Goal: Task Accomplishment & Management: Manage account settings

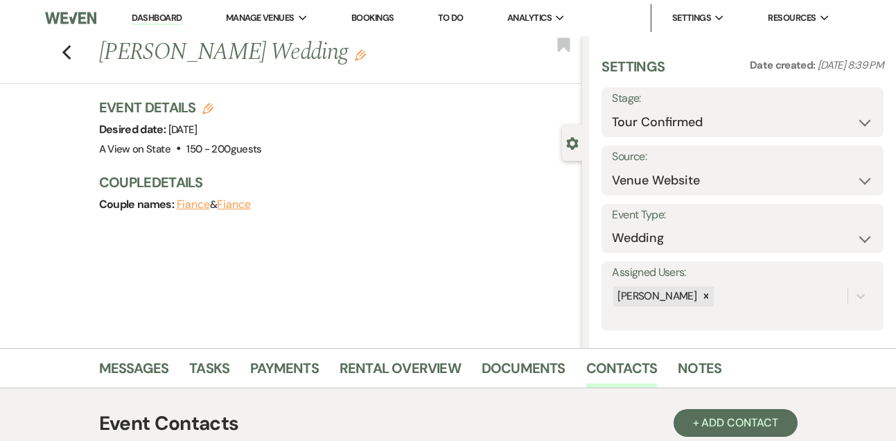
select select "4"
select select "5"
click at [161, 14] on link "Dashboard" at bounding box center [157, 18] width 50 height 13
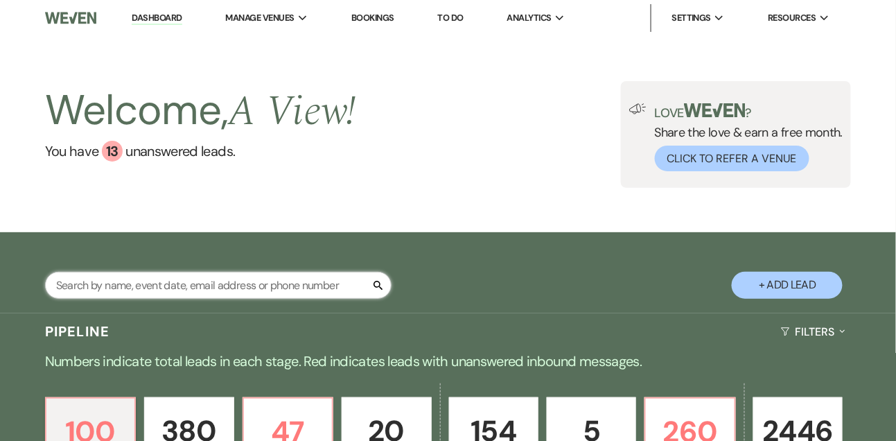
click at [175, 279] on input "text" at bounding box center [218, 285] width 347 height 27
type input "jocelyn rock"
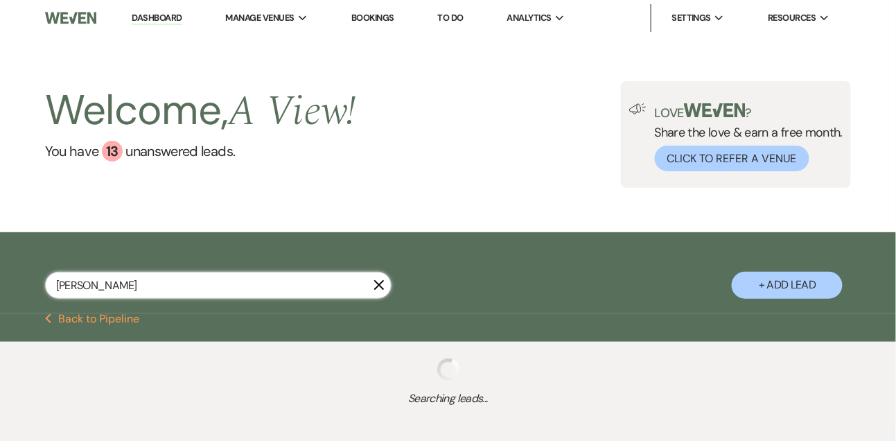
select select "8"
select select "4"
select select "5"
select select "8"
select select "4"
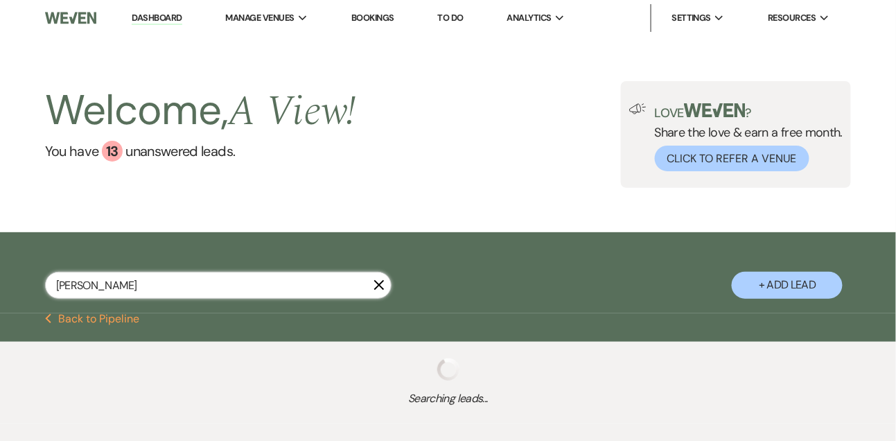
select select "9"
select select "2"
select select "8"
select select "4"
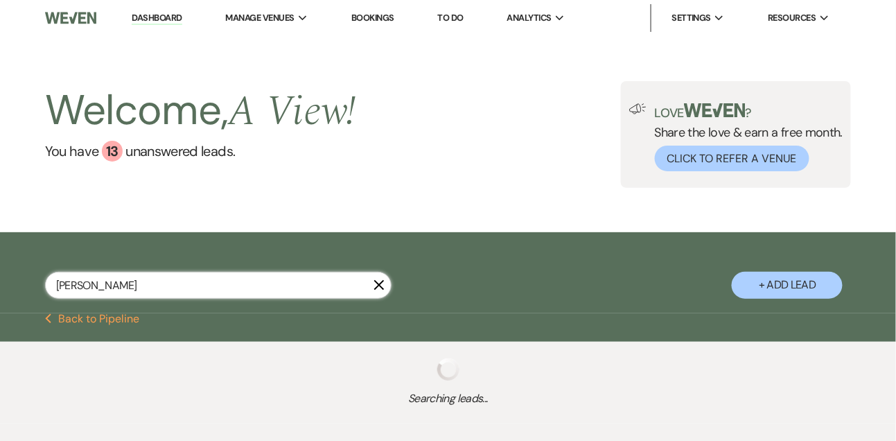
select select "8"
select select "5"
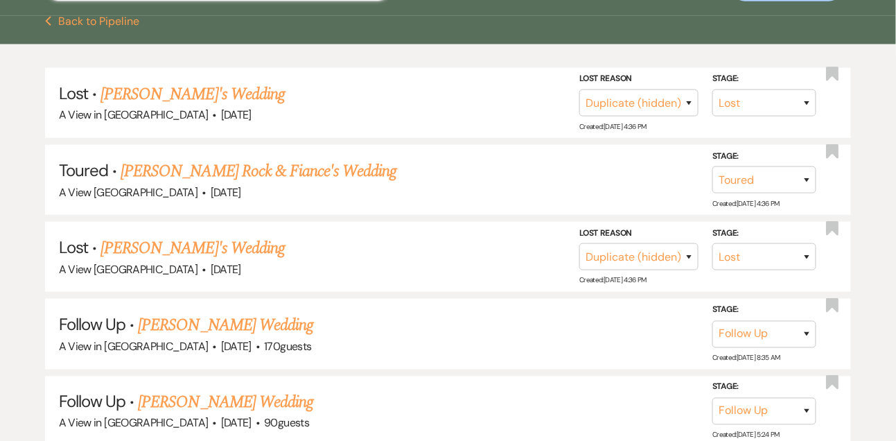
scroll to position [302, 0]
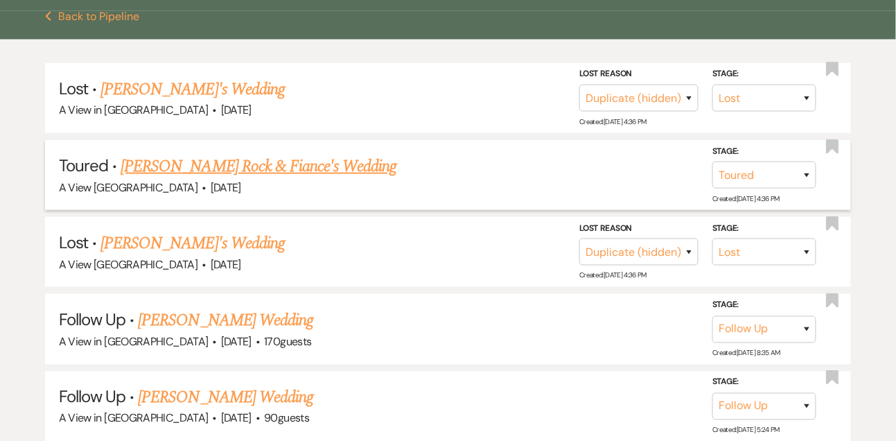
type input "jocelyn rock"
click at [171, 168] on link "Jocelyn Rock & Fiance's Wedding" at bounding box center [259, 166] width 276 height 25
select select "5"
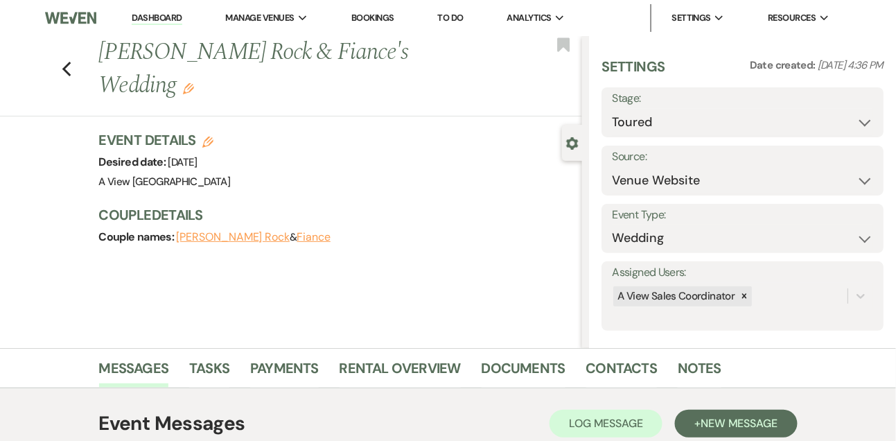
click at [205, 137] on use "button" at bounding box center [207, 142] width 11 height 11
select select "752"
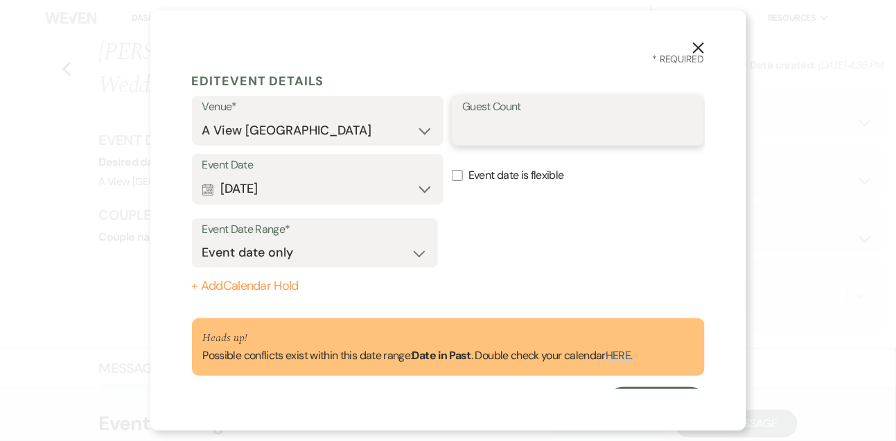
click at [467, 137] on input "Guest Count" at bounding box center [578, 130] width 232 height 27
type input "180"
click at [397, 184] on button "Calendar Jul 18, 2025 Expand" at bounding box center [318, 189] width 232 height 28
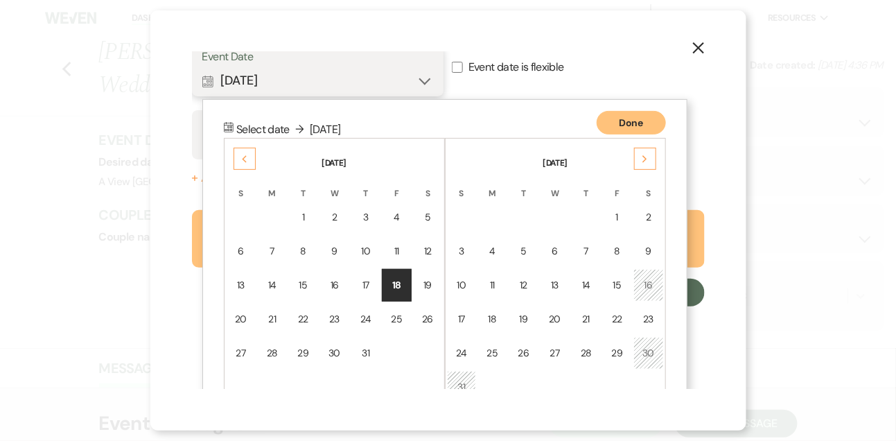
scroll to position [144, 0]
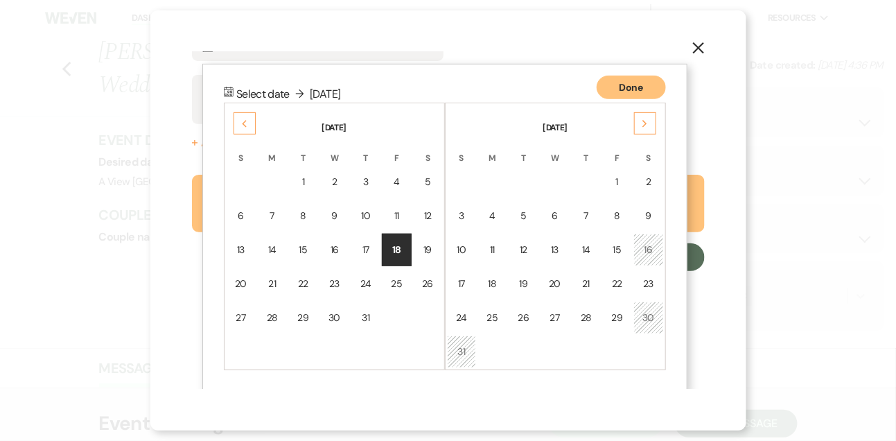
click at [641, 118] on div "Next" at bounding box center [645, 123] width 22 height 22
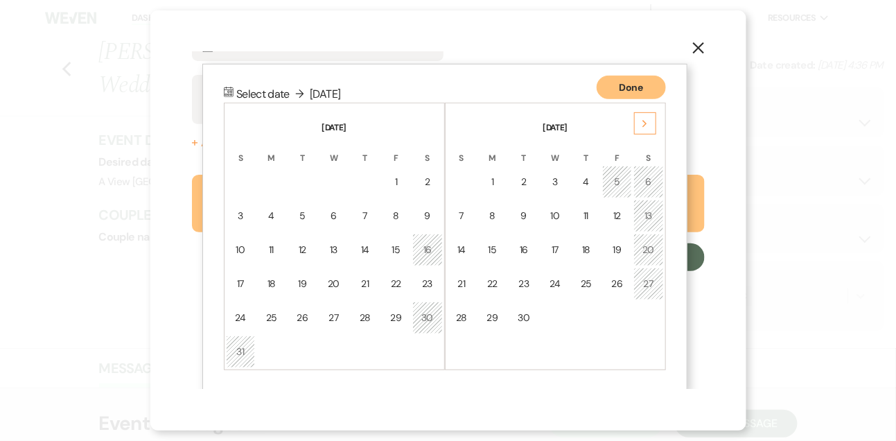
click at [641, 118] on div "Next" at bounding box center [645, 123] width 22 height 22
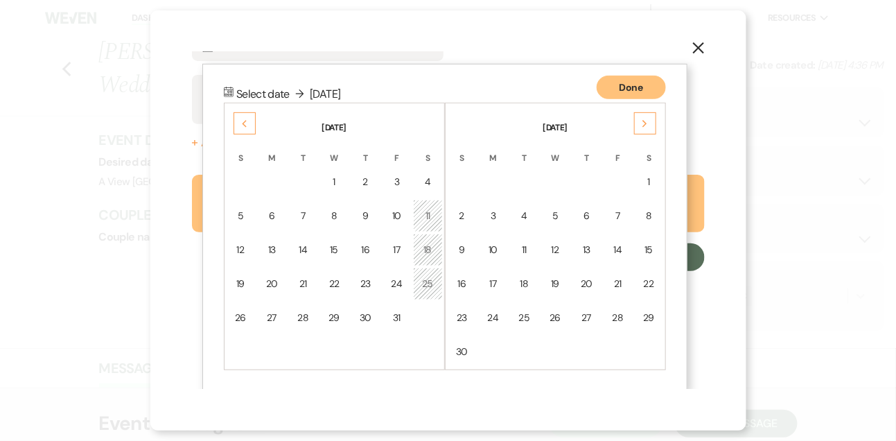
click at [641, 118] on div "Next" at bounding box center [645, 123] width 22 height 22
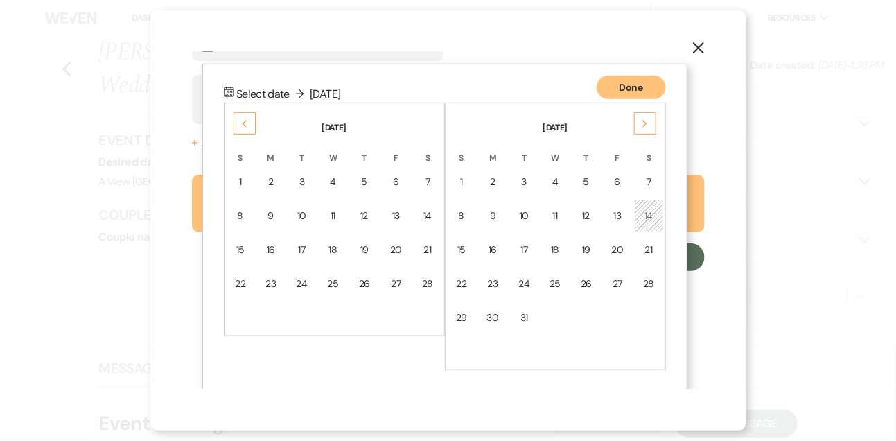
click at [641, 118] on div "Next" at bounding box center [645, 123] width 22 height 22
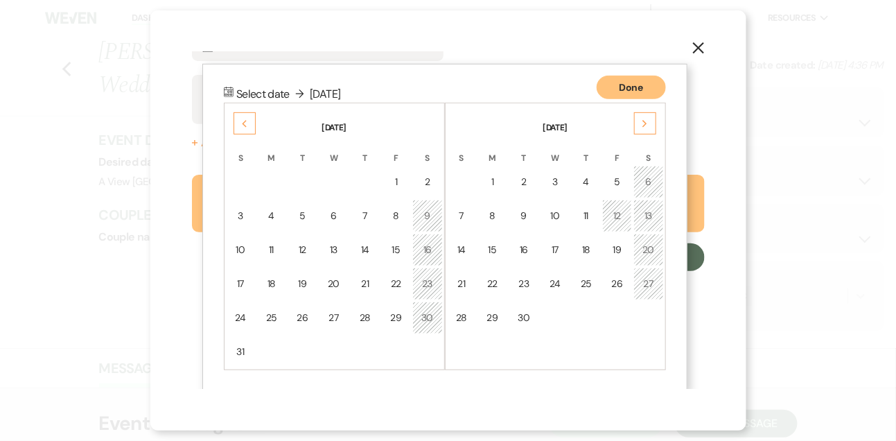
click at [641, 118] on div "Next" at bounding box center [645, 123] width 22 height 22
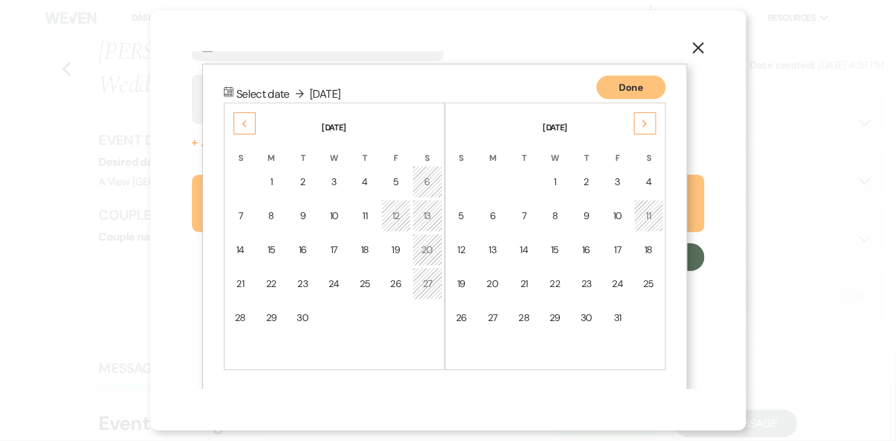
click at [641, 118] on div "Next" at bounding box center [645, 123] width 22 height 22
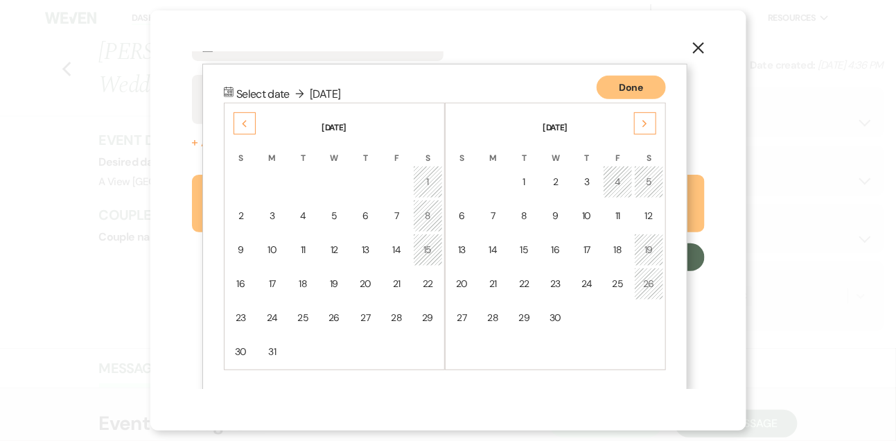
click at [649, 177] on div "5" at bounding box center [649, 182] width 12 height 15
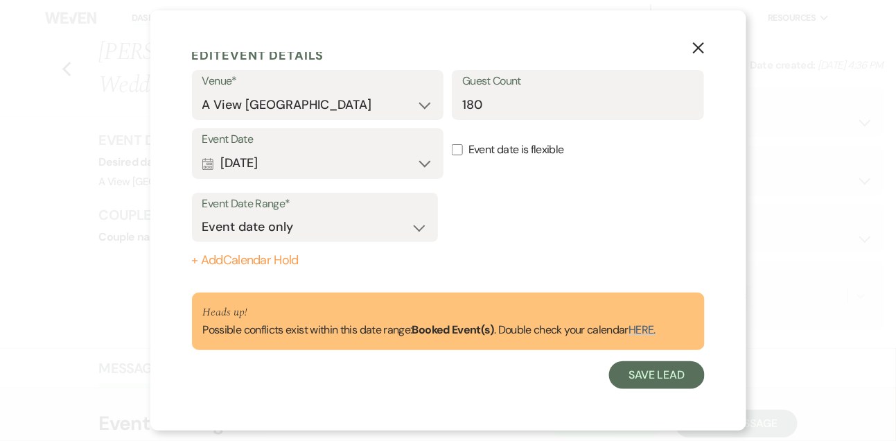
scroll to position [25, 0]
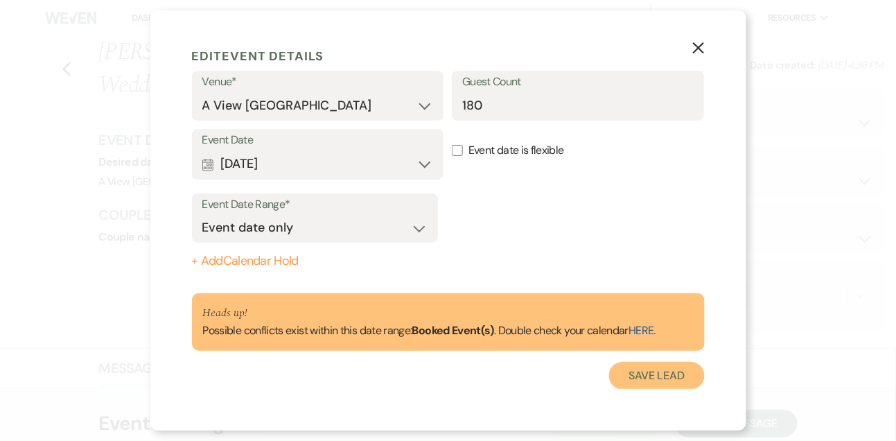
click at [627, 371] on button "Save Lead" at bounding box center [656, 376] width 95 height 28
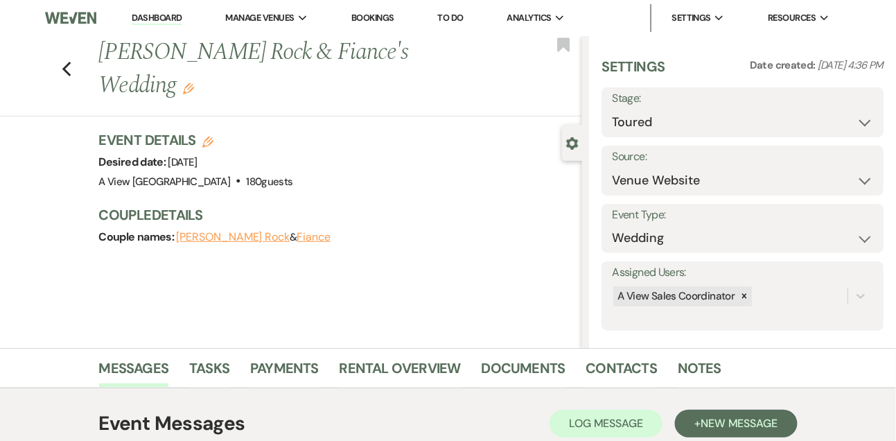
click at [194, 83] on use "button" at bounding box center [188, 88] width 11 height 11
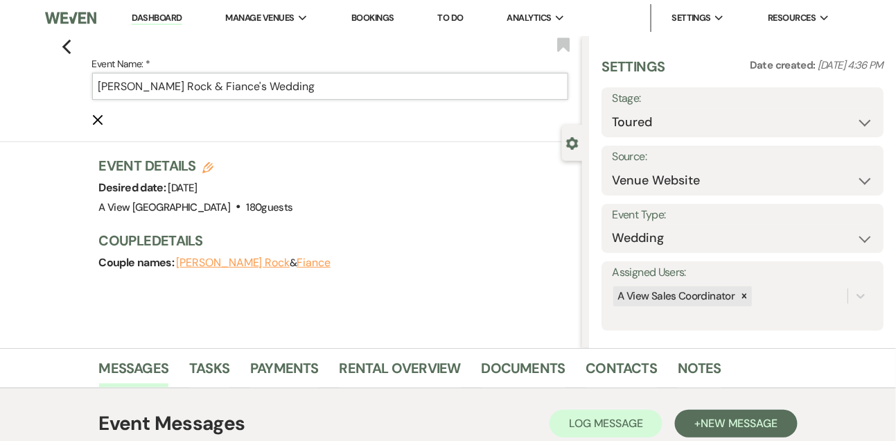
drag, startPoint x: 182, startPoint y: 89, endPoint x: 214, endPoint y: 89, distance: 31.9
click at [214, 89] on input "Jocelyn Rock & Fiance's Wedding" at bounding box center [330, 86] width 477 height 27
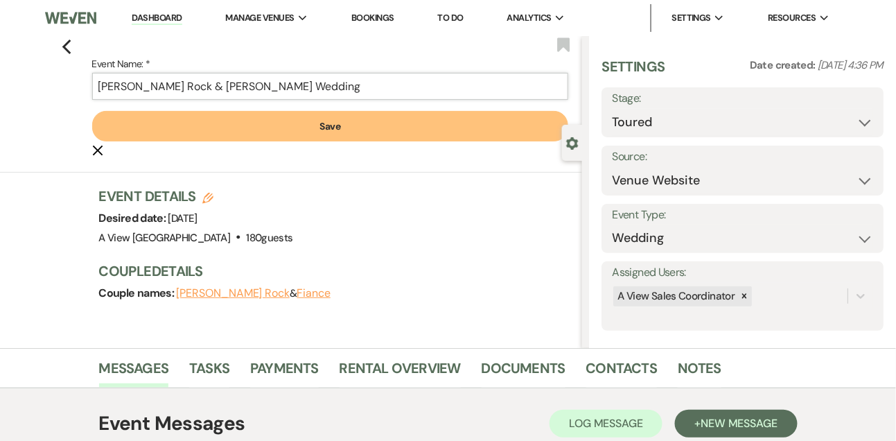
type input "Jocelyn Rock & Lance White's Wedding"
click at [226, 123] on button "Save" at bounding box center [330, 126] width 477 height 31
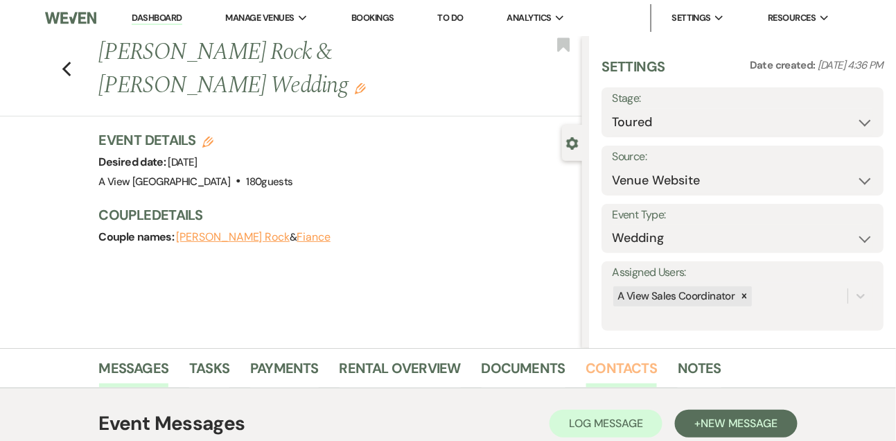
click at [623, 366] on link "Contacts" at bounding box center [621, 372] width 71 height 31
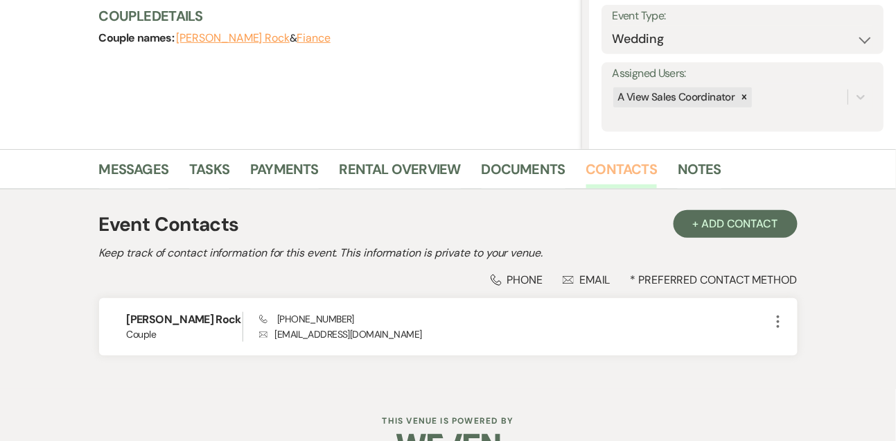
scroll to position [204, 0]
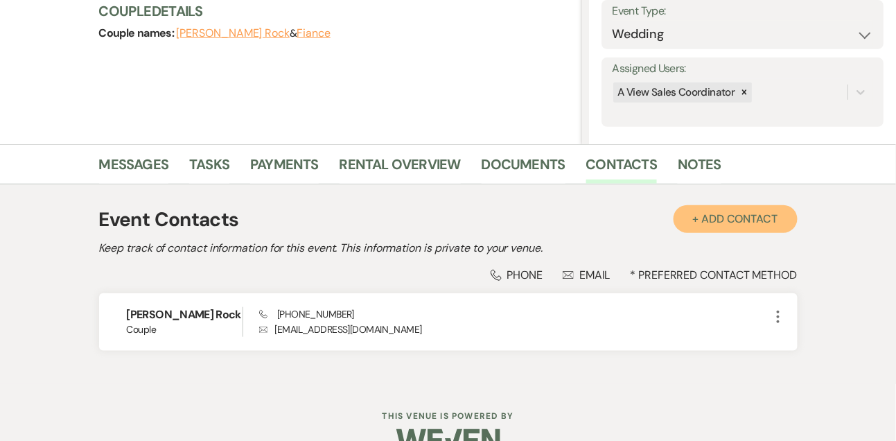
click at [724, 225] on button "+ Add Contact" at bounding box center [736, 219] width 124 height 28
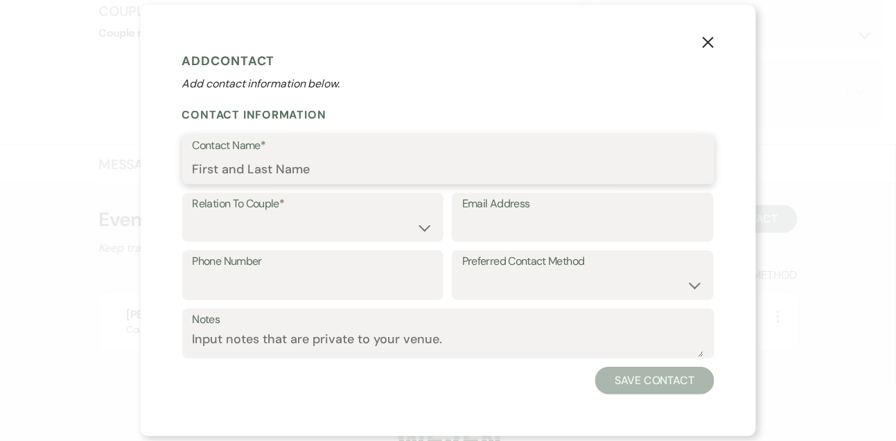
click at [388, 180] on input "Contact Name*" at bounding box center [449, 169] width 512 height 27
type input "Lance White"
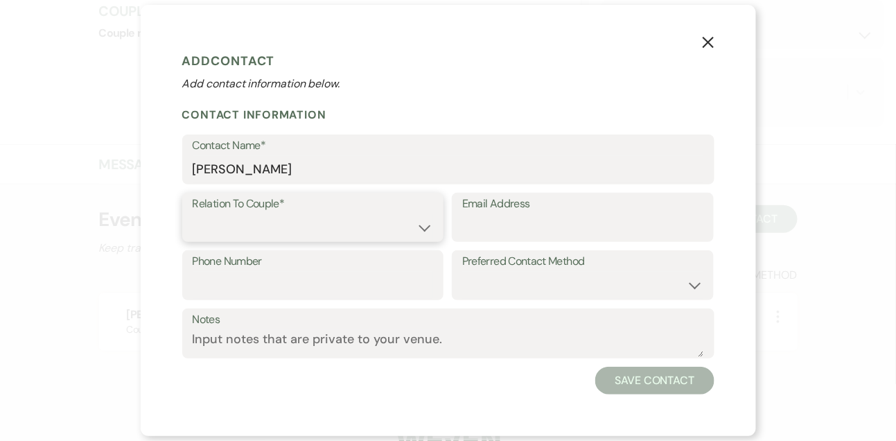
click at [323, 233] on select "Couple Planner Parent of Couple Family Member Friend Other" at bounding box center [313, 227] width 241 height 27
select select "1"
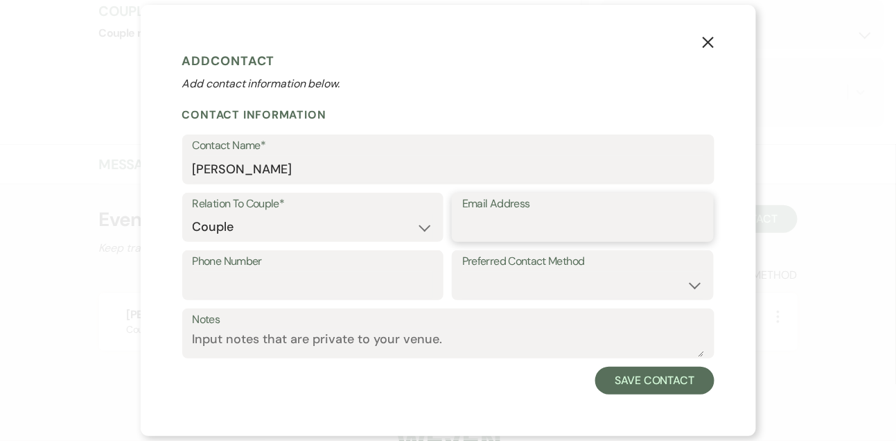
click at [491, 236] on input "Email Address" at bounding box center [582, 227] width 241 height 27
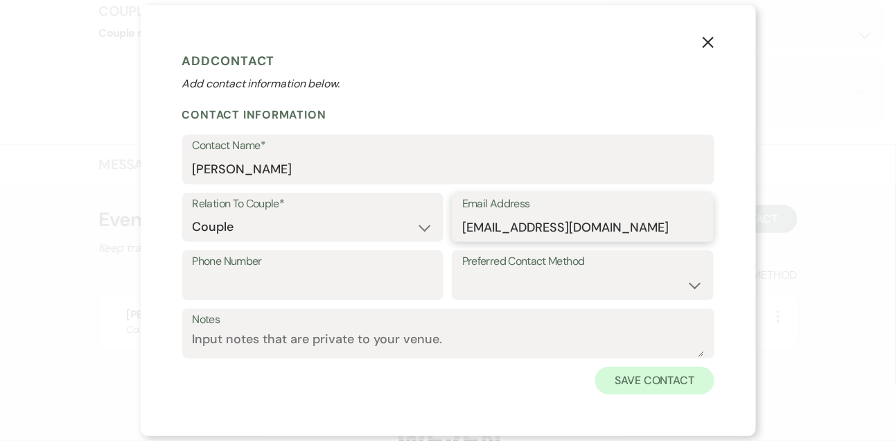
type input "lawhite425@gmail.com"
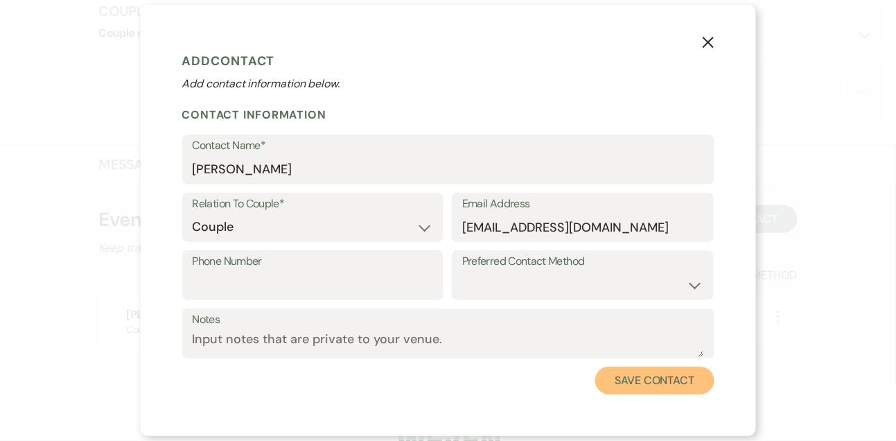
click at [645, 388] on button "Save Contact" at bounding box center [655, 381] width 119 height 28
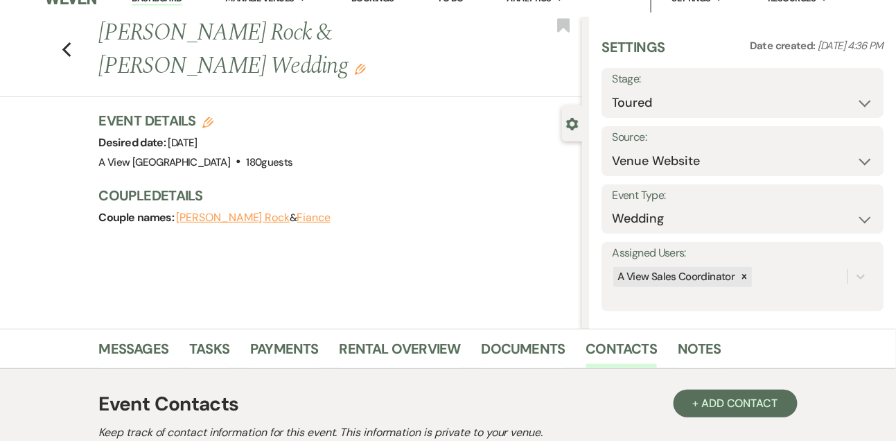
scroll to position [0, 0]
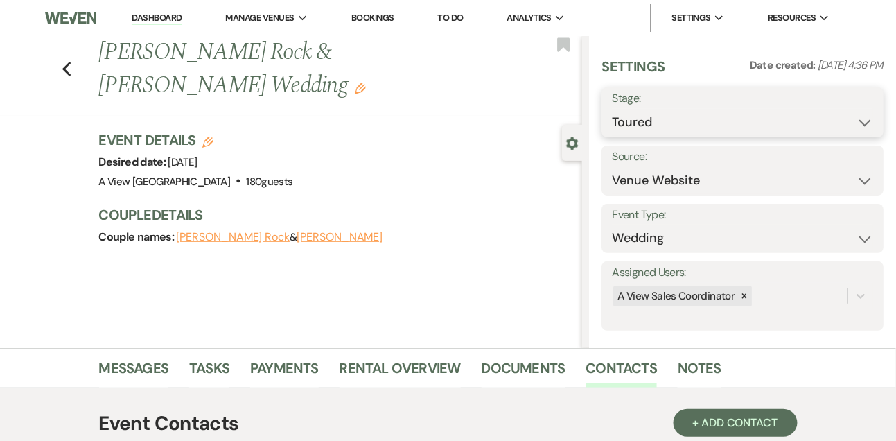
click at [623, 123] on select "Inquiry Follow Up Tour Requested Tour Confirmed Toured Proposal Sent Booked Lost" at bounding box center [742, 122] width 261 height 27
select select "7"
click at [875, 105] on button "Save" at bounding box center [855, 112] width 58 height 28
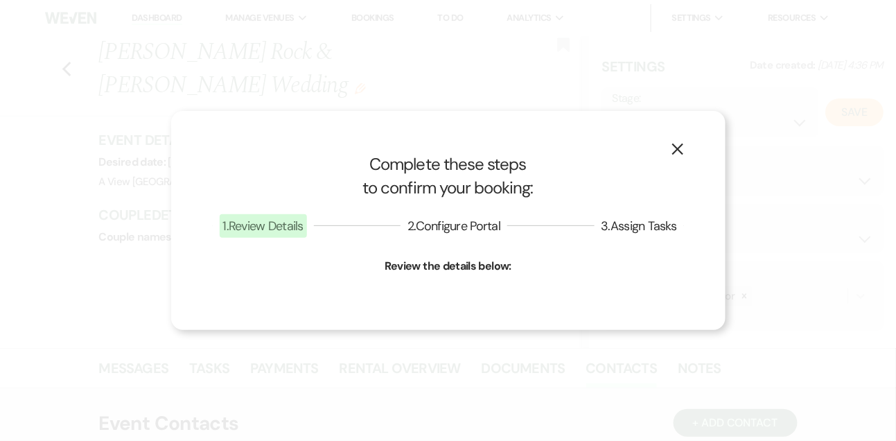
select select "1"
select select "752"
select select "false"
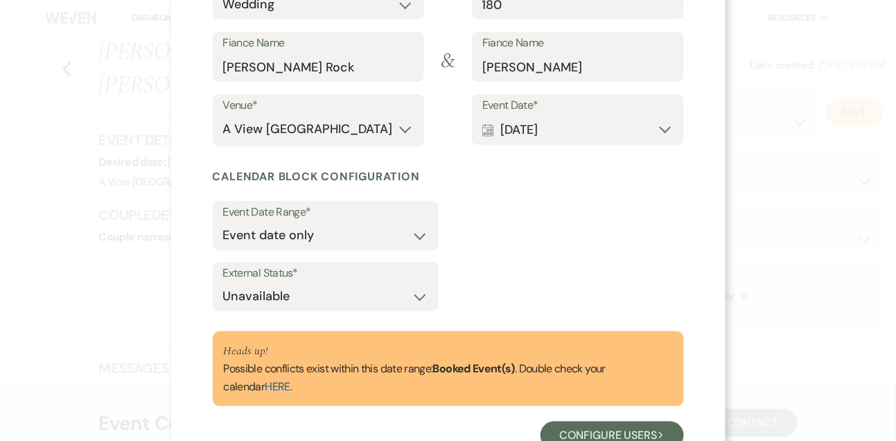
scroll to position [257, 0]
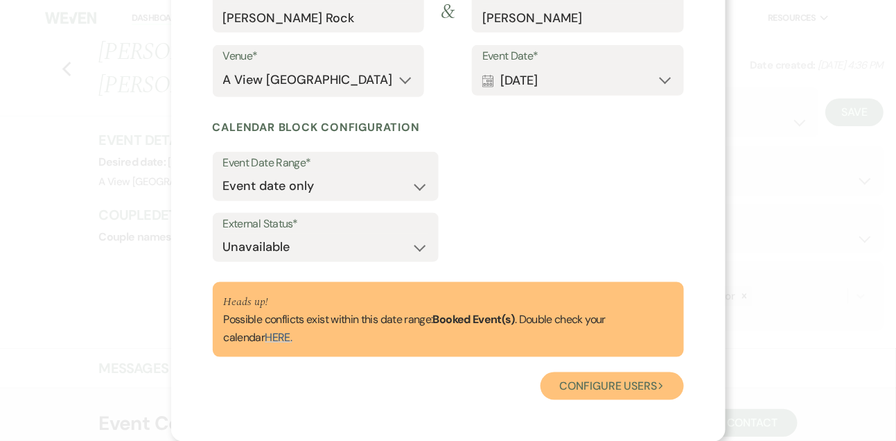
click at [601, 382] on button "Configure users Next" at bounding box center [613, 386] width 144 height 28
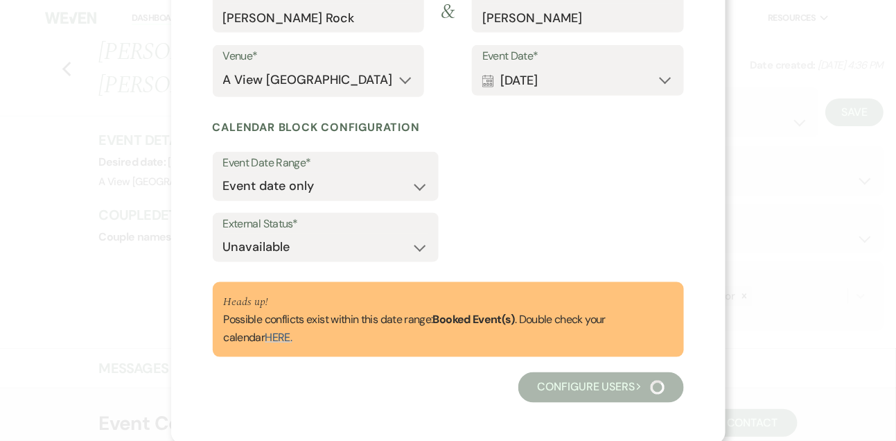
scroll to position [181, 0]
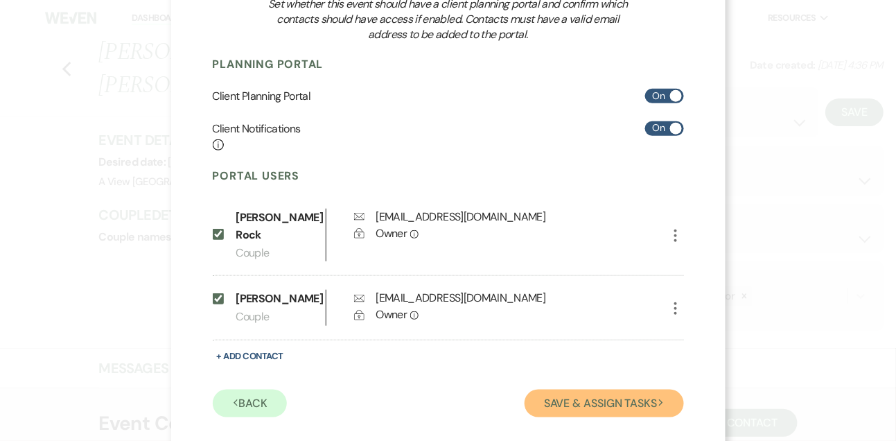
click at [528, 390] on button "Save & Assign Tasks Next" at bounding box center [604, 404] width 159 height 28
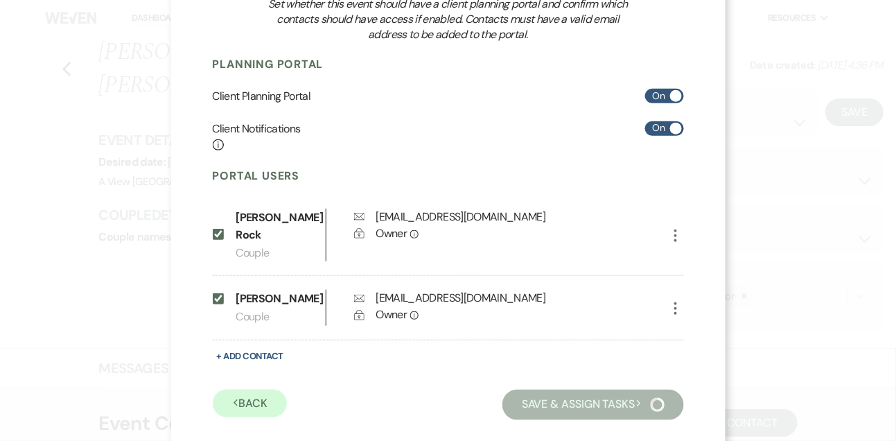
scroll to position [103, 0]
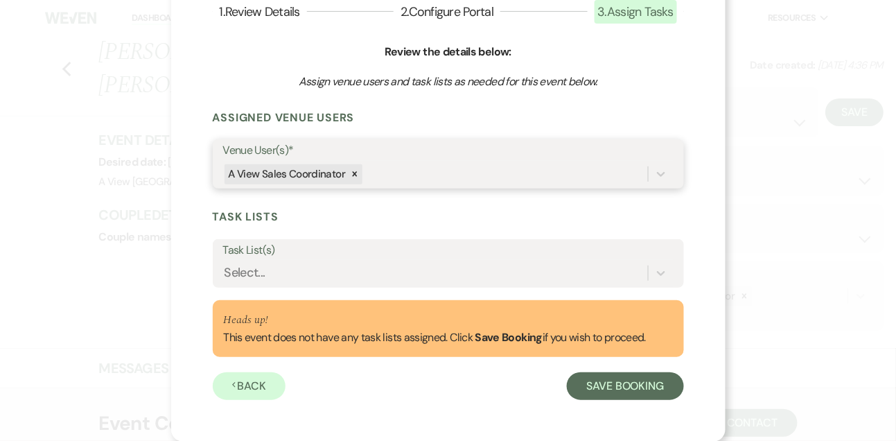
click at [462, 163] on div "A View Sales Coordinator" at bounding box center [435, 174] width 425 height 24
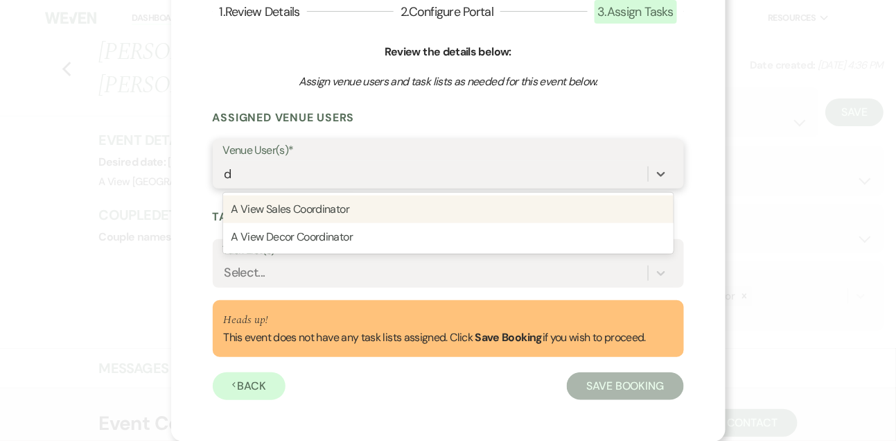
type input "de"
click at [444, 202] on div "A View Decor Coordinator" at bounding box center [448, 209] width 451 height 28
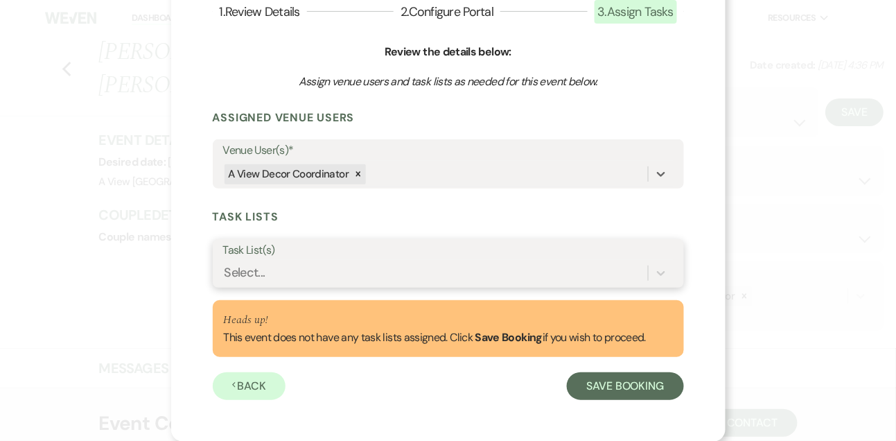
click at [412, 273] on div "Select..." at bounding box center [435, 273] width 425 height 24
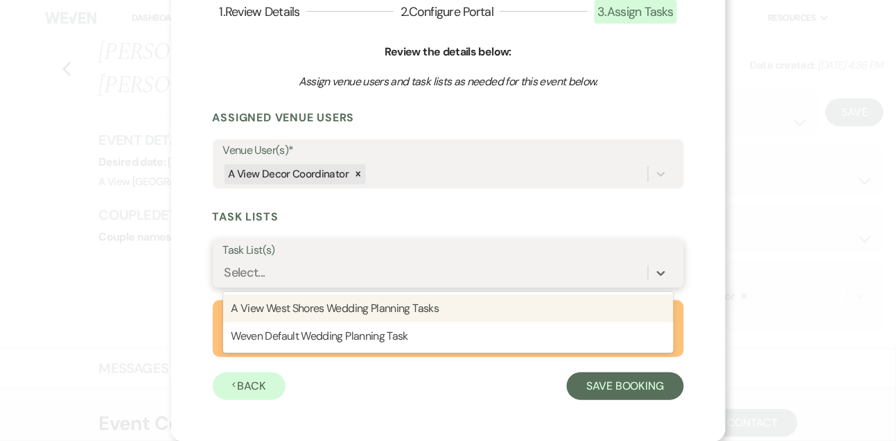
click at [408, 306] on div "A View West Shores Wedding Planning Tasks" at bounding box center [448, 309] width 451 height 28
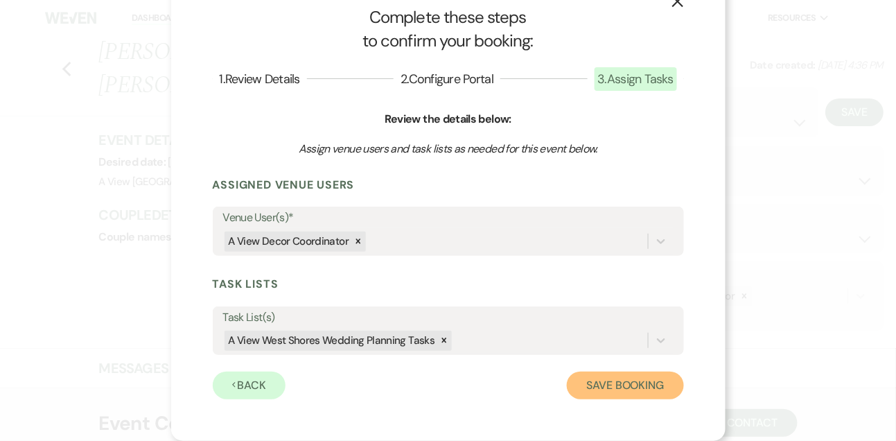
click at [591, 382] on button "Save Booking" at bounding box center [625, 386] width 116 height 28
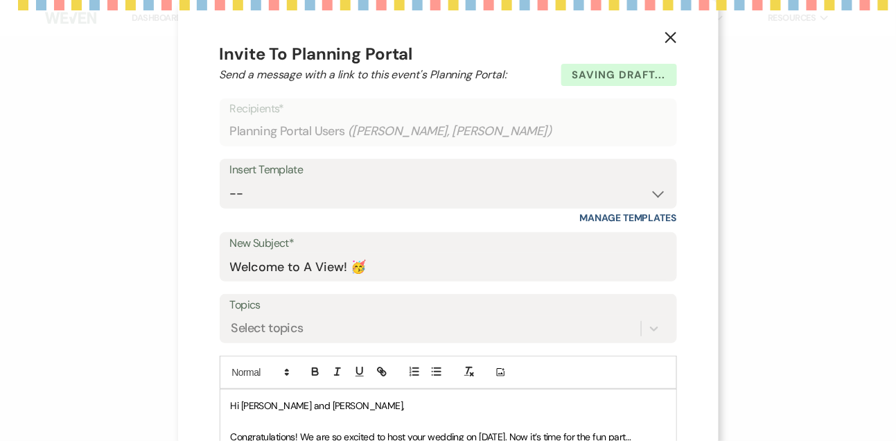
select select "3307"
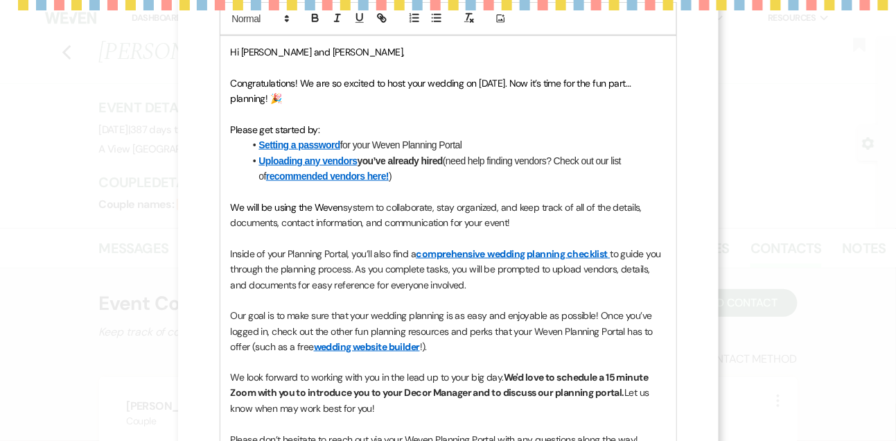
scroll to position [385, 0]
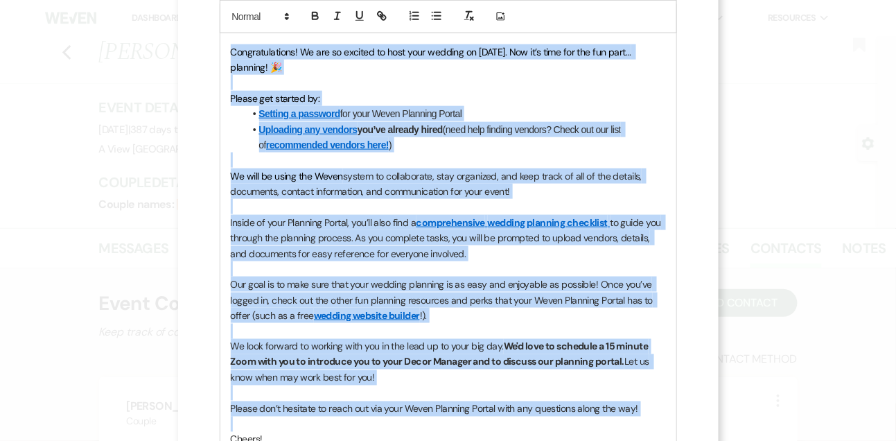
drag, startPoint x: 228, startPoint y: 49, endPoint x: 238, endPoint y: 417, distance: 368.3
click at [238, 417] on div "Hi Jocelyn and Lance, Congratulations! We are so excited to host your wedding o…" at bounding box center [448, 307] width 456 height 605
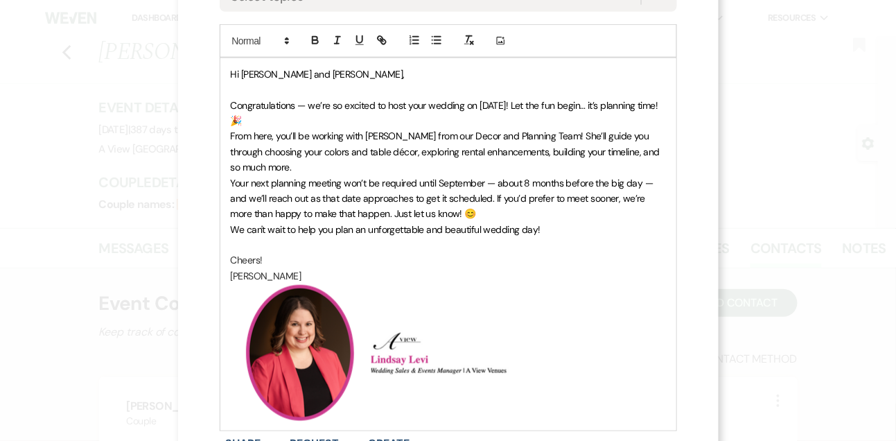
scroll to position [327, 0]
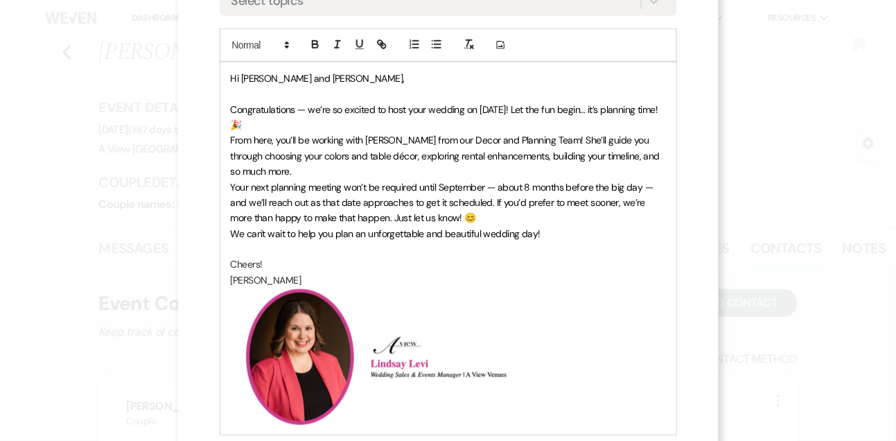
click at [322, 129] on p "Congratulations — we’re so excited to host your wedding on May 16, 2026! Let th…" at bounding box center [448, 117] width 435 height 31
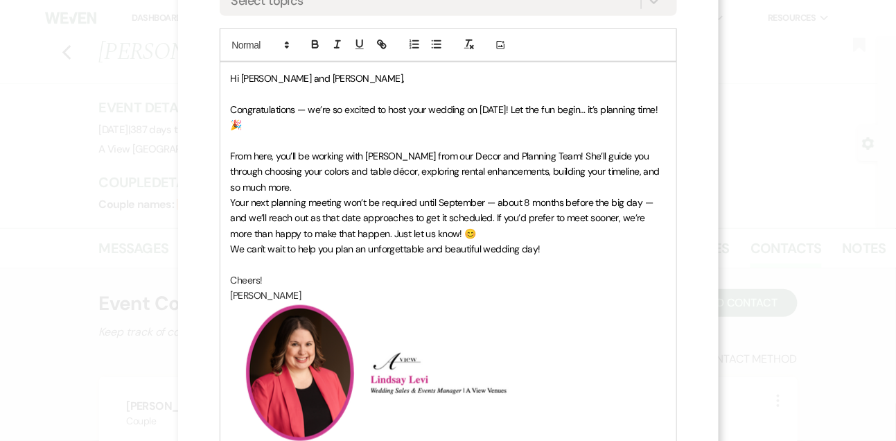
click at [363, 182] on p "From here, you’ll be working with Delaney from our Decor and Planning Team! She…" at bounding box center [448, 171] width 435 height 46
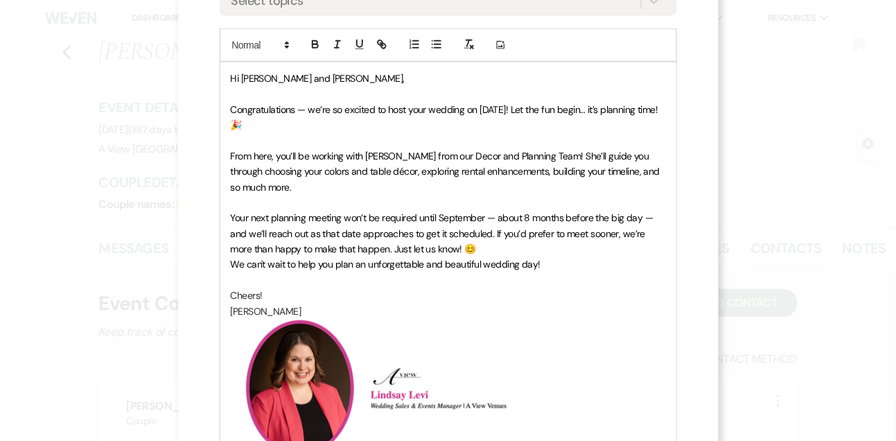
click at [470, 249] on p "Your next planning meeting won’t be required until September — about 8 months b…" at bounding box center [448, 233] width 435 height 46
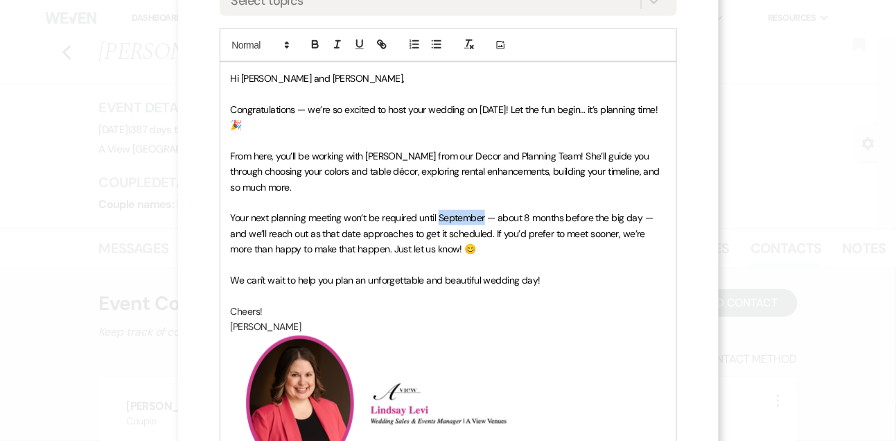
drag, startPoint x: 485, startPoint y: 218, endPoint x: 440, endPoint y: 216, distance: 45.1
click at [440, 216] on span "Your next planning meeting won’t be required until September — about 8 months b…" at bounding box center [444, 233] width 426 height 44
drag, startPoint x: 480, startPoint y: 105, endPoint x: 506, endPoint y: 108, distance: 25.8
click at [506, 108] on span "Congratulations — we’re so excited to host your wedding on May 16, 2026! Let th…" at bounding box center [446, 117] width 431 height 28
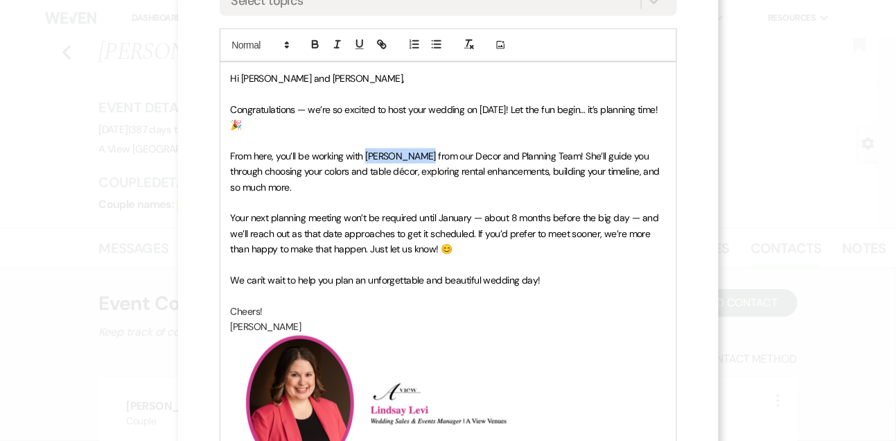
drag, startPoint x: 367, startPoint y: 155, endPoint x: 423, endPoint y: 157, distance: 55.5
click at [423, 157] on span "From here, you’ll be working with Delaney from our Decor and Planning Team! She…" at bounding box center [447, 172] width 432 height 44
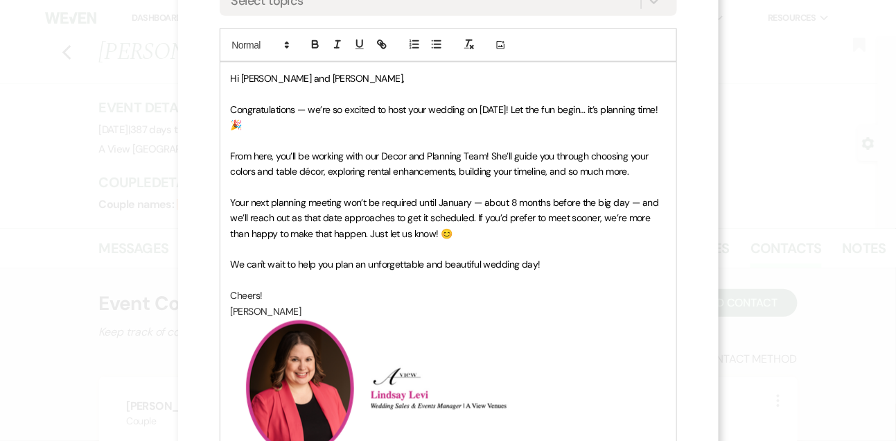
click at [514, 151] on span "From here, you’ll be working with our Decor and Planning Team! She’ll guide you…" at bounding box center [441, 164] width 421 height 28
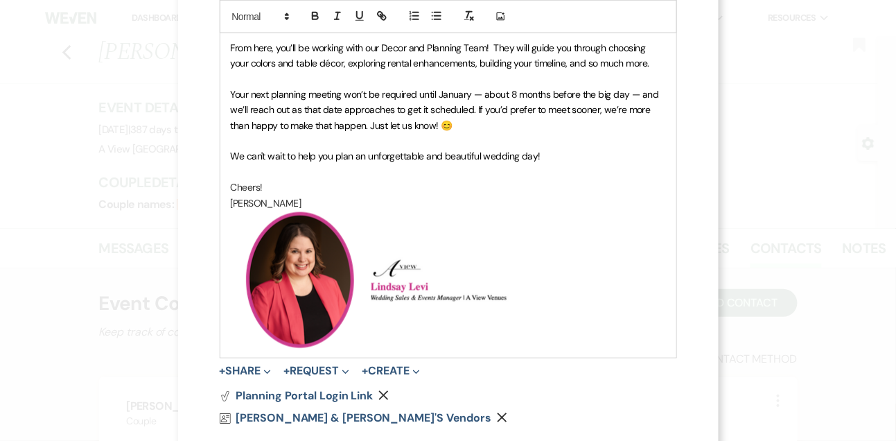
scroll to position [510, 0]
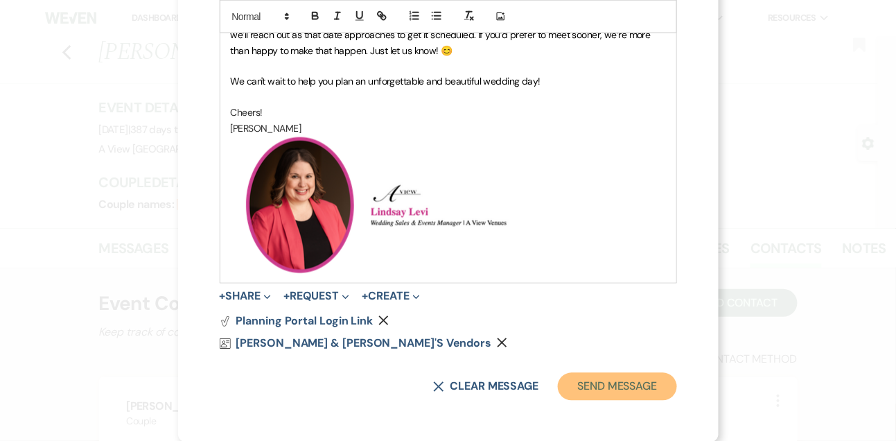
click at [607, 379] on button "Send Message" at bounding box center [617, 387] width 119 height 28
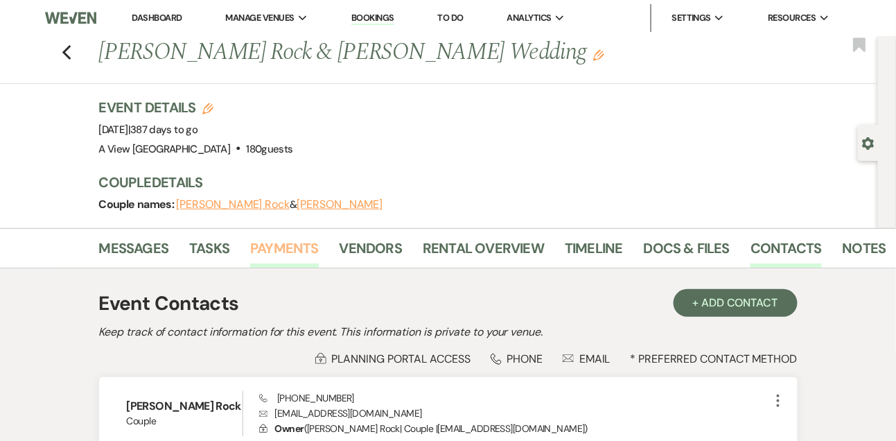
click at [288, 259] on link "Payments" at bounding box center [284, 252] width 69 height 31
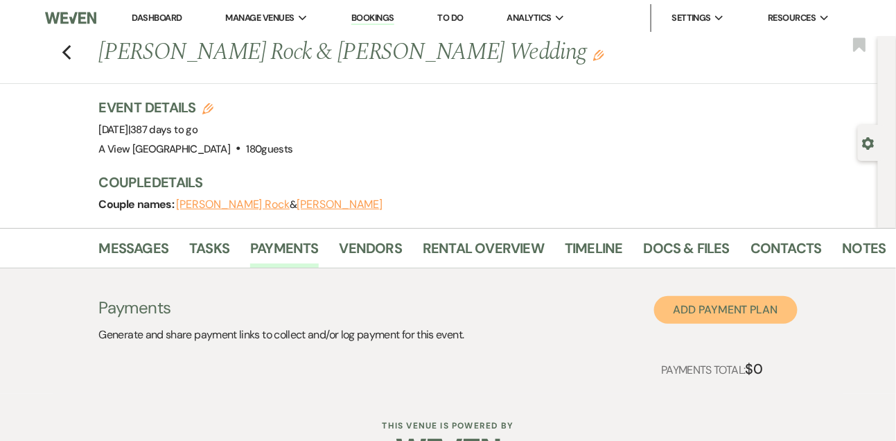
click at [724, 307] on button "Add Payment Plan" at bounding box center [726, 310] width 144 height 28
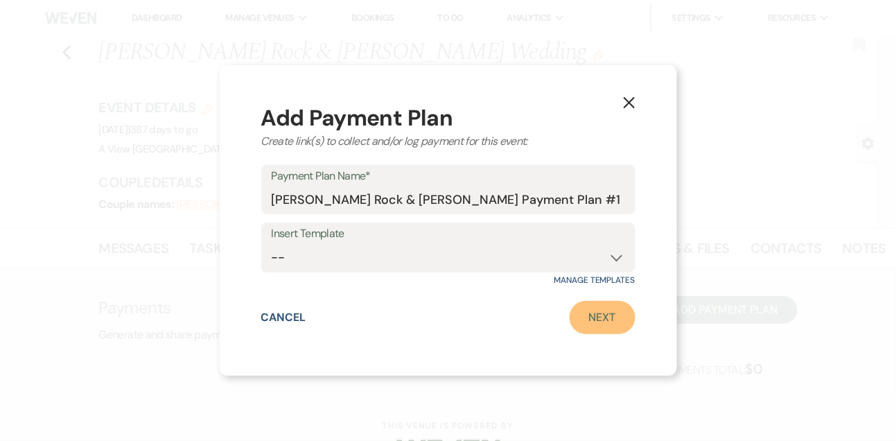
click at [585, 327] on link "Next" at bounding box center [603, 317] width 66 height 33
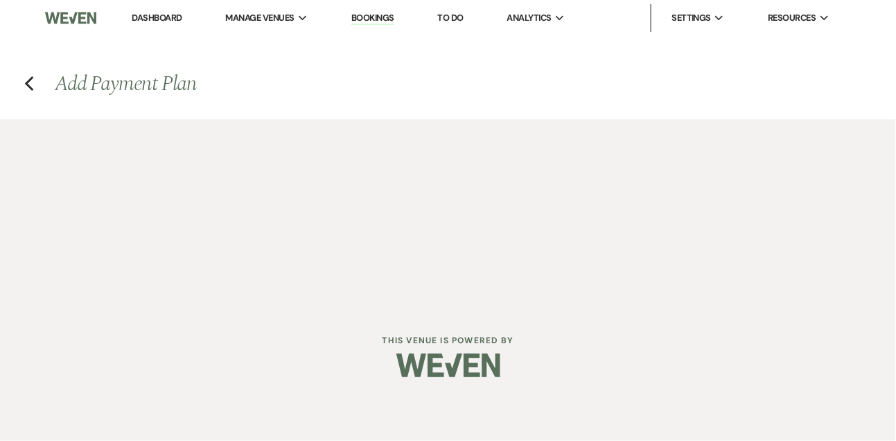
select select "2"
select select "percentage"
select select "true"
select select "client"
select select "weeks"
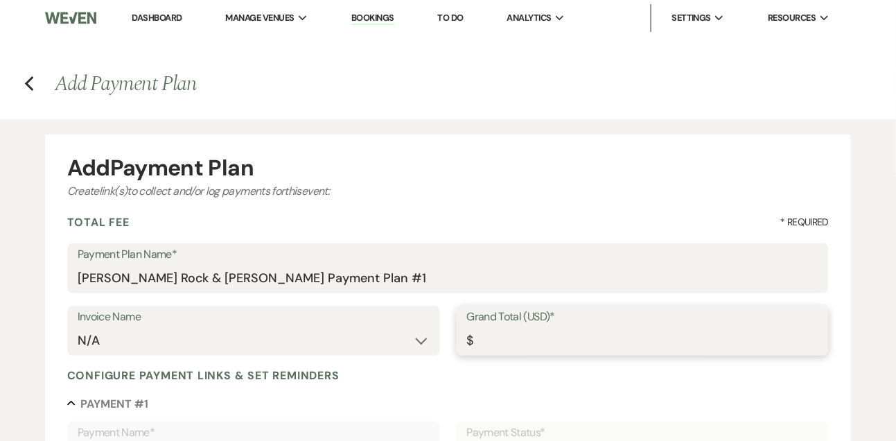
click at [497, 327] on input "Grand Total (USD)*" at bounding box center [643, 340] width 352 height 27
type input "3"
type input "3.00"
type input "30"
type input "30.00"
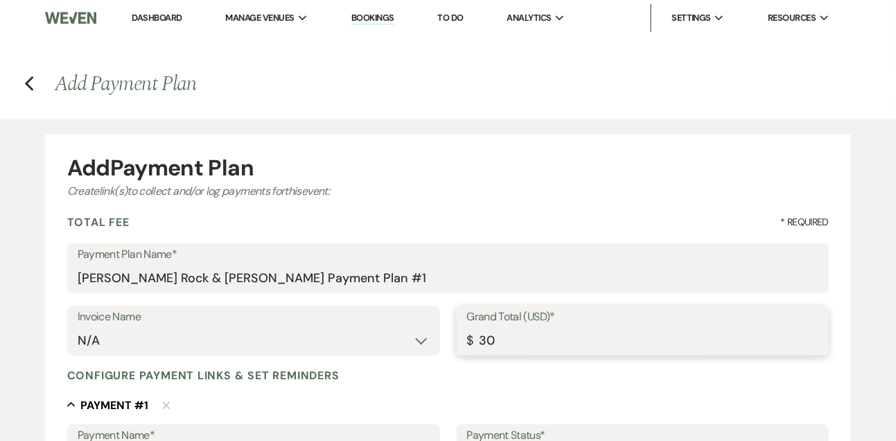
type input "300"
type input "300.00"
type input "3000"
type input "3000.00"
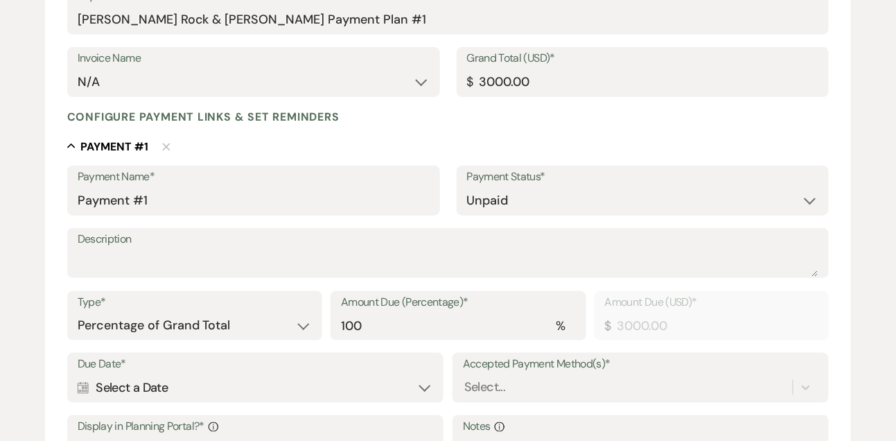
scroll to position [262, 0]
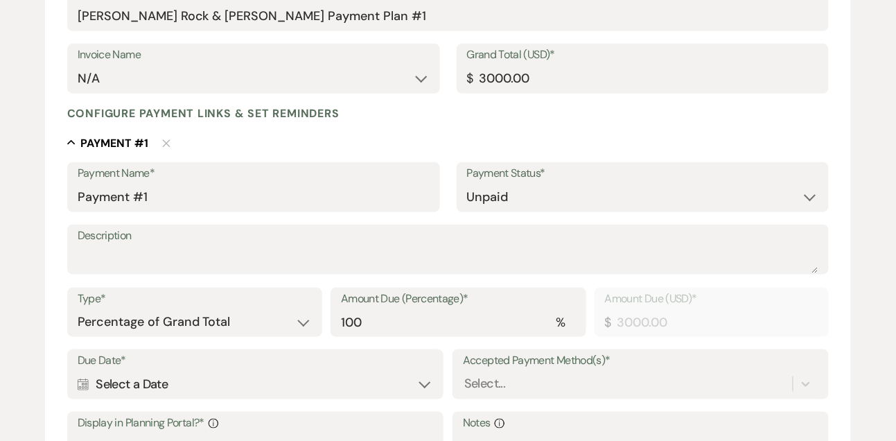
click at [361, 275] on div "Payment Name* Payment #1 Payment Status* Paid Unpaid Description Type* Dollar A…" at bounding box center [448, 385] width 763 height 447
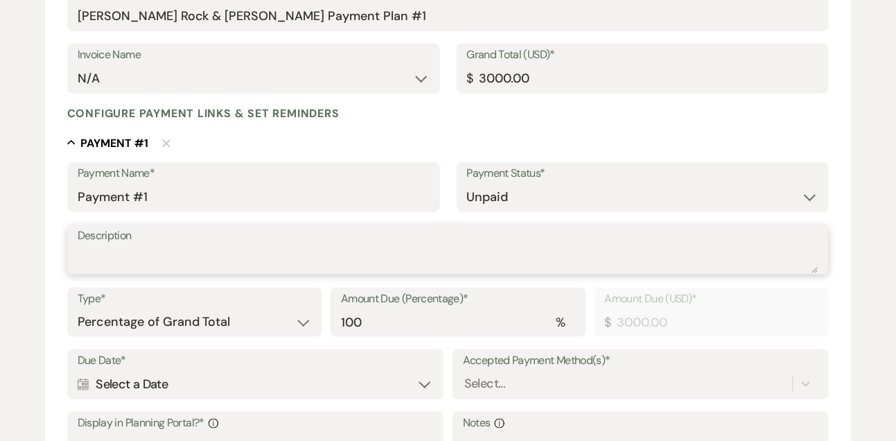
click at [356, 269] on textarea "Description" at bounding box center [449, 259] width 742 height 28
type textarea "10 month payment"
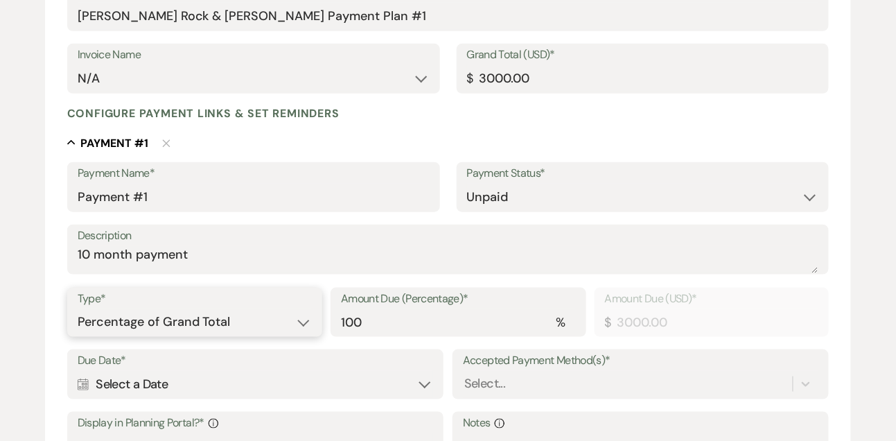
click at [274, 315] on select "Dollar Amount Percentage of Grand Total" at bounding box center [195, 322] width 235 height 27
select select "flat"
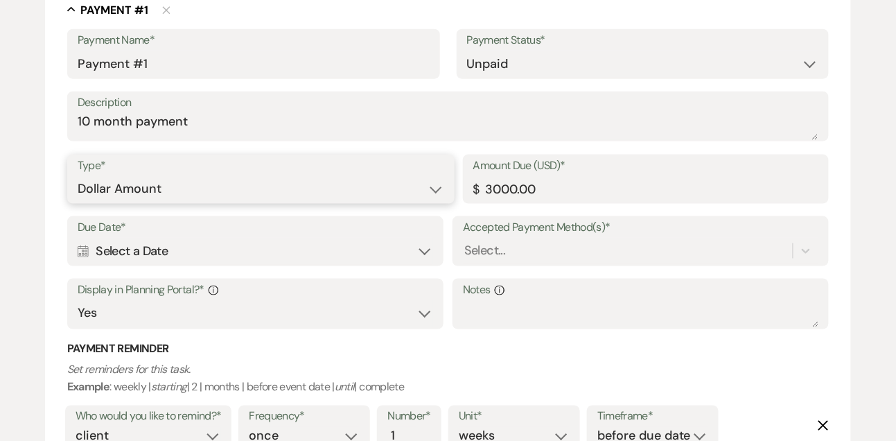
scroll to position [397, 0]
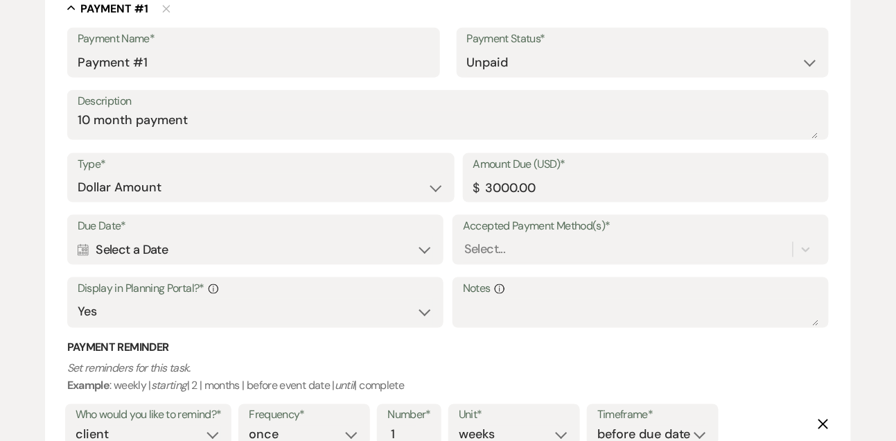
click at [231, 247] on div "Calendar Select a Date Expand" at bounding box center [256, 249] width 356 height 27
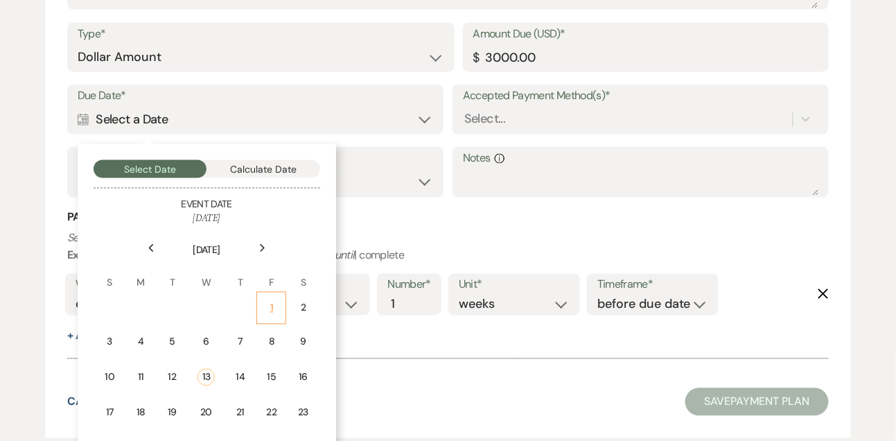
scroll to position [562, 0]
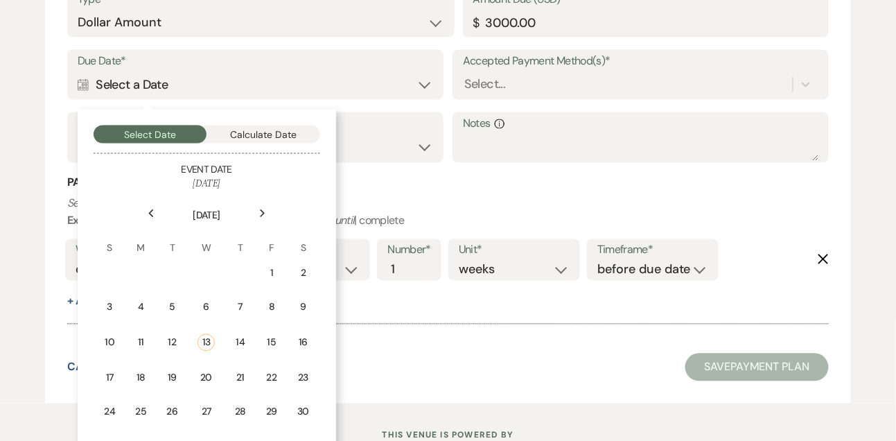
click at [267, 223] on div "Next" at bounding box center [263, 213] width 22 height 22
click at [200, 302] on div "5" at bounding box center [206, 307] width 12 height 15
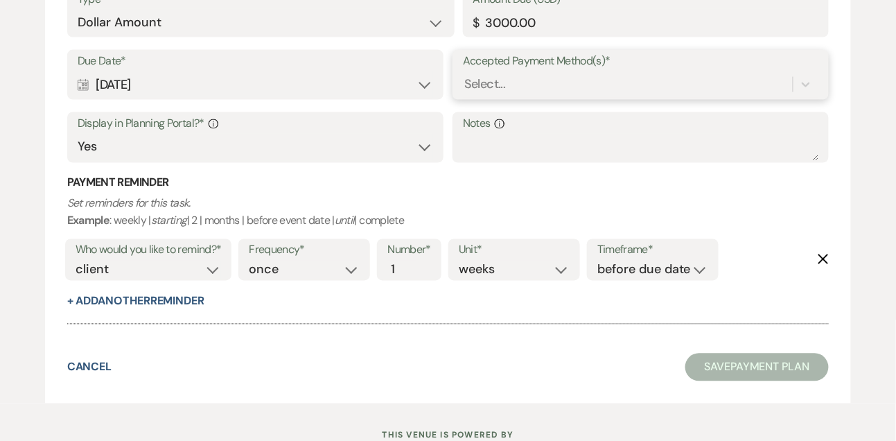
click at [492, 87] on div "Select..." at bounding box center [484, 85] width 41 height 19
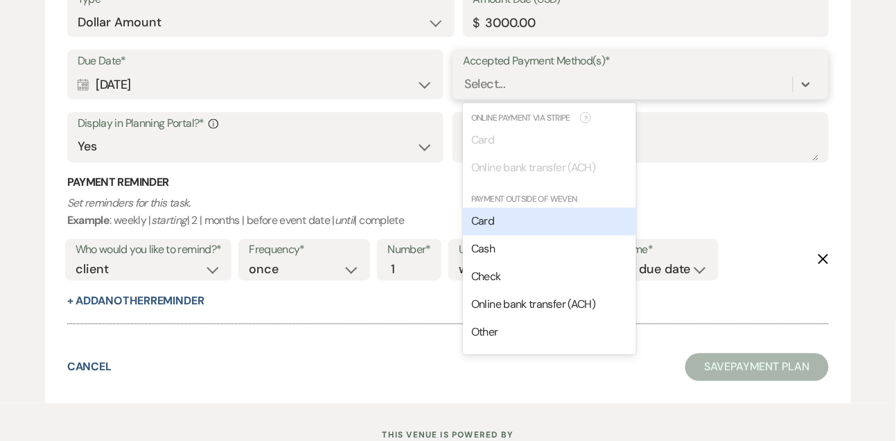
click at [492, 227] on span "Card" at bounding box center [482, 221] width 23 height 15
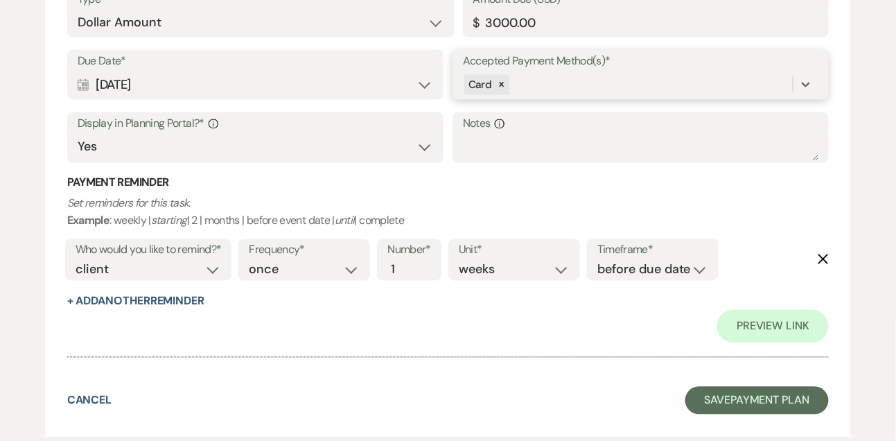
click at [533, 90] on div "Card" at bounding box center [628, 85] width 330 height 24
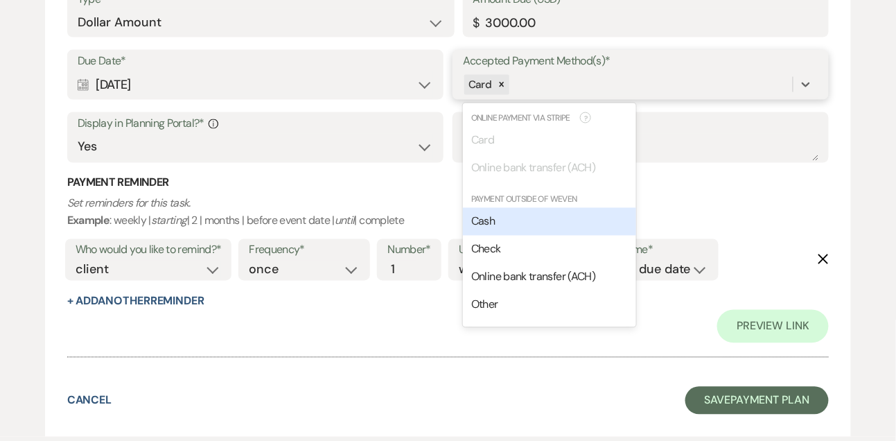
click at [519, 215] on div "Cash" at bounding box center [549, 222] width 173 height 28
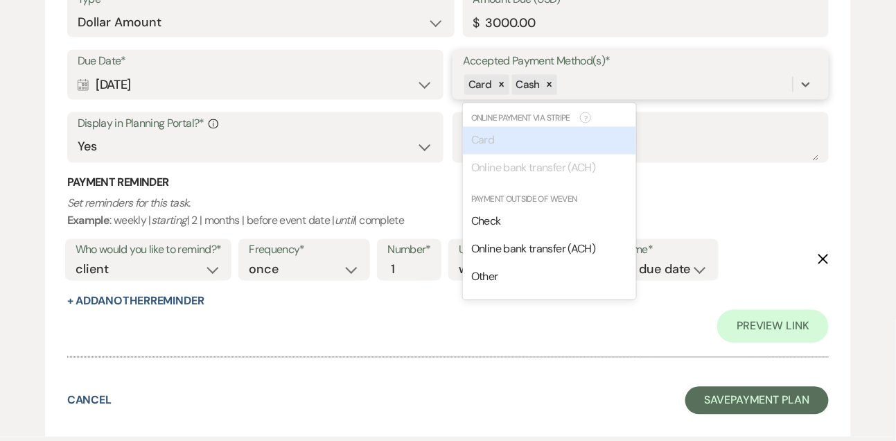
click at [584, 85] on div "Card Cash" at bounding box center [628, 85] width 330 height 24
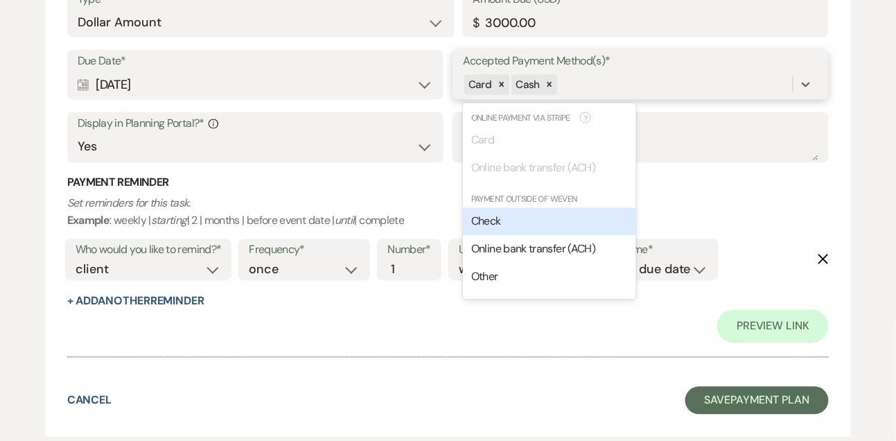
click at [537, 216] on div "Check" at bounding box center [549, 222] width 173 height 28
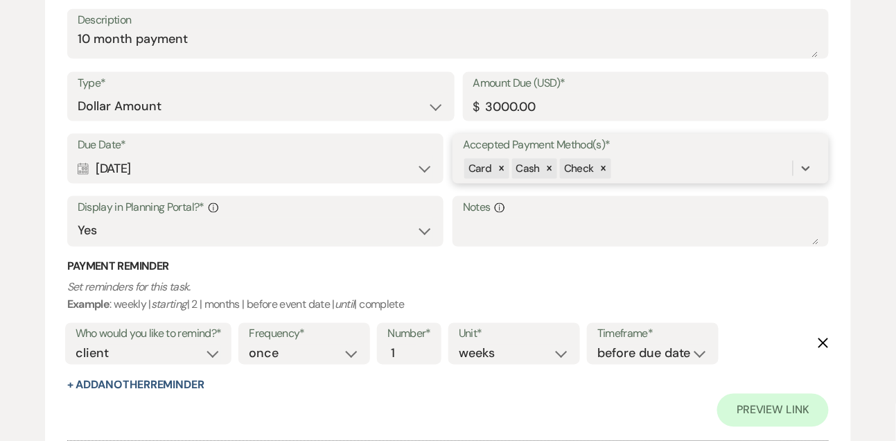
scroll to position [546, 0]
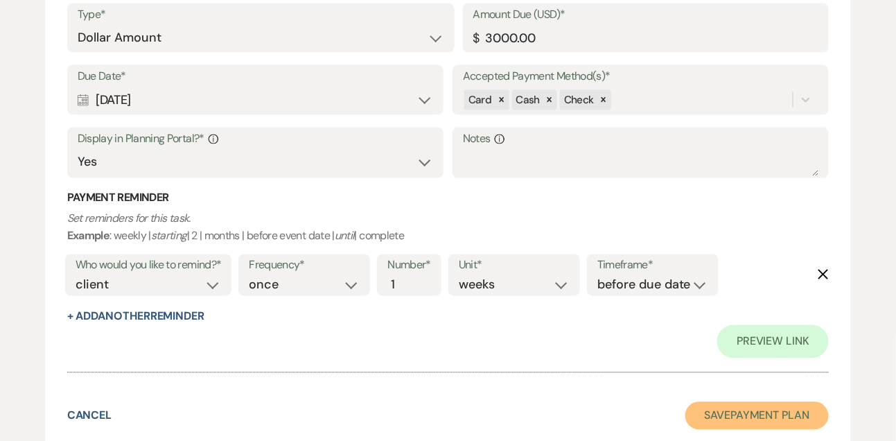
click at [736, 411] on button "Save Payment Plan" at bounding box center [758, 416] width 144 height 28
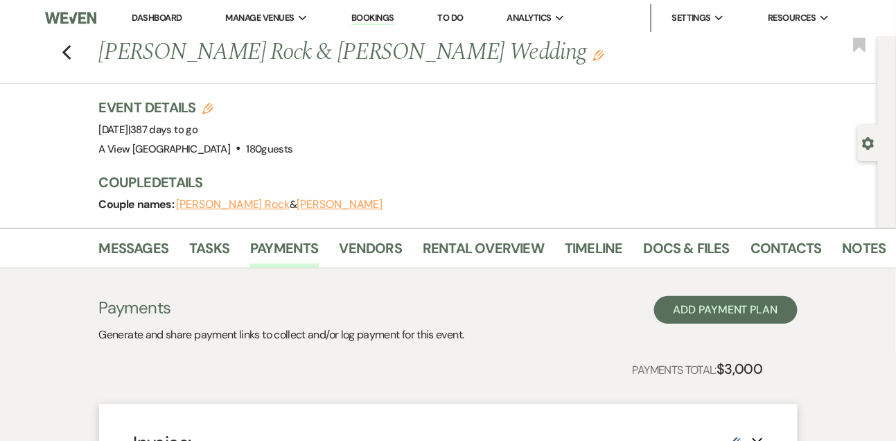
click at [146, 20] on link "Dashboard" at bounding box center [157, 18] width 50 height 12
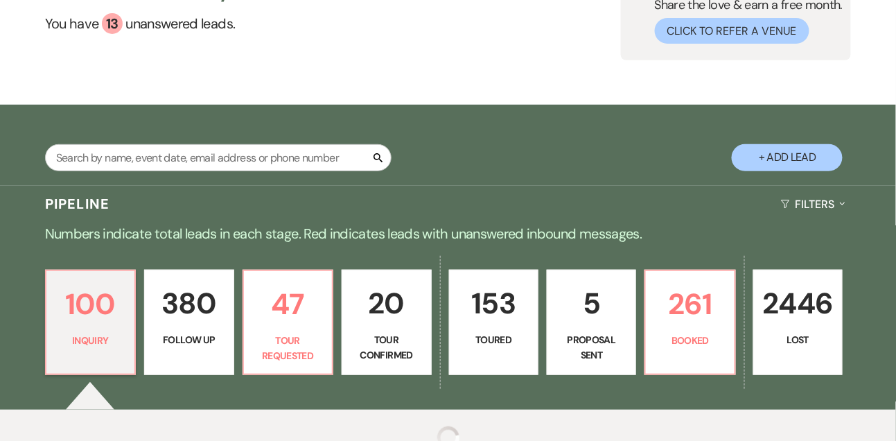
scroll to position [130, 0]
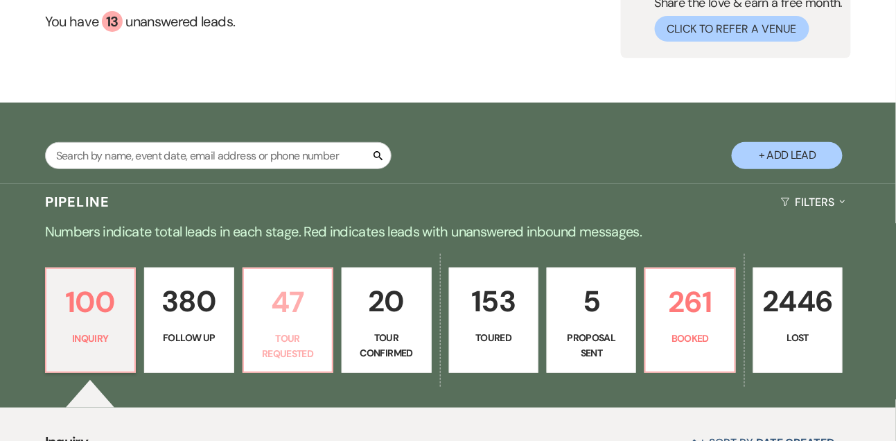
click at [283, 279] on p "47" at bounding box center [287, 302] width 71 height 46
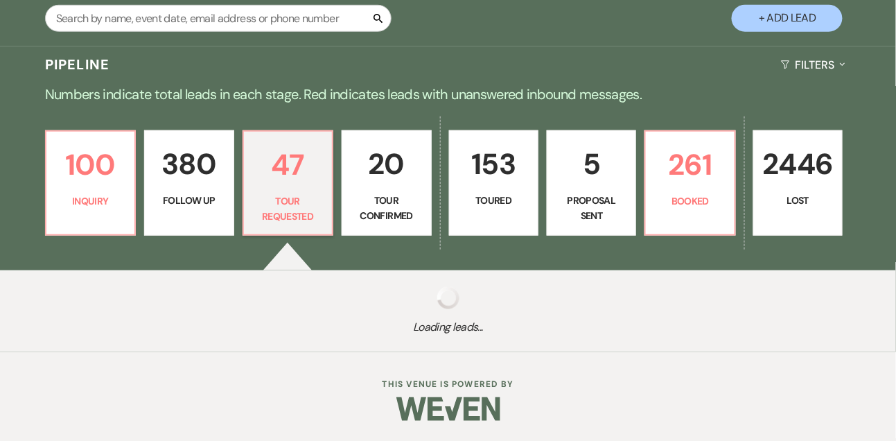
select select "2"
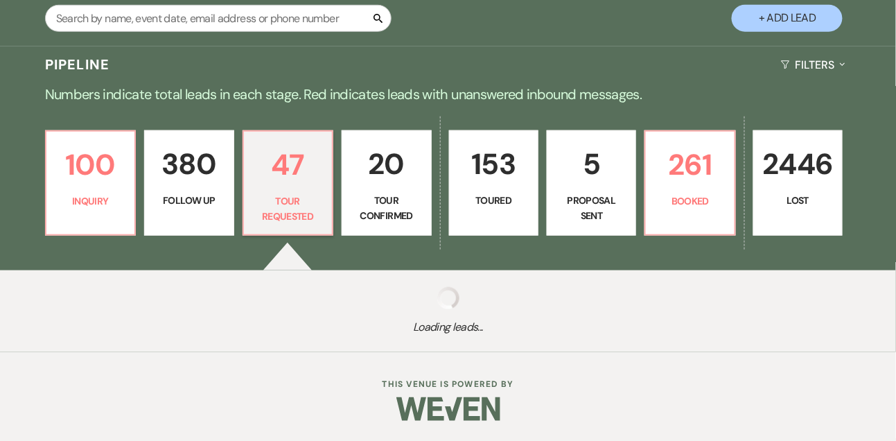
select select "2"
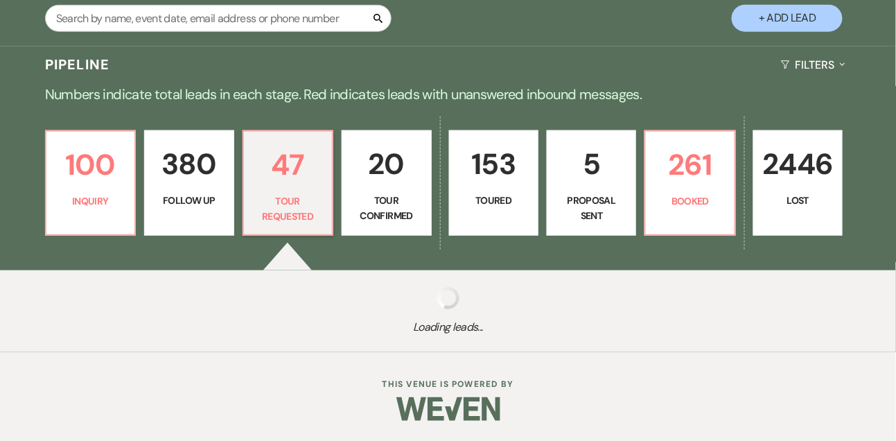
select select "2"
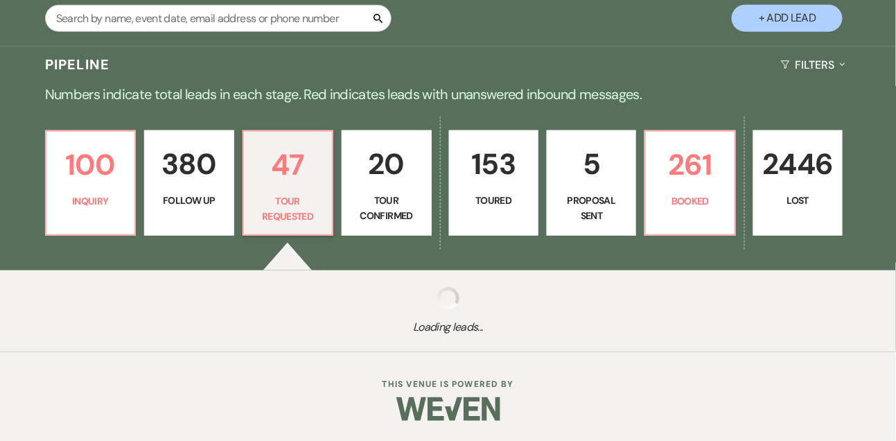
select select "2"
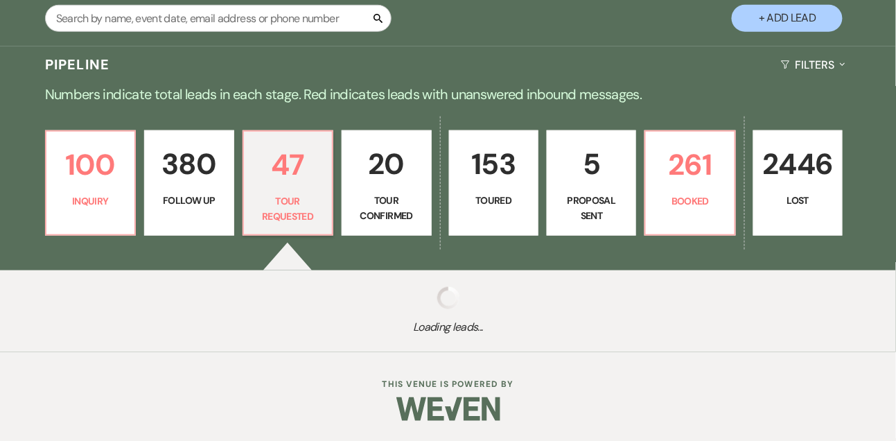
select select "2"
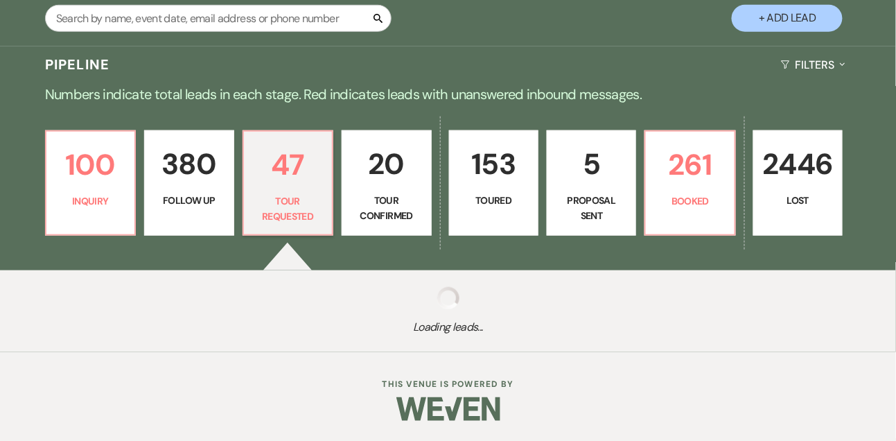
select select "2"
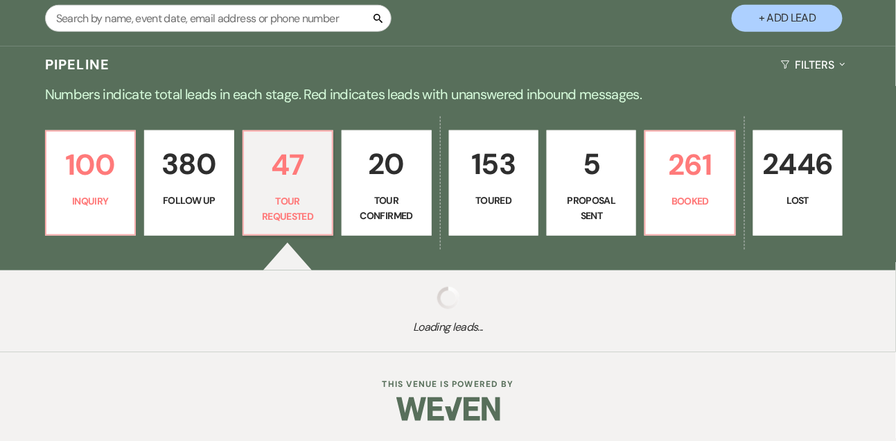
select select "2"
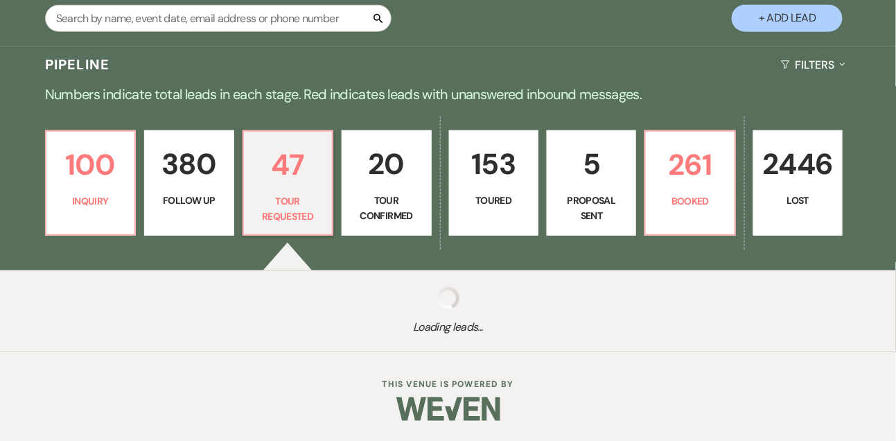
select select "2"
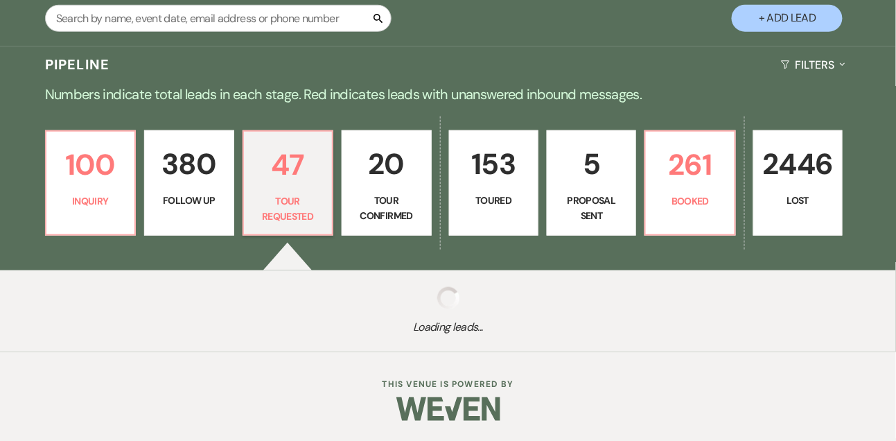
select select "2"
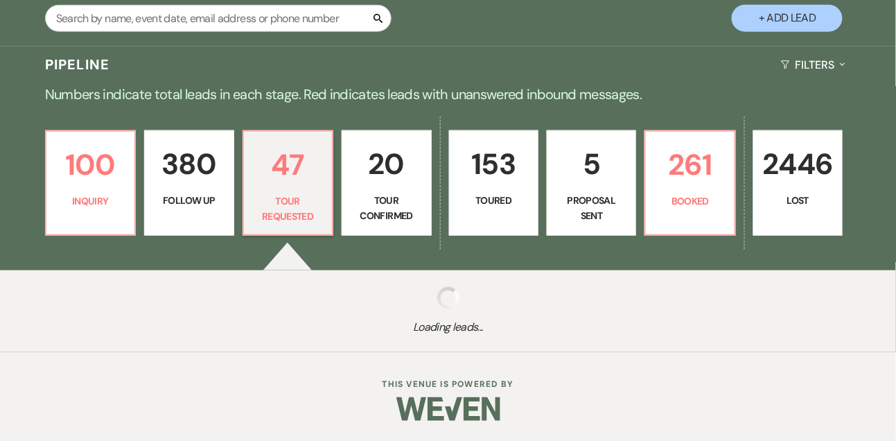
select select "2"
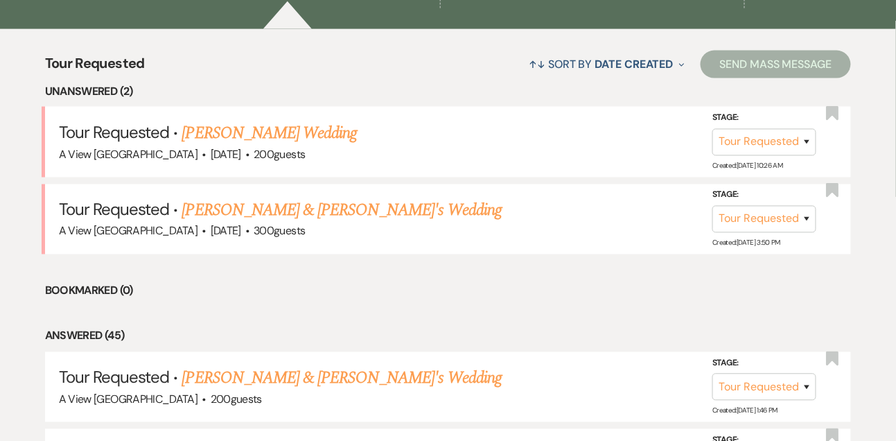
scroll to position [527, 0]
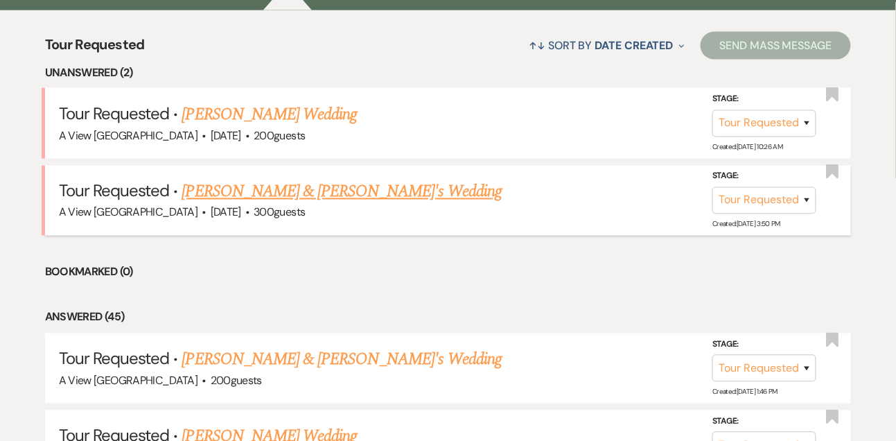
click at [273, 187] on link "[PERSON_NAME] & [PERSON_NAME]'s Wedding" at bounding box center [342, 192] width 320 height 25
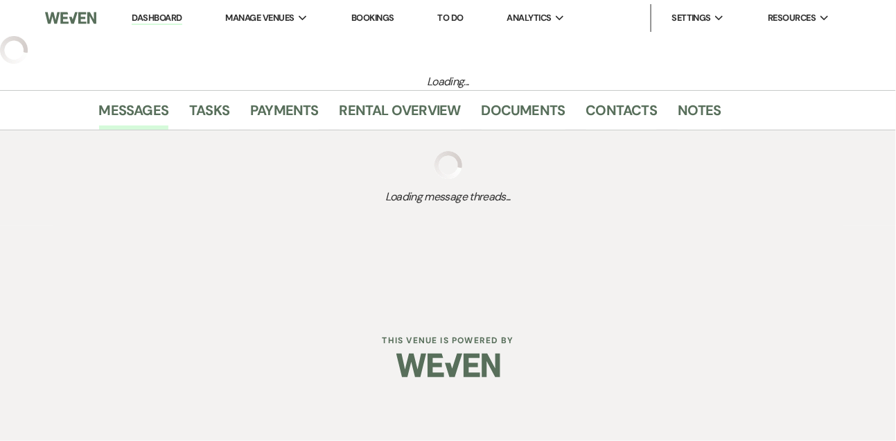
select select "2"
select select "5"
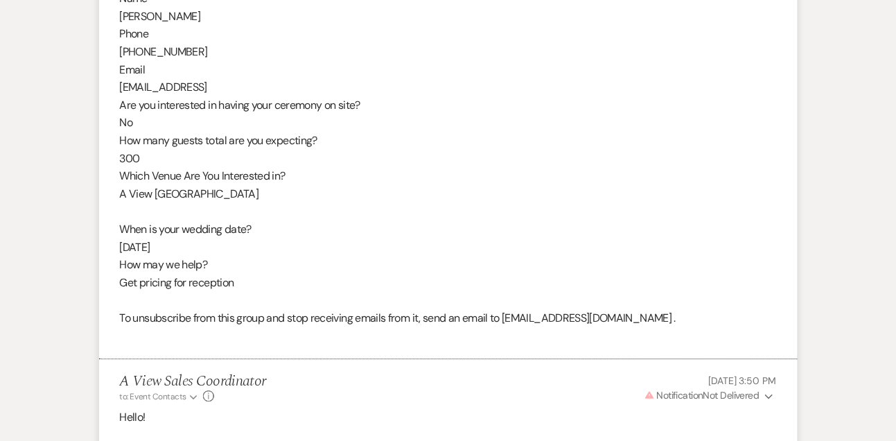
scroll to position [795, 0]
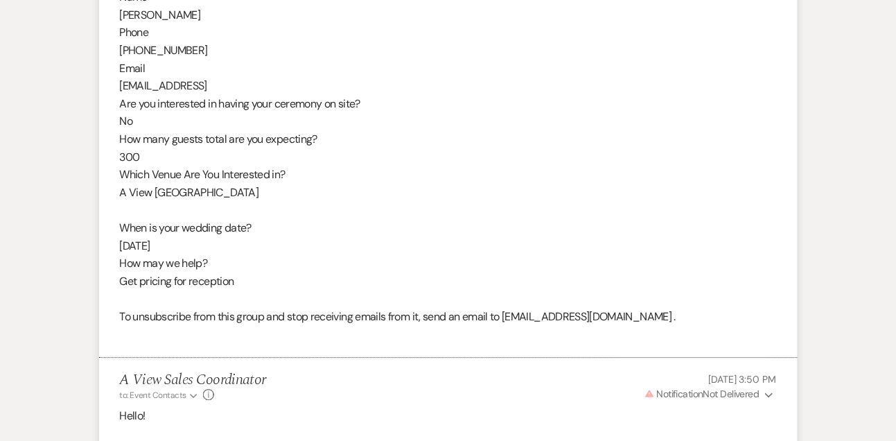
click at [195, 86] on div "From : AJ Tauber Event : AJ Tauber's Event Desired date : July 25th 2026 Antici…" at bounding box center [448, 77] width 657 height 532
copy div "ajtauber44@gmail.con"
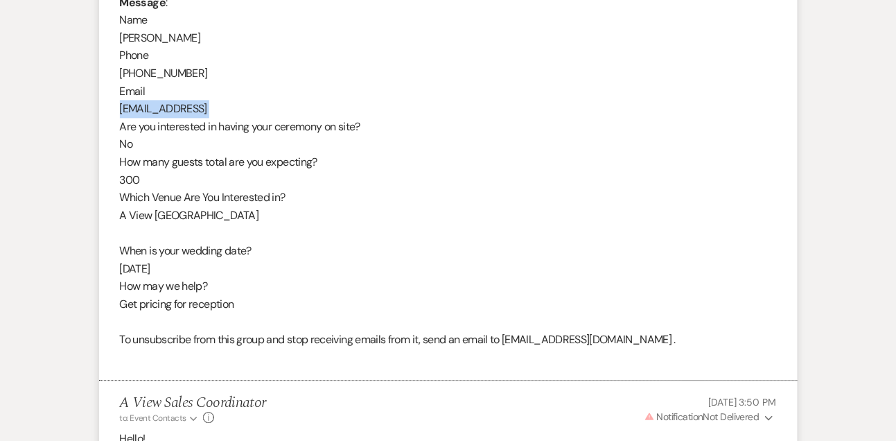
scroll to position [754, 0]
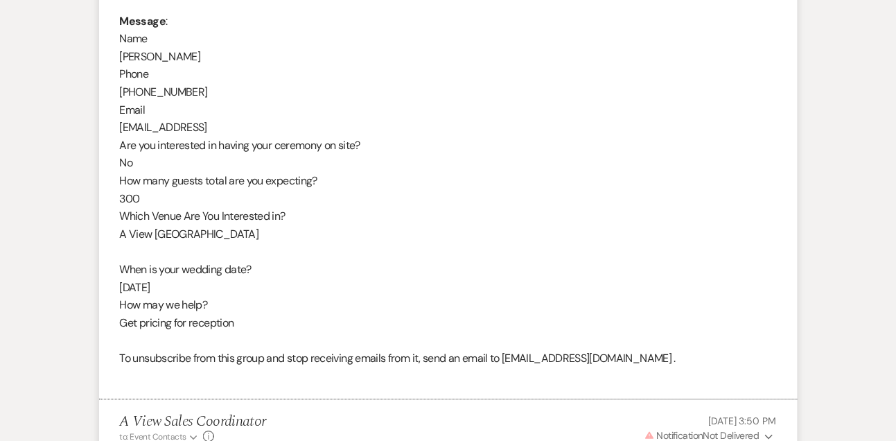
click at [159, 57] on div "From : AJ Tauber Event : AJ Tauber's Event Desired date : July 25th 2026 Antici…" at bounding box center [448, 118] width 657 height 532
copy div "AJ Tauber"
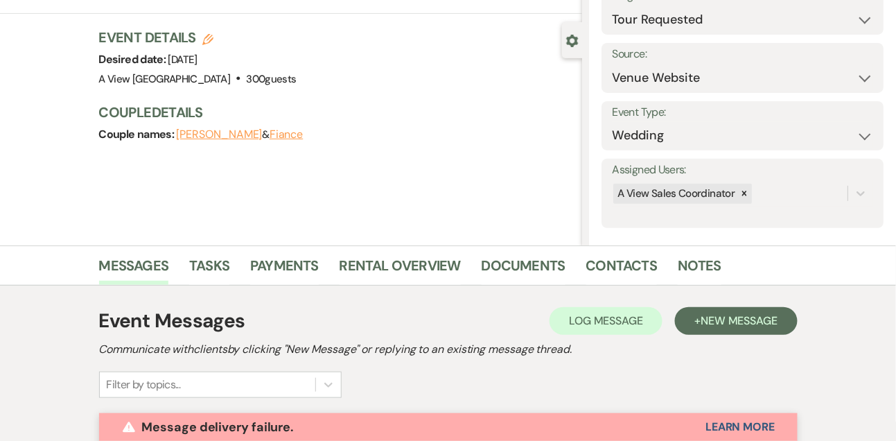
scroll to position [0, 0]
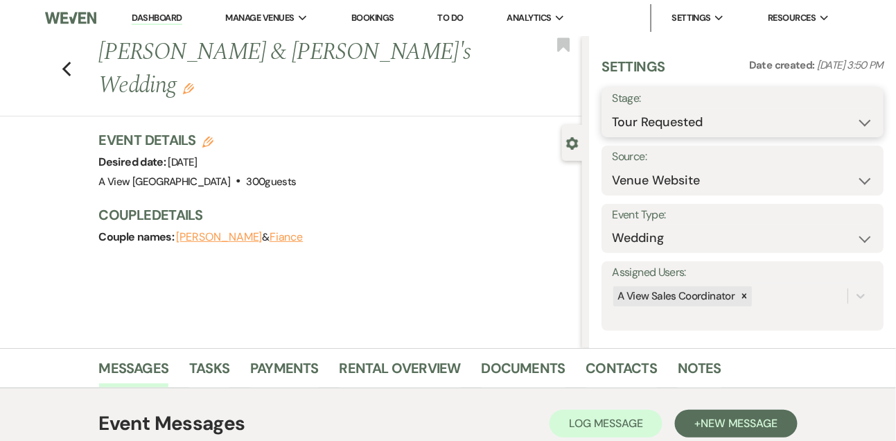
click at [650, 125] on select "Inquiry Follow Up Tour Requested Tour Confirmed Toured Proposal Sent Booked Lost" at bounding box center [742, 122] width 261 height 27
select select "4"
click at [846, 109] on button "Save" at bounding box center [855, 112] width 58 height 28
click at [170, 12] on link "Dashboard" at bounding box center [157, 18] width 50 height 13
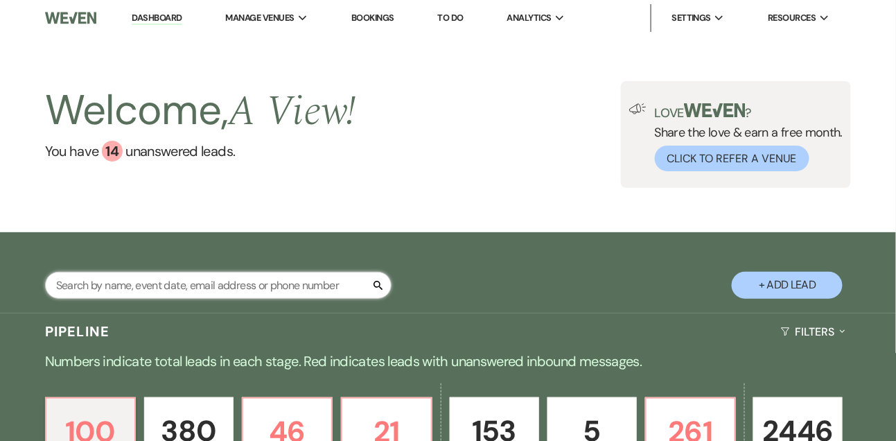
click at [148, 285] on input "text" at bounding box center [218, 285] width 347 height 27
type input "audrey"
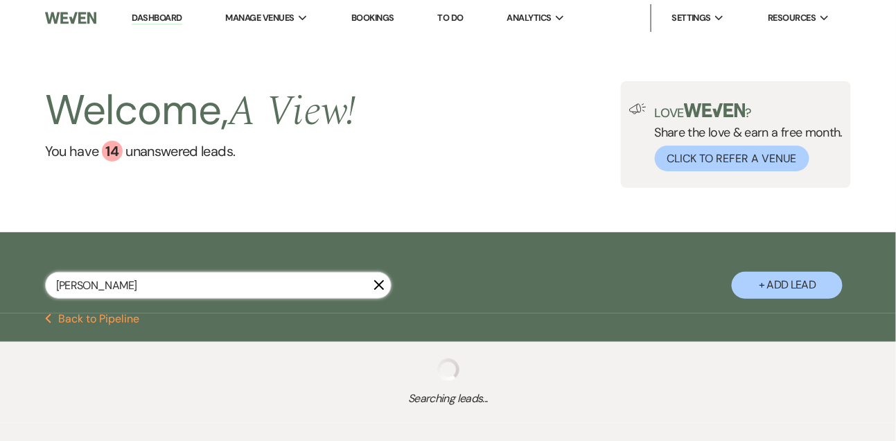
select select "9"
select select "8"
select select "4"
select select "8"
select select "6"
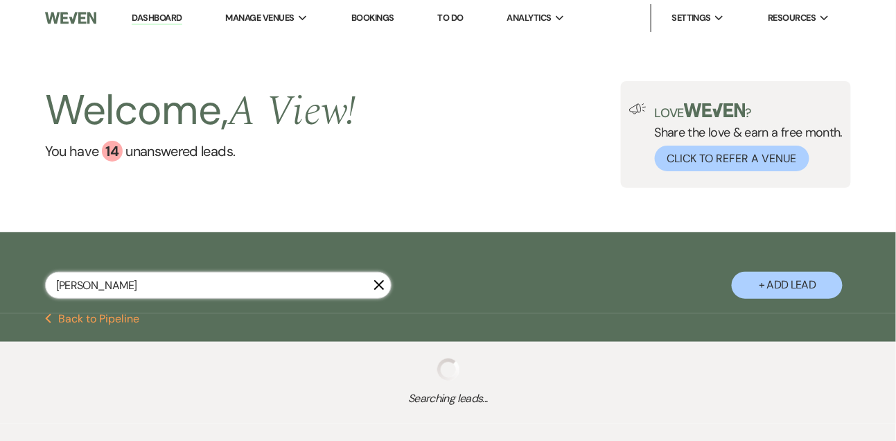
select select "8"
select select "4"
select select "8"
select select "4"
select select "8"
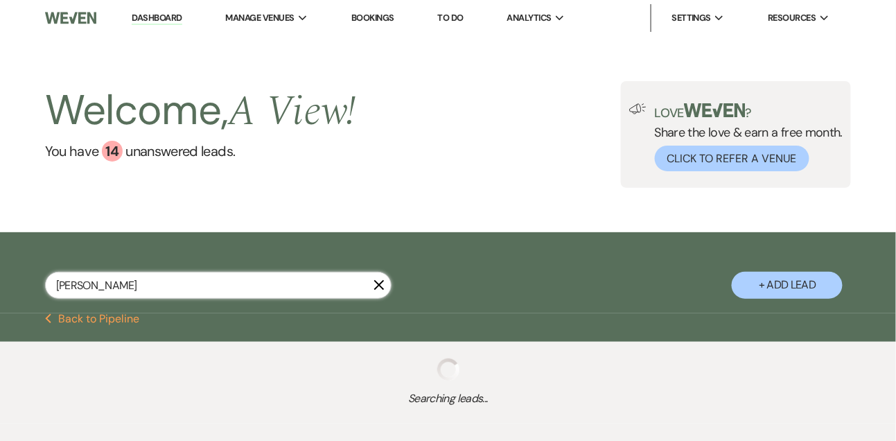
select select "4"
select select "8"
select select "6"
select select "8"
select select "4"
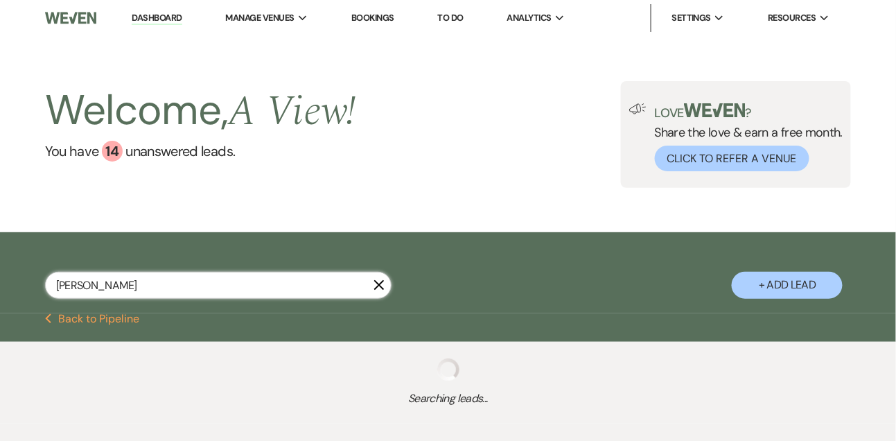
select select "8"
select select "4"
select select "2"
select select "8"
select select "4"
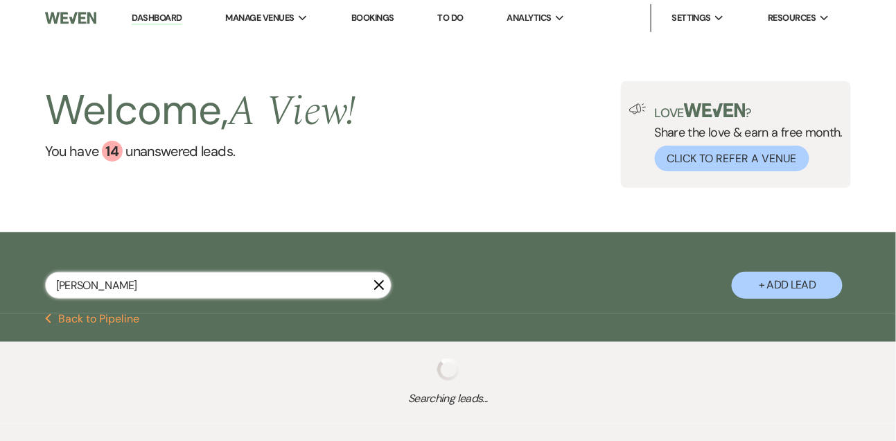
select select "8"
select select "4"
select select "8"
select select "4"
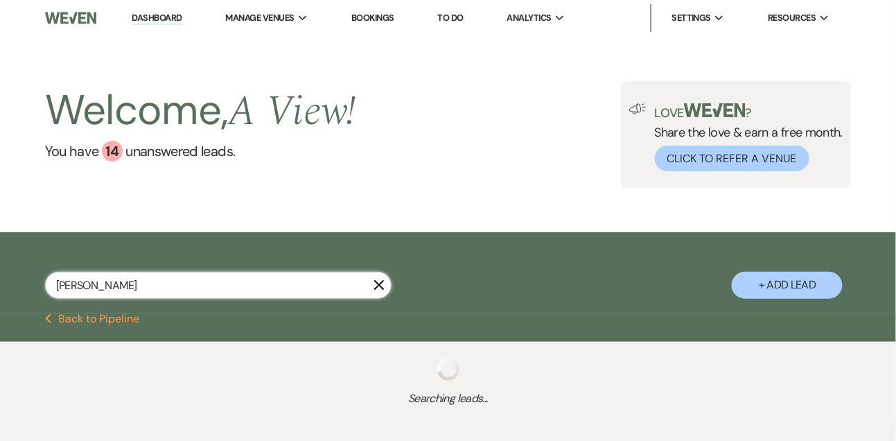
select select "8"
select select "4"
select select "8"
select select "4"
select select "8"
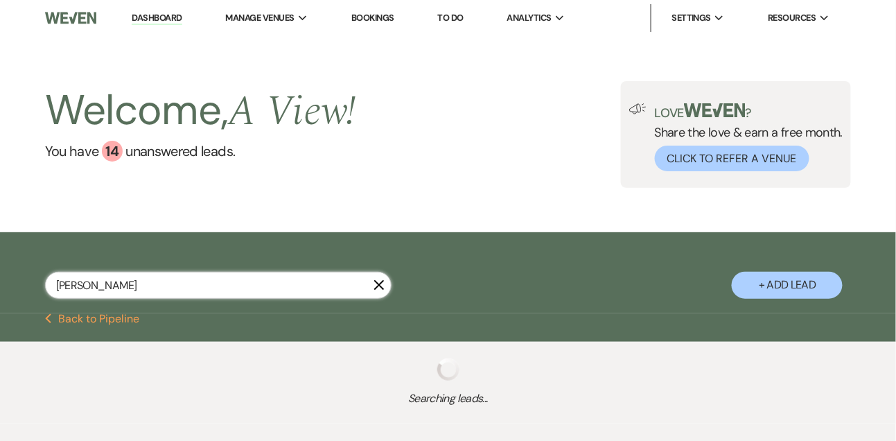
select select "4"
select select "5"
select select "8"
select select "4"
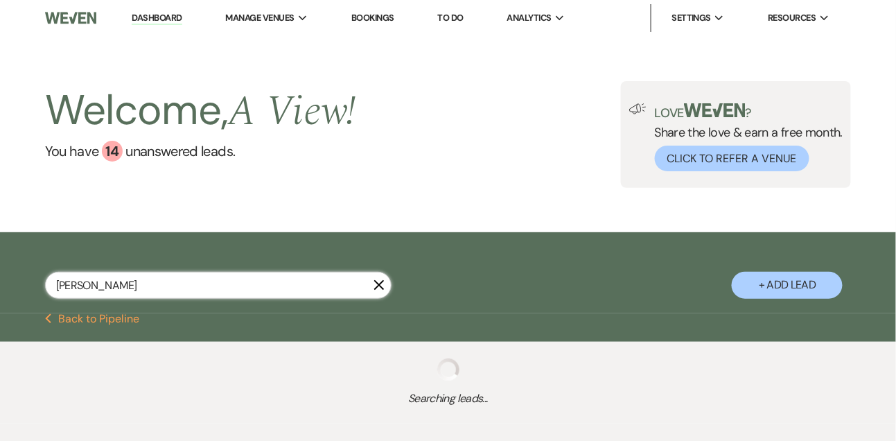
select select "8"
select select "4"
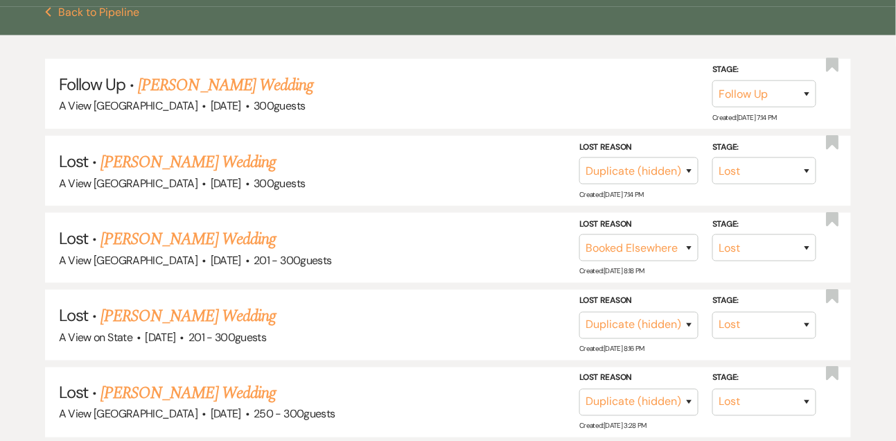
scroll to position [304, 0]
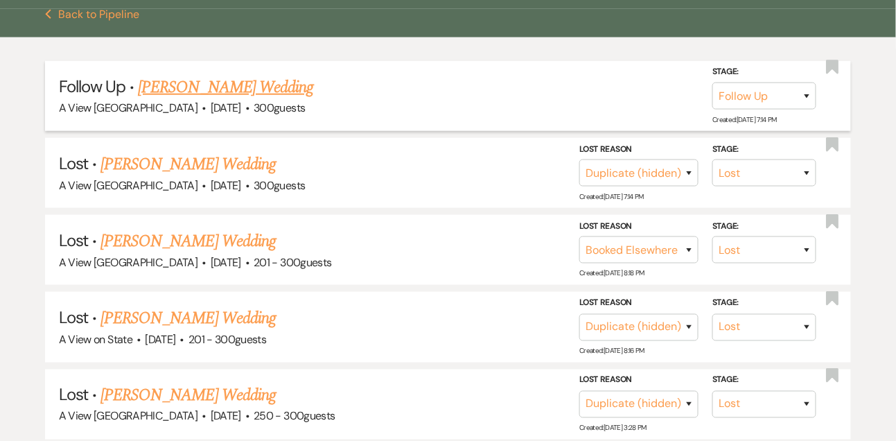
type input "audrey"
click at [214, 88] on link "Audrey Frohloff's Wedding" at bounding box center [225, 87] width 175 height 25
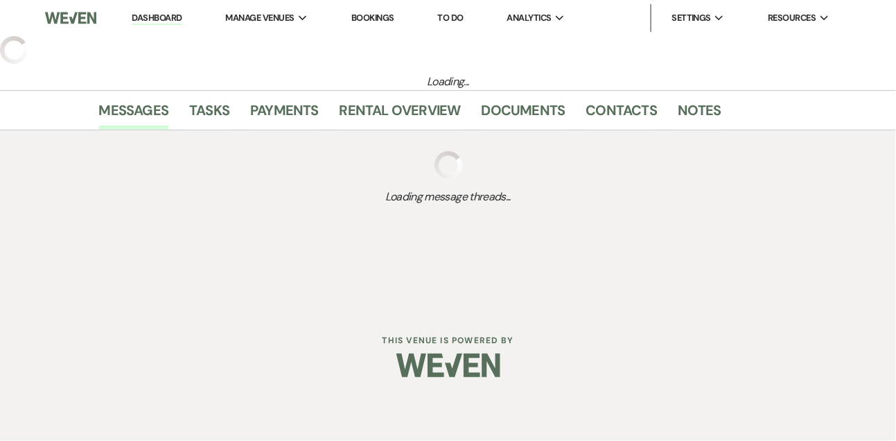
select select "9"
select select "2"
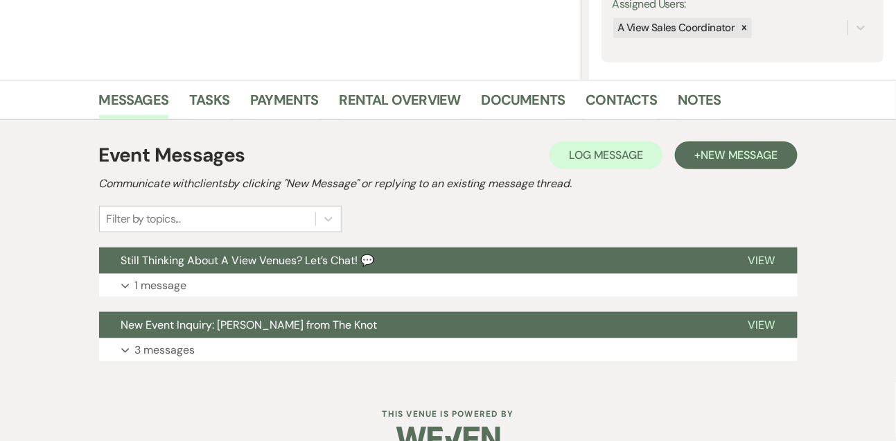
scroll to position [298, 0]
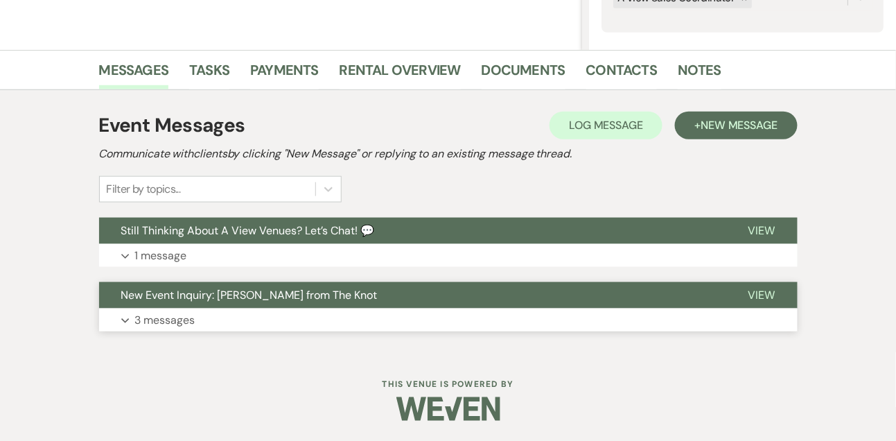
click at [167, 318] on p "3 messages" at bounding box center [165, 320] width 60 height 18
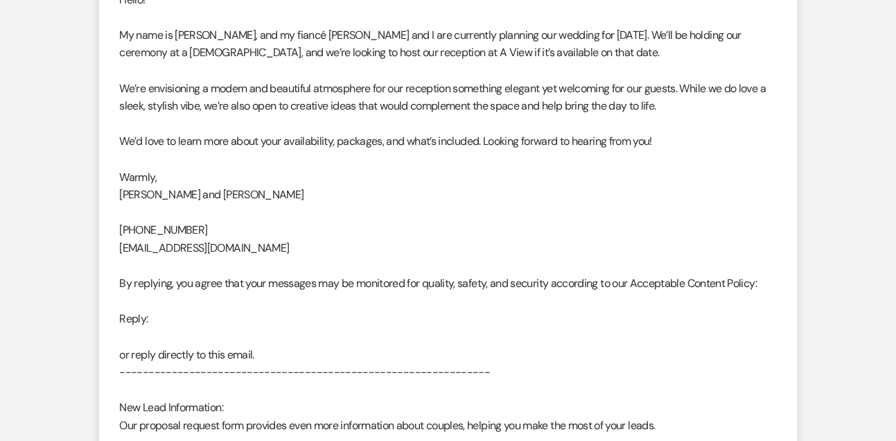
scroll to position [835, 0]
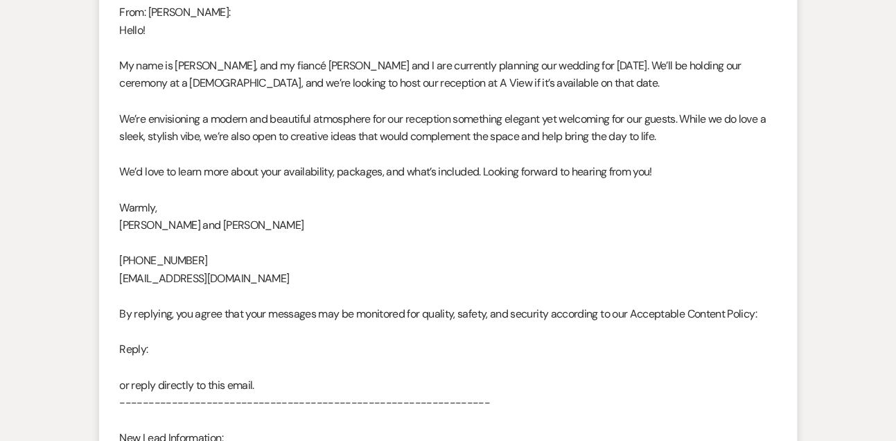
click at [175, 275] on div "From : Audrey Frohloff Event : Audrey Frohloff's Event Desired date : July 25th…" at bounding box center [448, 261] width 657 height 905
copy div "A2tauber@gmail.com"
drag, startPoint x: 214, startPoint y: 61, endPoint x: 249, endPoint y: 62, distance: 34.7
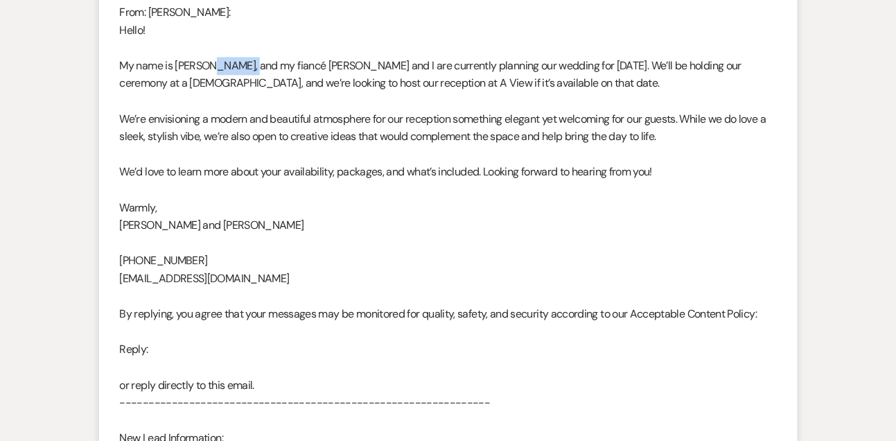
click at [249, 62] on div "From : Audrey Frohloff Event : Audrey Frohloff's Event Desired date : July 25th…" at bounding box center [448, 261] width 657 height 905
copy div "Frohloff"
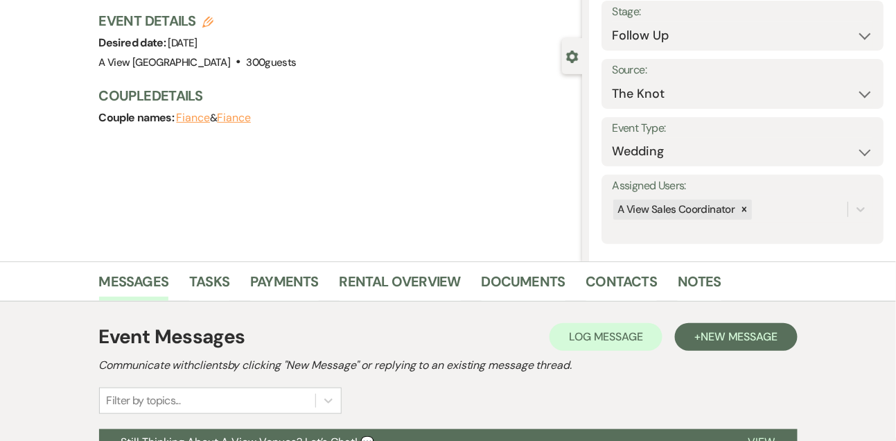
scroll to position [87, 0]
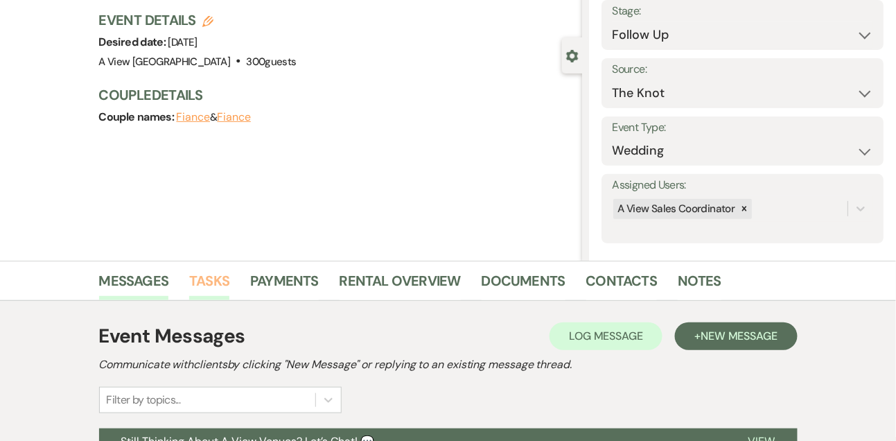
click at [216, 296] on link "Tasks" at bounding box center [209, 285] width 40 height 31
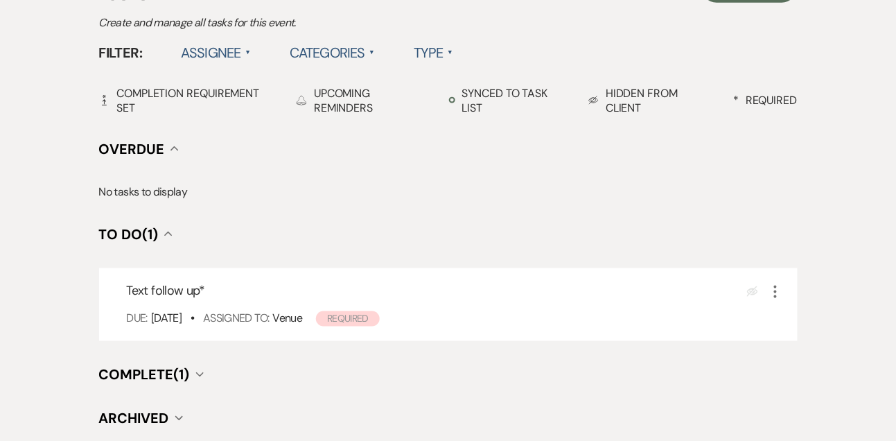
scroll to position [435, 0]
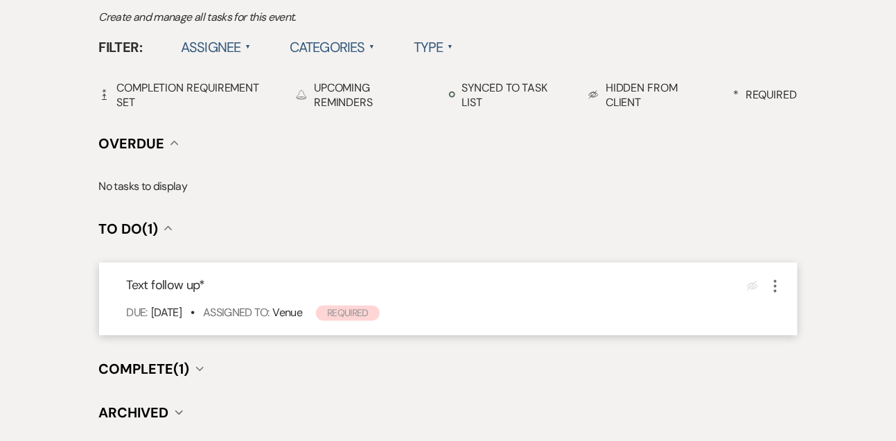
click at [779, 285] on icon "More" at bounding box center [775, 286] width 17 height 17
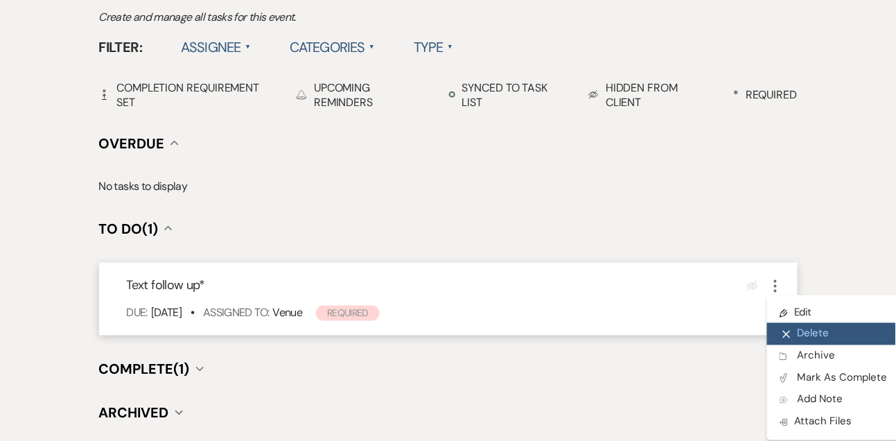
click at [805, 339] on button "X Delete" at bounding box center [833, 334] width 133 height 22
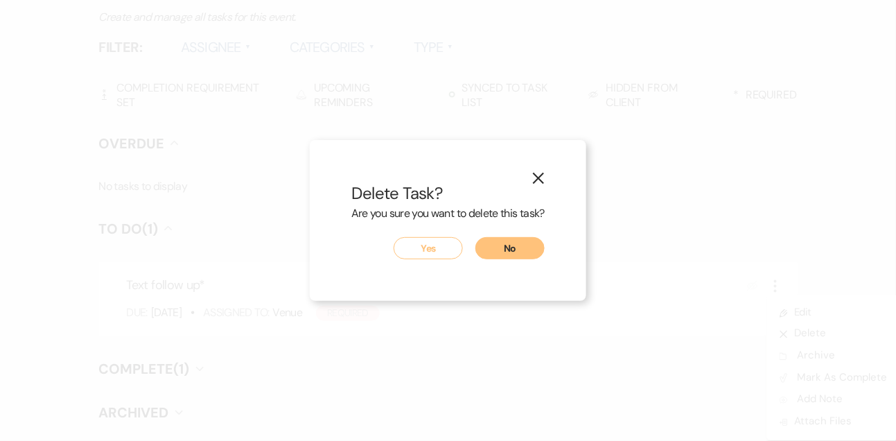
click at [438, 249] on button "Yes" at bounding box center [428, 248] width 69 height 22
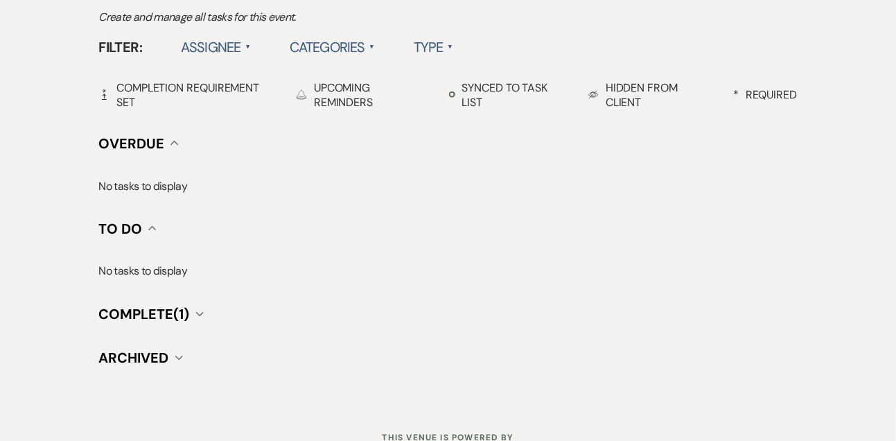
select select "9"
select select "8"
select select "4"
select select "8"
select select "6"
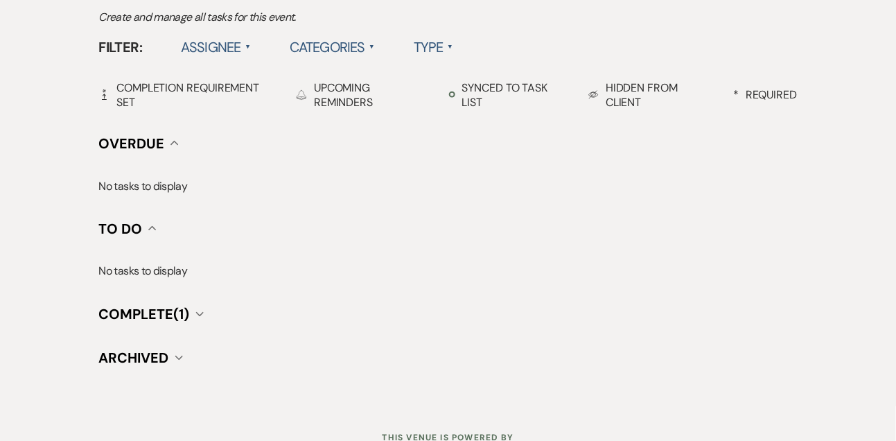
select select "8"
select select "4"
select select "8"
select select "4"
select select "8"
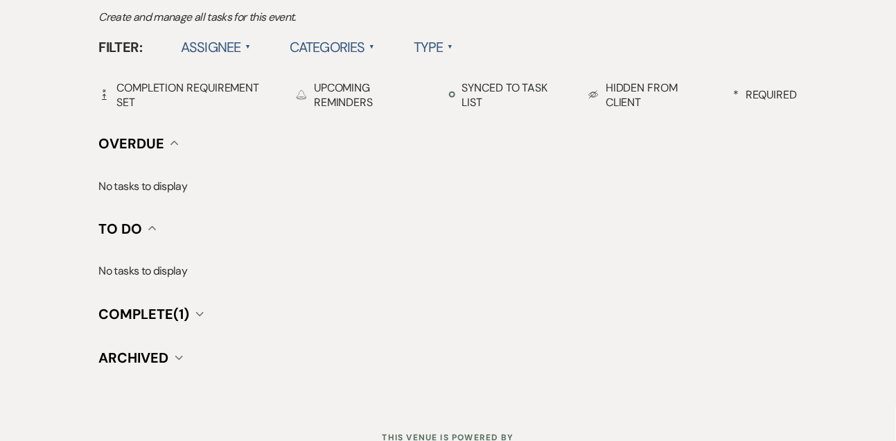
select select "4"
select select "8"
select select "6"
select select "8"
select select "4"
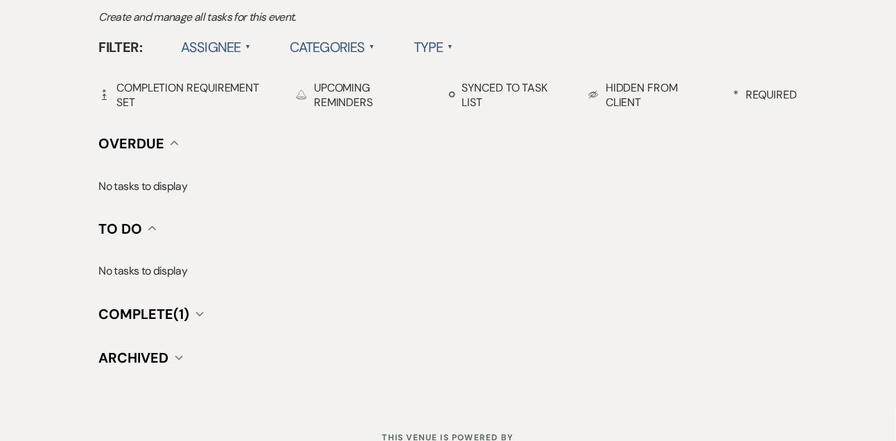
select select "8"
select select "4"
select select "2"
select select "8"
select select "4"
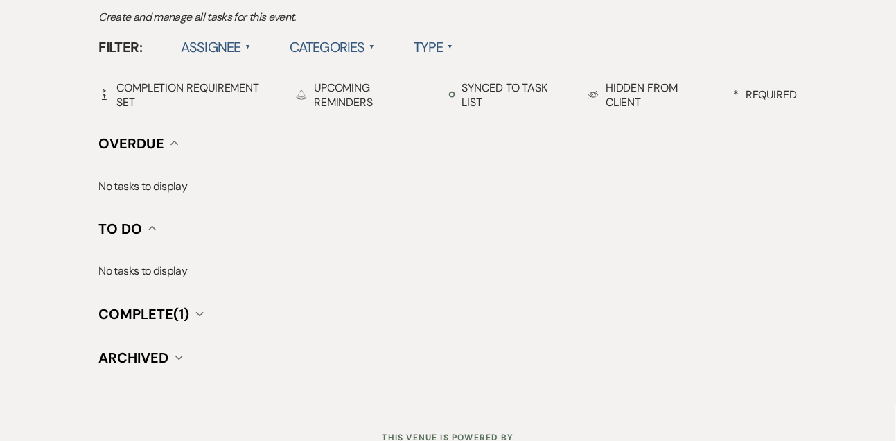
select select "8"
select select "4"
select select "8"
select select "4"
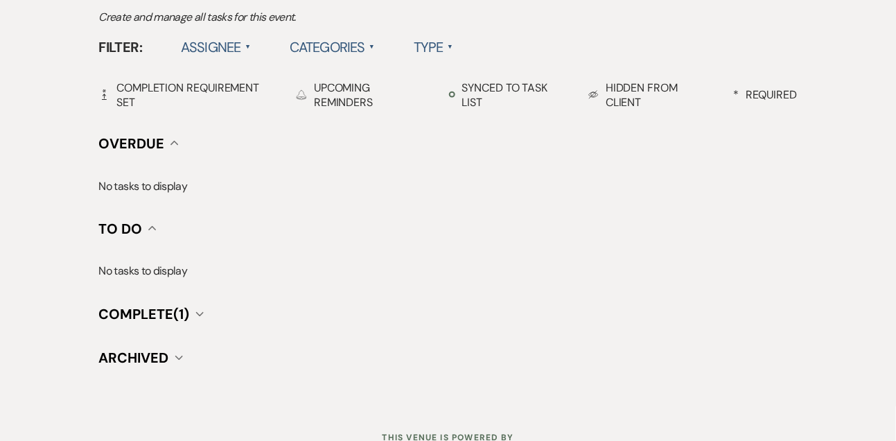
select select "8"
select select "4"
select select "8"
select select "4"
select select "8"
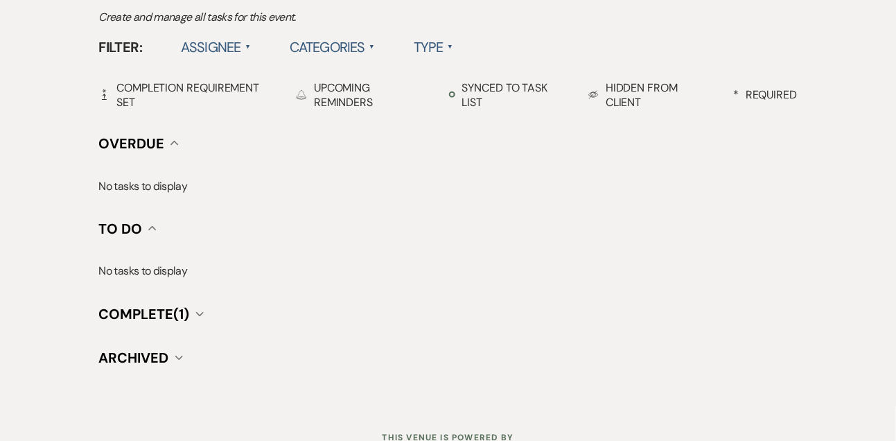
select select "4"
select select "5"
select select "8"
select select "4"
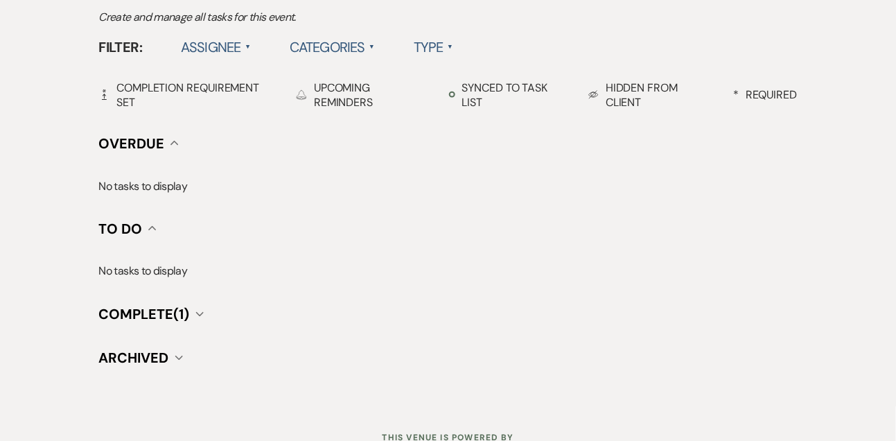
select select "8"
select select "4"
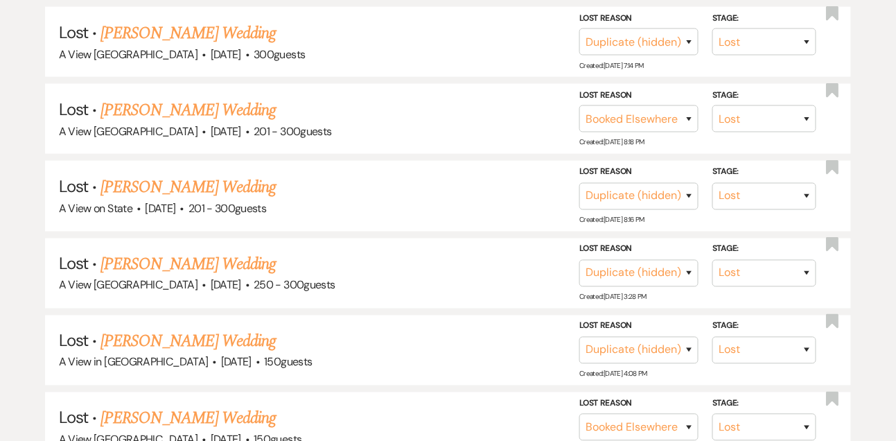
scroll to position [304, 0]
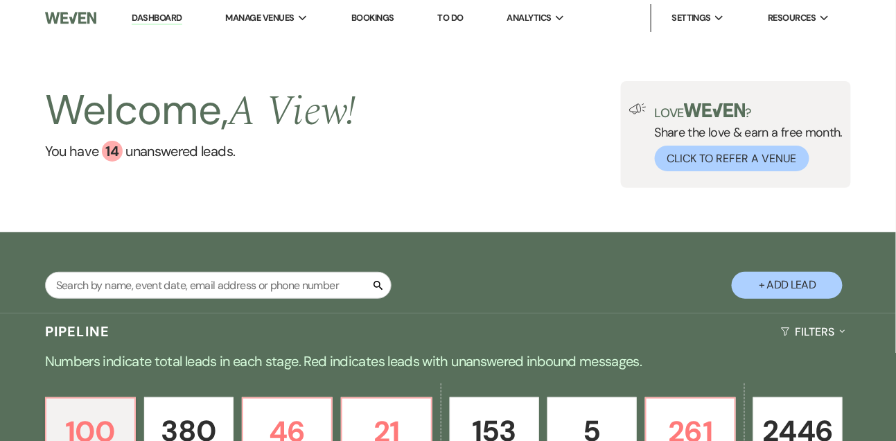
select select "4"
select select "5"
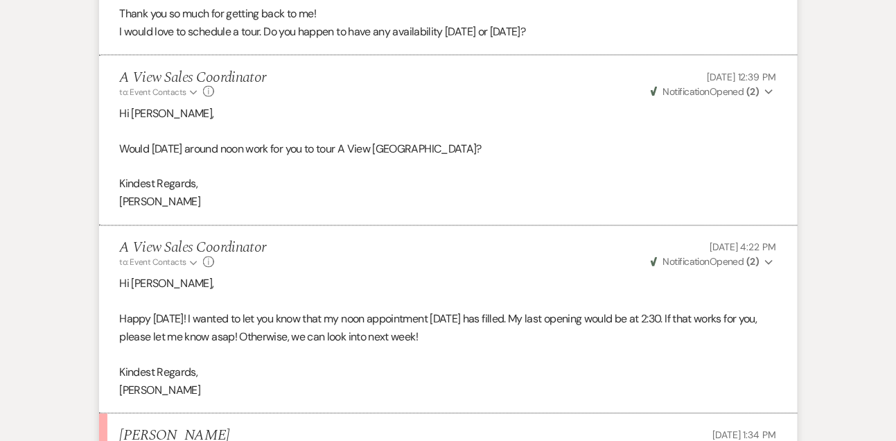
scroll to position [2212, 0]
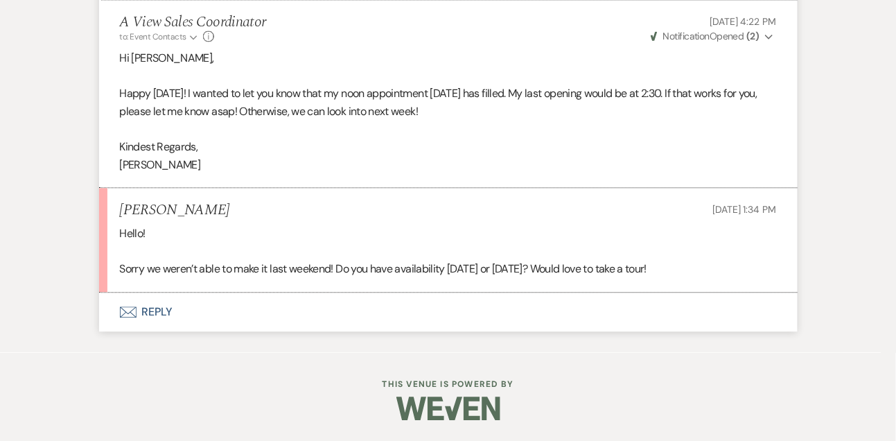
click at [161, 309] on button "Envelope Reply" at bounding box center [448, 312] width 699 height 39
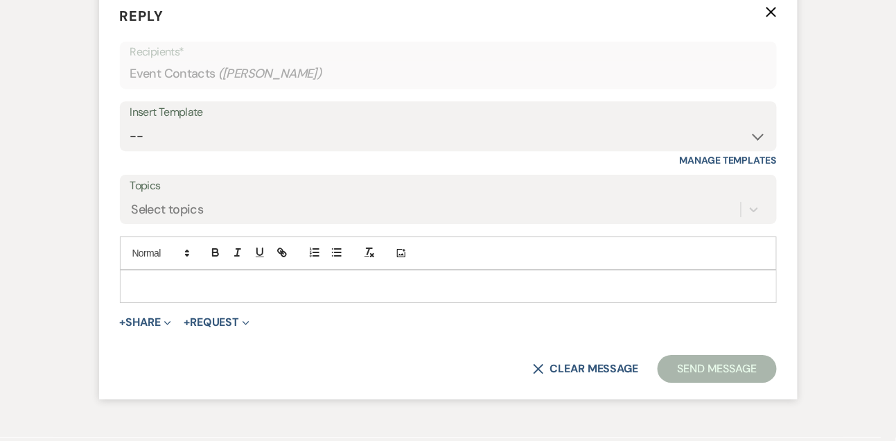
scroll to position [2489, 0]
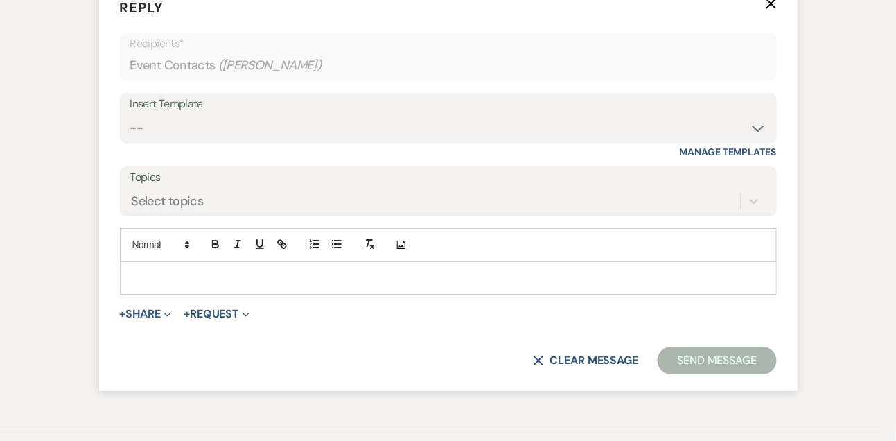
click at [159, 286] on p at bounding box center [448, 277] width 635 height 15
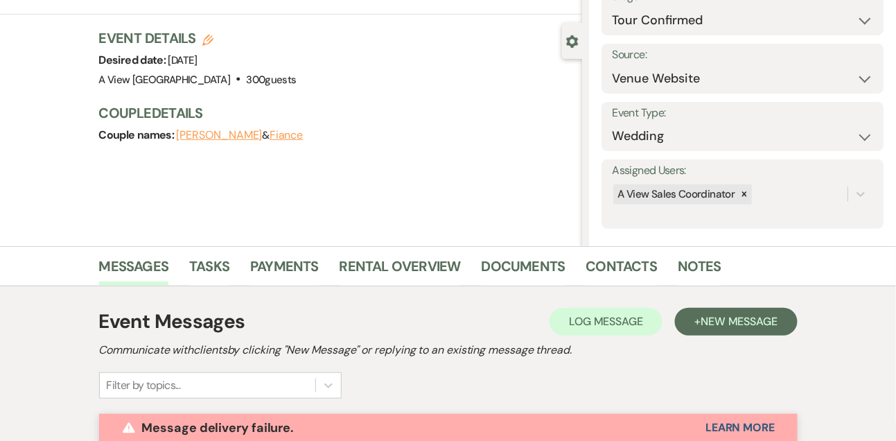
scroll to position [0, 0]
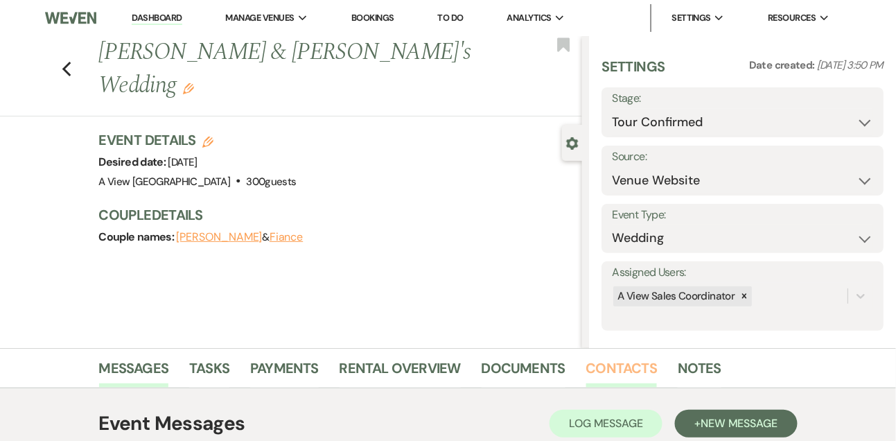
click at [607, 372] on link "Contacts" at bounding box center [621, 372] width 71 height 31
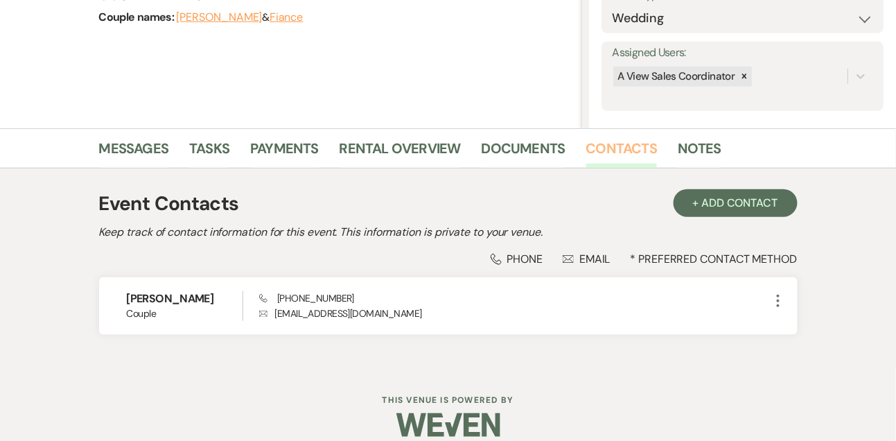
scroll to position [236, 0]
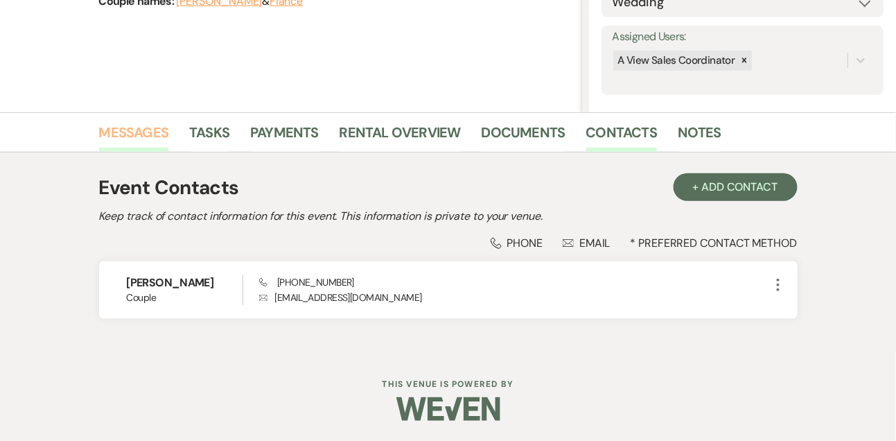
click at [143, 128] on link "Messages" at bounding box center [134, 136] width 70 height 31
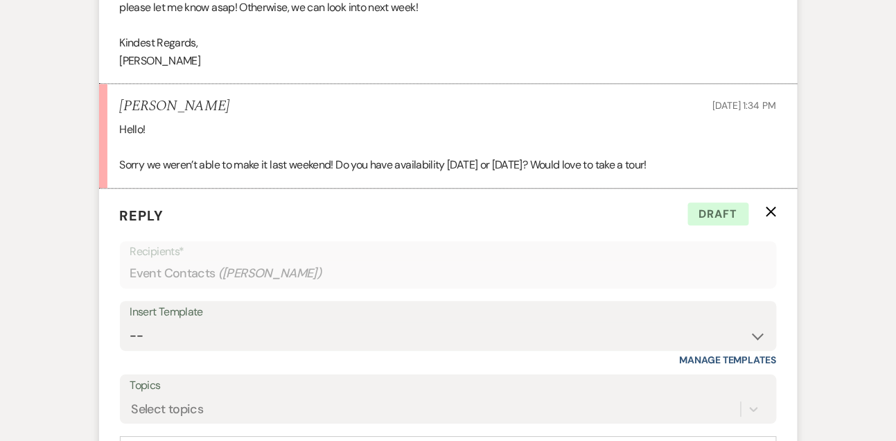
scroll to position [2693, 0]
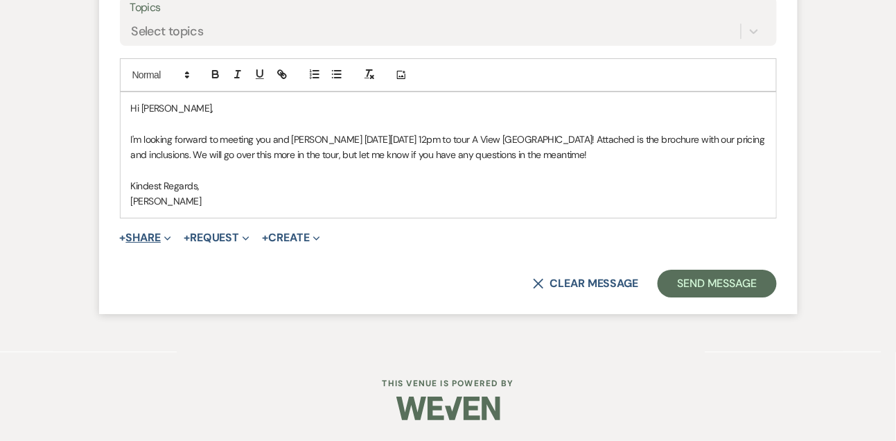
click at [135, 243] on button "+ Share Expand" at bounding box center [146, 237] width 52 height 11
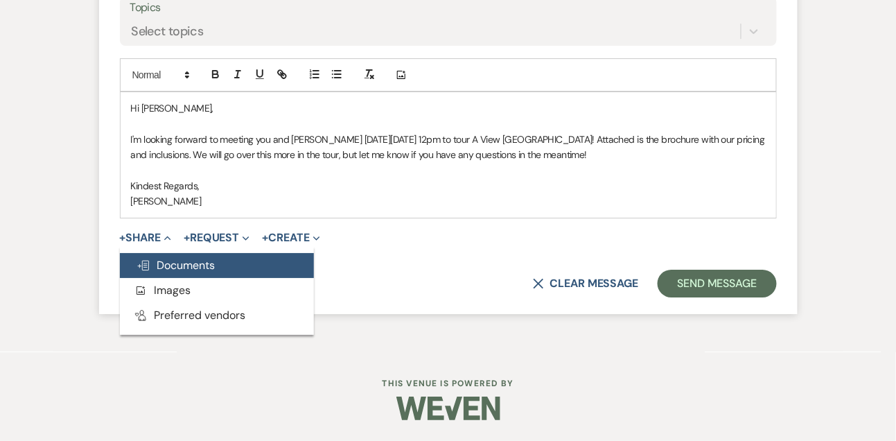
click at [151, 268] on span "Doc Upload Documents" at bounding box center [176, 265] width 79 height 15
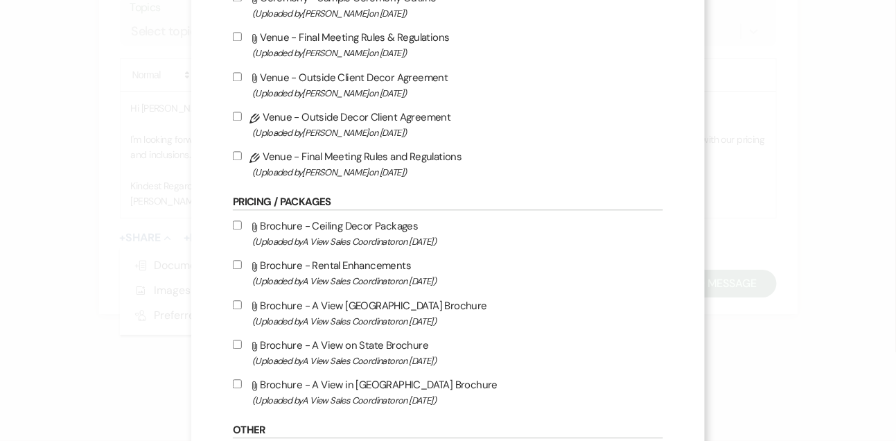
scroll to position [831, 0]
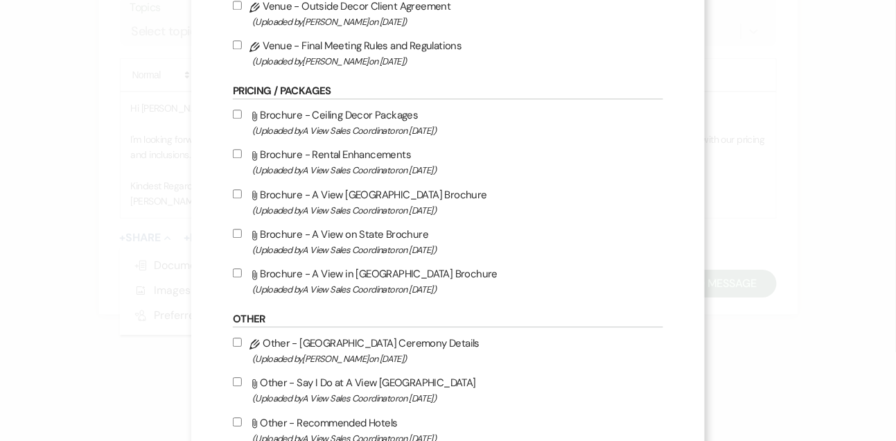
click at [373, 218] on span "(Uploaded by A View Sales Coordinator on Apr 12th, 2025 )" at bounding box center [457, 210] width 411 height 16
click at [242, 198] on input "Attach File Brochure - A View West Shores Brochure (Uploaded by A View Sales Co…" at bounding box center [237, 193] width 9 height 9
checkbox input "true"
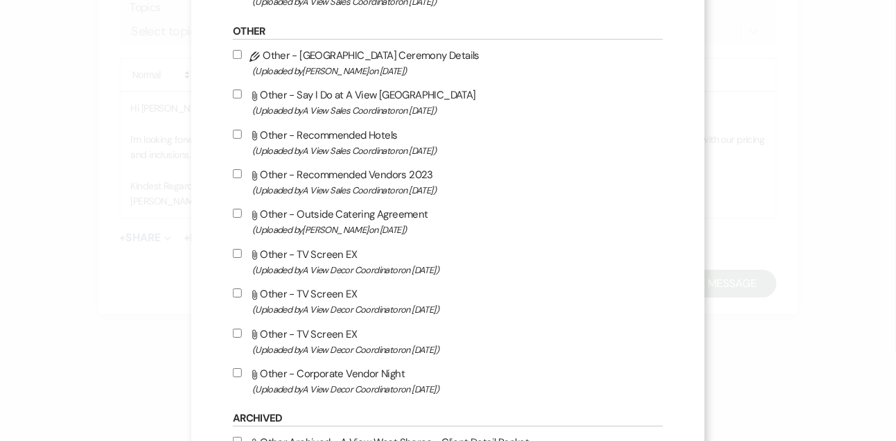
scroll to position [1281, 0]
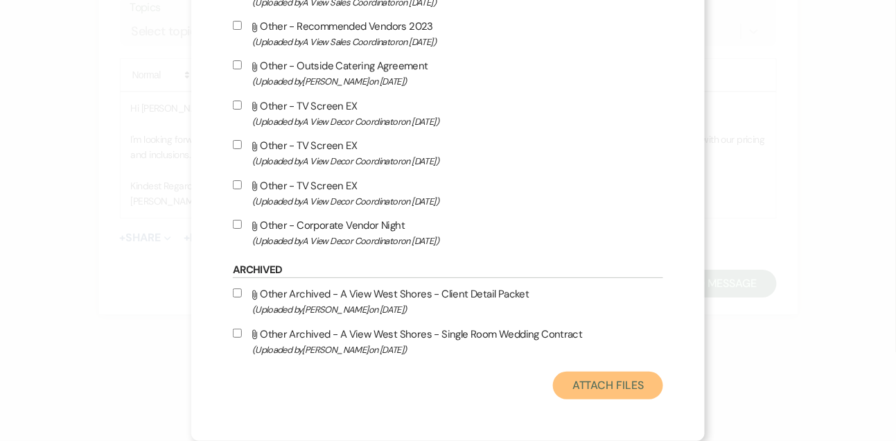
click at [573, 388] on button "Attach Files" at bounding box center [608, 386] width 110 height 28
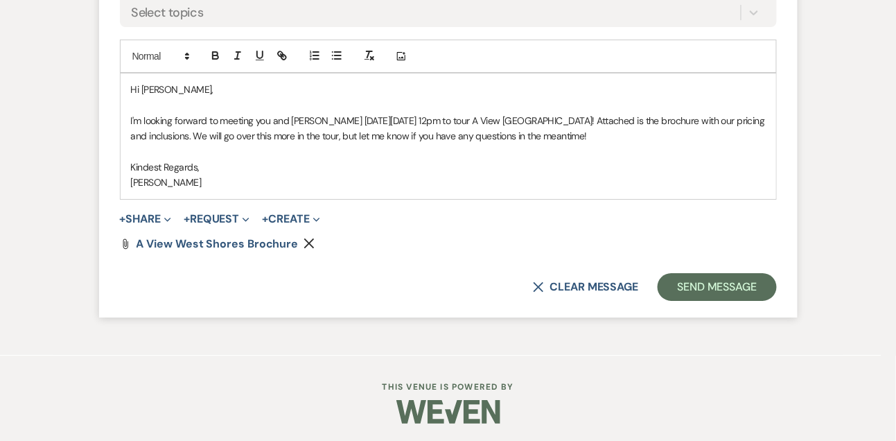
scroll to position [2679, 0]
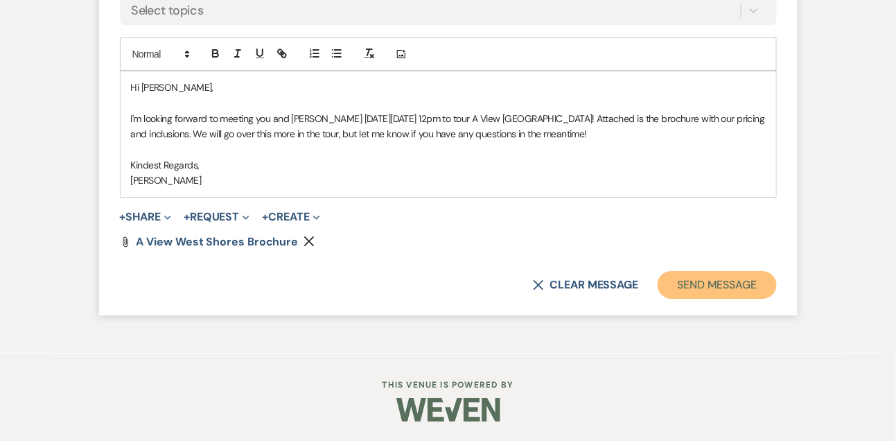
click at [687, 299] on button "Send Message" at bounding box center [717, 285] width 119 height 28
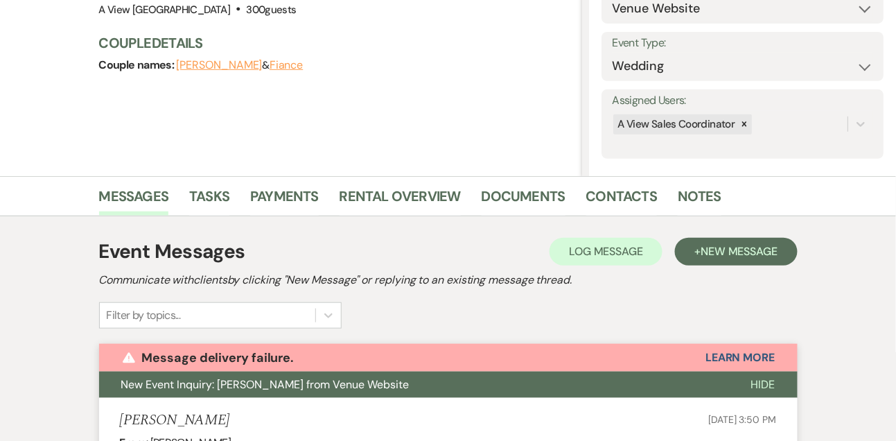
scroll to position [0, 0]
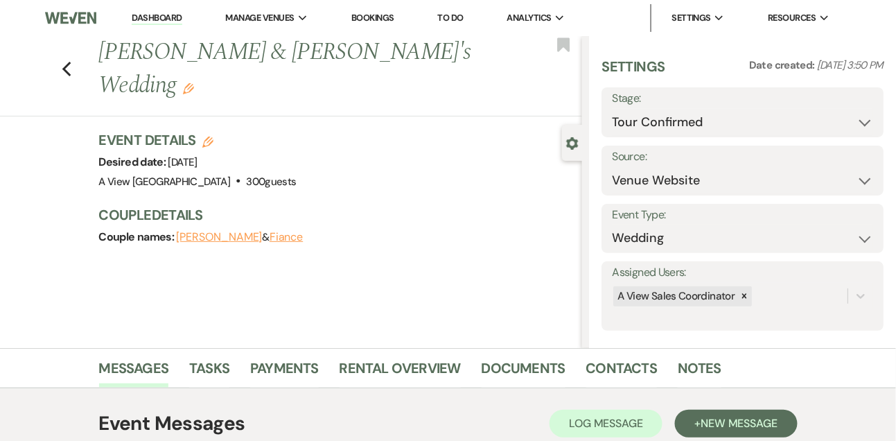
click at [168, 15] on link "Dashboard" at bounding box center [157, 18] width 50 height 13
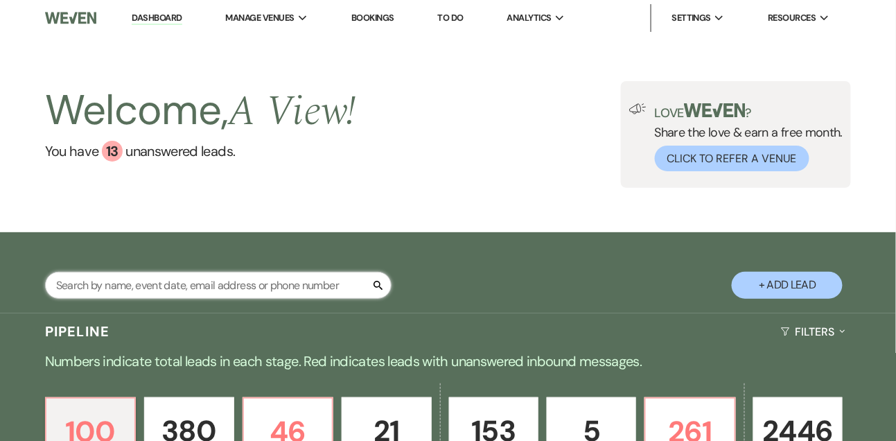
click at [150, 293] on input "text" at bounding box center [218, 285] width 347 height 27
type input "jocelyn rock"
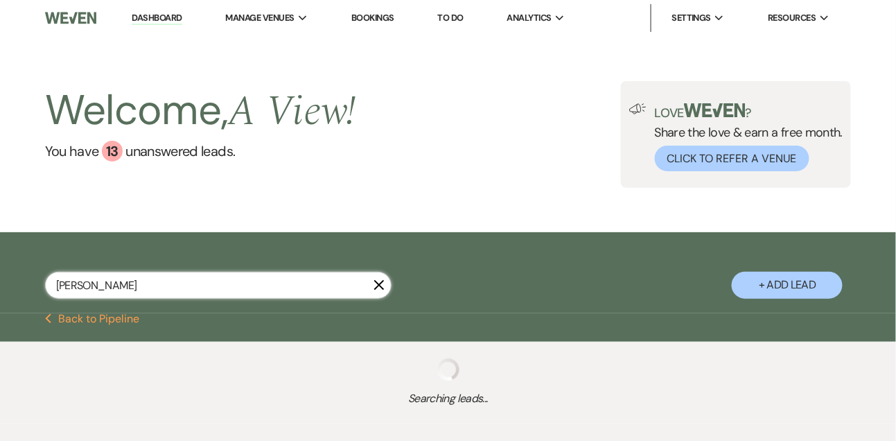
select select "8"
select select "4"
select select "8"
select select "4"
select select "9"
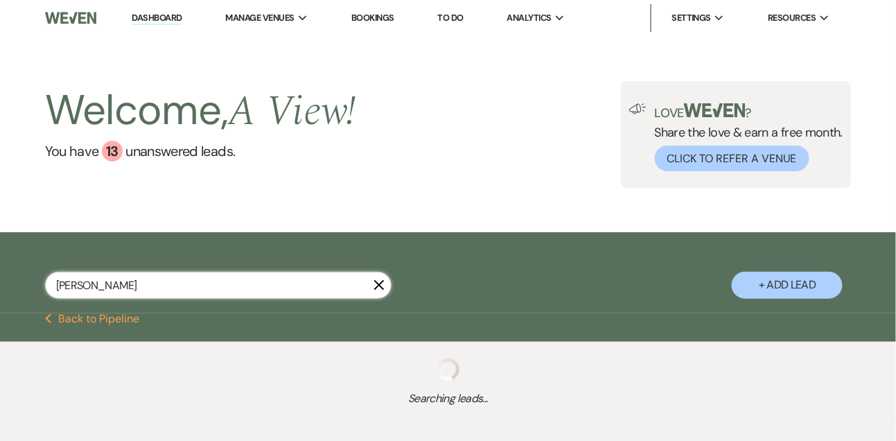
select select "9"
select select "2"
select select "8"
select select "4"
select select "8"
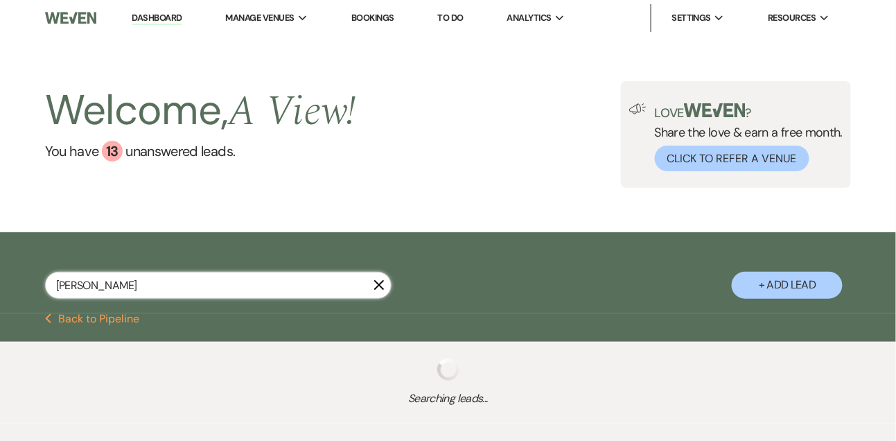
select select "5"
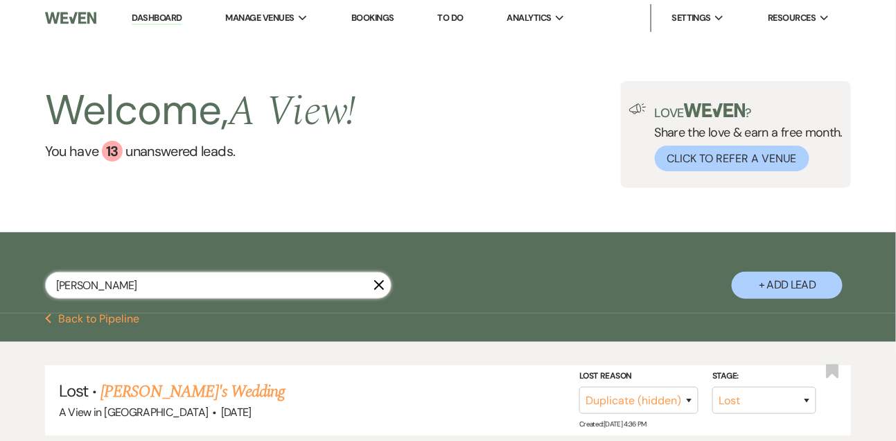
type input "jocelyn rock"
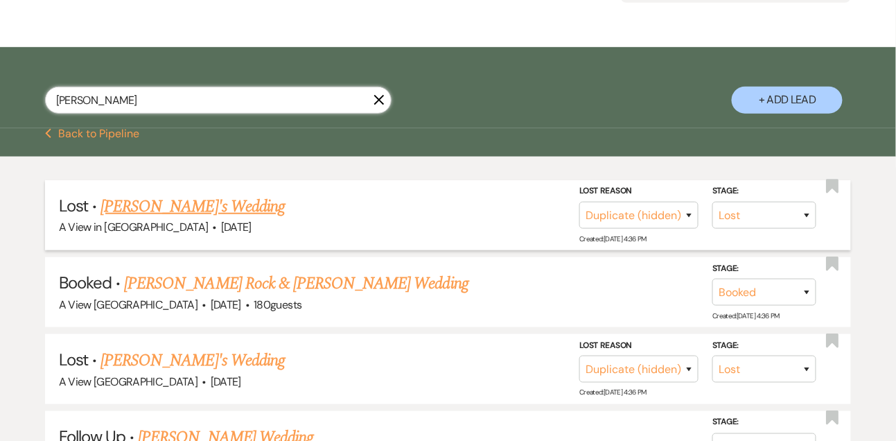
scroll to position [200, 0]
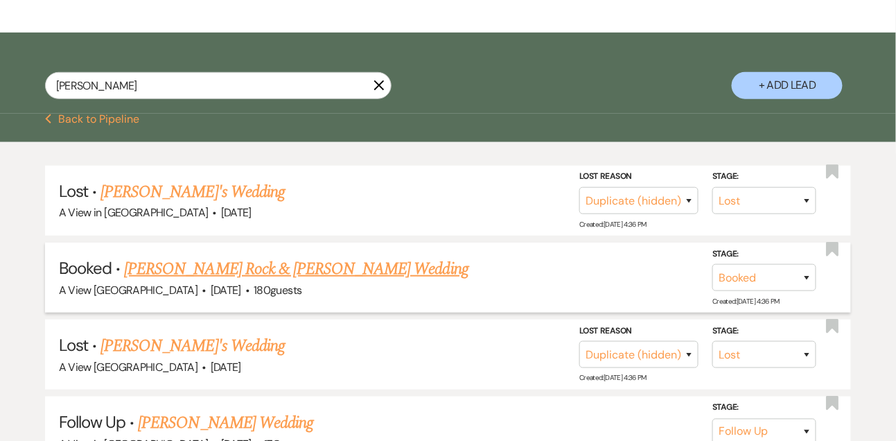
click at [236, 257] on link "Jocelyn Rock & Lance White's Wedding" at bounding box center [296, 269] width 345 height 25
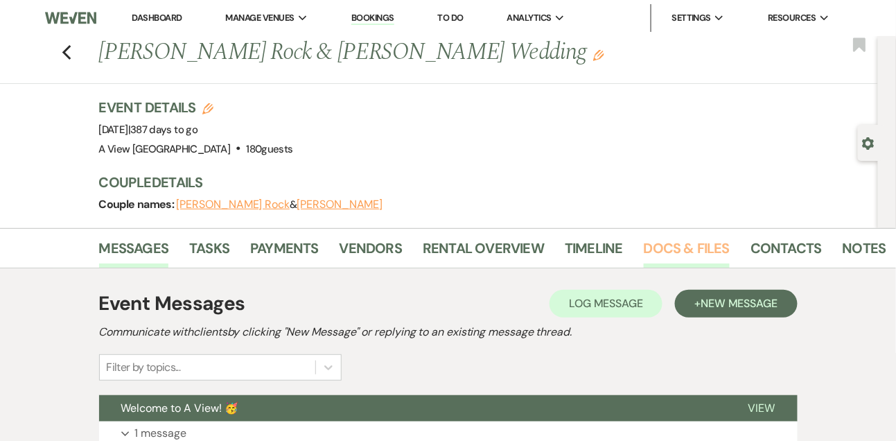
click at [702, 252] on link "Docs & Files" at bounding box center [687, 252] width 86 height 31
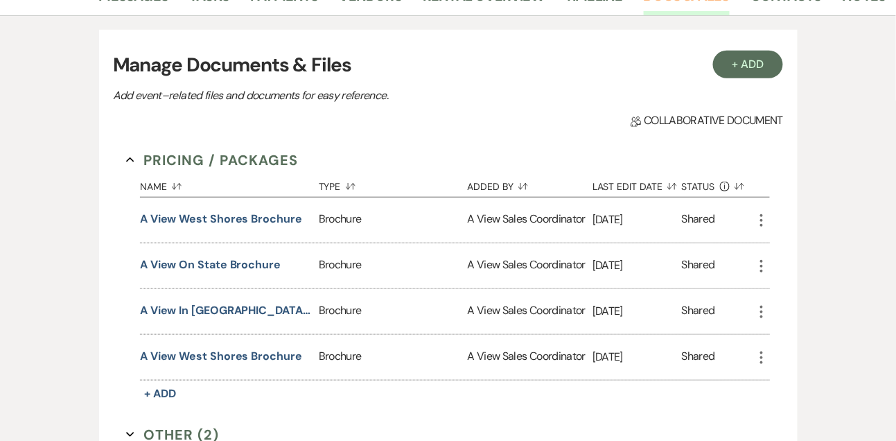
scroll to position [259, 0]
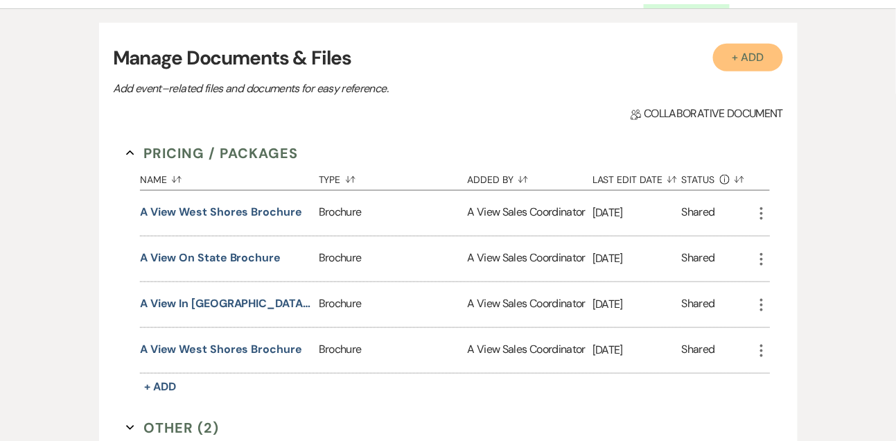
click at [732, 64] on button "+ Add" at bounding box center [748, 58] width 71 height 28
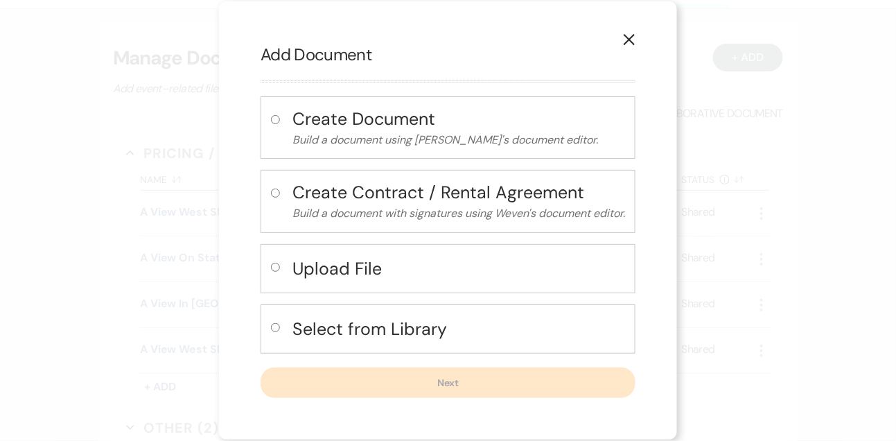
click at [349, 258] on h4 "Upload File" at bounding box center [459, 269] width 333 height 24
radio input "true"
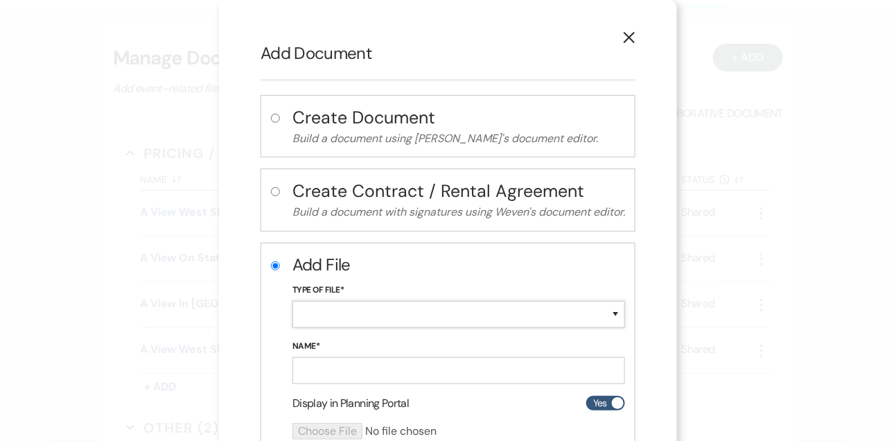
click at [328, 309] on select "Special Event Insurance Vendor Certificate of Insurance Contracts / Rental Agre…" at bounding box center [459, 314] width 333 height 27
select select "22"
click at [331, 374] on input "Name*" at bounding box center [459, 370] width 333 height 27
type input "Initial Invoice"
click at [342, 424] on input "file" at bounding box center [422, 431] width 259 height 17
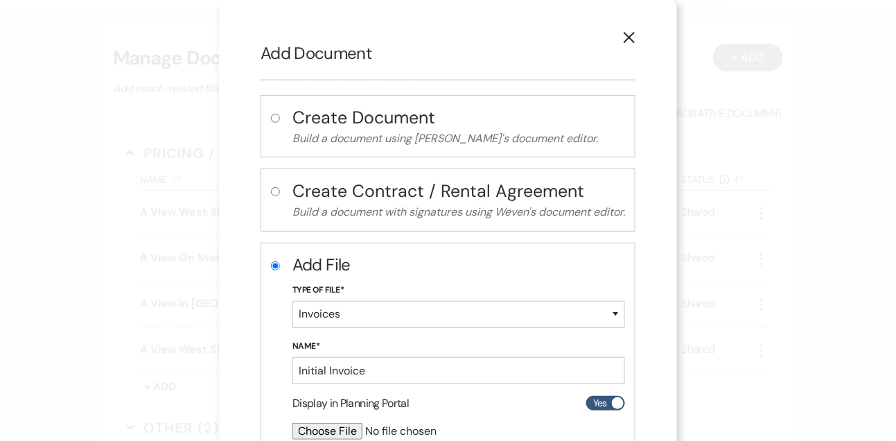
type input "C:\fakepath\Jocelyn Rock Initial Invoice.pdf"
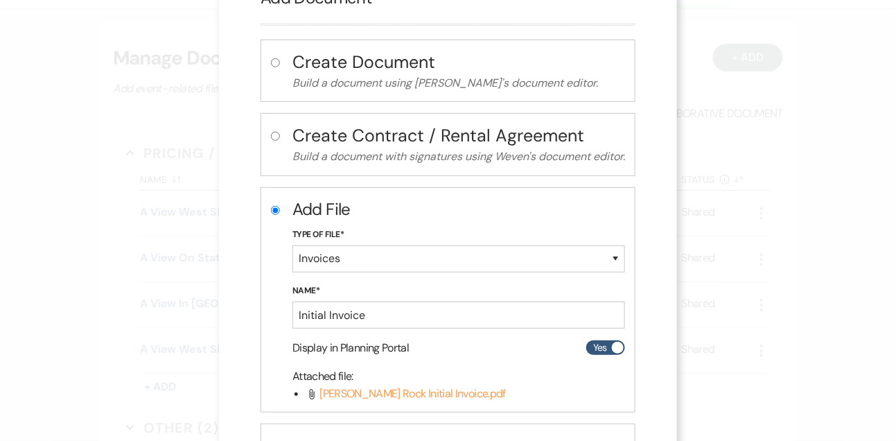
scroll to position [172, 0]
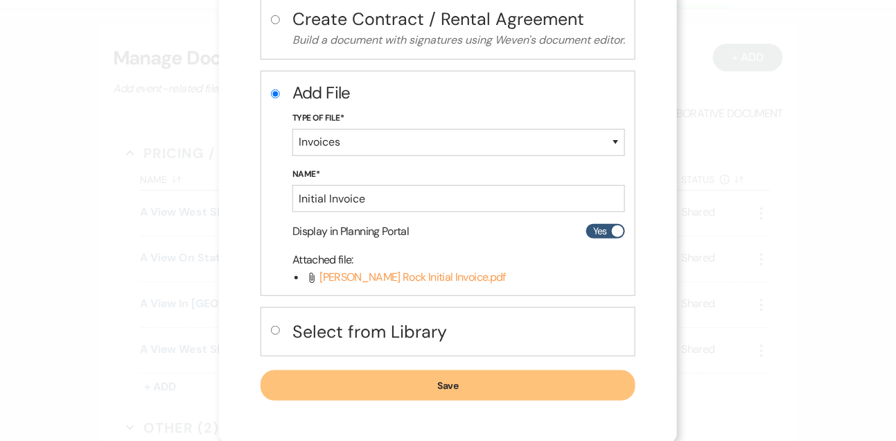
click at [552, 385] on button "Save" at bounding box center [448, 385] width 375 height 31
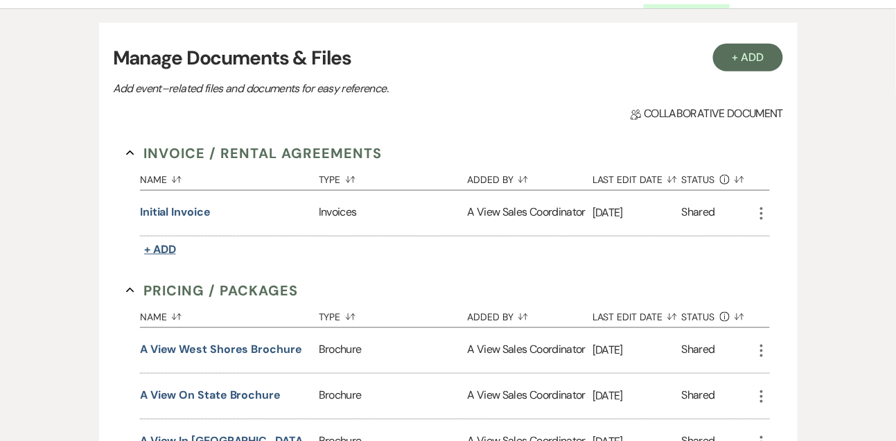
click at [159, 250] on span "+ Add" at bounding box center [160, 249] width 32 height 15
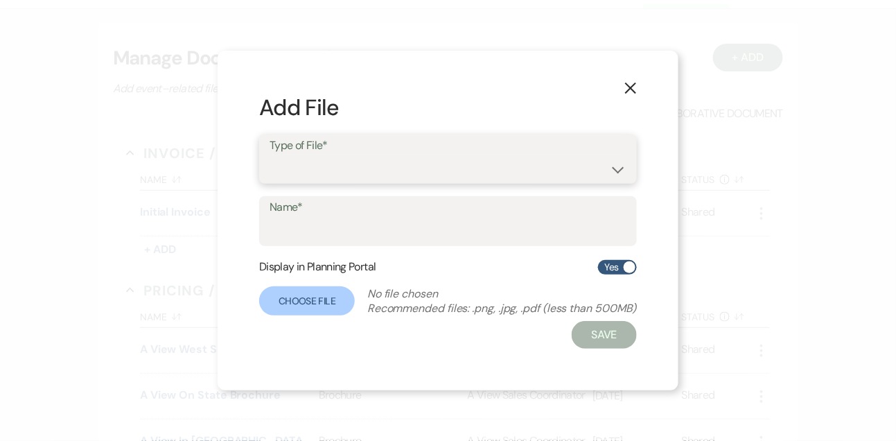
click at [309, 176] on select "Contracts / Rental Agreements Invoices Receipts" at bounding box center [448, 168] width 357 height 27
select select "10"
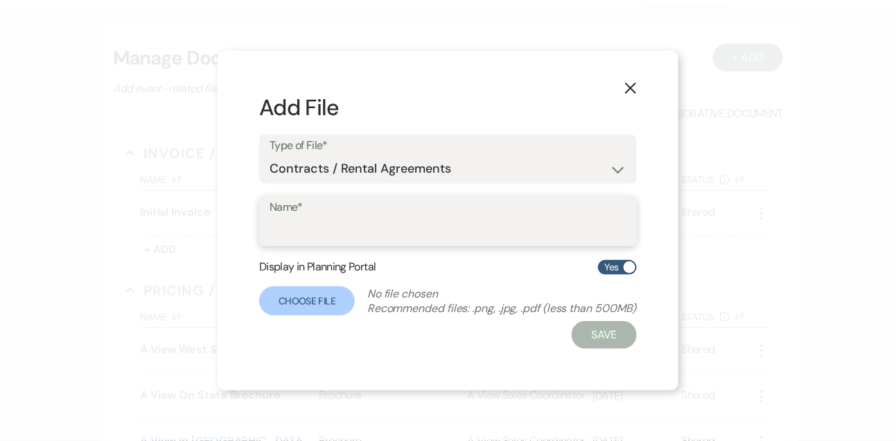
click at [306, 241] on input "Name*" at bounding box center [448, 231] width 357 height 27
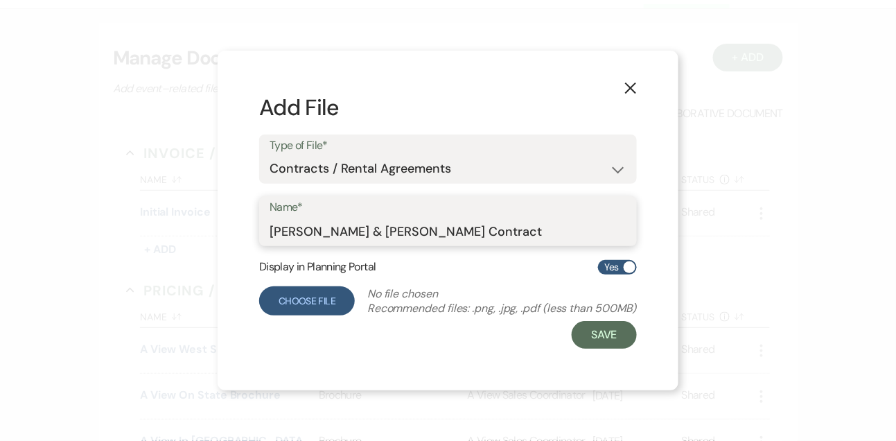
type input "Jocelyn & Lance Contract"
click at [277, 305] on label "Choose File" at bounding box center [307, 300] width 96 height 29
click at [0, 0] on input "Choose File" at bounding box center [0, 0] width 0 height 0
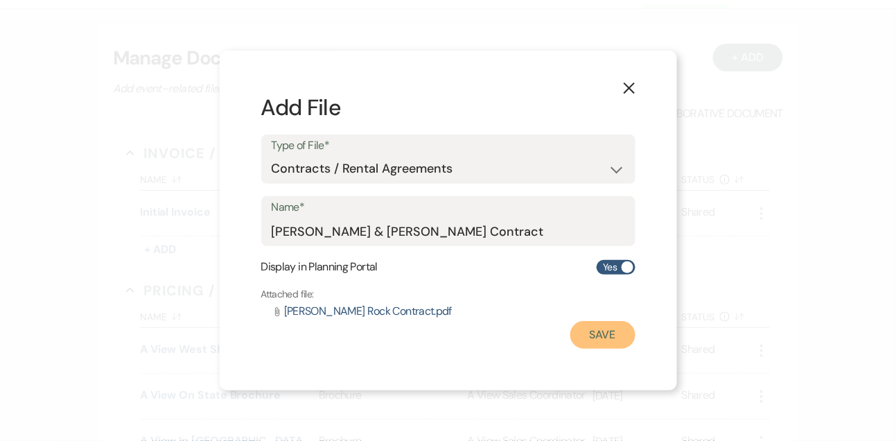
click at [629, 342] on button "Save" at bounding box center [603, 335] width 65 height 28
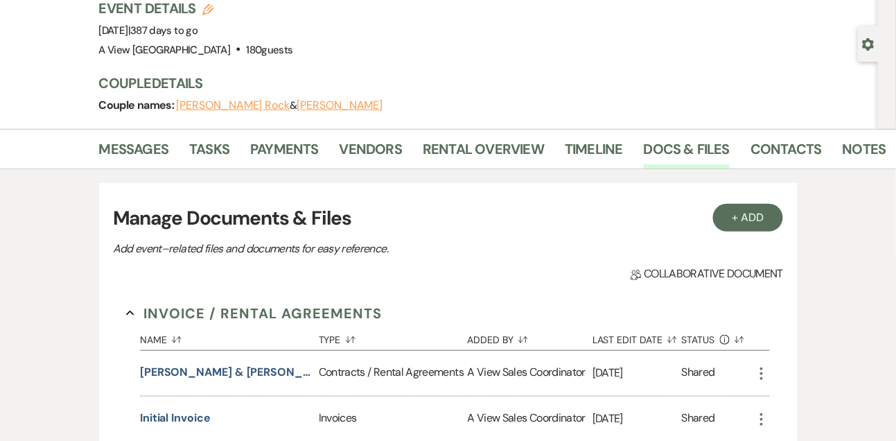
scroll to position [0, 0]
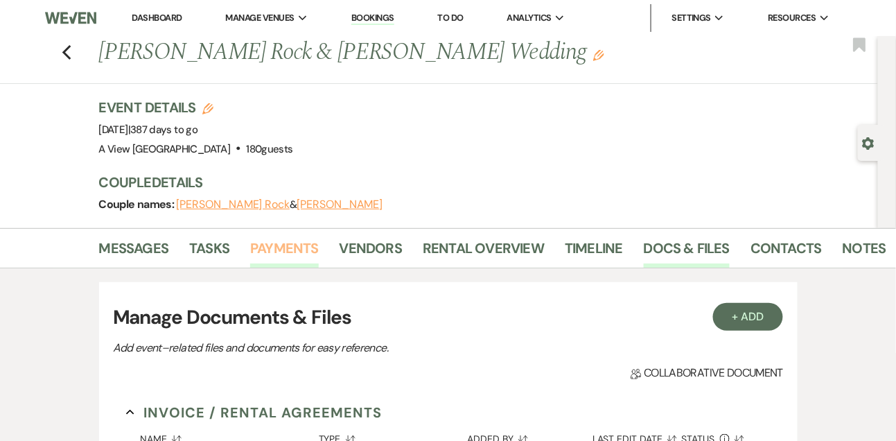
click at [290, 256] on link "Payments" at bounding box center [284, 252] width 69 height 31
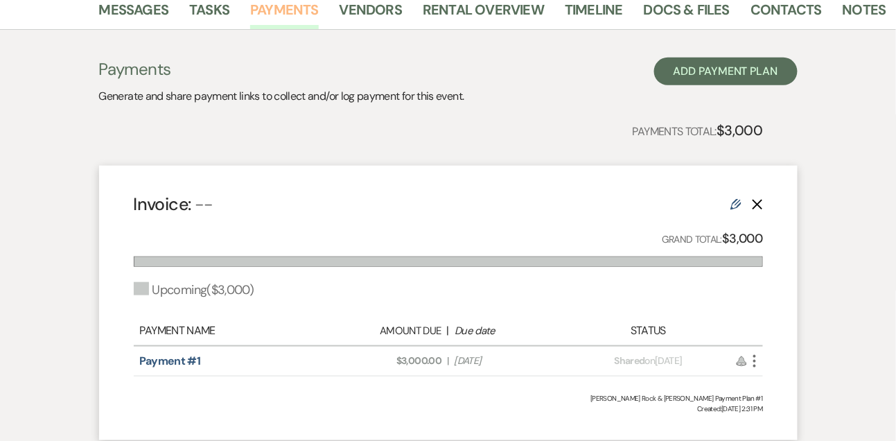
scroll to position [237, 0]
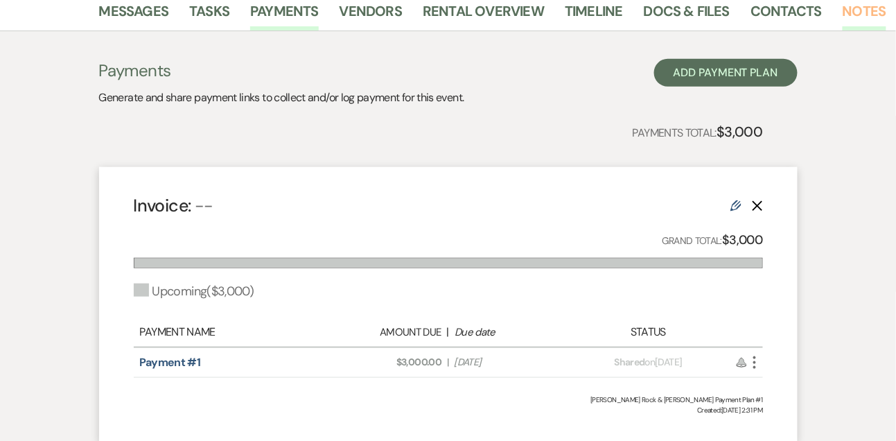
click at [852, 9] on link "Notes" at bounding box center [865, 15] width 44 height 31
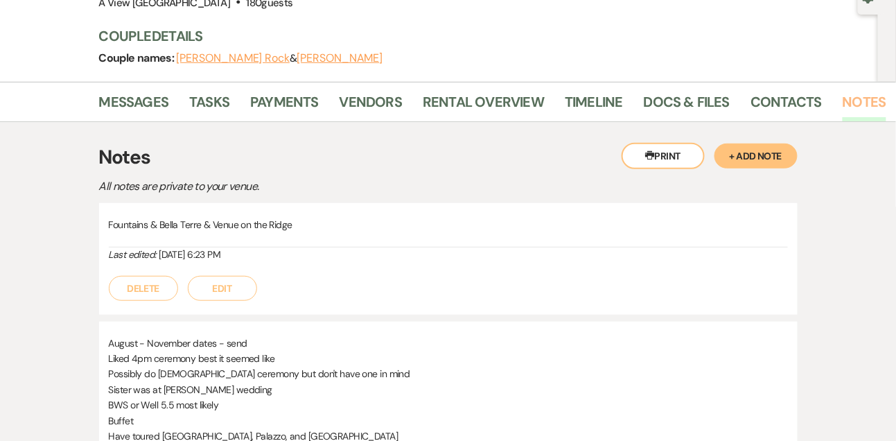
scroll to position [144, 0]
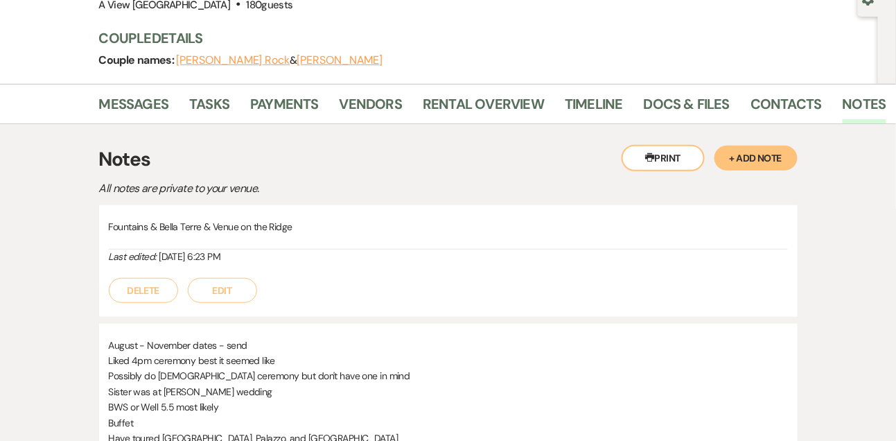
click at [162, 132] on div "Printer Print + Add Note Notes All notes are private to your venue. Fountains &…" at bounding box center [448, 352] width 790 height 456
click at [146, 111] on link "Messages" at bounding box center [134, 108] width 70 height 31
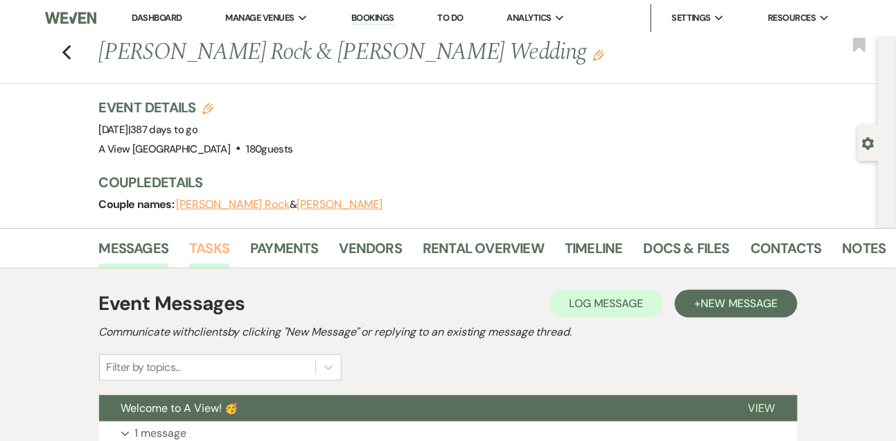
click at [216, 255] on link "Tasks" at bounding box center [209, 252] width 40 height 31
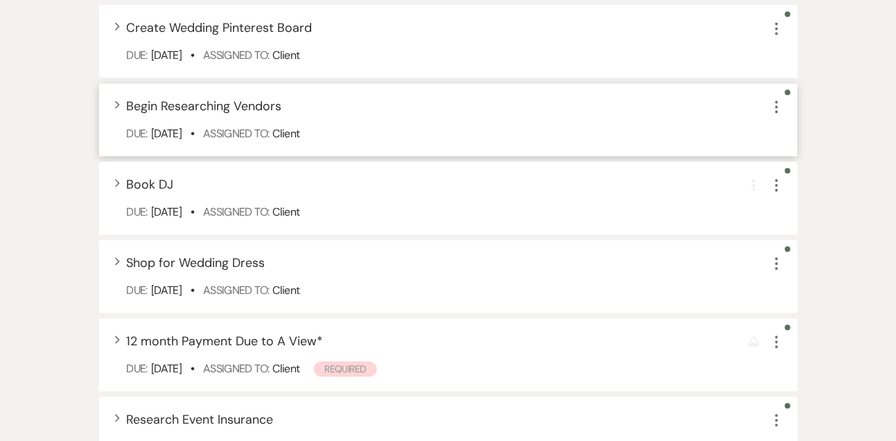
scroll to position [853, 0]
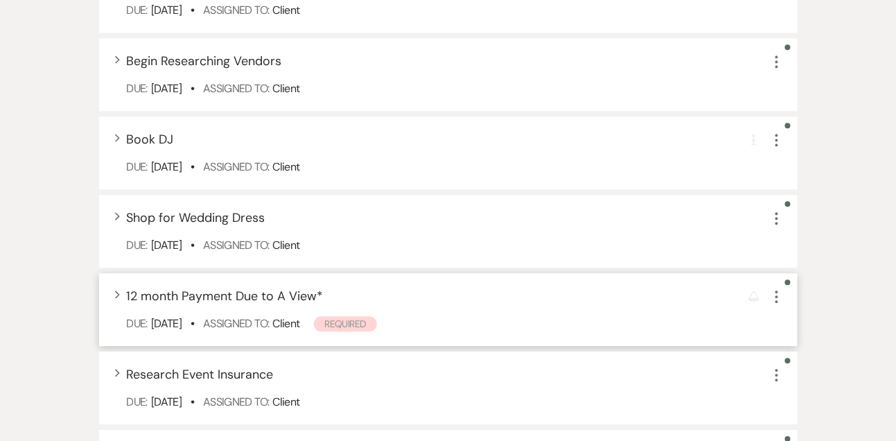
click at [776, 288] on icon "More" at bounding box center [777, 296] width 17 height 17
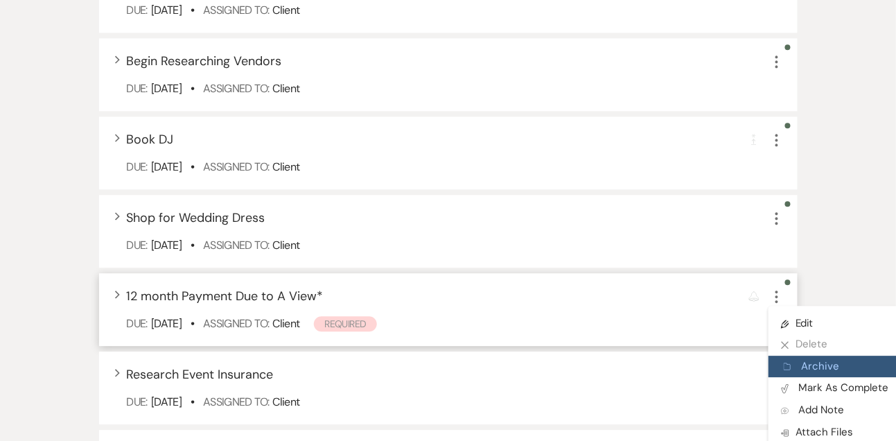
click at [795, 360] on button "Archive Archive" at bounding box center [835, 367] width 133 height 22
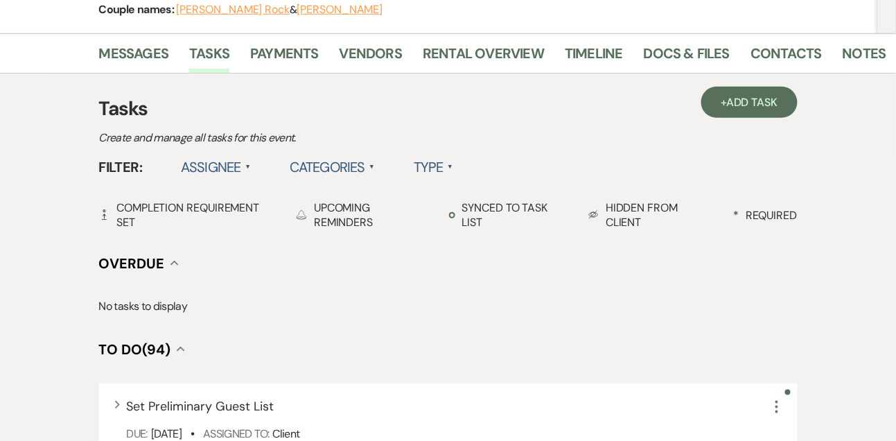
scroll to position [191, 0]
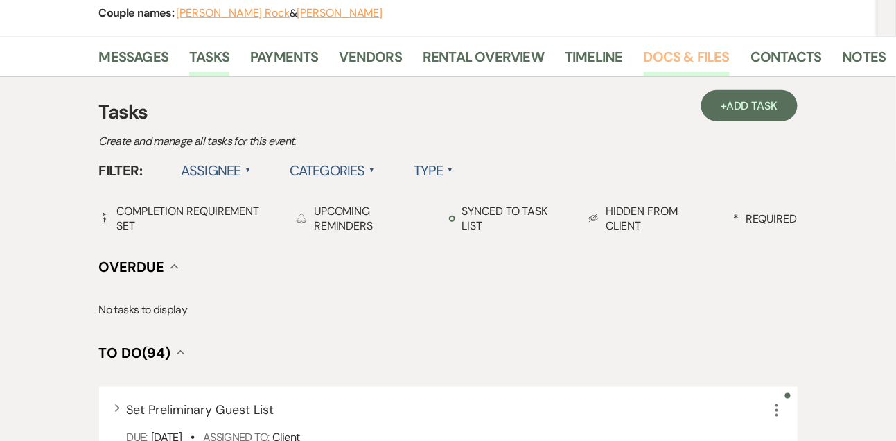
click at [695, 55] on link "Docs & Files" at bounding box center [687, 61] width 86 height 31
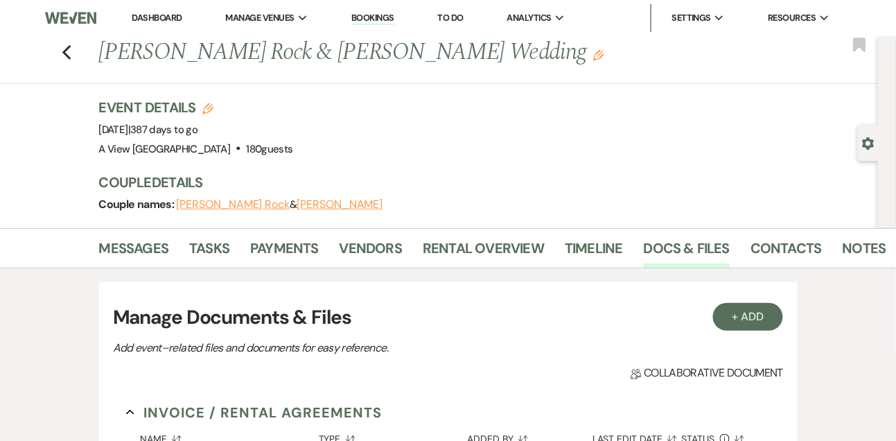
click at [870, 146] on use "button" at bounding box center [869, 143] width 12 height 12
select select "5"
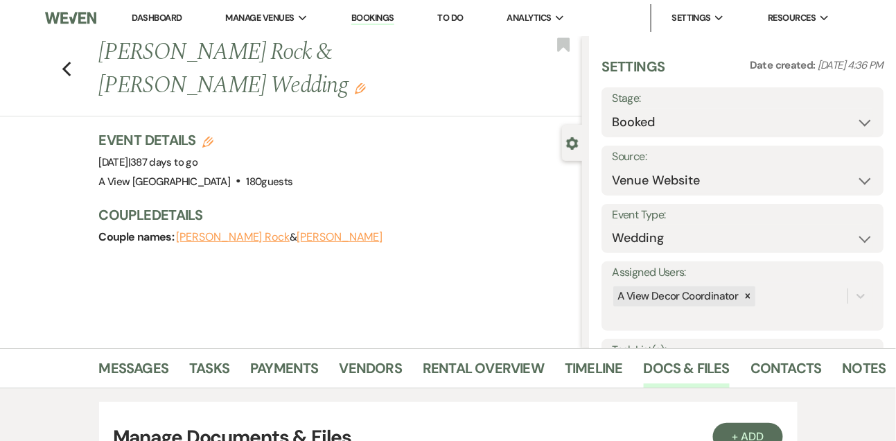
click at [159, 22] on link "Dashboard" at bounding box center [157, 18] width 50 height 12
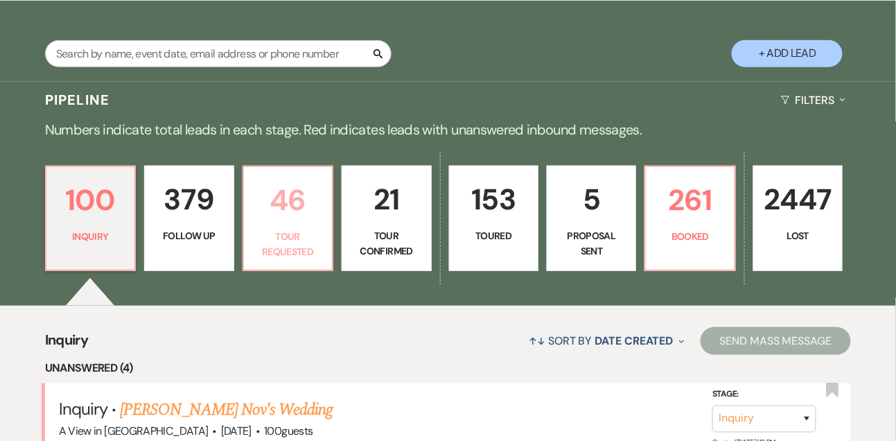
scroll to position [235, 0]
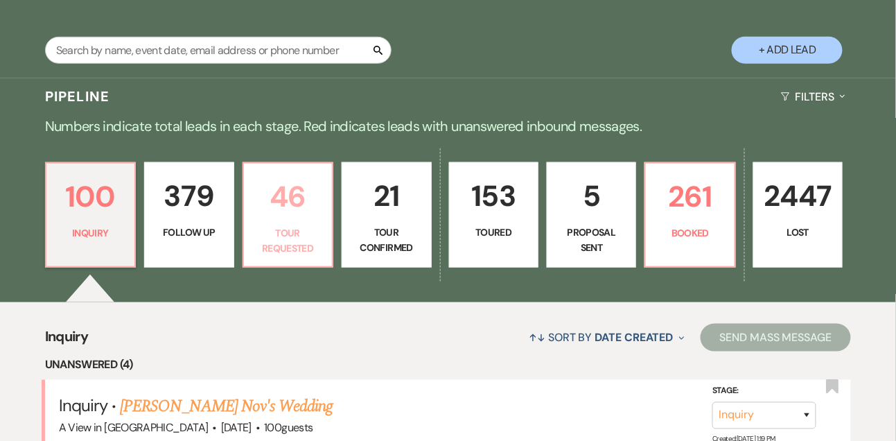
click at [299, 200] on p "46" at bounding box center [287, 196] width 71 height 46
select select "2"
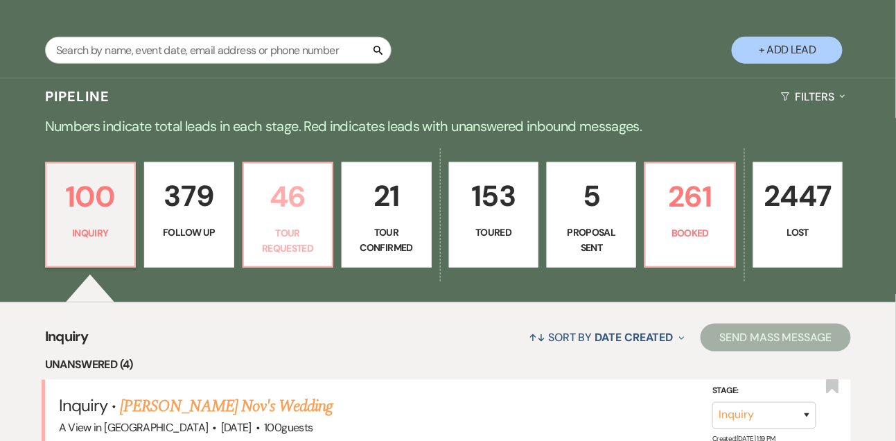
select select "2"
select select "4"
select select "2"
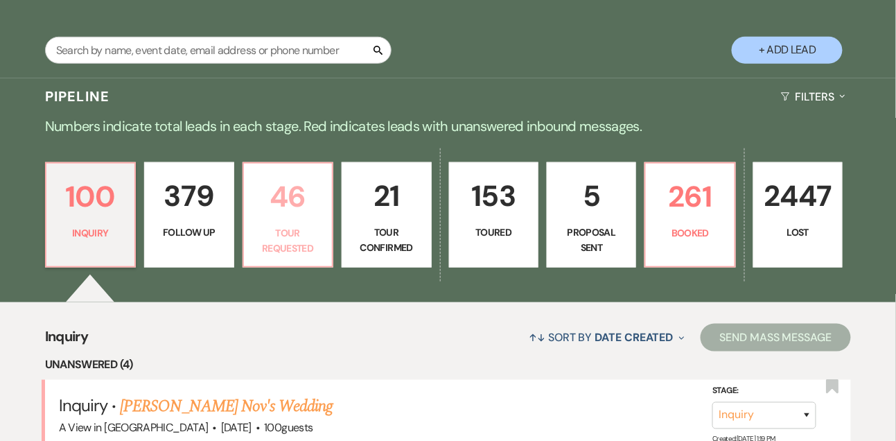
select select "2"
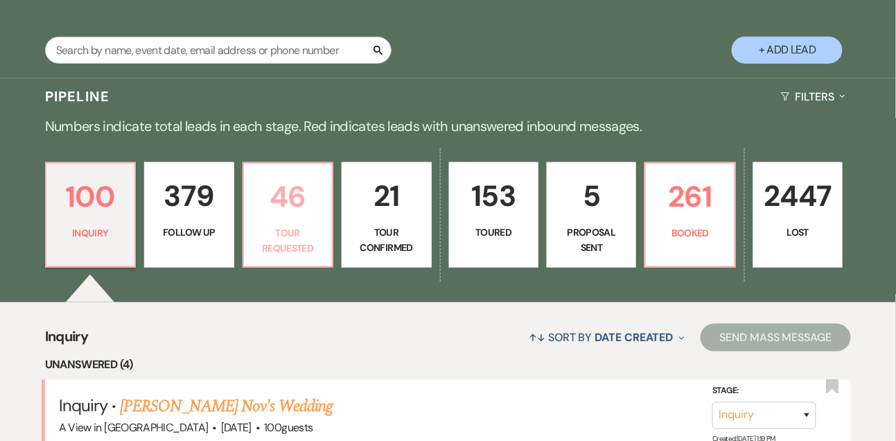
select select "2"
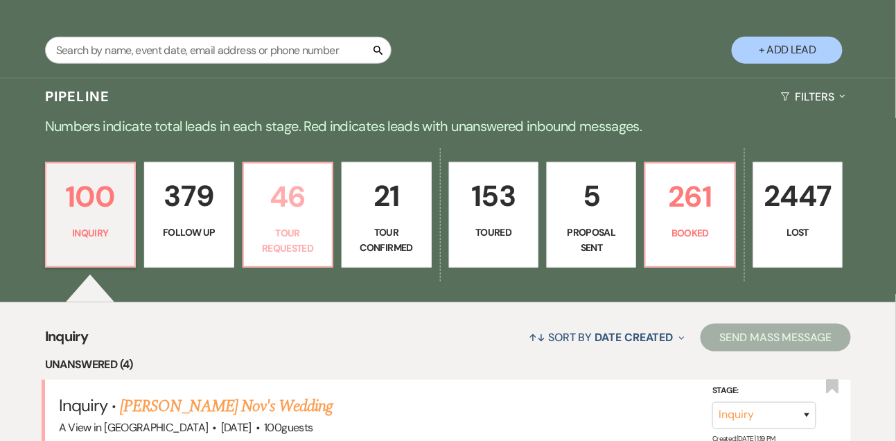
select select "2"
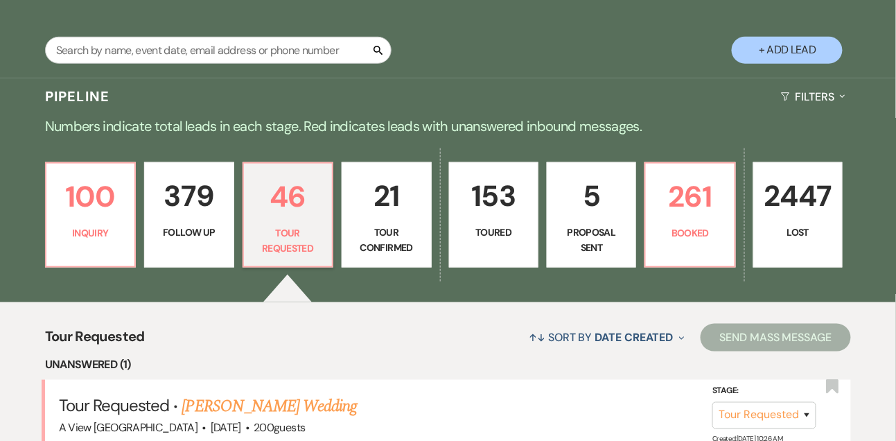
scroll to position [306, 0]
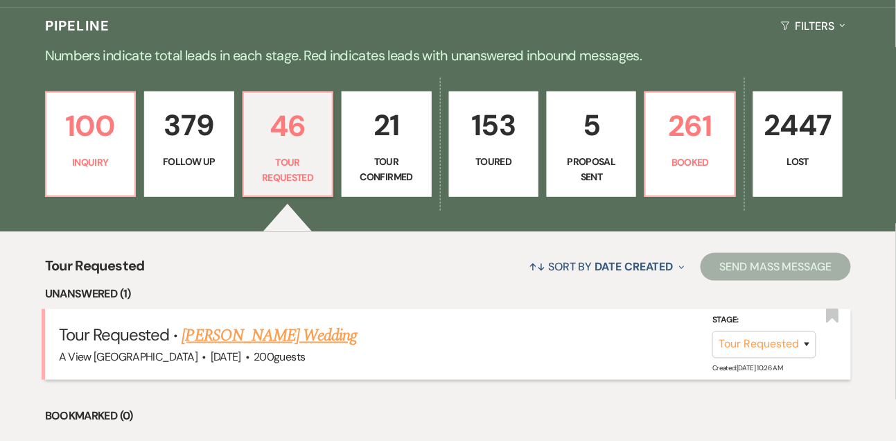
click at [261, 327] on link "Anna Drvol's Wedding" at bounding box center [269, 335] width 175 height 25
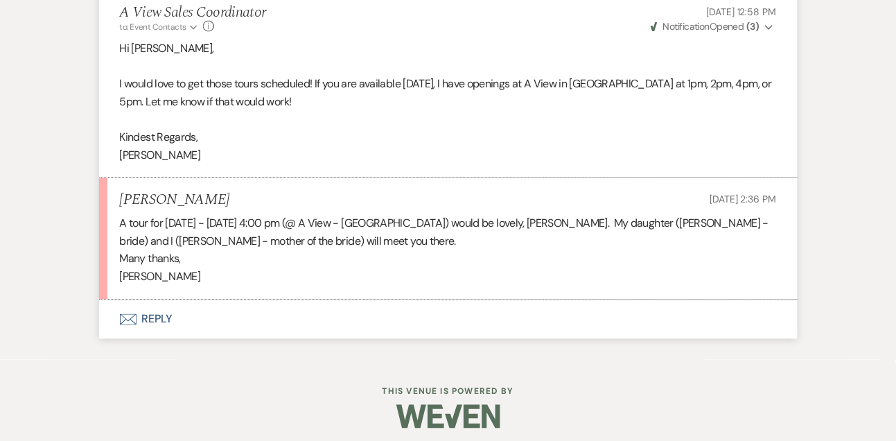
scroll to position [1919, 0]
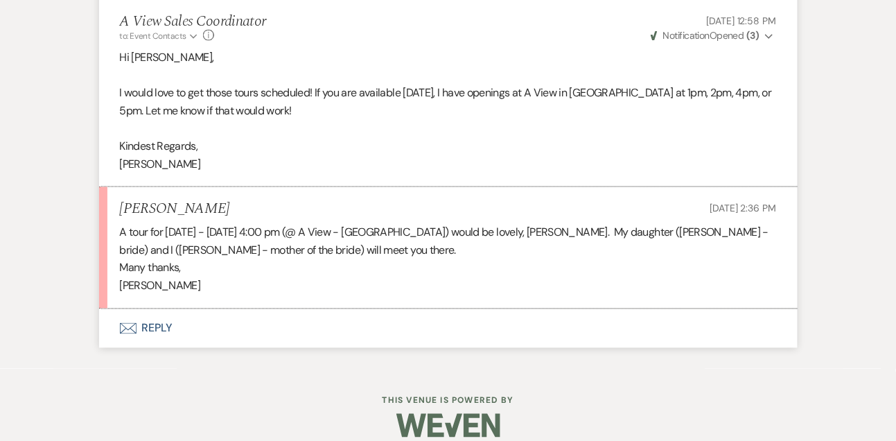
click at [174, 218] on h5 "Anna Drvol" at bounding box center [175, 209] width 110 height 17
copy h5 "Anna Drvol"
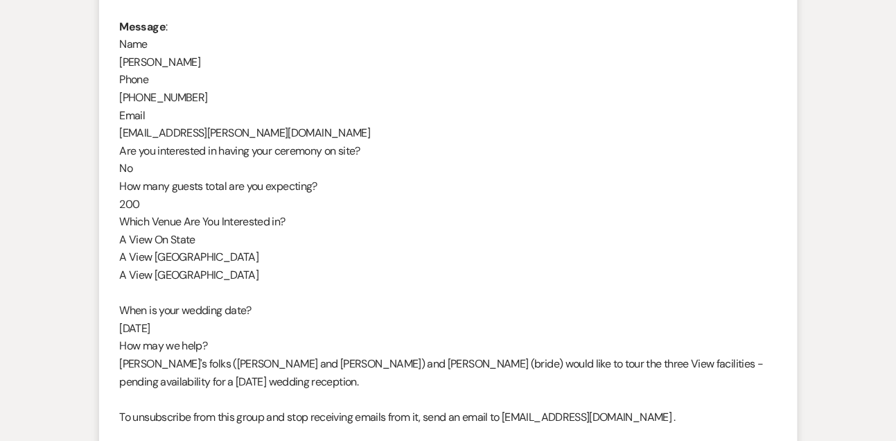
scroll to position [678, 0]
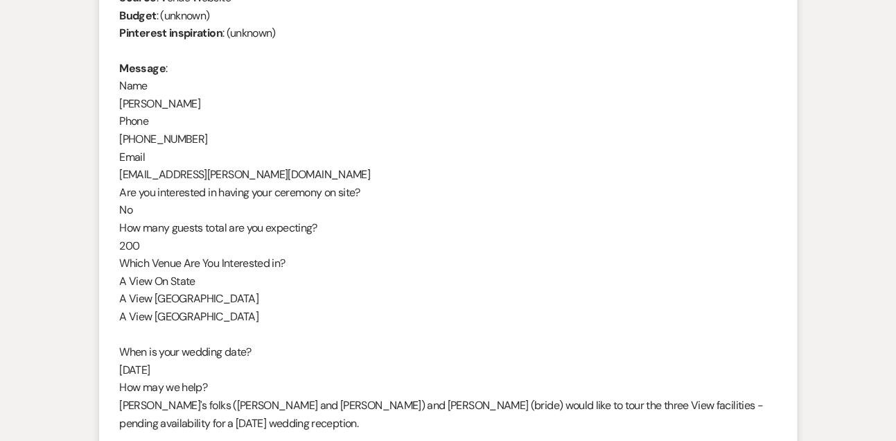
click at [175, 173] on div "From : Anna Drvol Event : Anna Drvol's Event Desired date : May 2nd 2026 Antici…" at bounding box center [448, 193] width 657 height 586
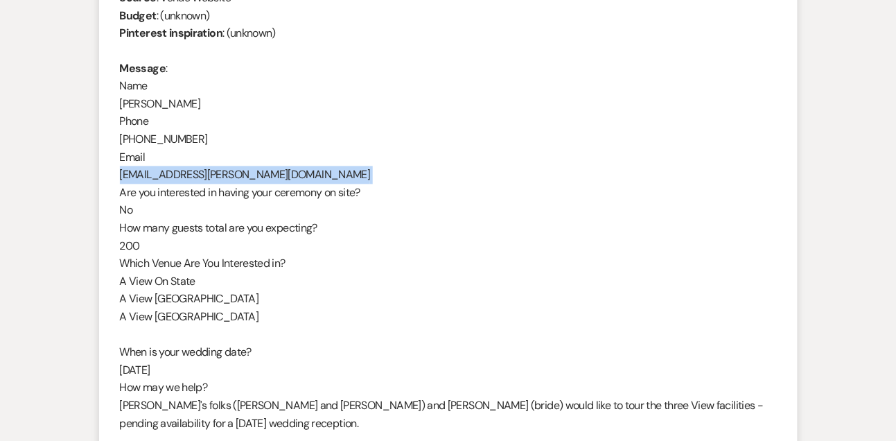
click at [175, 173] on div "From : Anna Drvol Event : Anna Drvol's Event Desired date : May 2nd 2026 Antici…" at bounding box center [448, 193] width 657 height 586
copy div "drvols@cox.net"
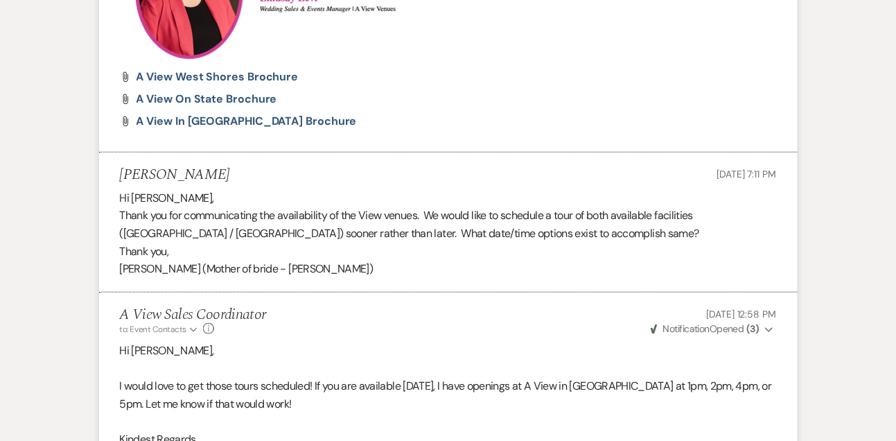
scroll to position [1953, 0]
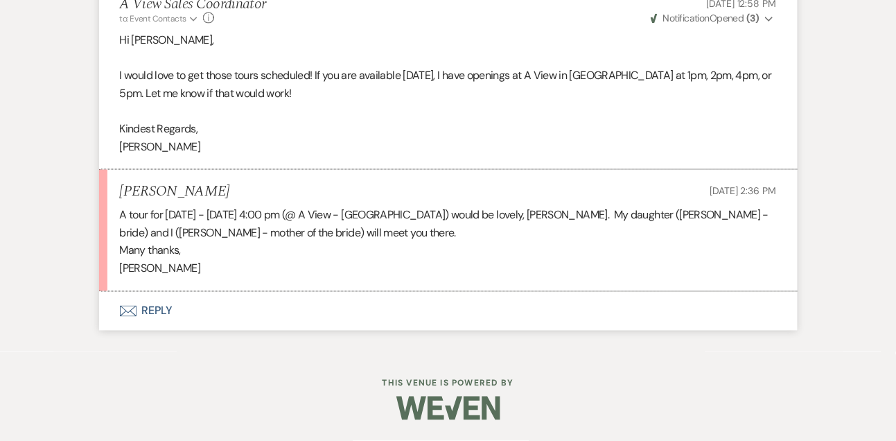
click at [151, 307] on button "Envelope Reply" at bounding box center [448, 311] width 699 height 39
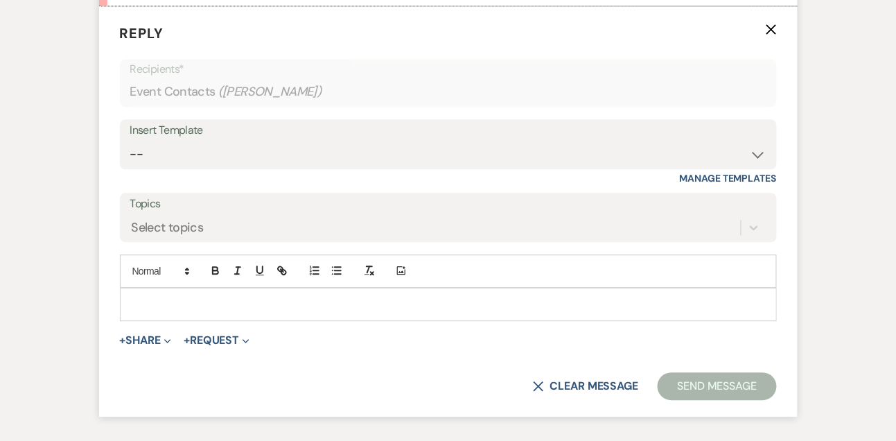
scroll to position [2230, 0]
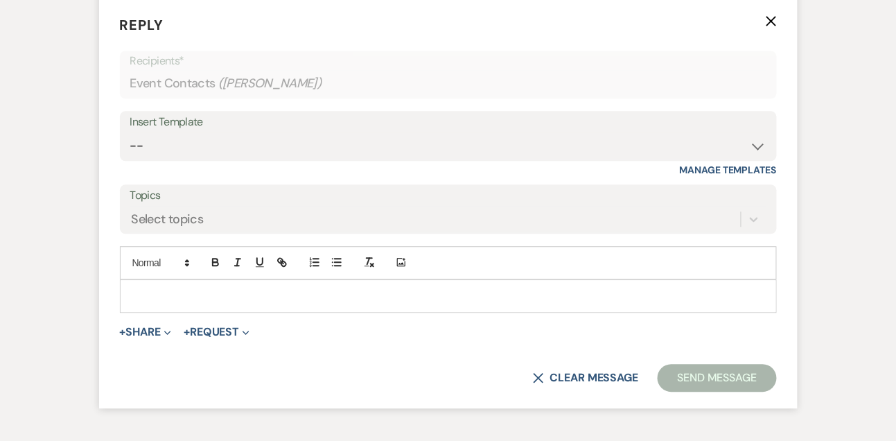
click at [151, 304] on p at bounding box center [448, 295] width 635 height 15
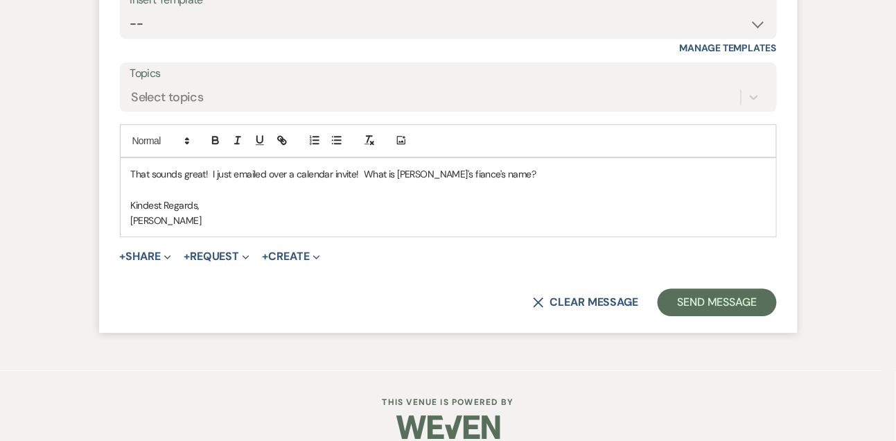
scroll to position [2388, 0]
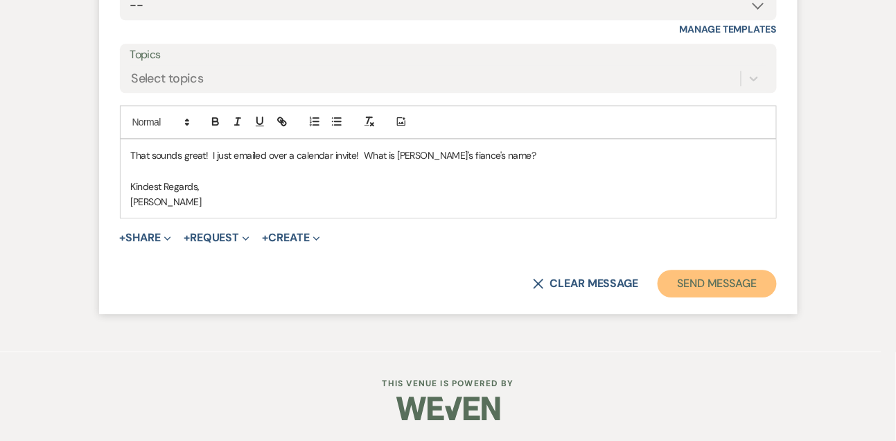
click at [729, 295] on button "Send Message" at bounding box center [717, 284] width 119 height 28
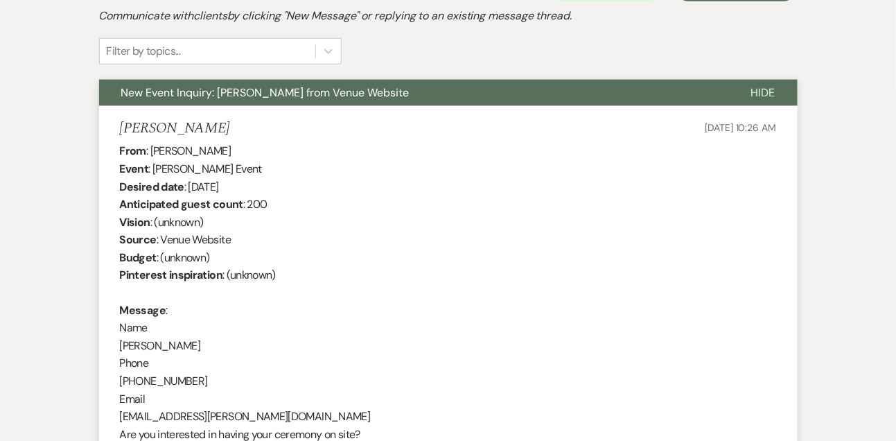
scroll to position [0, 0]
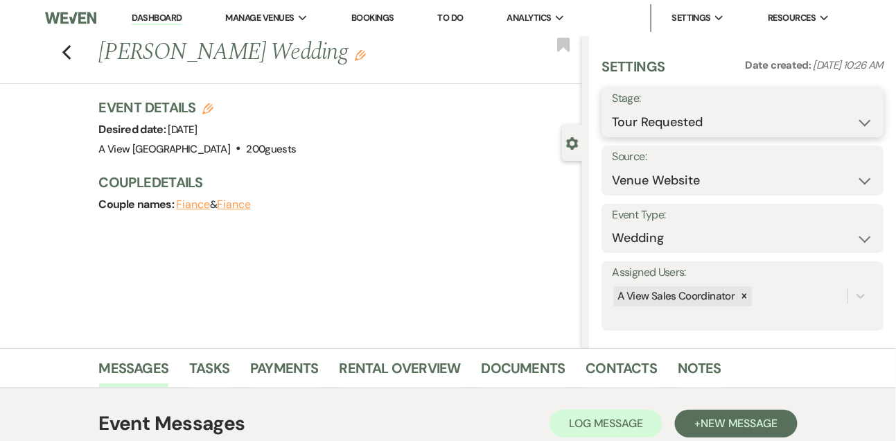
click at [675, 123] on select "Inquiry Follow Up Tour Requested Tour Confirmed Toured Proposal Sent Booked Lost" at bounding box center [742, 122] width 261 height 27
click at [865, 108] on button "Save" at bounding box center [855, 112] width 58 height 28
click at [166, 22] on link "Dashboard" at bounding box center [157, 18] width 50 height 13
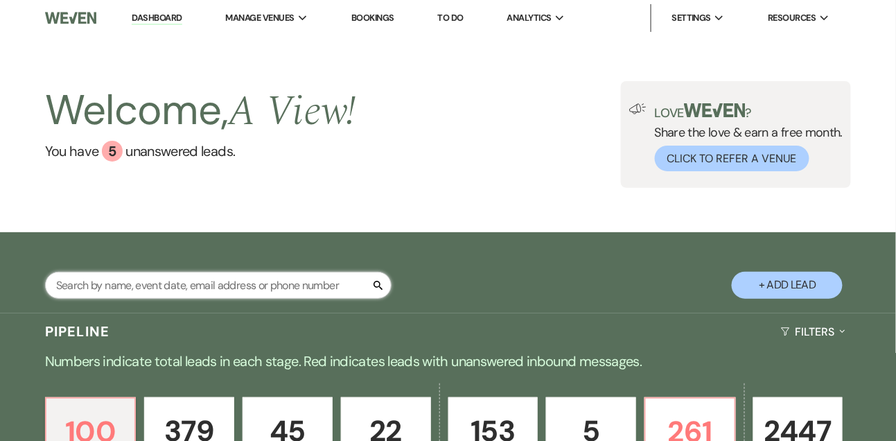
click at [140, 287] on input "text" at bounding box center [218, 285] width 347 height 27
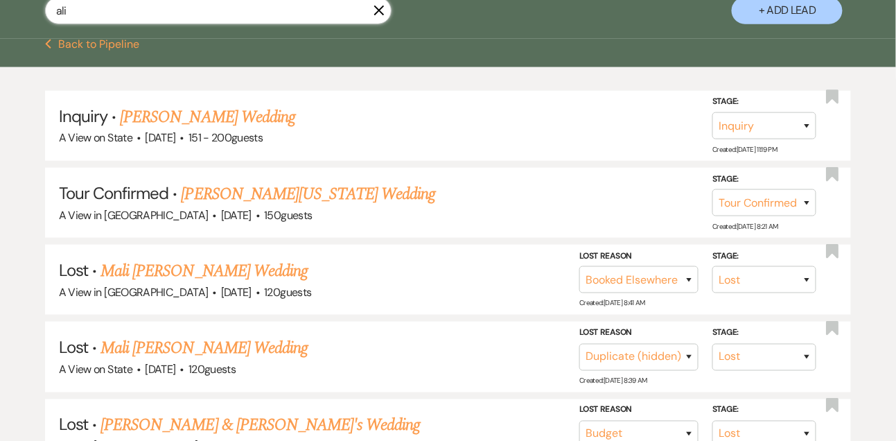
scroll to position [277, 0]
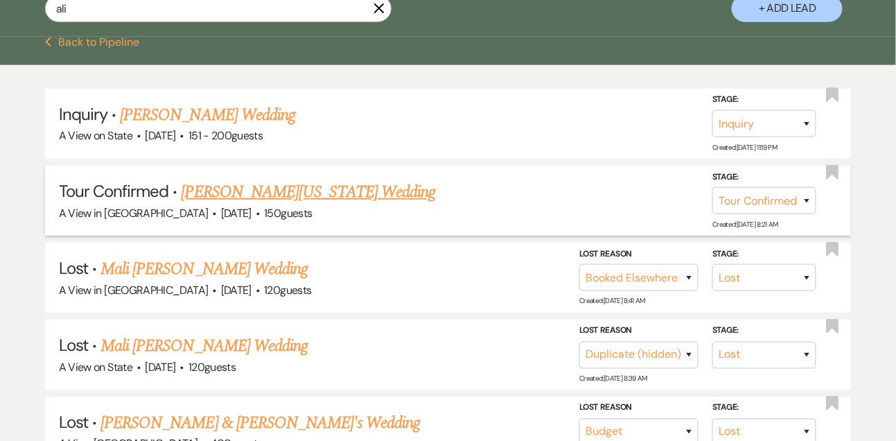
click at [256, 214] on span "·" at bounding box center [258, 214] width 4 height 0
click at [245, 193] on link "Aliysha Washington's Wedding" at bounding box center [309, 192] width 254 height 25
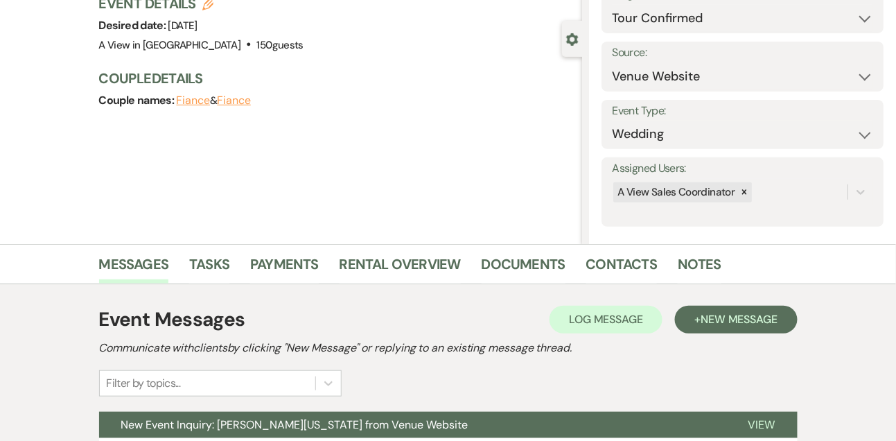
scroll to position [118, 0]
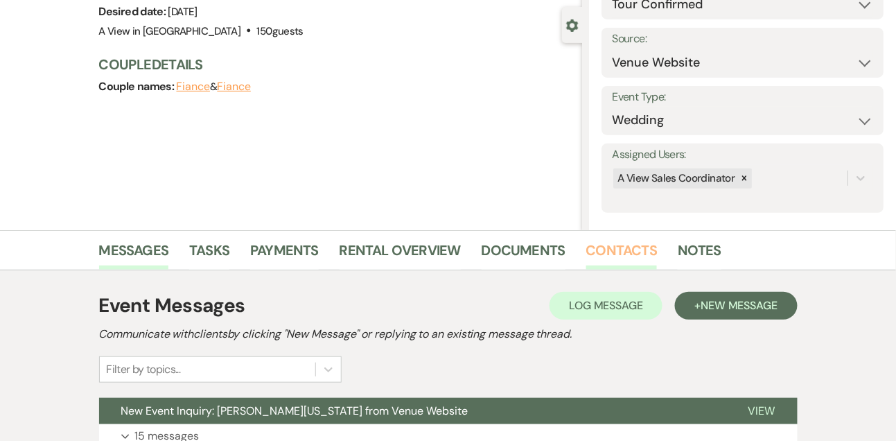
click at [631, 256] on link "Contacts" at bounding box center [621, 254] width 71 height 31
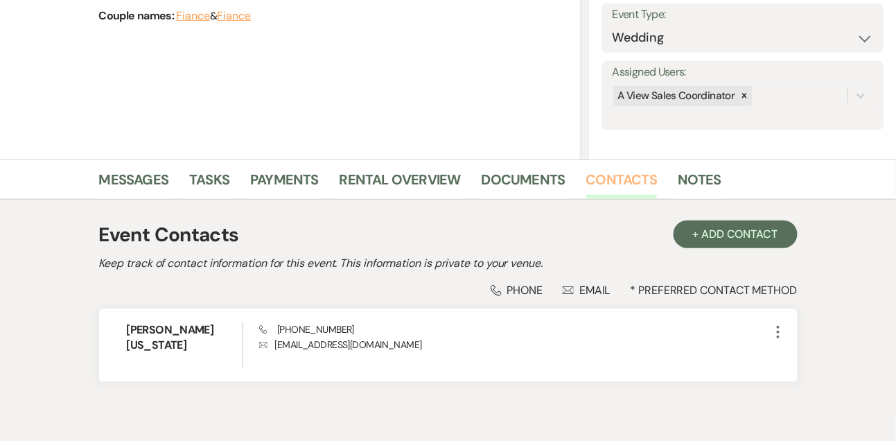
scroll to position [207, 0]
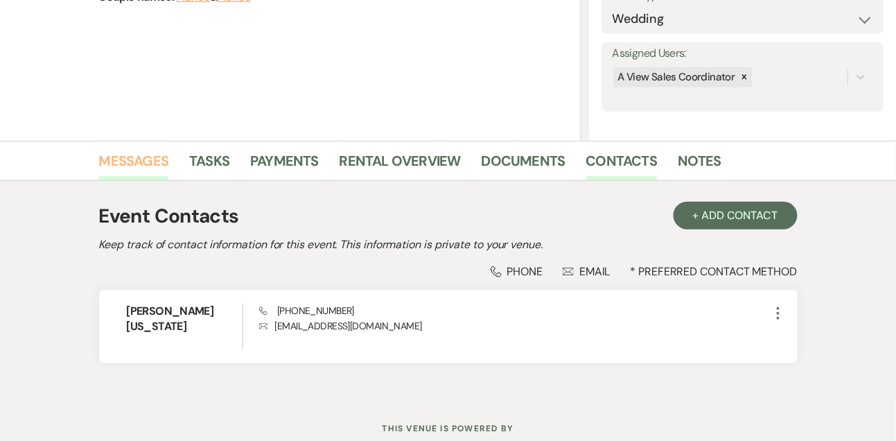
click at [123, 173] on link "Messages" at bounding box center [134, 165] width 70 height 31
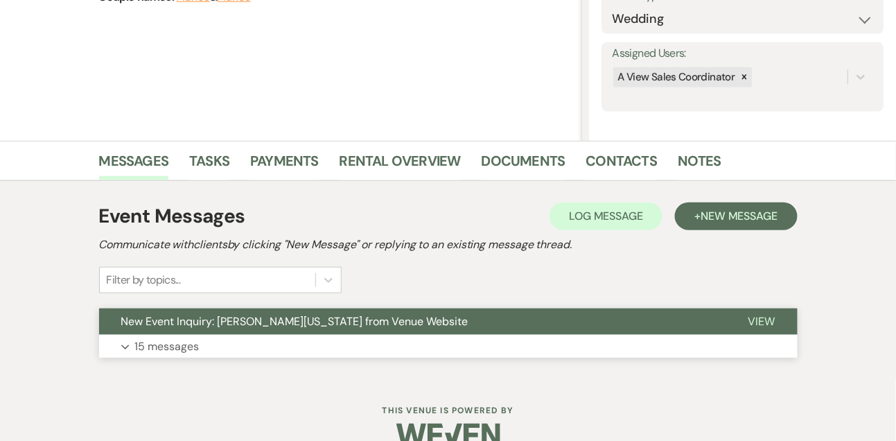
click at [196, 346] on p "15 messages" at bounding box center [167, 347] width 64 height 18
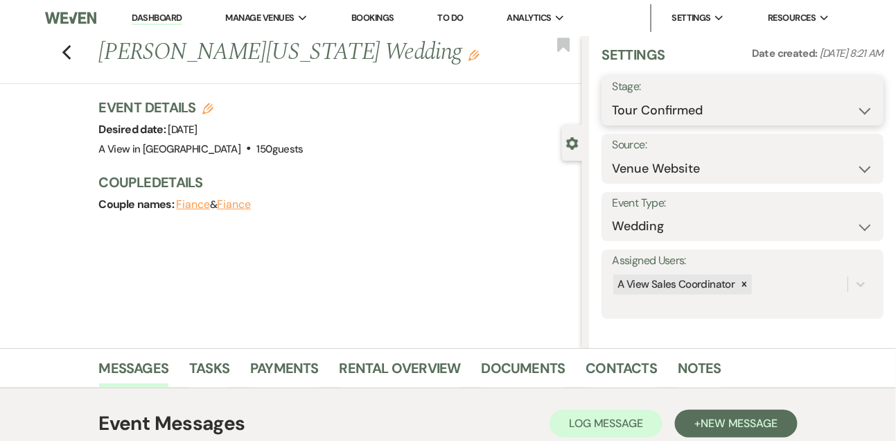
click at [635, 116] on select "Inquiry Follow Up Tour Requested Tour Confirmed Toured Proposal Sent Booked Lost" at bounding box center [742, 110] width 261 height 27
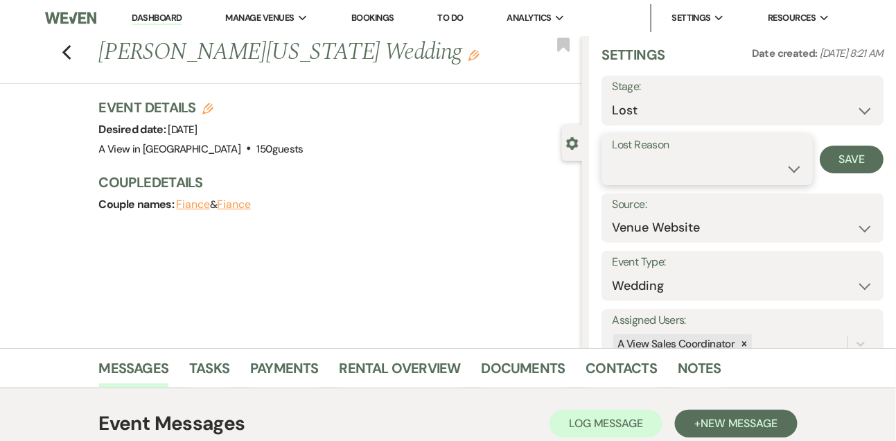
click at [638, 177] on select "Booked Elsewhere Budget Date Unavailable No Response Not a Good Match Capacity …" at bounding box center [707, 168] width 190 height 27
click at [858, 164] on button "Save" at bounding box center [852, 160] width 64 height 28
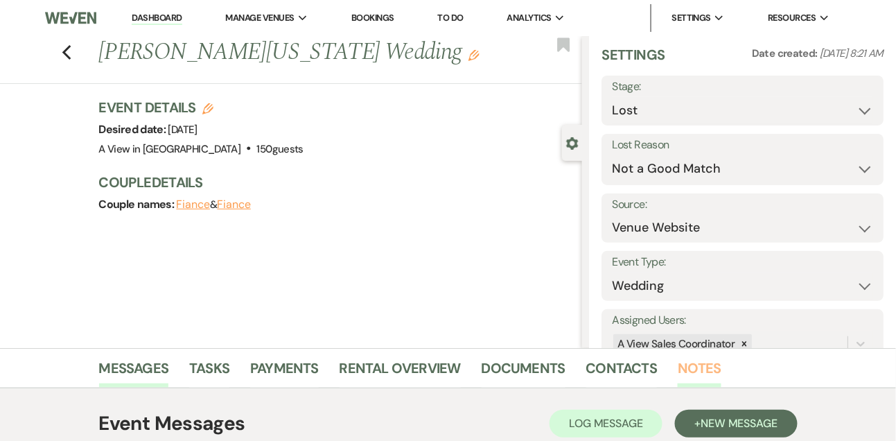
click at [702, 369] on link "Notes" at bounding box center [700, 372] width 44 height 31
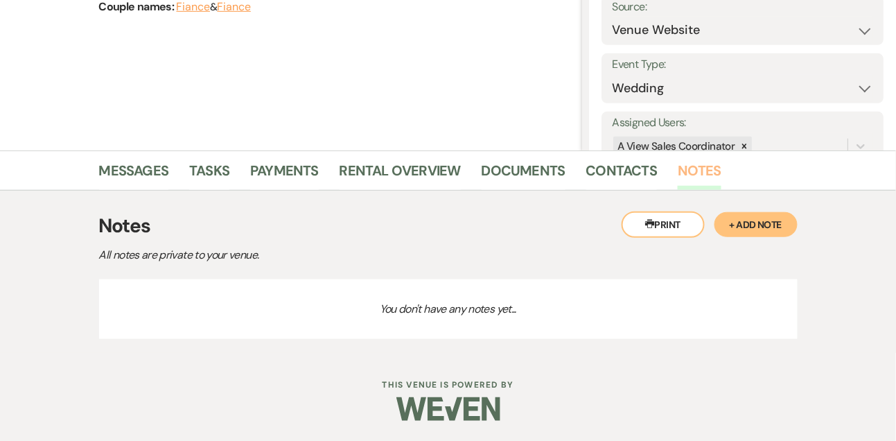
scroll to position [198, 0]
click at [761, 230] on button "+ Add Note" at bounding box center [756, 224] width 83 height 25
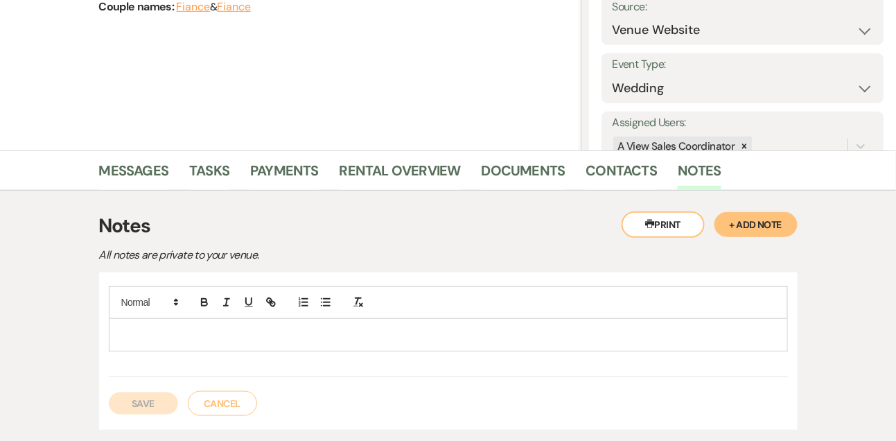
click at [422, 333] on p at bounding box center [448, 334] width 657 height 15
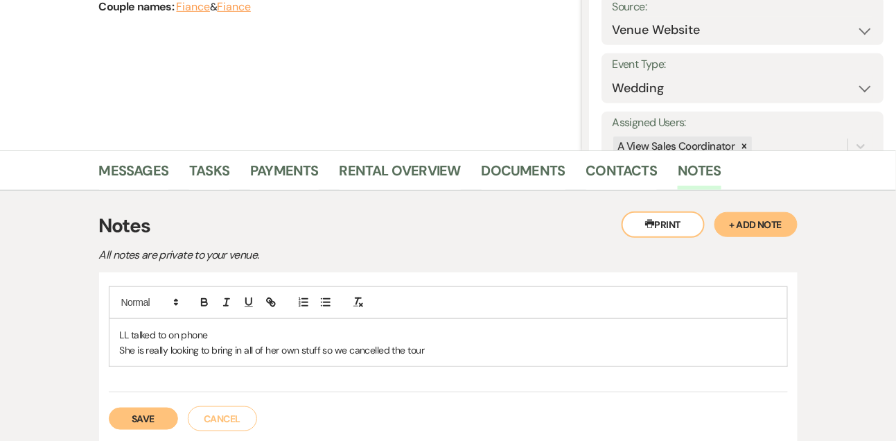
click at [169, 418] on button "Save" at bounding box center [143, 419] width 69 height 22
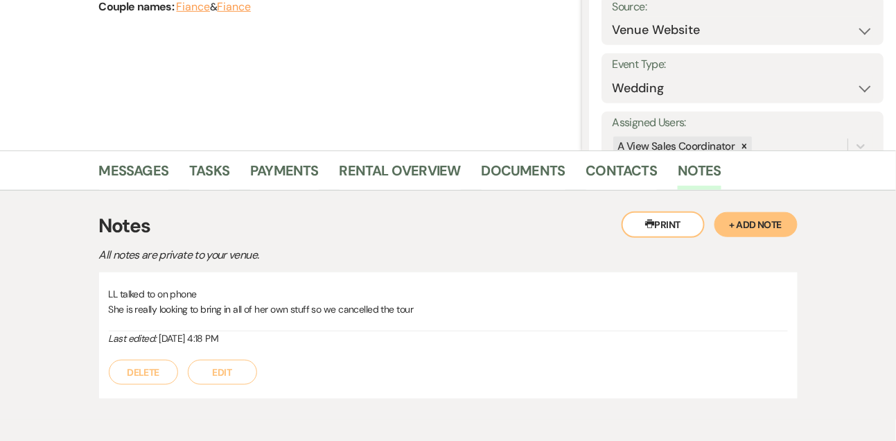
scroll to position [0, 0]
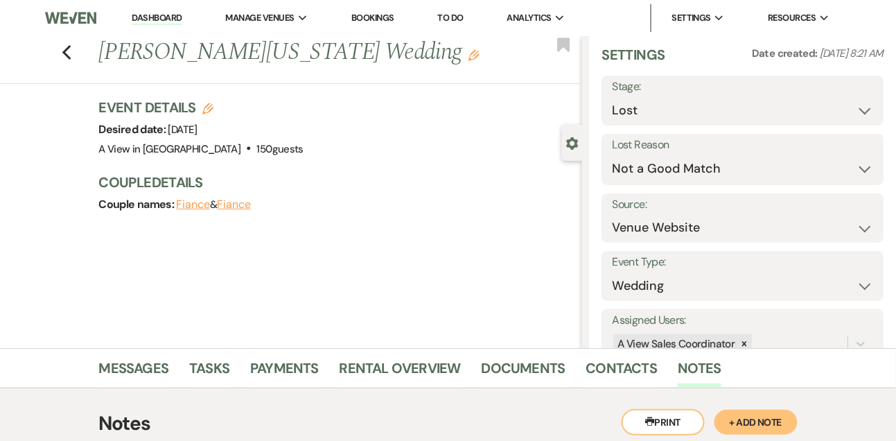
click at [162, 24] on link "Dashboard" at bounding box center [157, 18] width 50 height 13
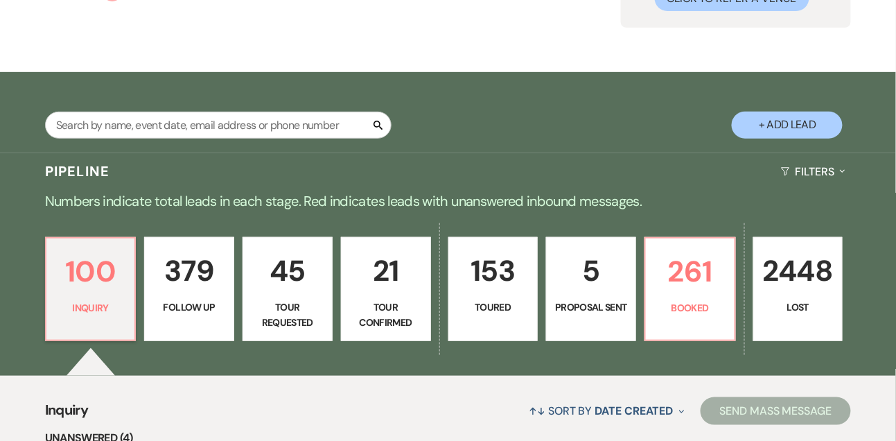
scroll to position [180, 0]
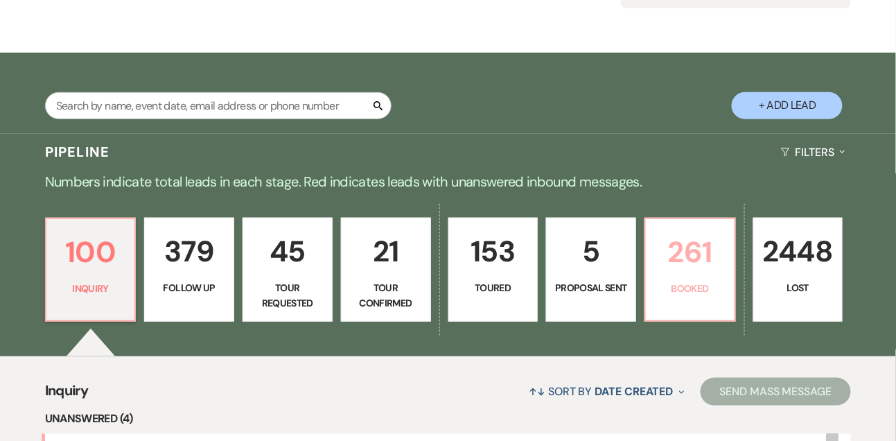
click at [675, 281] on p "Booked" at bounding box center [690, 288] width 72 height 15
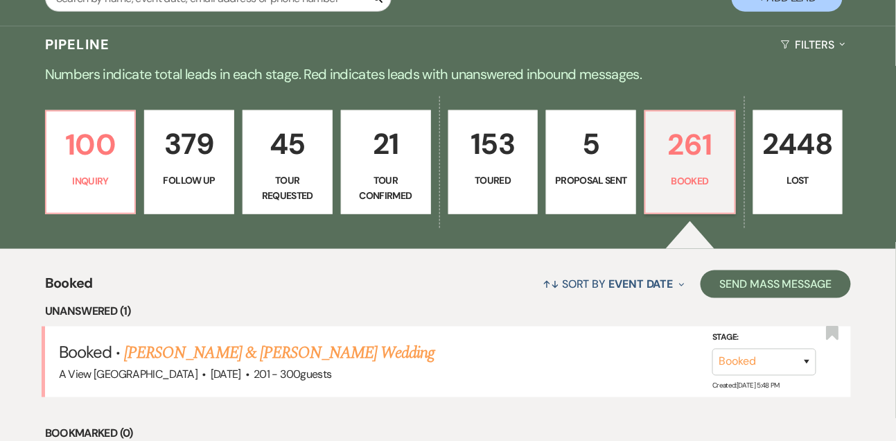
scroll to position [289, 0]
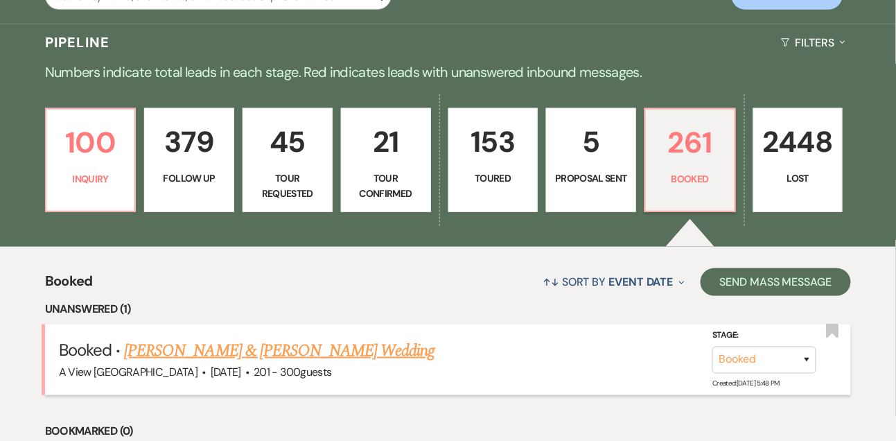
click at [243, 360] on link "Emily Ruda & Riley Coy's Wedding" at bounding box center [279, 350] width 311 height 25
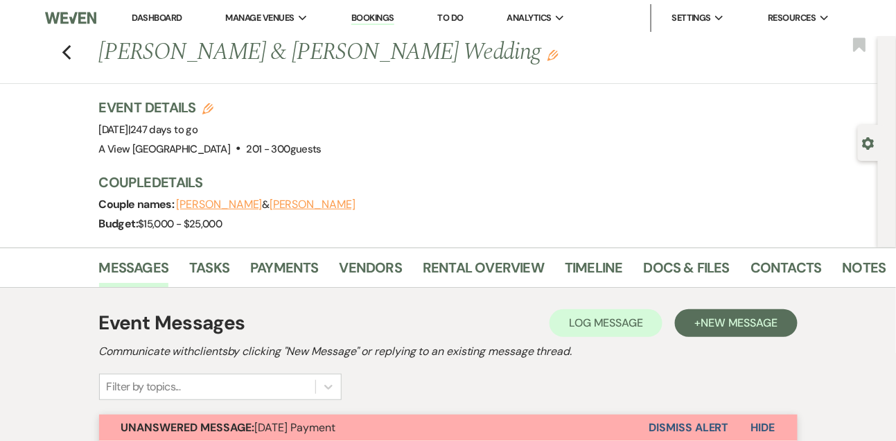
scroll to position [73, 0]
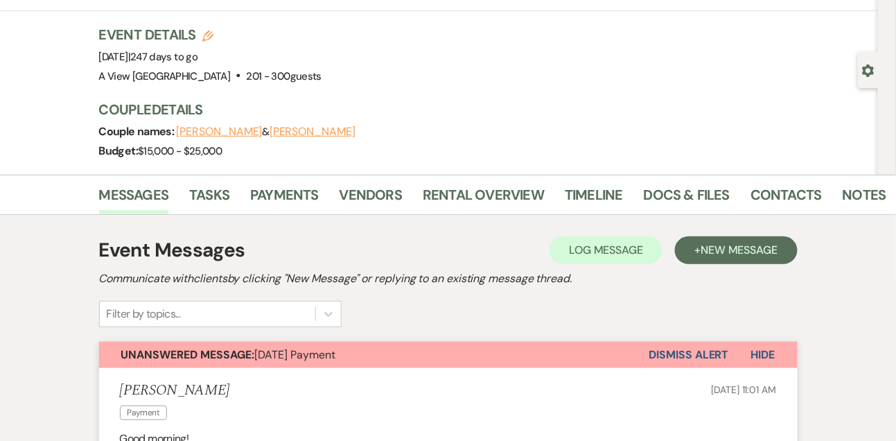
click at [674, 353] on button "Dismiss Alert" at bounding box center [690, 355] width 80 height 26
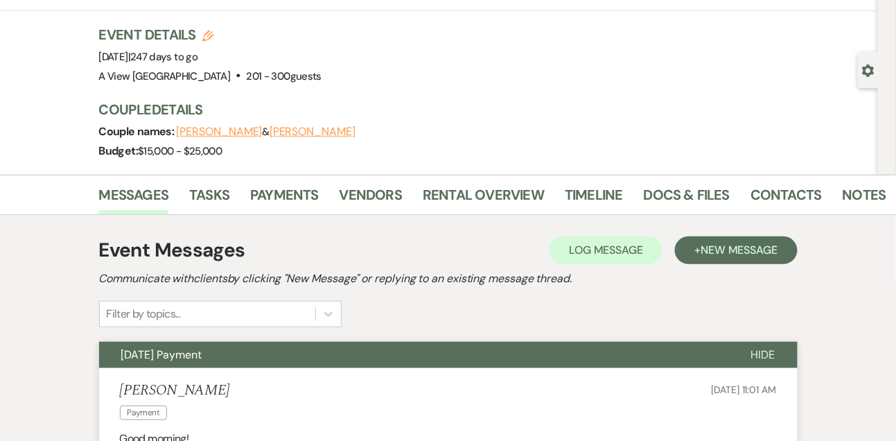
scroll to position [0, 0]
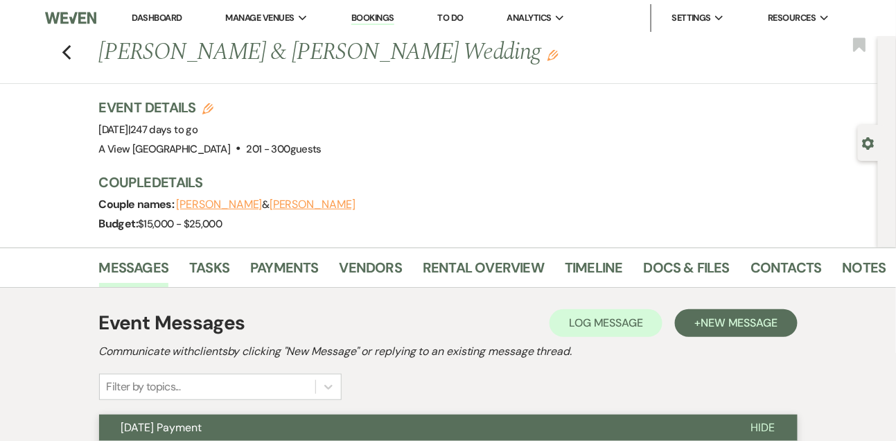
click at [173, 20] on link "Dashboard" at bounding box center [157, 18] width 50 height 12
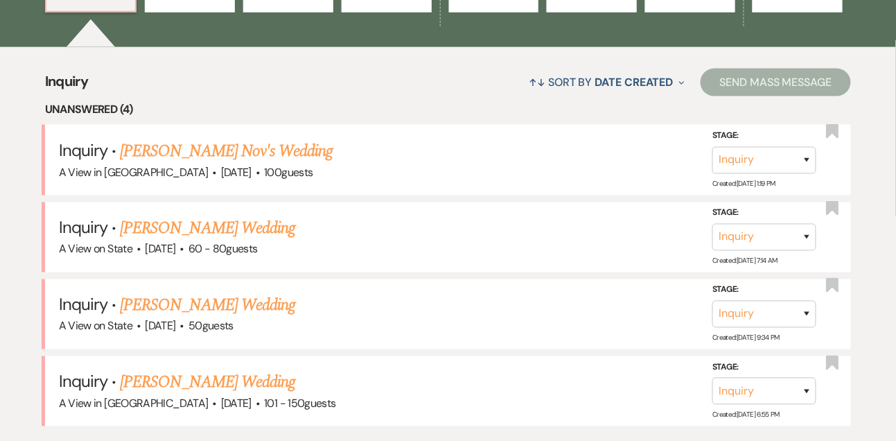
scroll to position [564, 0]
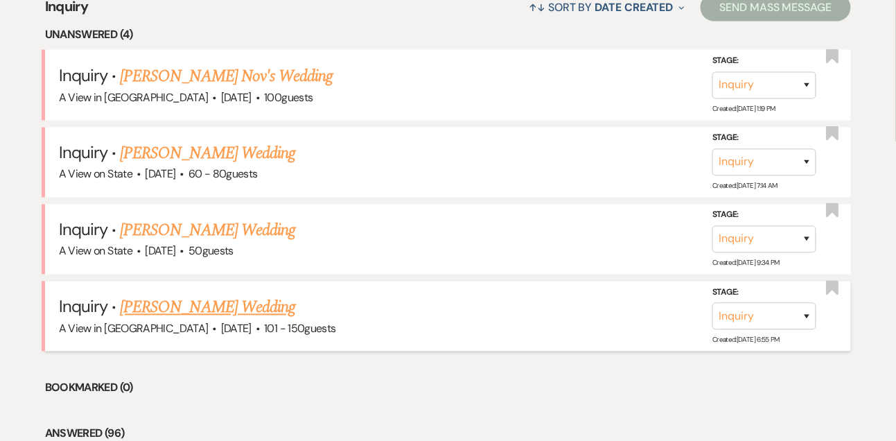
click at [182, 300] on link "Morgan Ekle's Wedding" at bounding box center [207, 307] width 175 height 25
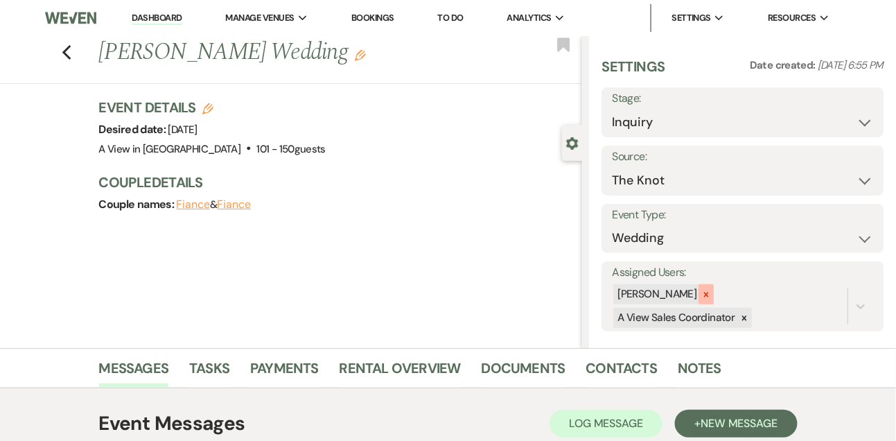
click at [711, 295] on icon at bounding box center [707, 295] width 10 height 10
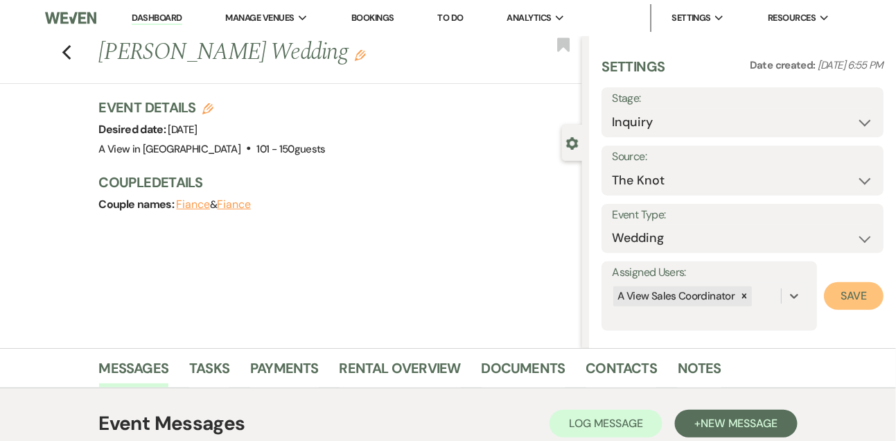
click at [855, 301] on button "Save" at bounding box center [854, 296] width 60 height 28
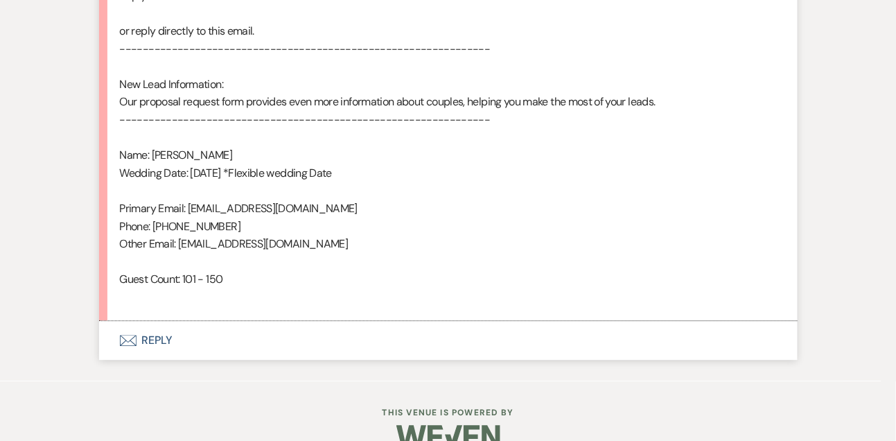
scroll to position [903, 0]
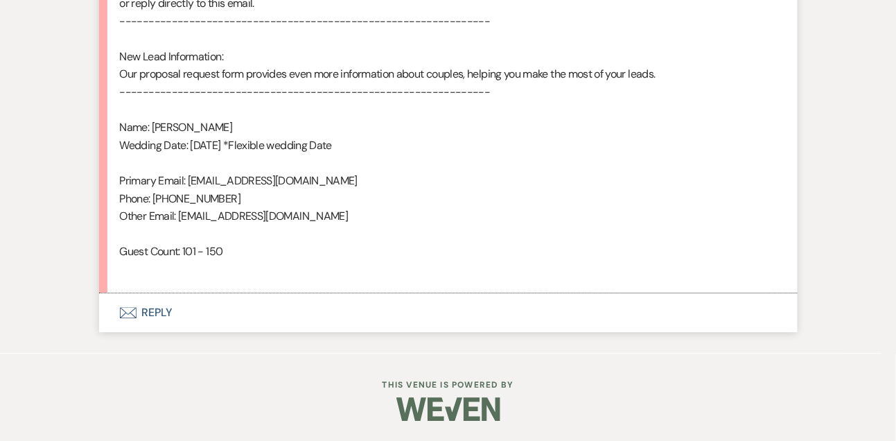
click at [165, 306] on button "Envelope Reply" at bounding box center [448, 312] width 699 height 39
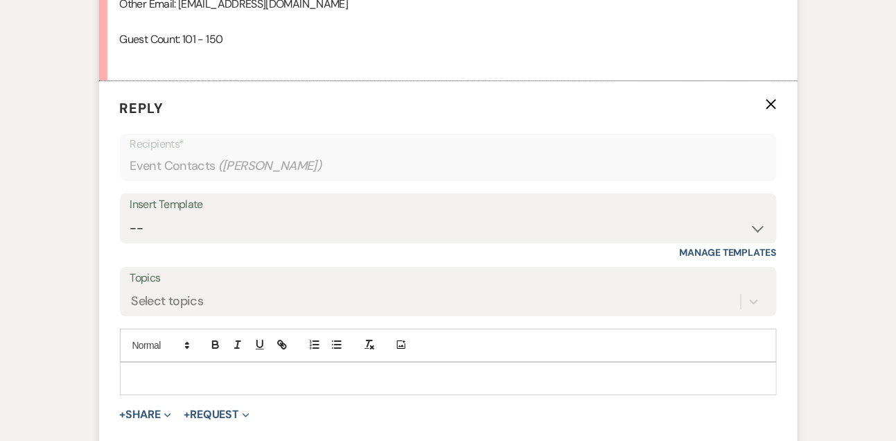
scroll to position [1144, 0]
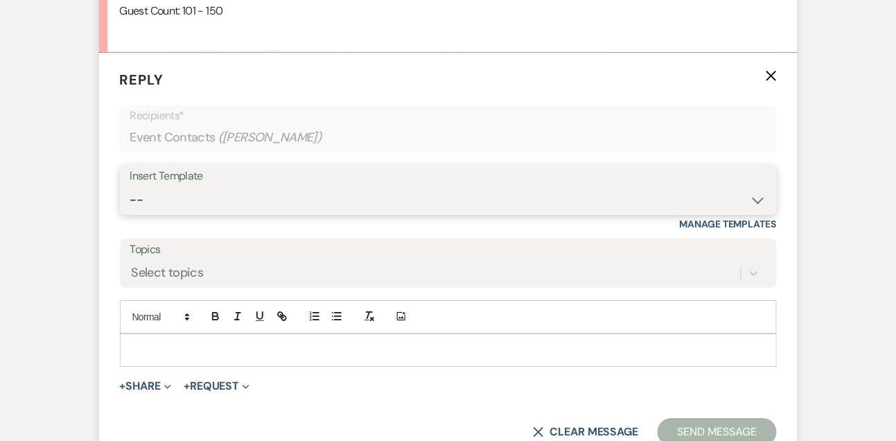
click at [163, 197] on select "-- Tour Confirmation Contract (Pre-Booked Leads) Out of office Inquiry Email Al…" at bounding box center [448, 199] width 636 height 27
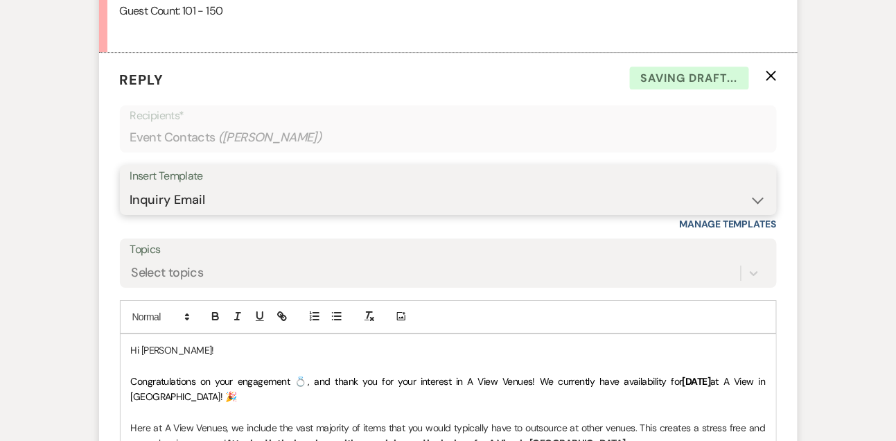
scroll to position [1368, 0]
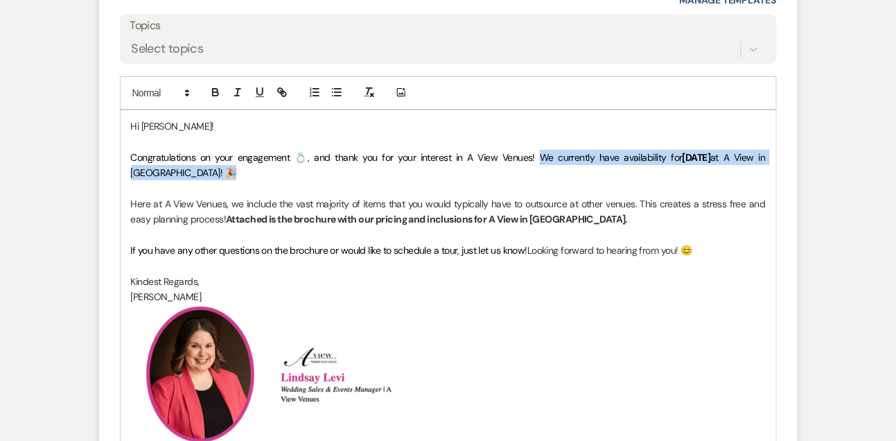
drag, startPoint x: 521, startPoint y: 154, endPoint x: 528, endPoint y: 168, distance: 15.2
click at [528, 168] on p "Congratulations on your engagement 💍, and thank you for your interest in A View…" at bounding box center [448, 165] width 635 height 31
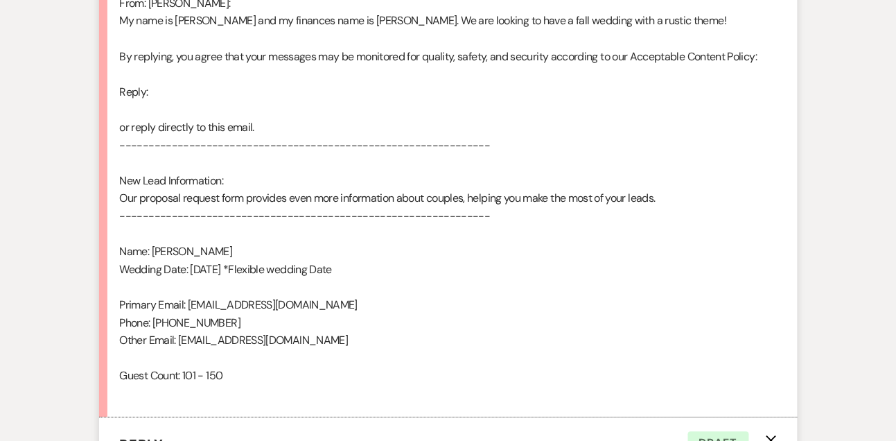
scroll to position [778, 0]
click at [442, 17] on div "From : Morgan Ekle Event : Morgan Ekle's Event Desired date : September 12th 20…" at bounding box center [448, 101] width 657 height 603
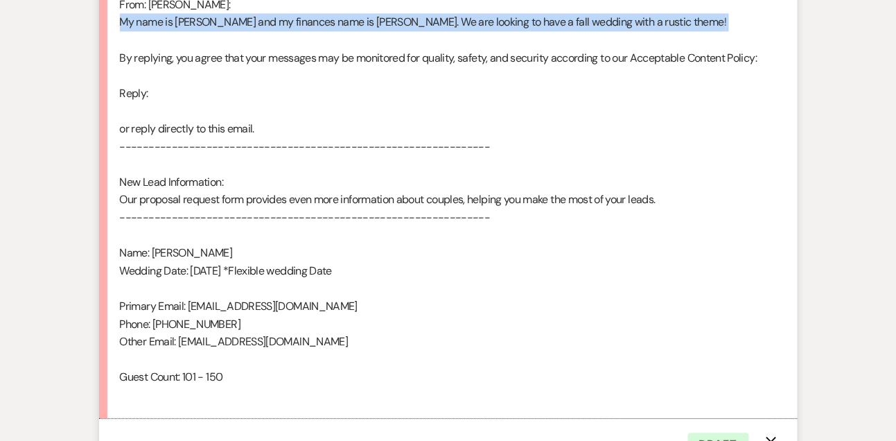
click at [442, 17] on div "From : Morgan Ekle Event : Morgan Ekle's Event Desired date : September 12th 20…" at bounding box center [448, 101] width 657 height 603
copy div "My name is Morgan and my finances name is Jacob. We are looking to have a fall …"
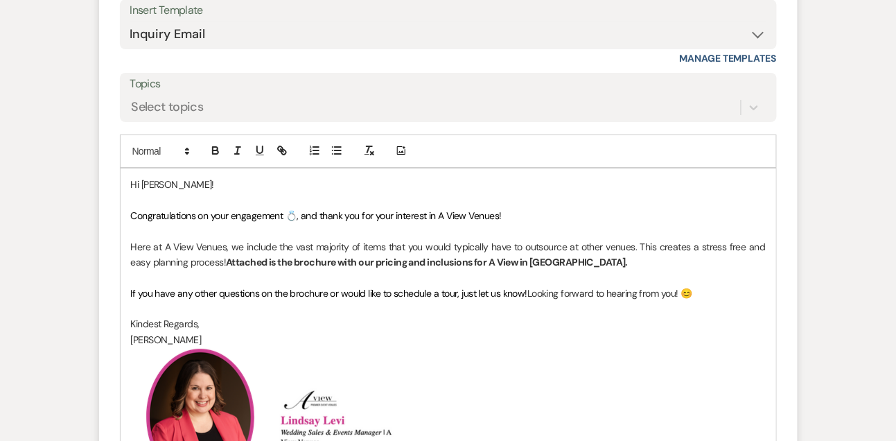
scroll to position [1255, 0]
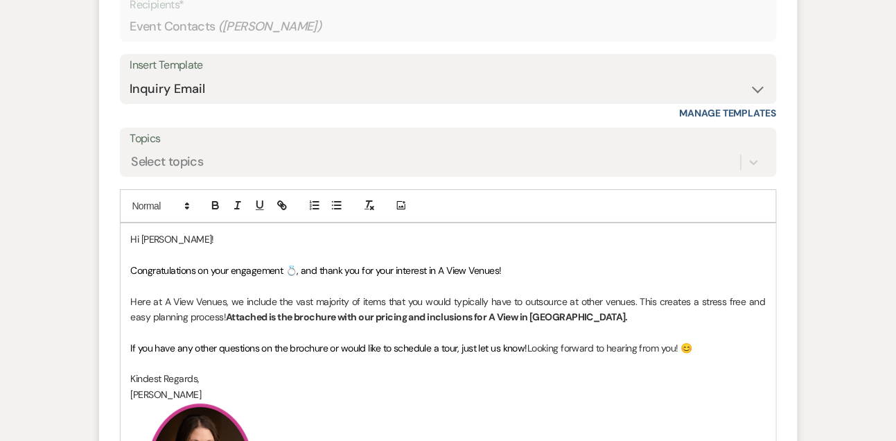
click at [177, 264] on span "Congratulations on your engagement 💍, and thank you for your interest in A View…" at bounding box center [316, 270] width 371 height 12
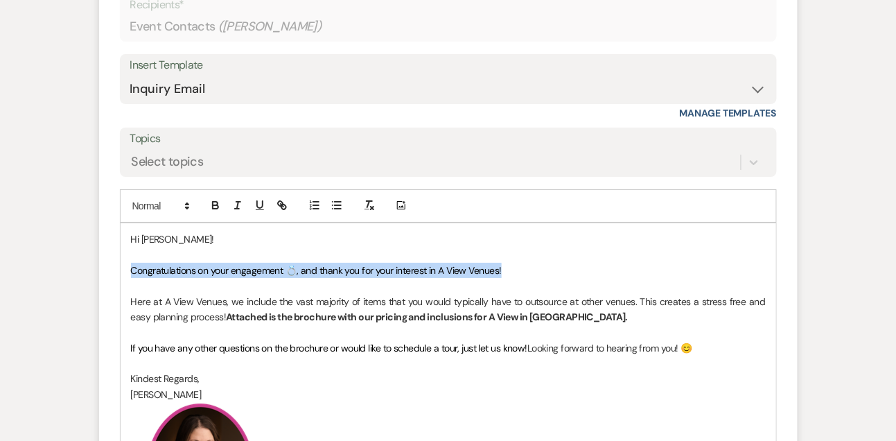
click at [177, 264] on span "Congratulations on your engagement 💍, and thank you for your interest in A View…" at bounding box center [316, 270] width 371 height 12
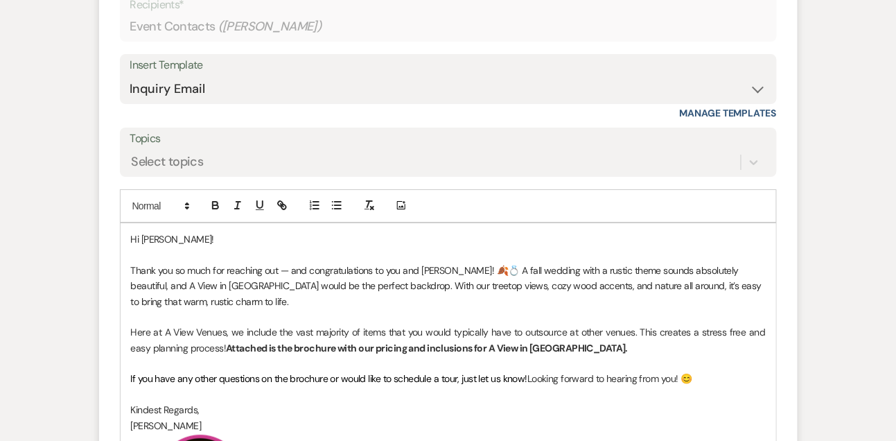
click at [460, 267] on p "Thank you so much for reaching out — and congratulations to you and Jacob! 🍂💍 A…" at bounding box center [448, 286] width 635 height 46
click at [381, 299] on p "Thank you so much for reaching out — and congratulations to you and Jacob! 💍 A …" at bounding box center [448, 286] width 635 height 46
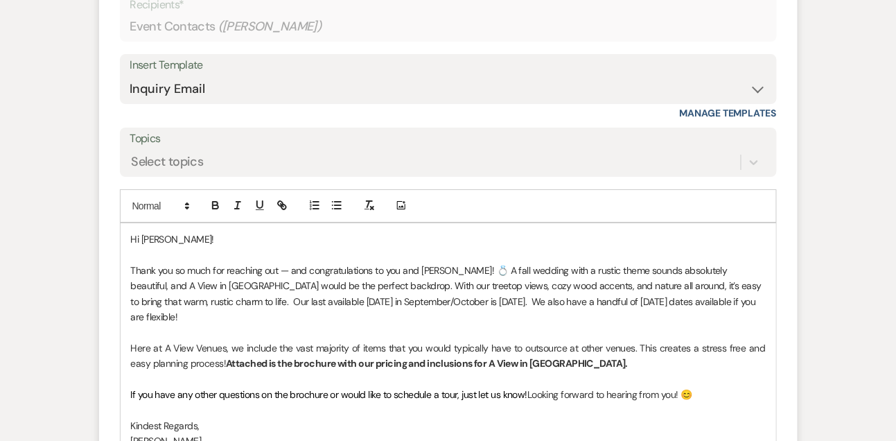
scroll to position [1255, 0]
click at [419, 295] on p "Thank you so much for reaching out — and congratulations to you and Jacob! 💍 A …" at bounding box center [448, 293] width 635 height 62
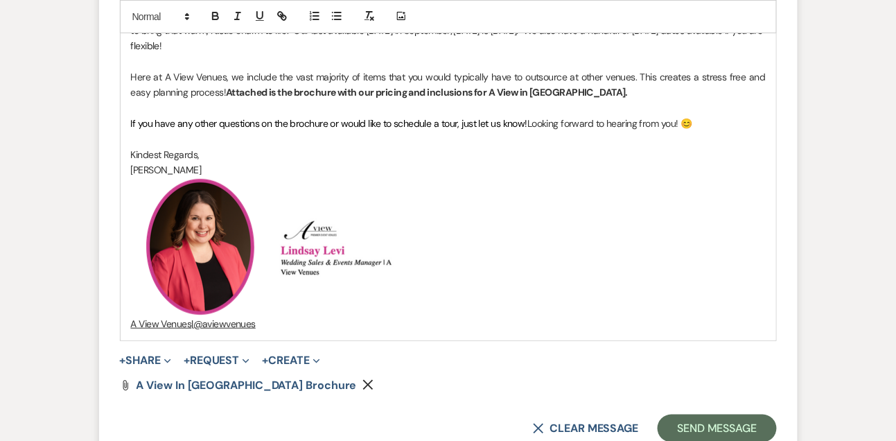
scroll to position [1595, 0]
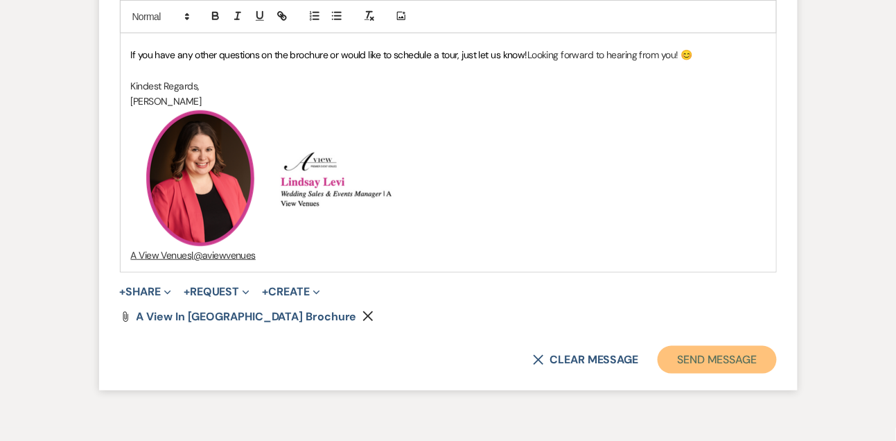
click at [670, 361] on button "Send Message" at bounding box center [717, 360] width 119 height 28
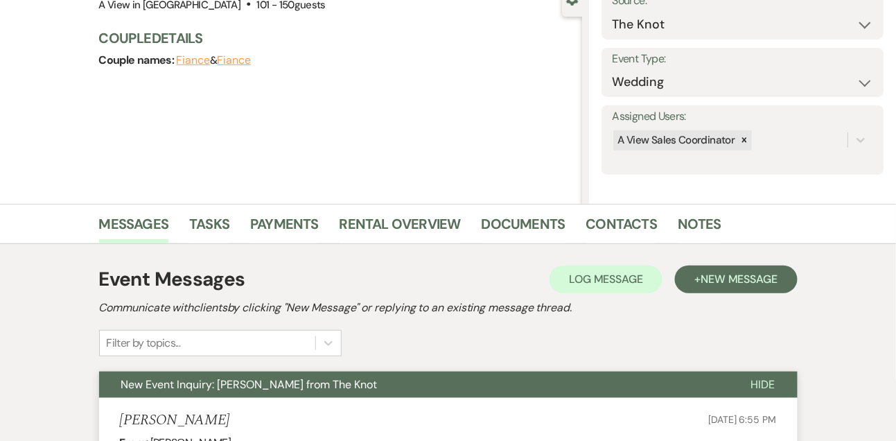
scroll to position [172, 0]
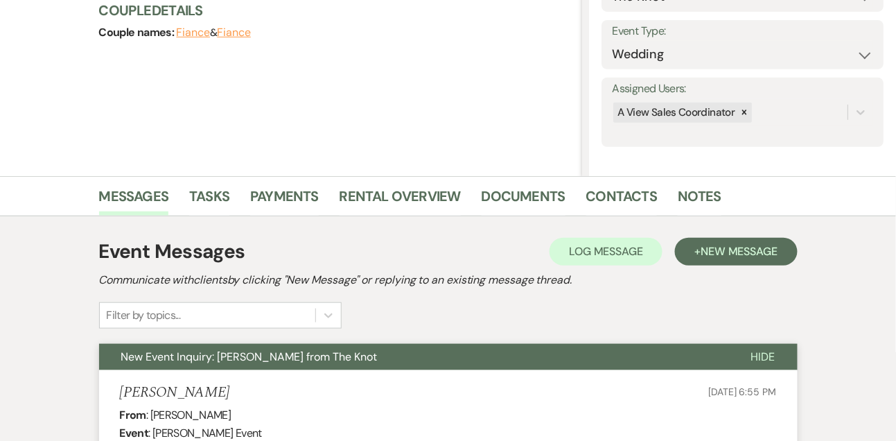
click at [622, 182] on li "Contacts" at bounding box center [632, 198] width 92 height 33
drag, startPoint x: 150, startPoint y: 412, endPoint x: 239, endPoint y: 413, distance: 88.7
copy div "Morgan Ekle"
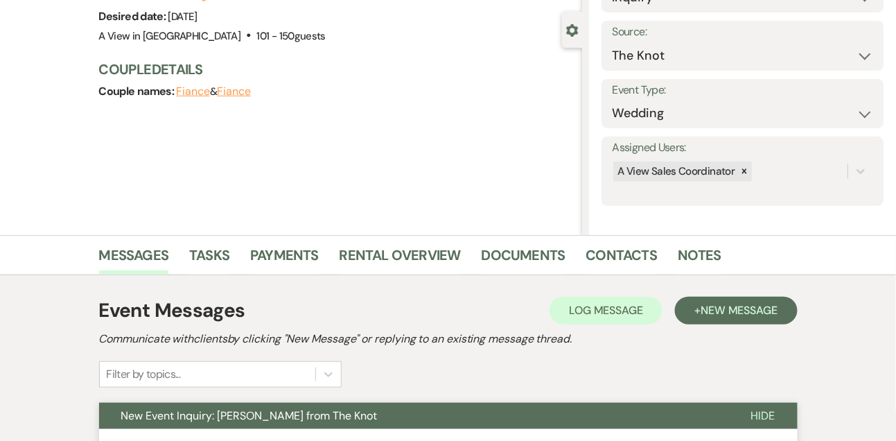
scroll to position [103, 0]
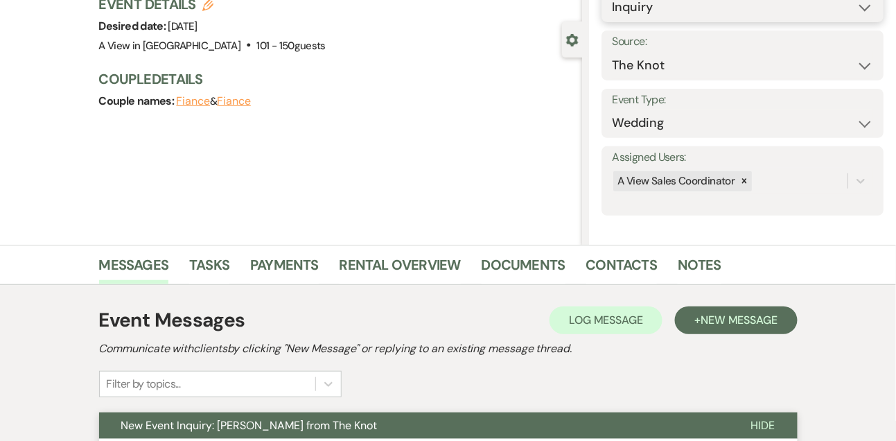
click at [672, 19] on select "Inquiry Follow Up Tour Requested Tour Confirmed Toured Proposal Sent Booked Lost" at bounding box center [742, 7] width 261 height 27
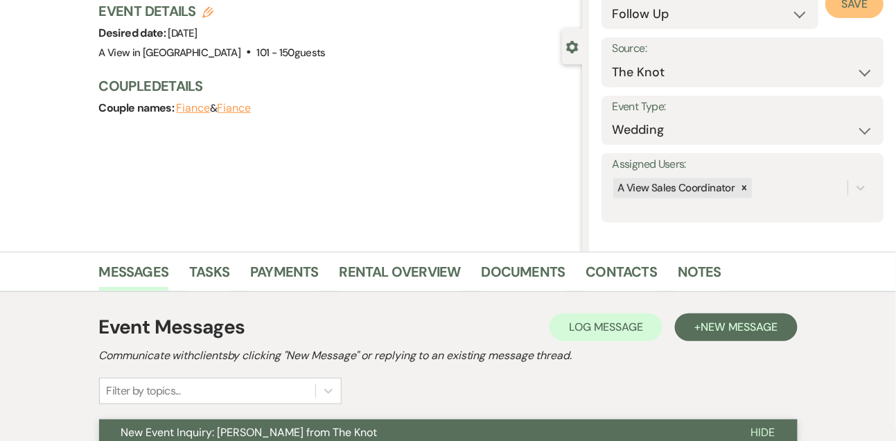
click at [869, 2] on button "Save" at bounding box center [855, 4] width 58 height 28
click at [212, 276] on link "Tasks" at bounding box center [209, 276] width 40 height 31
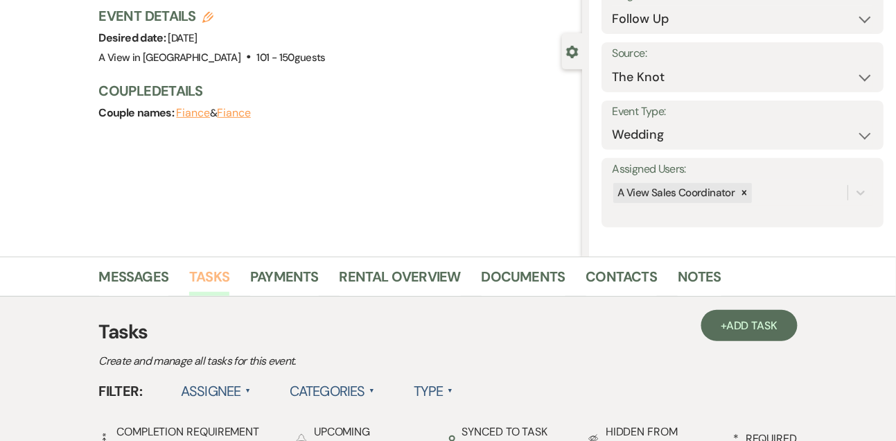
scroll to position [96, 0]
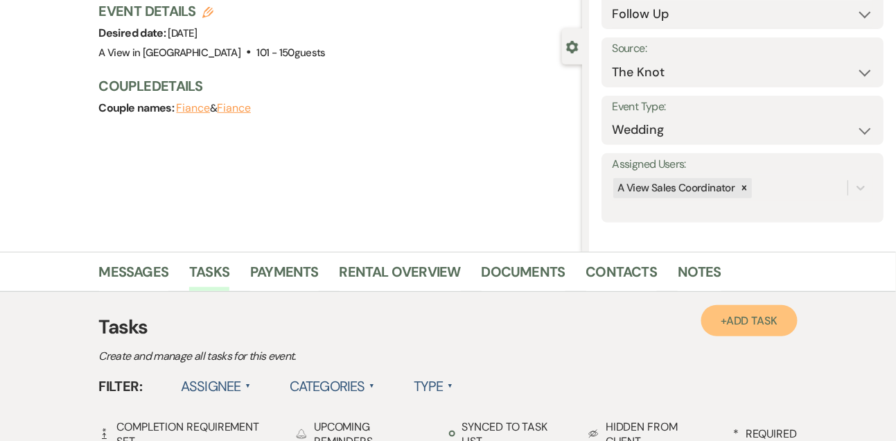
click at [733, 315] on span "Add Task" at bounding box center [752, 320] width 51 height 15
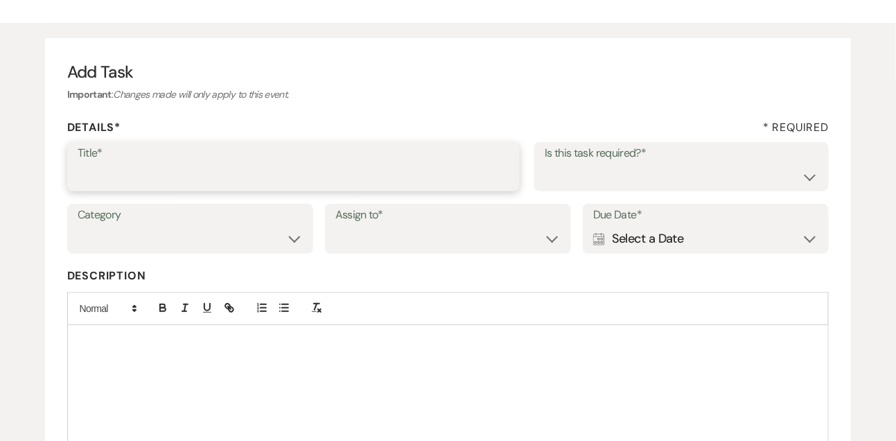
click at [494, 178] on input "Title*" at bounding box center [294, 176] width 433 height 27
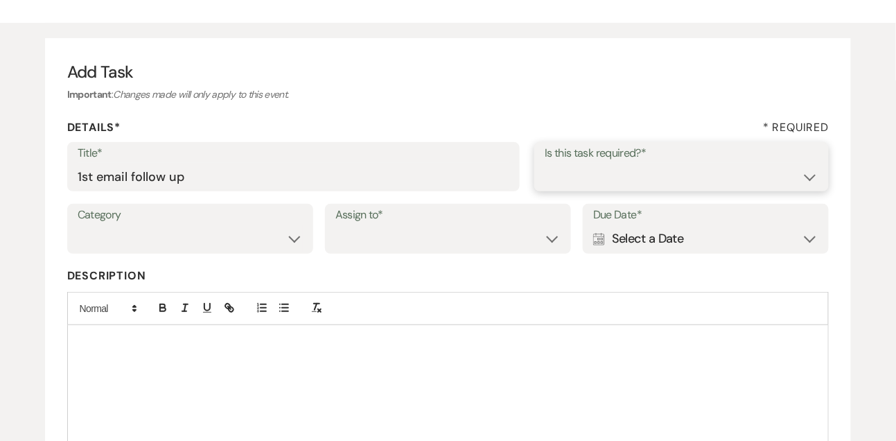
click at [616, 180] on select "Yes No" at bounding box center [682, 176] width 274 height 27
click at [256, 244] on select "Venue Vendors Guests Details Finalize & Share" at bounding box center [190, 238] width 225 height 27
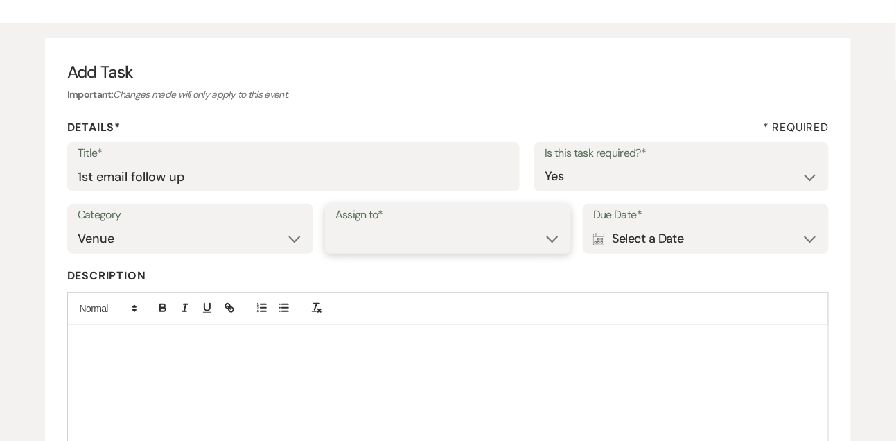
click at [381, 243] on select "Venue Client" at bounding box center [448, 238] width 225 height 27
click at [643, 241] on div "Calendar Select a Date Expand" at bounding box center [705, 238] width 225 height 27
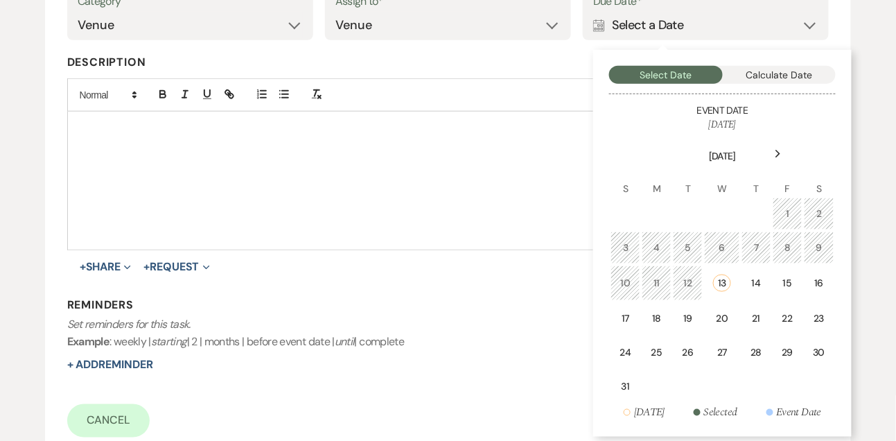
scroll to position [315, 0]
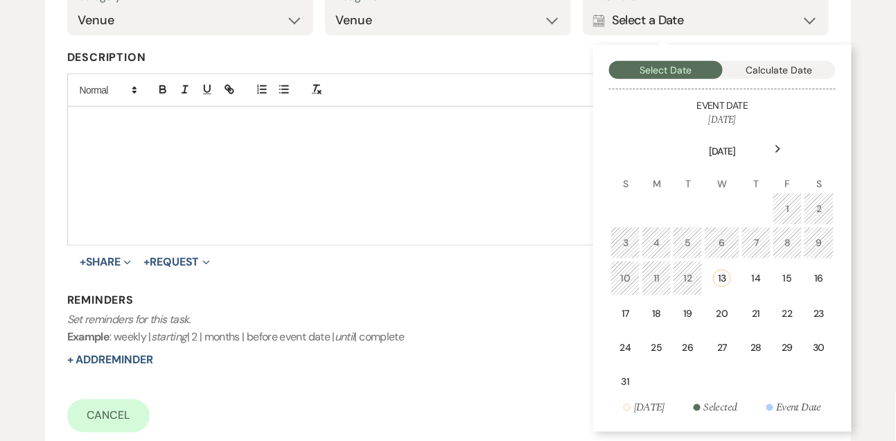
click at [779, 156] on div "Next" at bounding box center [778, 149] width 22 height 22
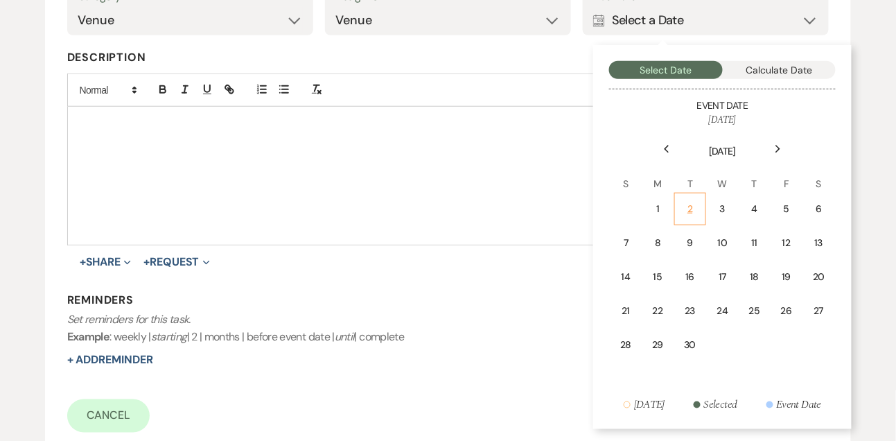
click at [696, 207] on div "2" at bounding box center [690, 209] width 13 height 15
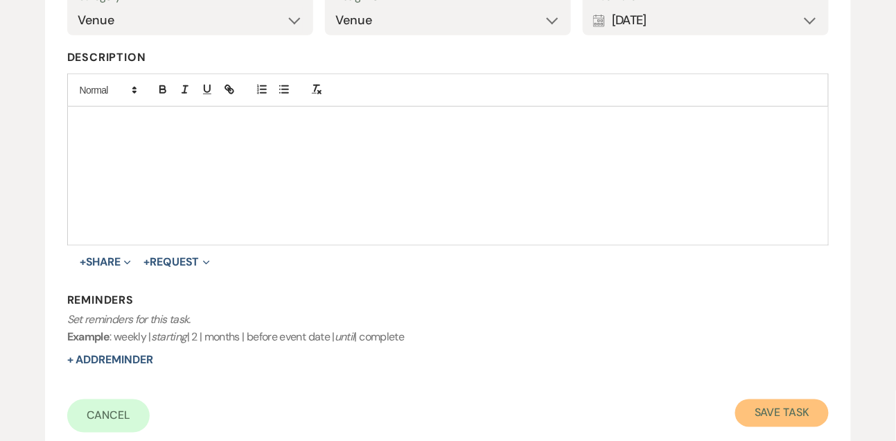
click at [761, 402] on button "Save Task" at bounding box center [783, 413] width 94 height 28
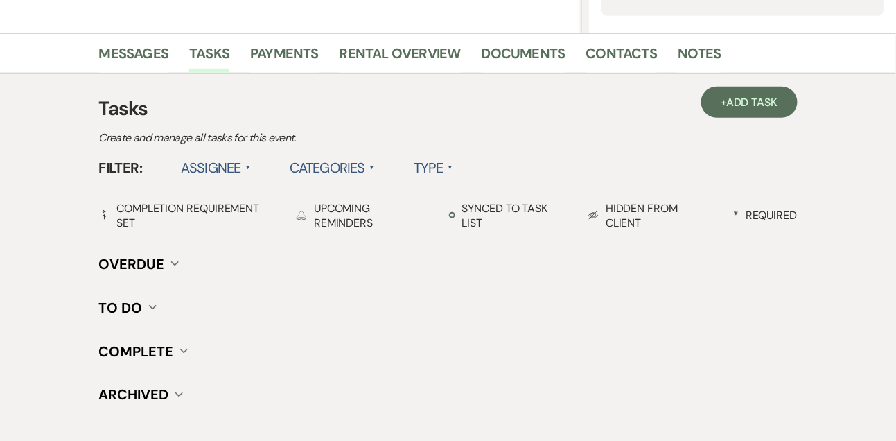
scroll to position [96, 0]
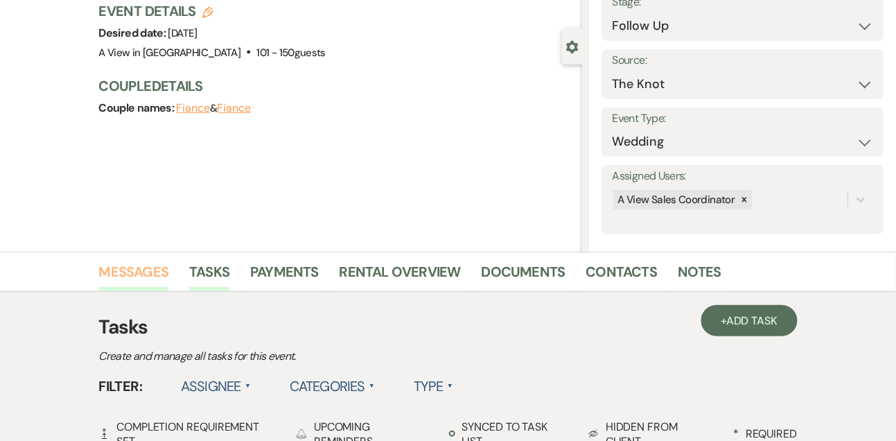
click at [165, 267] on link "Messages" at bounding box center [134, 276] width 70 height 31
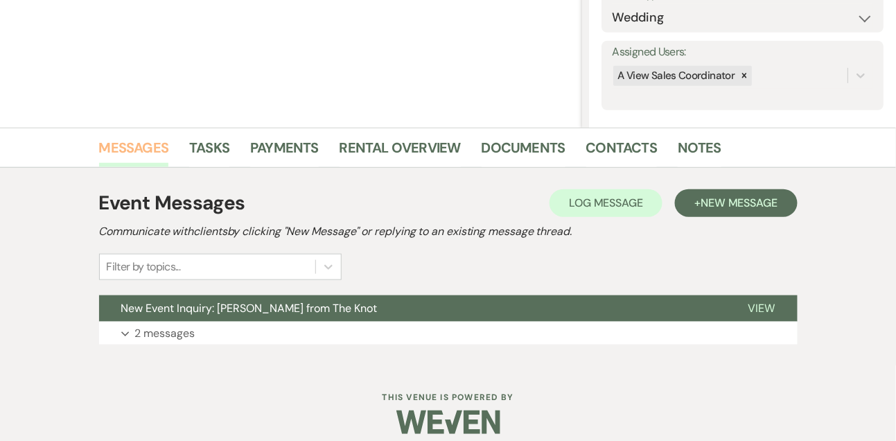
scroll to position [234, 0]
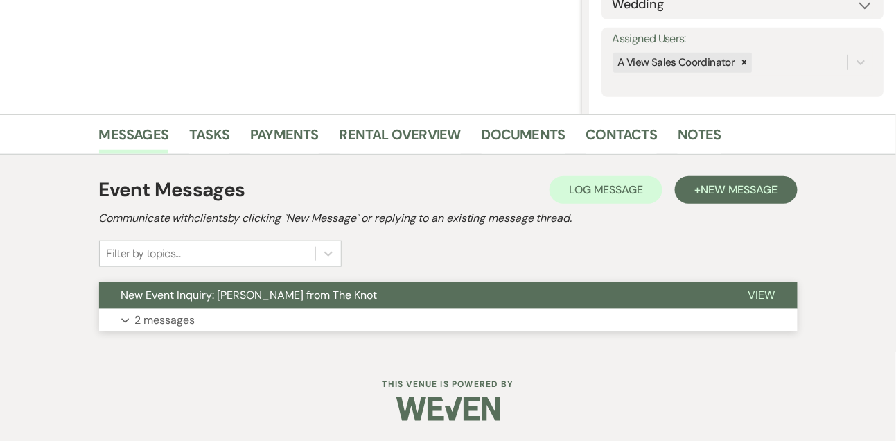
click at [162, 316] on p "2 messages" at bounding box center [165, 320] width 60 height 18
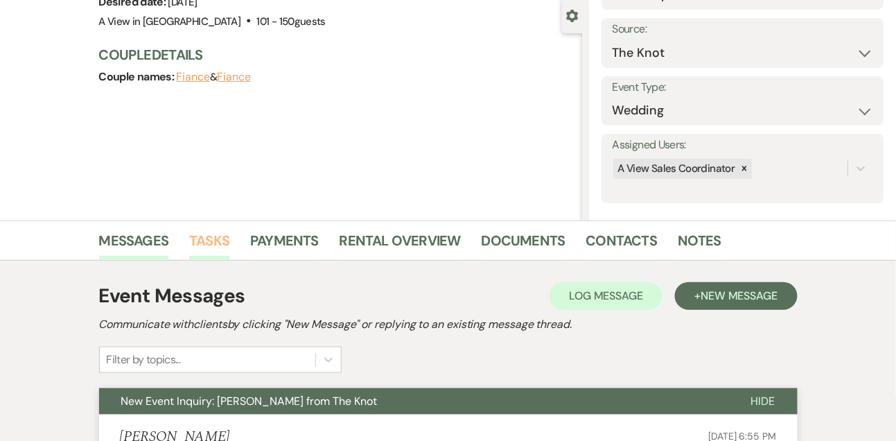
click at [224, 243] on link "Tasks" at bounding box center [209, 244] width 40 height 31
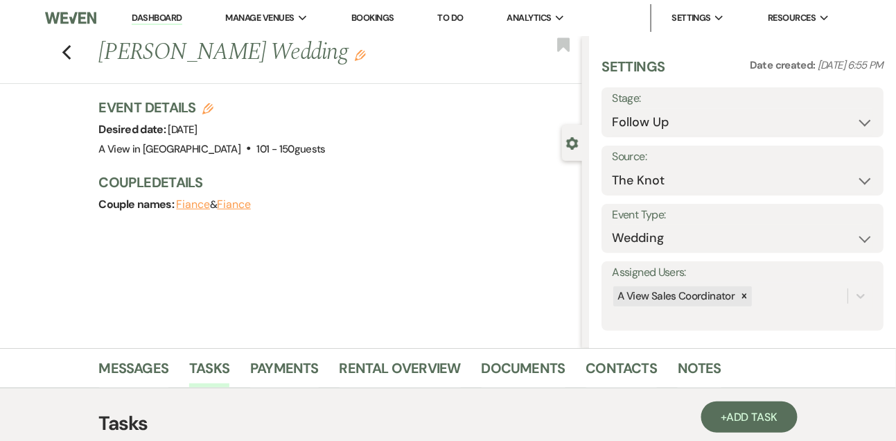
click at [161, 13] on link "Dashboard" at bounding box center [157, 18] width 50 height 13
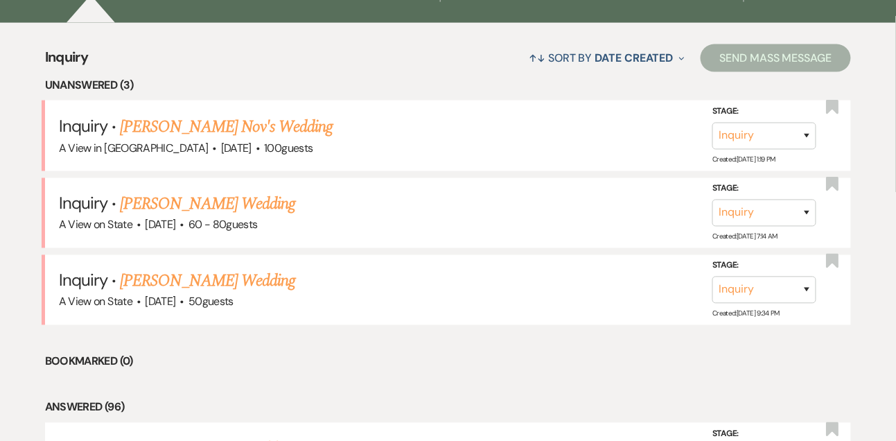
scroll to position [545, 0]
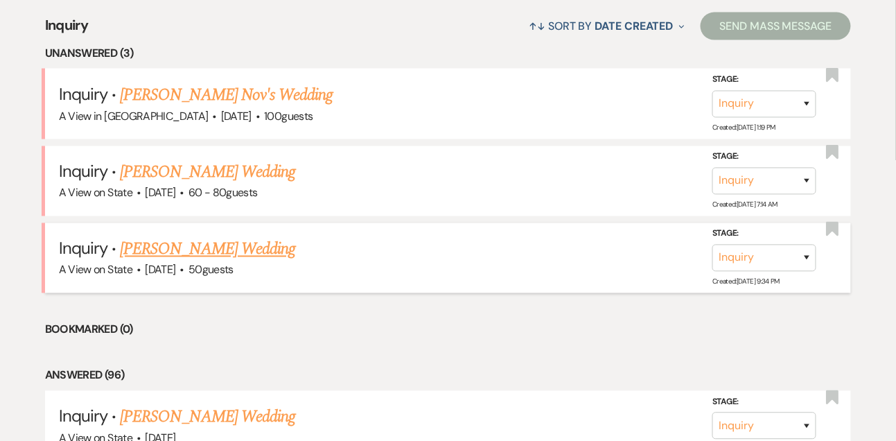
click at [205, 243] on link "Jackie Cardwell's Wedding" at bounding box center [207, 249] width 175 height 25
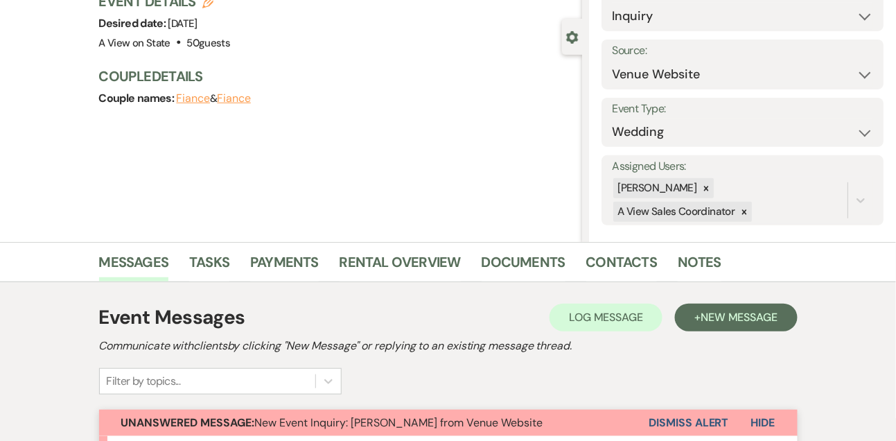
scroll to position [155, 0]
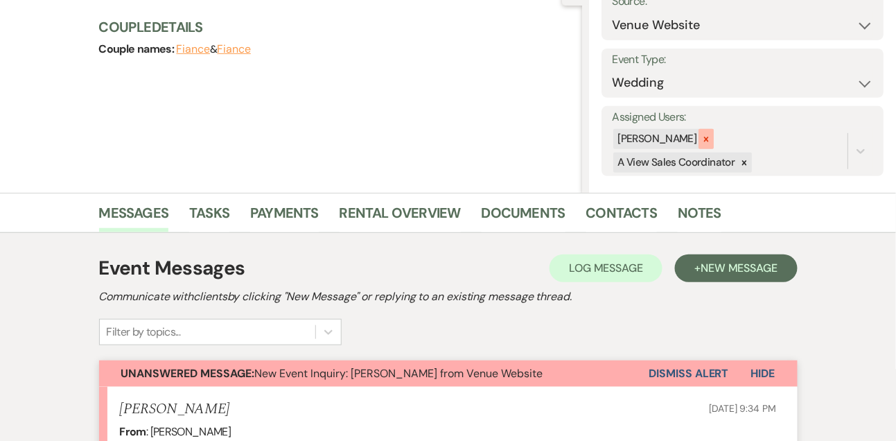
click at [711, 138] on icon at bounding box center [707, 139] width 10 height 10
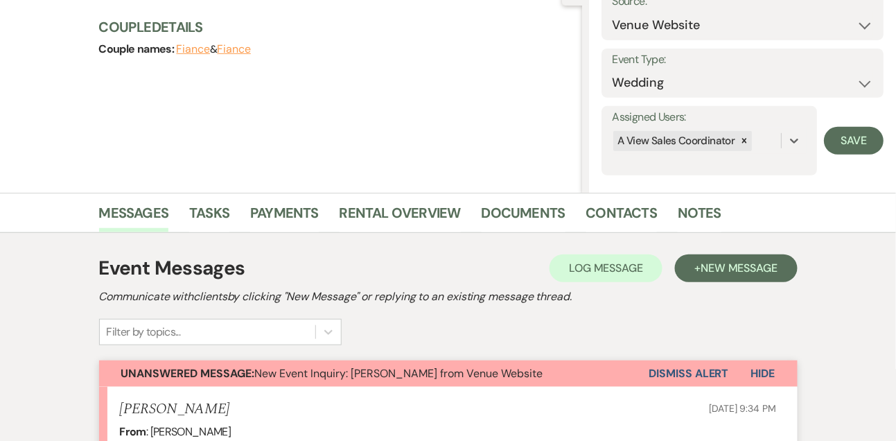
click at [880, 125] on form "Assigned Users: option Britney McLaughlin, deselected. 0 results available. Sel…" at bounding box center [743, 140] width 282 height 69
click at [869, 138] on button "Save" at bounding box center [854, 141] width 60 height 28
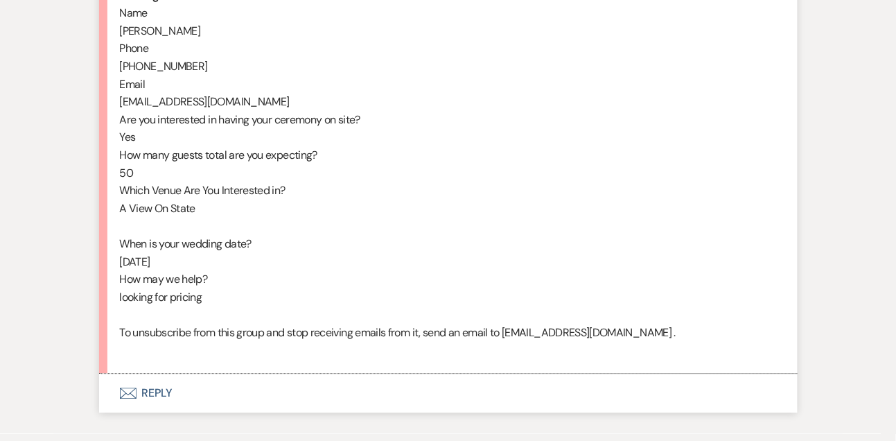
scroll to position [850, 0]
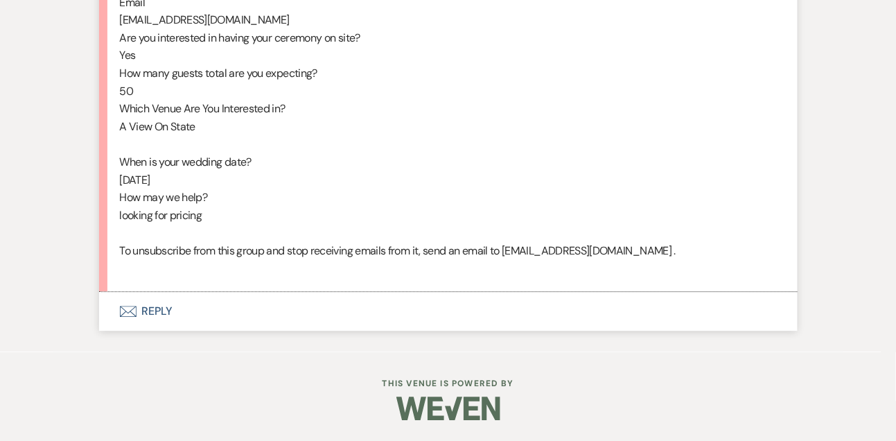
click at [169, 304] on button "Envelope Reply" at bounding box center [448, 311] width 699 height 39
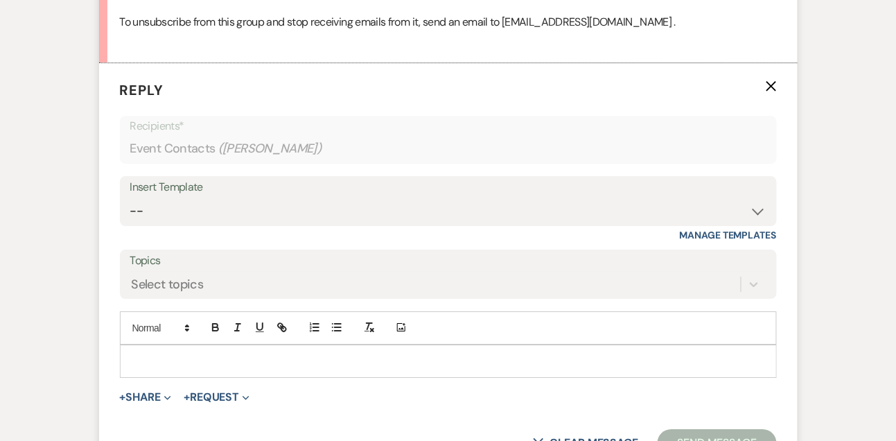
scroll to position [1091, 0]
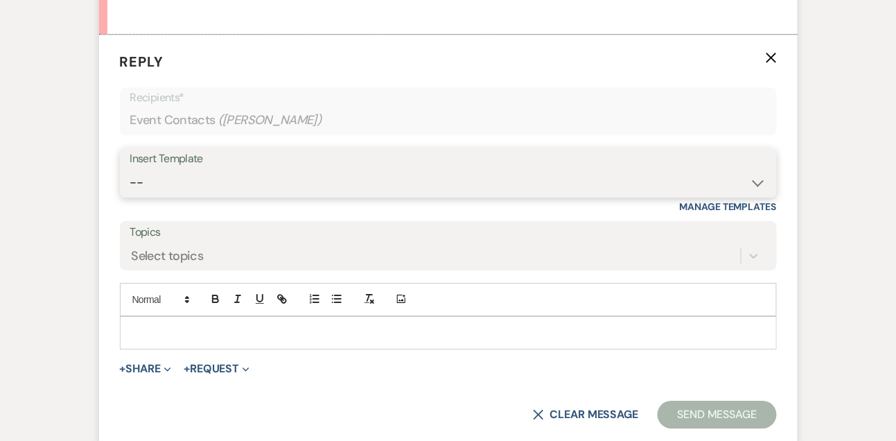
click at [157, 189] on select "-- Tour Confirmation Contract (Pre-Booked Leads) Out of office Inquiry Email Al…" at bounding box center [448, 182] width 636 height 27
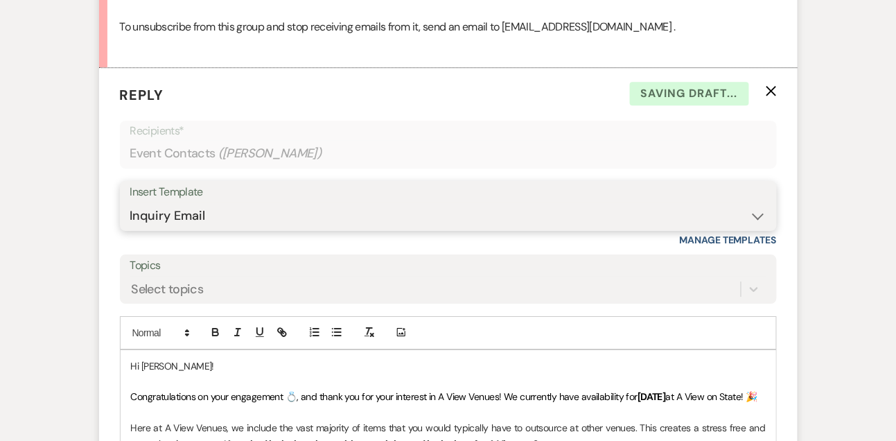
scroll to position [1193, 0]
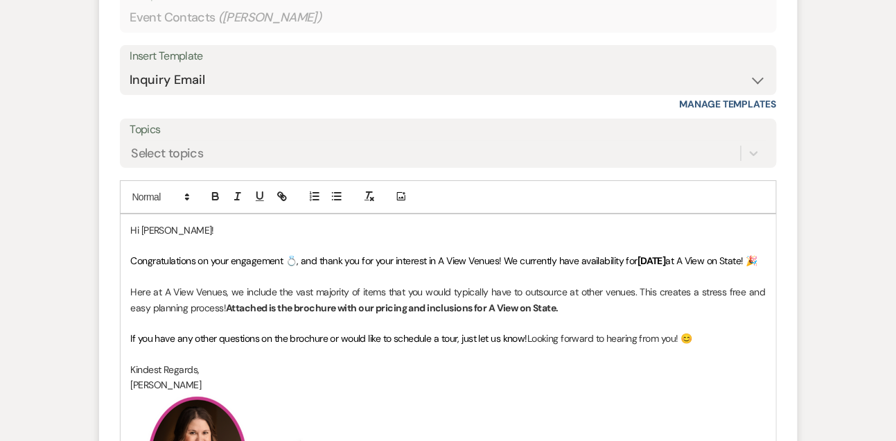
click at [306, 268] on p "Congratulations on your engagement 💍, and thank you for your interest in A View…" at bounding box center [448, 260] width 635 height 15
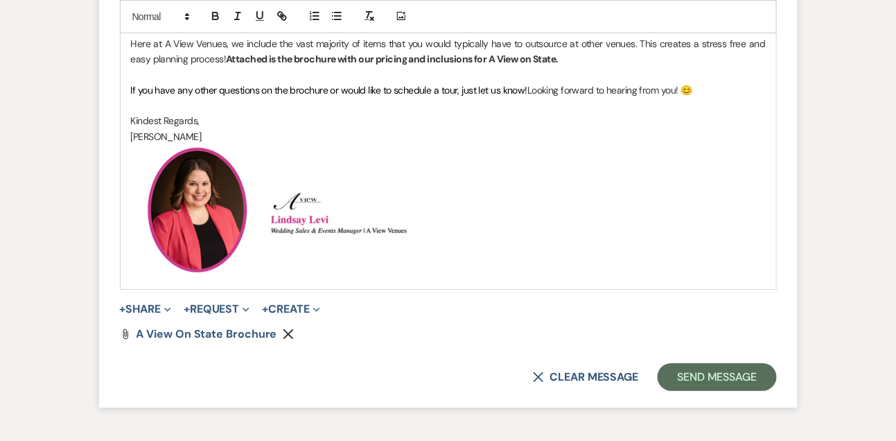
scroll to position [1468, 0]
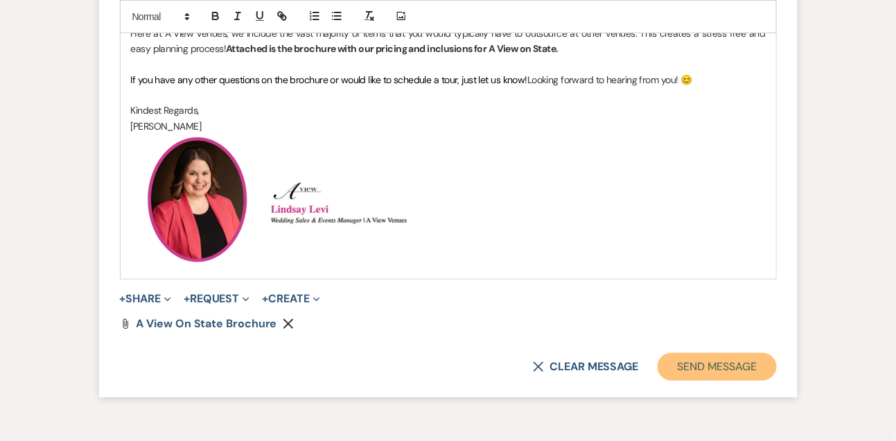
click at [713, 381] on button "Send Message" at bounding box center [717, 367] width 119 height 28
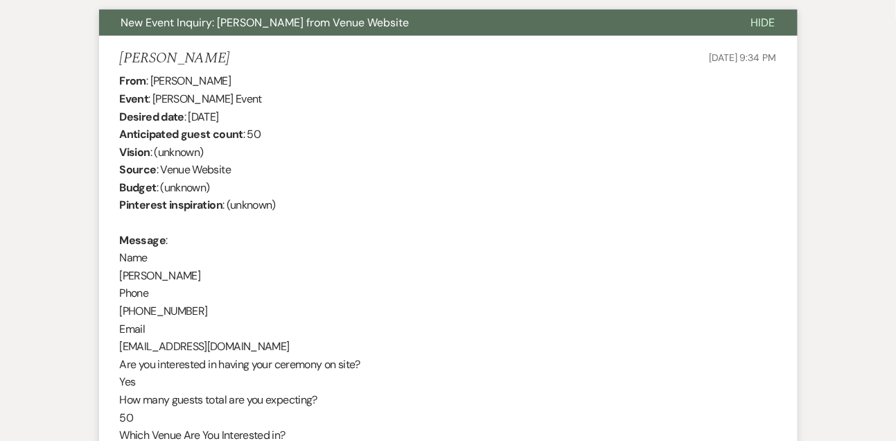
scroll to position [439, 0]
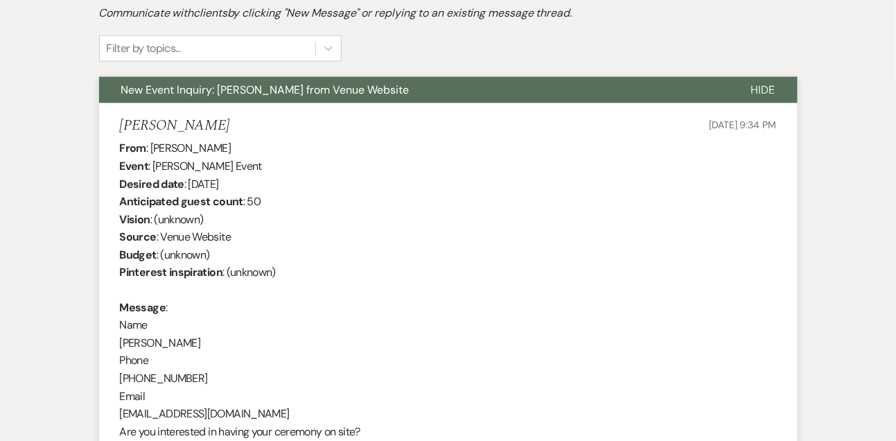
drag, startPoint x: 150, startPoint y: 143, endPoint x: 240, endPoint y: 143, distance: 89.4
click at [240, 143] on div "From : Jackie Cardwell Event : Jackie Cardwell's Event Desired date : June 16th…" at bounding box center [448, 405] width 657 height 532
copy div "Jackie Cardwell"
drag, startPoint x: 186, startPoint y: 182, endPoint x: 270, endPoint y: 182, distance: 83.9
click at [270, 182] on div "From : Jackie Cardwell Event : Jackie Cardwell's Event Desired date : June 16th…" at bounding box center [448, 405] width 657 height 532
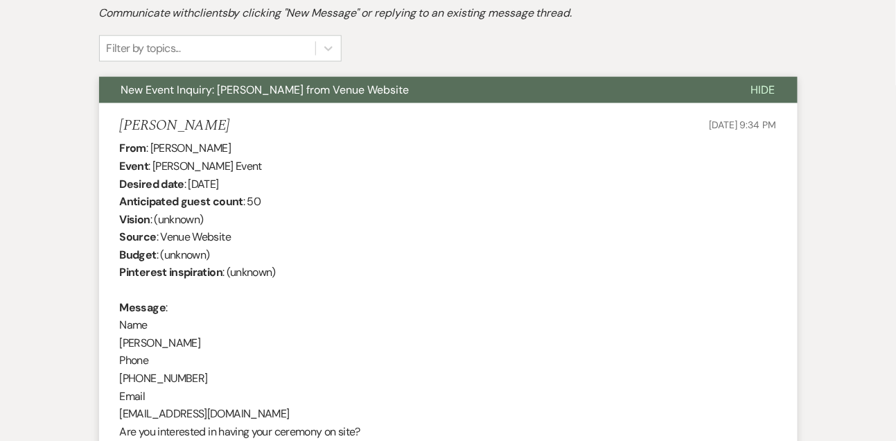
drag, startPoint x: 189, startPoint y: 183, endPoint x: 282, endPoint y: 180, distance: 93.6
click at [282, 180] on div "From : Jackie Cardwell Event : Jackie Cardwell's Event Desired date : June 16th…" at bounding box center [448, 405] width 657 height 532
copy div "June 16th 2026"
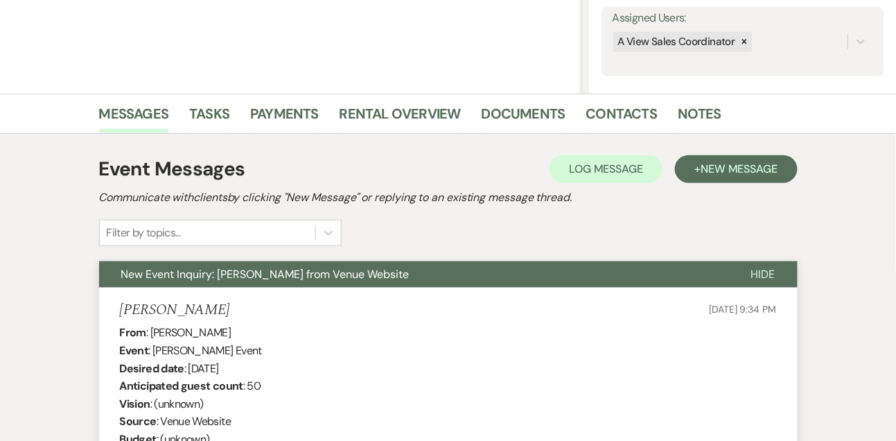
scroll to position [0, 0]
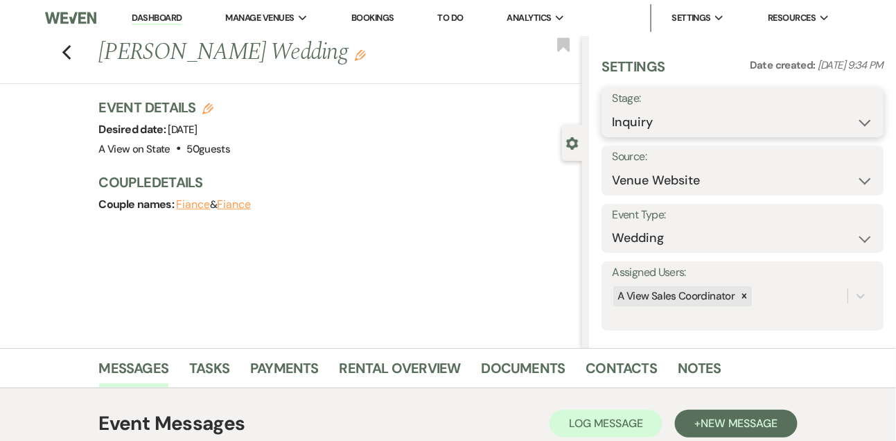
click at [630, 121] on select "Inquiry Follow Up Tour Requested Tour Confirmed Toured Proposal Sent Booked Lost" at bounding box center [742, 122] width 261 height 27
click at [852, 118] on button "Save" at bounding box center [855, 112] width 58 height 28
click at [225, 374] on link "Tasks" at bounding box center [209, 372] width 40 height 31
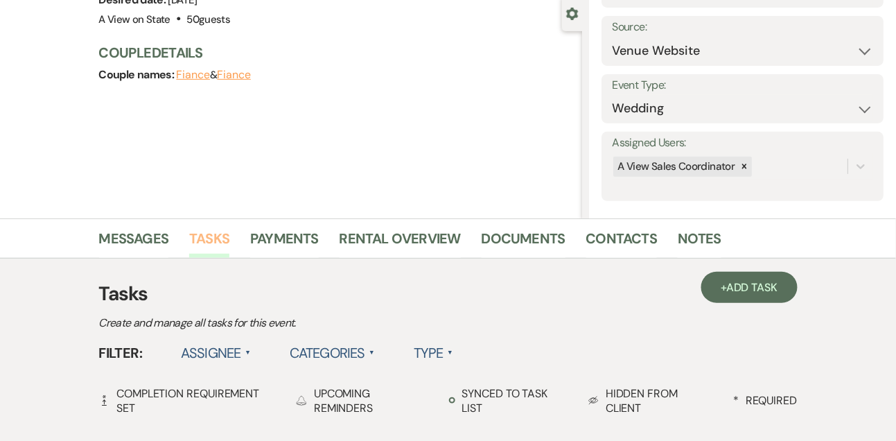
scroll to position [130, 0]
click at [718, 298] on link "+ Add Task" at bounding box center [750, 286] width 96 height 31
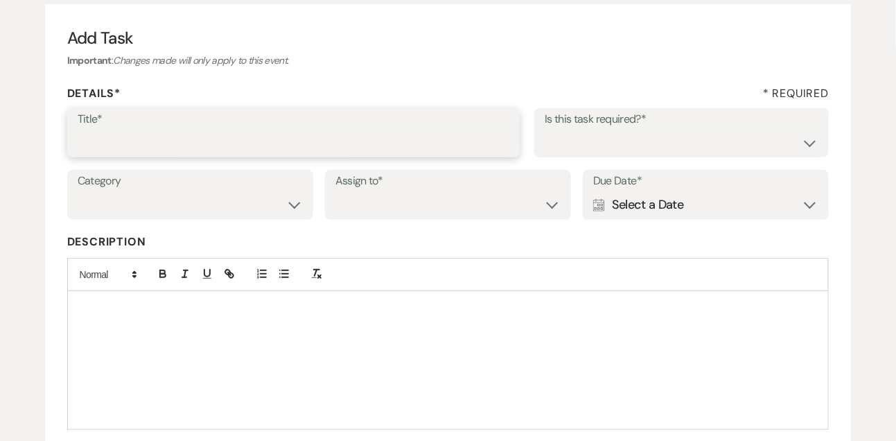
click at [372, 146] on input "Title*" at bounding box center [294, 142] width 433 height 27
click at [584, 153] on select "Yes No" at bounding box center [682, 142] width 274 height 27
click at [259, 209] on select "Venue Vendors Guests Details Finalize & Share" at bounding box center [190, 204] width 225 height 27
click at [371, 216] on select "Venue Client" at bounding box center [448, 204] width 225 height 27
click at [620, 217] on div "Calendar Select a Date Expand" at bounding box center [705, 204] width 225 height 27
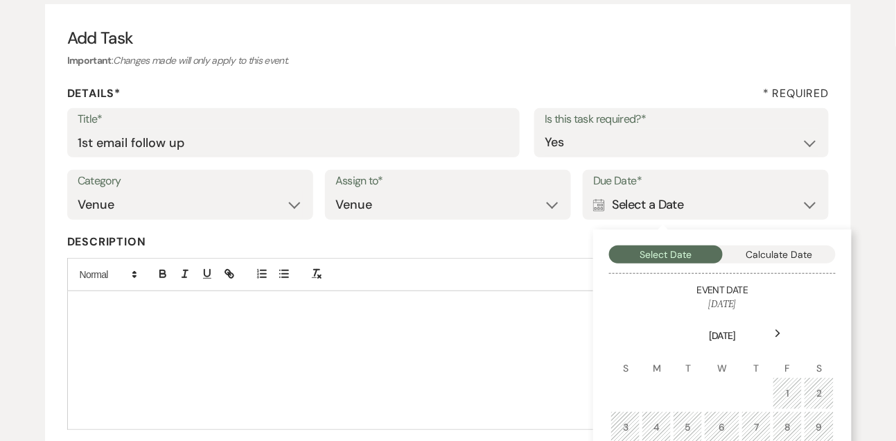
click at [776, 330] on use at bounding box center [778, 334] width 5 height 8
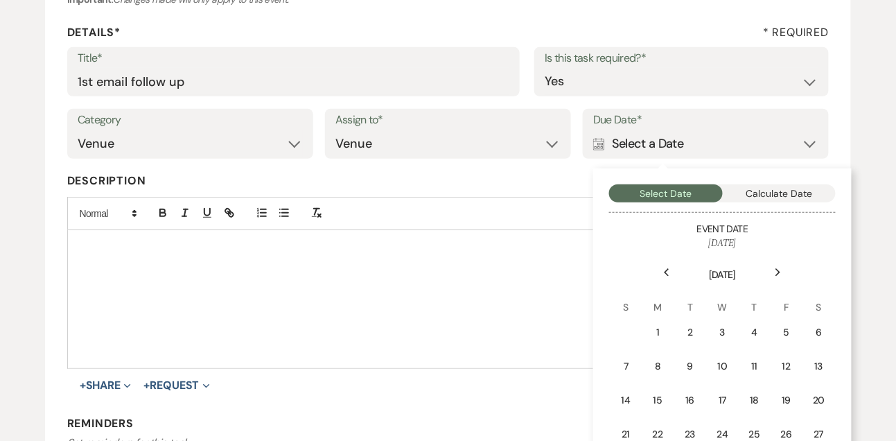
scroll to position [218, 0]
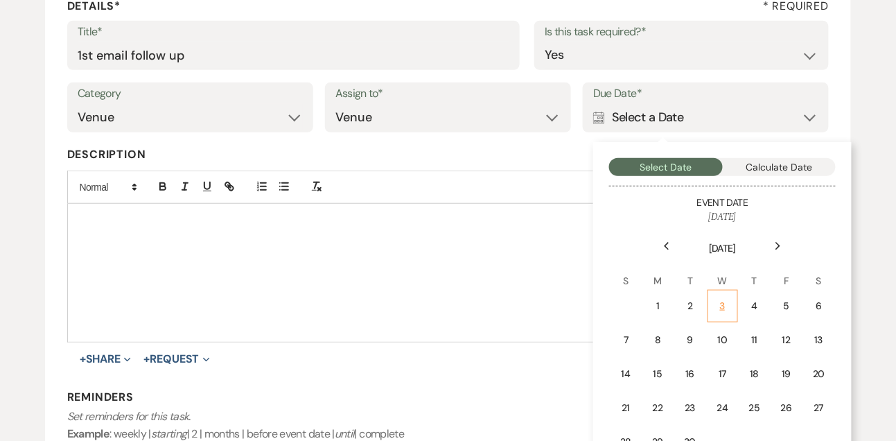
click at [727, 310] on div "3" at bounding box center [723, 306] width 12 height 15
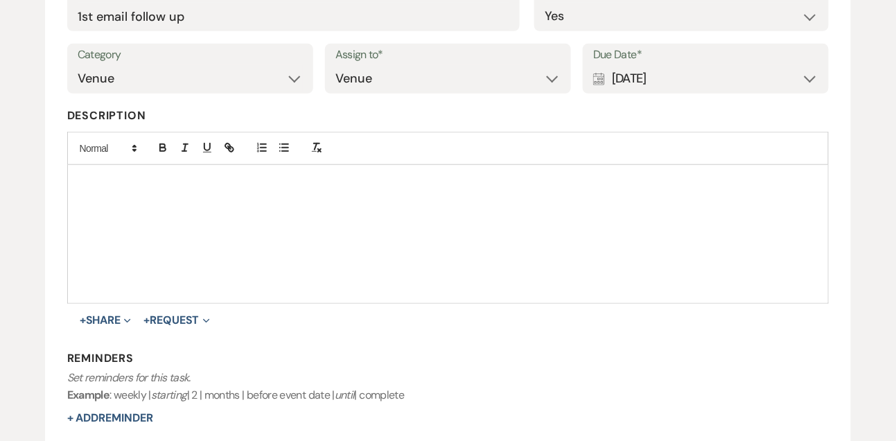
scroll to position [322, 0]
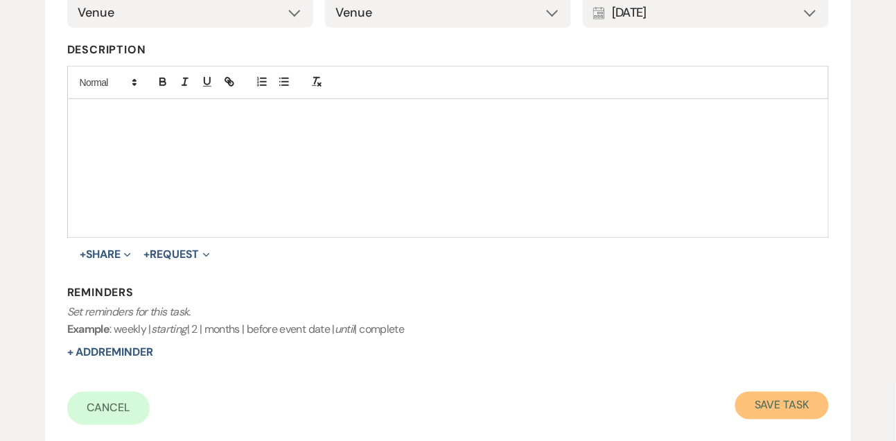
click at [754, 403] on button "Save Task" at bounding box center [783, 406] width 94 height 28
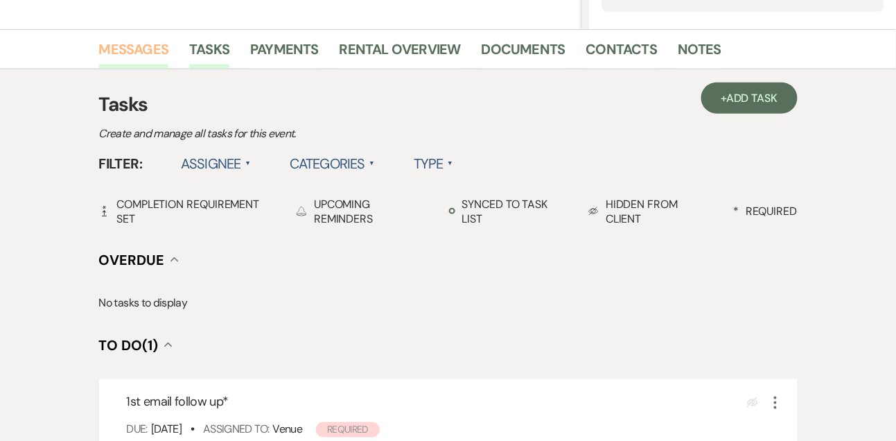
click at [153, 58] on link "Messages" at bounding box center [134, 53] width 70 height 31
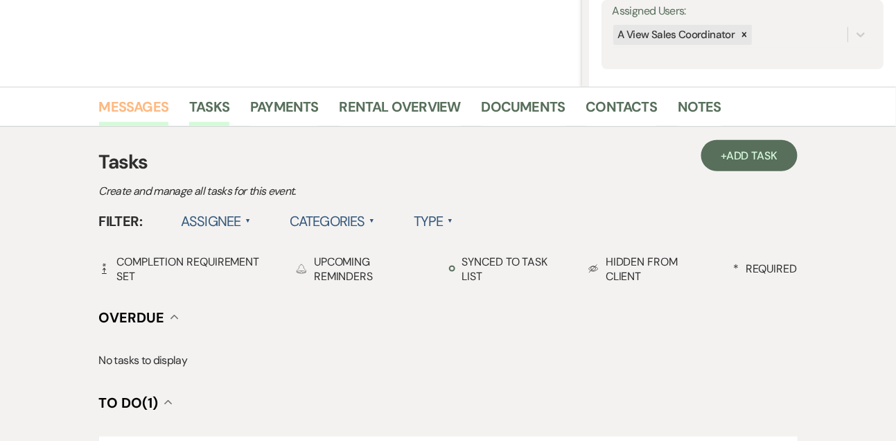
scroll to position [234, 0]
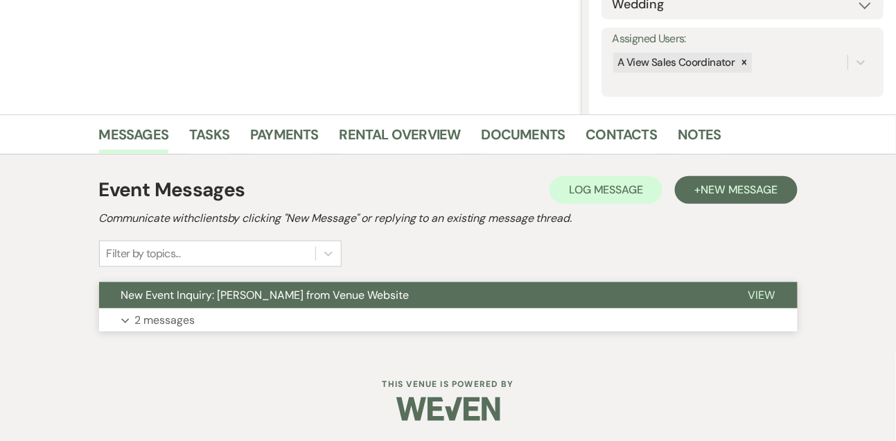
click at [150, 327] on p "2 messages" at bounding box center [165, 320] width 60 height 18
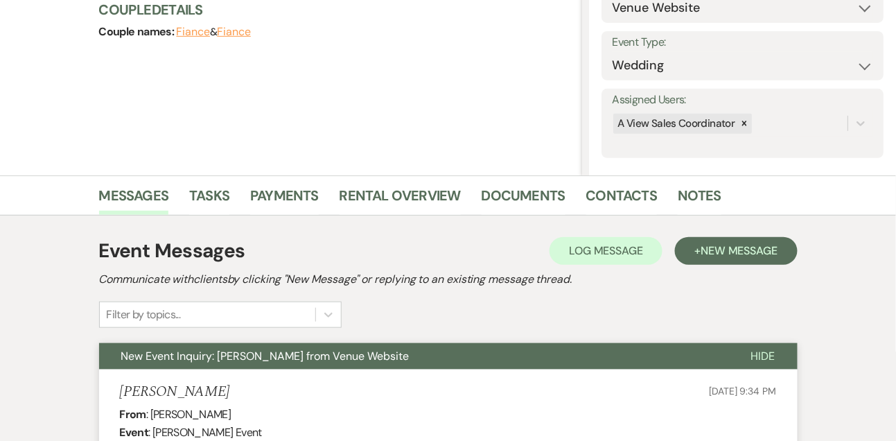
scroll to position [0, 0]
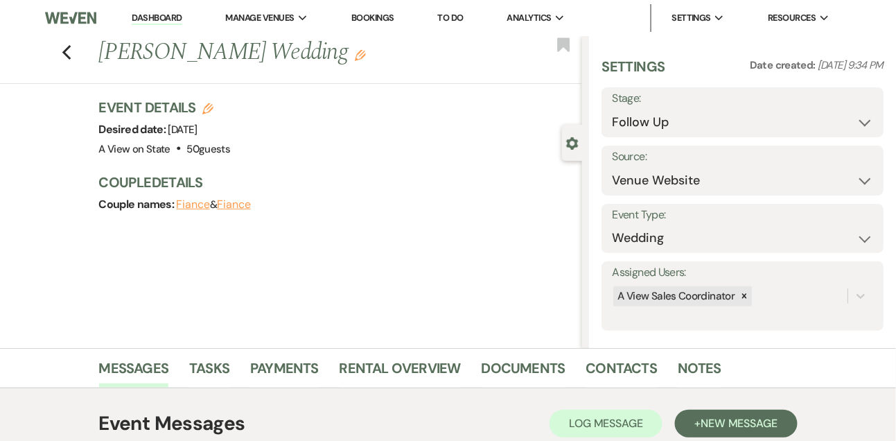
click at [154, 26] on li "Dashboard" at bounding box center [157, 18] width 64 height 28
click at [153, 17] on link "Dashboard" at bounding box center [157, 18] width 50 height 13
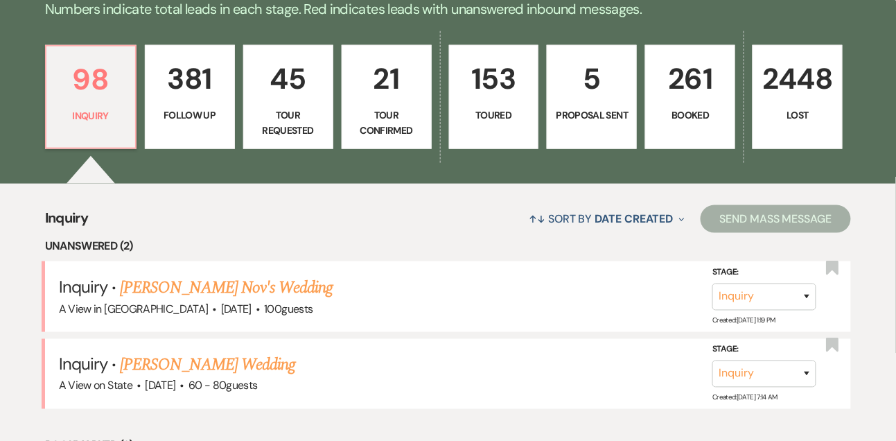
scroll to position [354, 0]
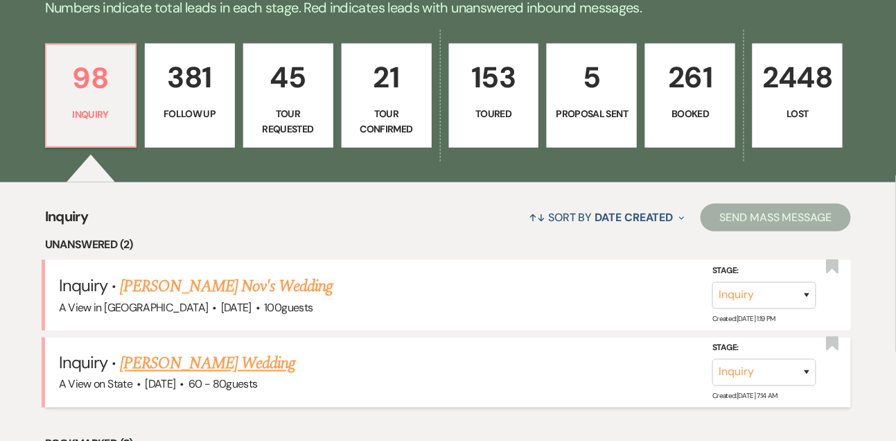
click at [183, 361] on link "Lauren Thompson's Wedding" at bounding box center [207, 363] width 175 height 25
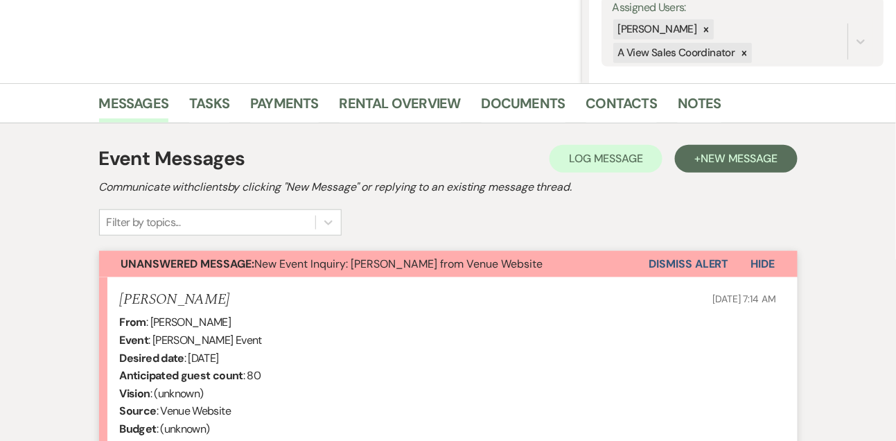
scroll to position [850, 0]
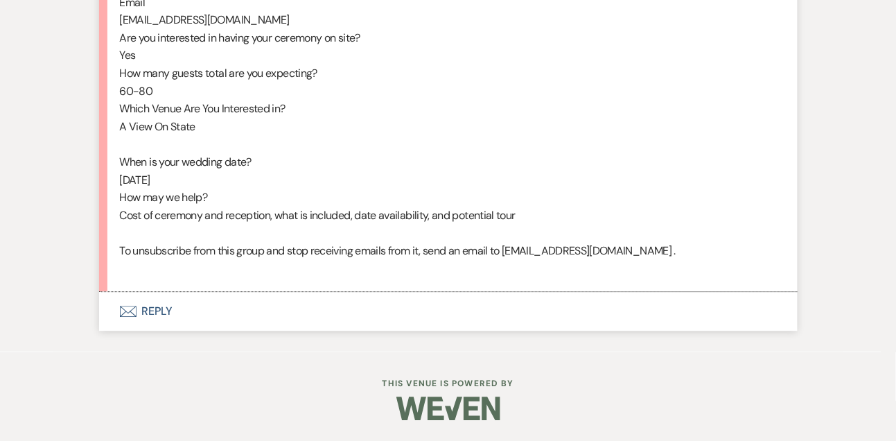
click at [153, 322] on button "Envelope Reply" at bounding box center [448, 311] width 699 height 39
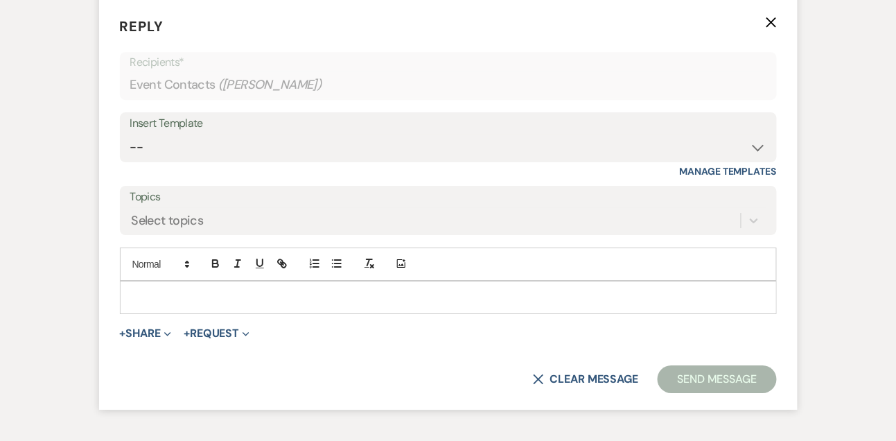
scroll to position [1127, 0]
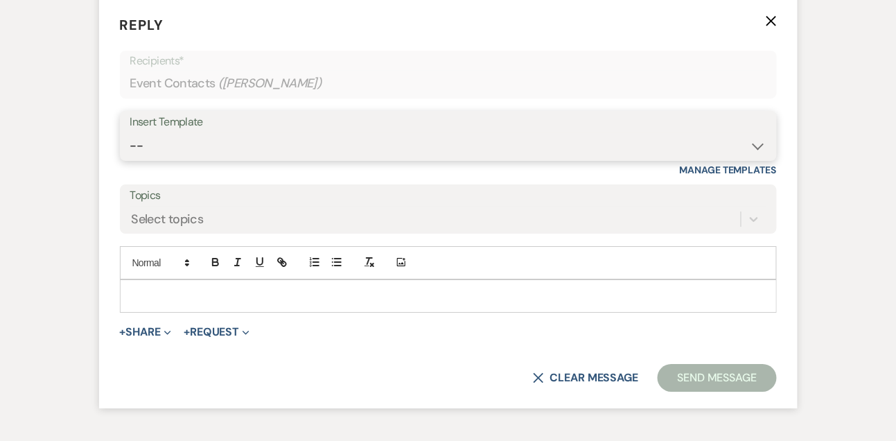
click at [173, 159] on select "-- Tour Confirmation Contract (Pre-Booked Leads) Out of office Inquiry Email Al…" at bounding box center [448, 145] width 636 height 27
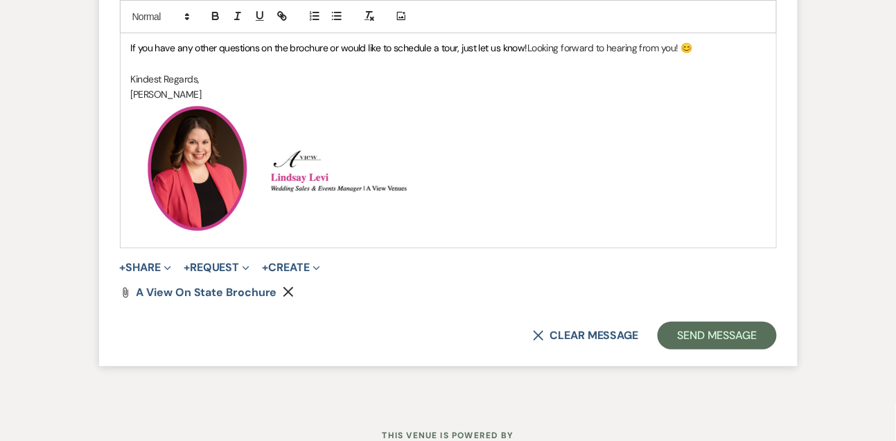
scroll to position [1503, 0]
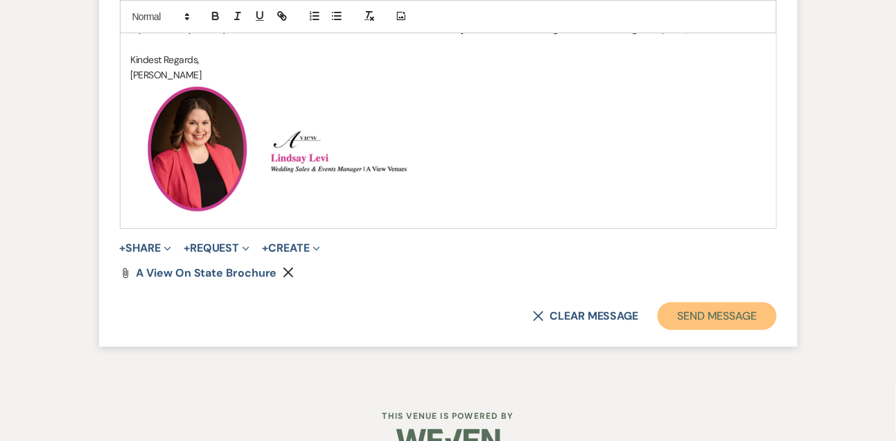
click at [730, 330] on button "Send Message" at bounding box center [717, 316] width 119 height 28
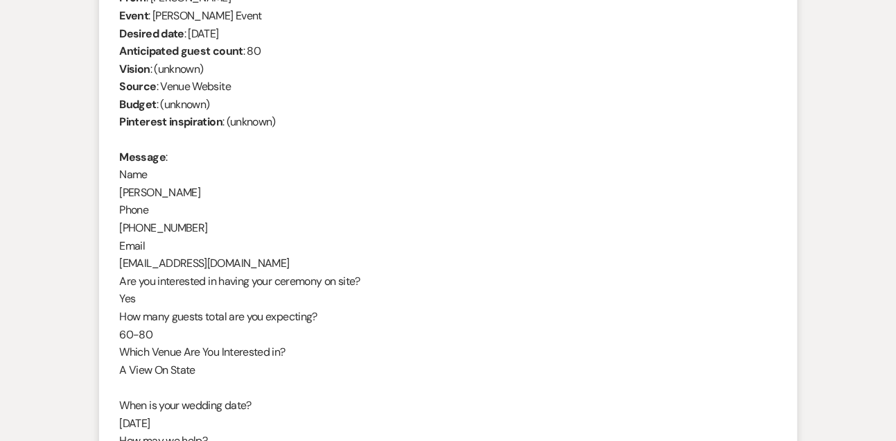
scroll to position [546, 0]
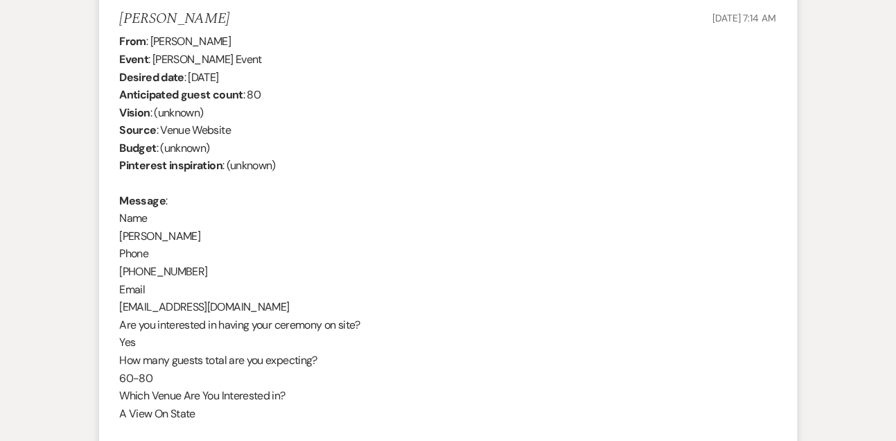
drag, startPoint x: 150, startPoint y: 40, endPoint x: 257, endPoint y: 40, distance: 106.8
click at [257, 40] on div "From : Lauren Thompson Event : Lauren Thompson's Event Desired date : September…" at bounding box center [448, 299] width 657 height 532
drag, startPoint x: 189, startPoint y: 78, endPoint x: 304, endPoint y: 70, distance: 115.4
click at [304, 70] on div "From : Lauren Thompson Event : Lauren Thompson's Event Desired date : September…" at bounding box center [448, 299] width 657 height 532
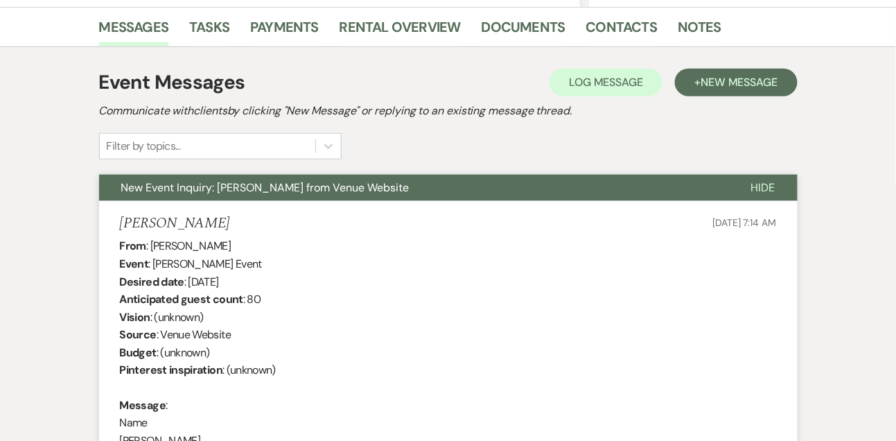
scroll to position [0, 0]
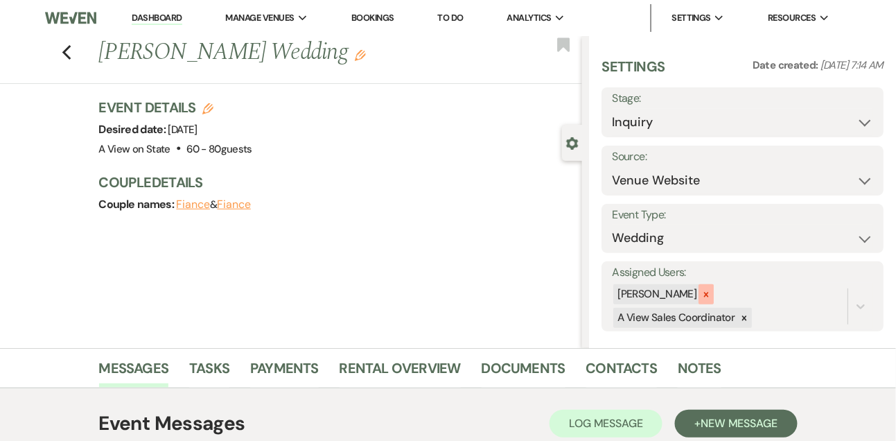
click at [709, 293] on icon at bounding box center [706, 294] width 5 height 5
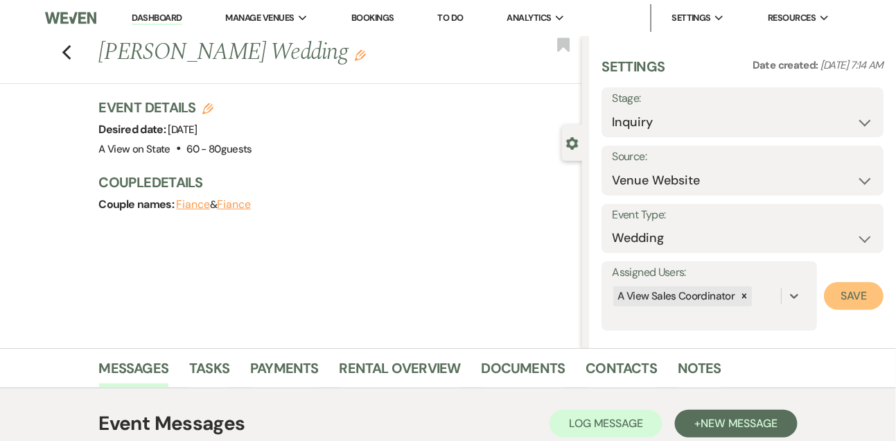
click at [838, 292] on button "Save" at bounding box center [854, 296] width 60 height 28
click at [214, 363] on link "Tasks" at bounding box center [209, 372] width 40 height 31
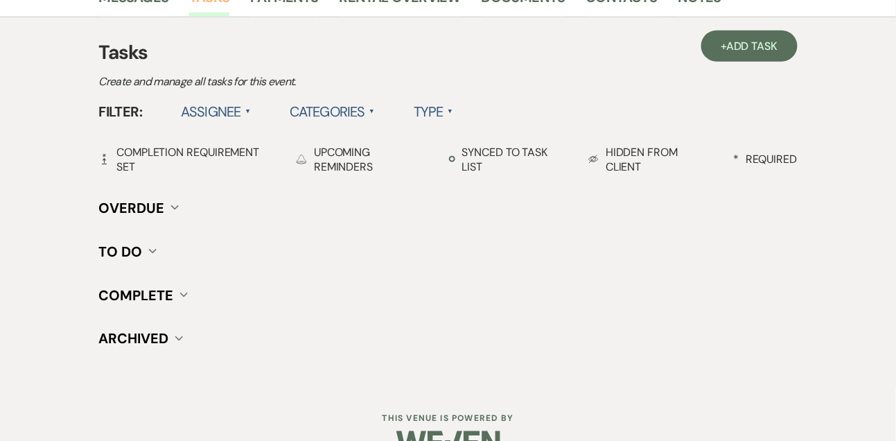
scroll to position [373, 0]
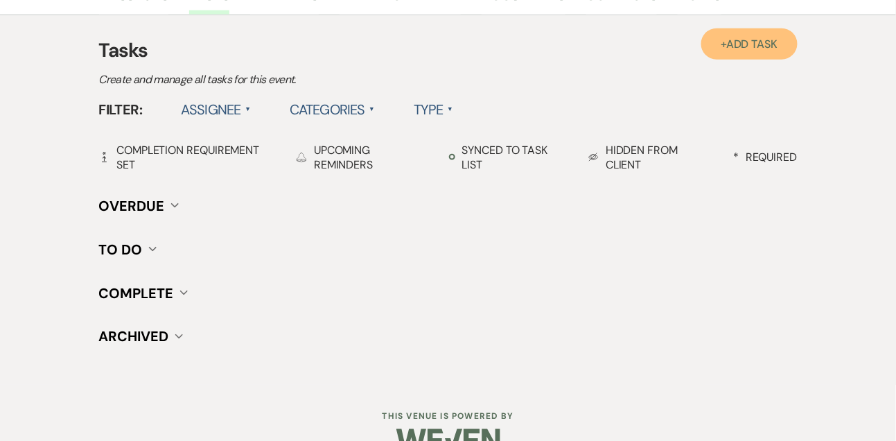
click at [740, 37] on span "Add Task" at bounding box center [752, 44] width 51 height 15
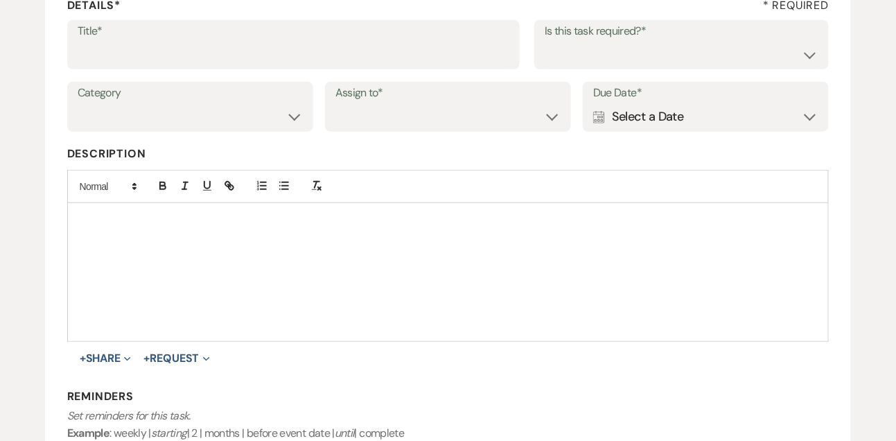
scroll to position [195, 0]
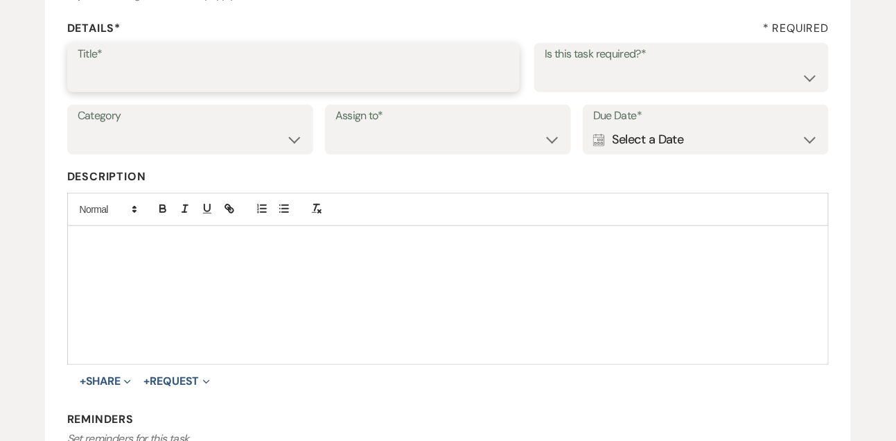
click at [268, 87] on input "Title*" at bounding box center [294, 77] width 433 height 27
click at [596, 82] on select "Yes No" at bounding box center [682, 77] width 274 height 27
click at [198, 153] on select "Venue Vendors Guests Details Finalize & Share" at bounding box center [190, 139] width 225 height 27
click at [363, 139] on select "Venue Client" at bounding box center [448, 139] width 225 height 27
click at [655, 135] on div "Calendar Select a Date Expand" at bounding box center [705, 139] width 225 height 27
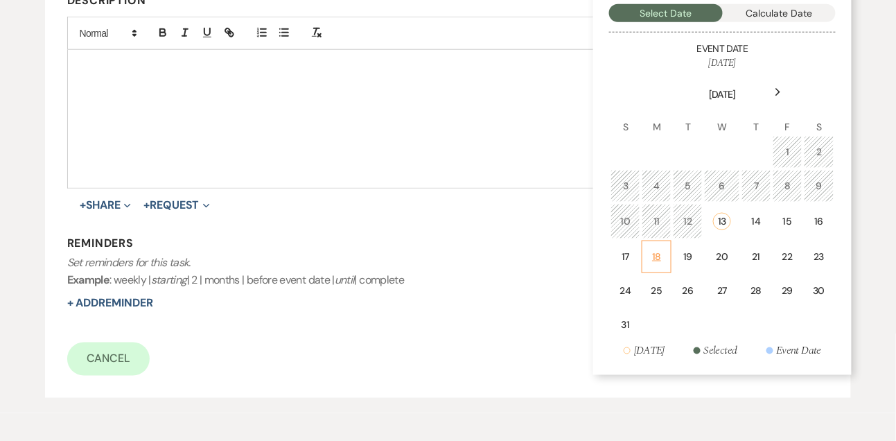
scroll to position [417, 0]
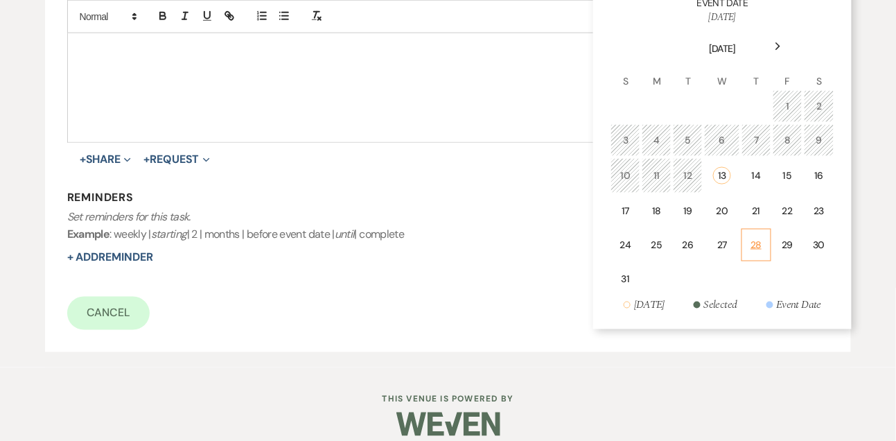
click at [771, 242] on td "28" at bounding box center [757, 245] width 30 height 33
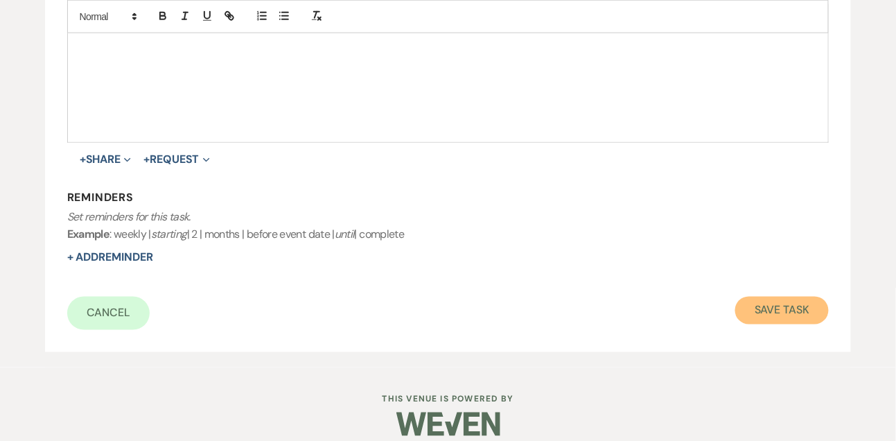
click at [773, 318] on button "Save Task" at bounding box center [783, 311] width 94 height 28
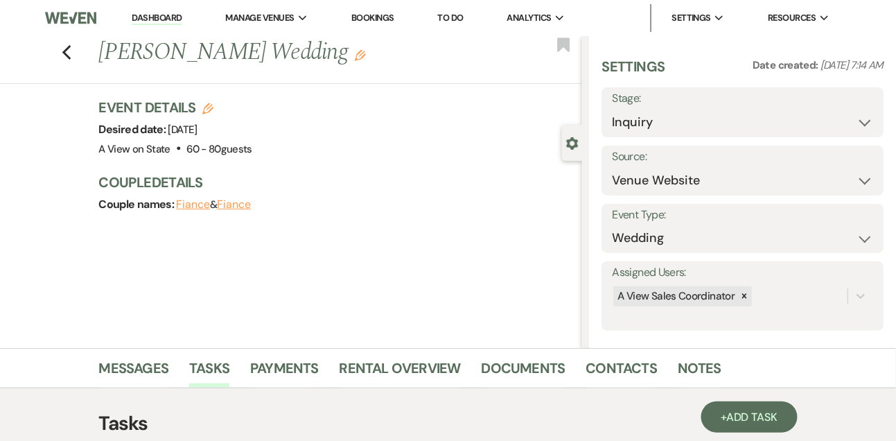
scroll to position [41, 0]
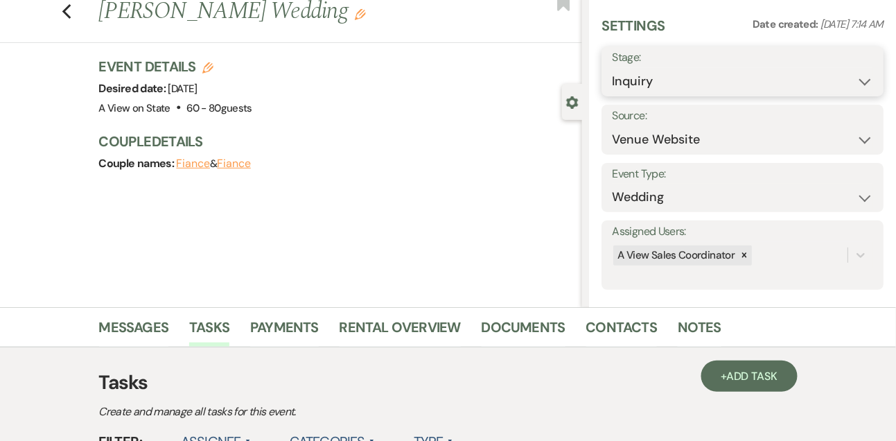
click at [627, 84] on select "Inquiry Follow Up Tour Requested Tour Confirmed Toured Proposal Sent Booked Lost" at bounding box center [742, 81] width 261 height 27
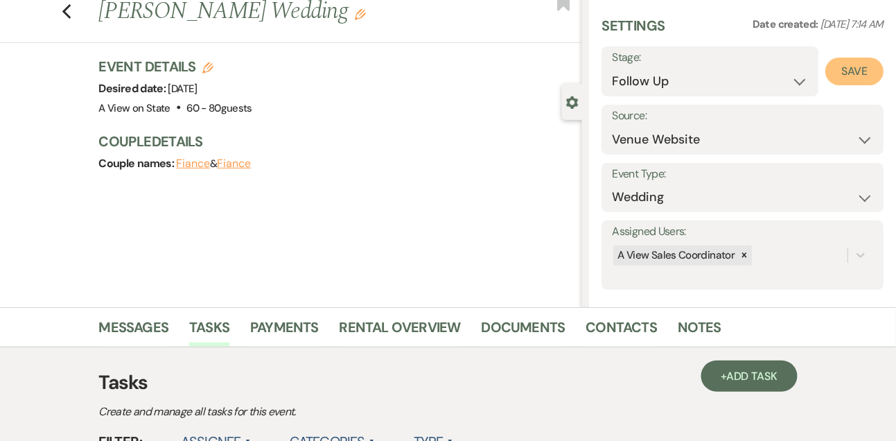
click at [846, 78] on button "Save" at bounding box center [855, 72] width 58 height 28
click at [164, 322] on link "Messages" at bounding box center [134, 331] width 70 height 31
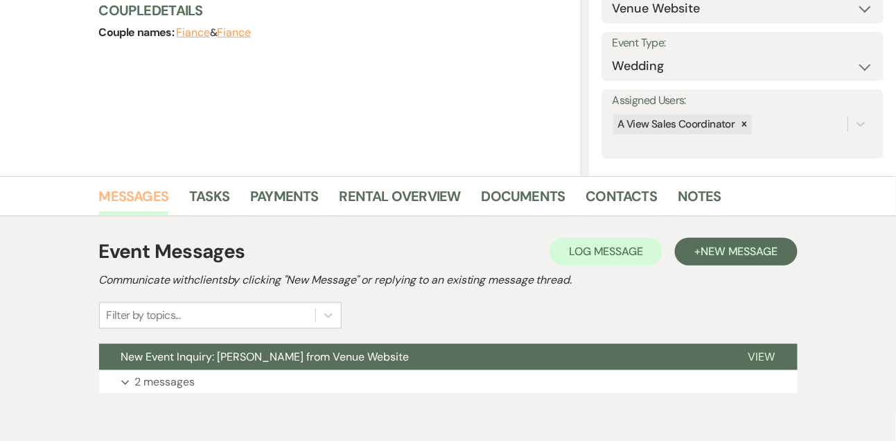
scroll to position [234, 0]
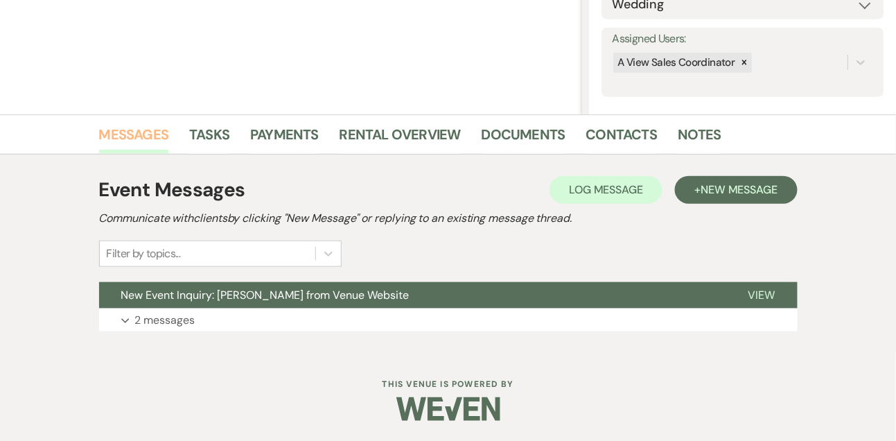
click at [164, 322] on p "2 messages" at bounding box center [165, 320] width 60 height 18
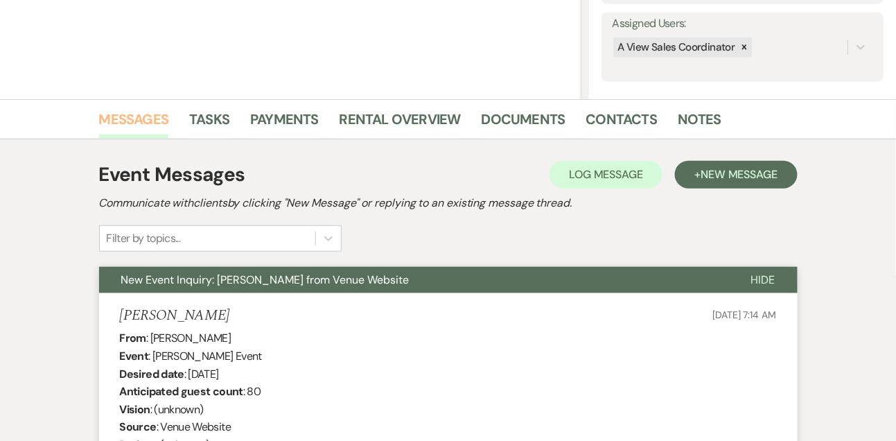
scroll to position [0, 0]
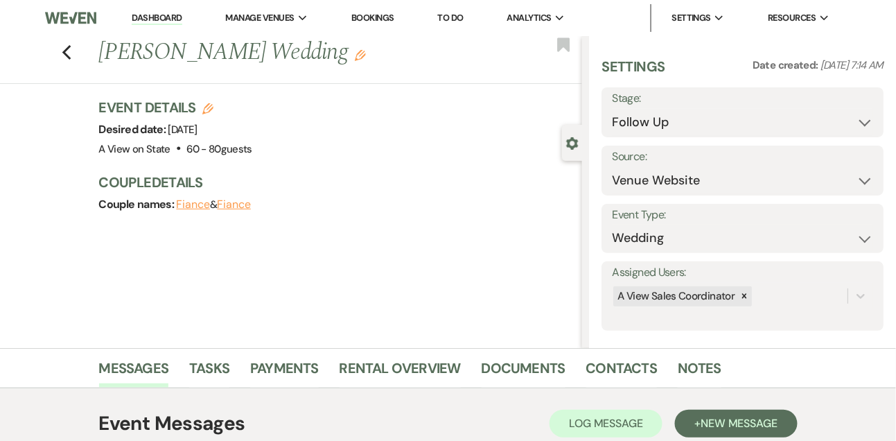
click at [149, 20] on link "Dashboard" at bounding box center [157, 18] width 50 height 13
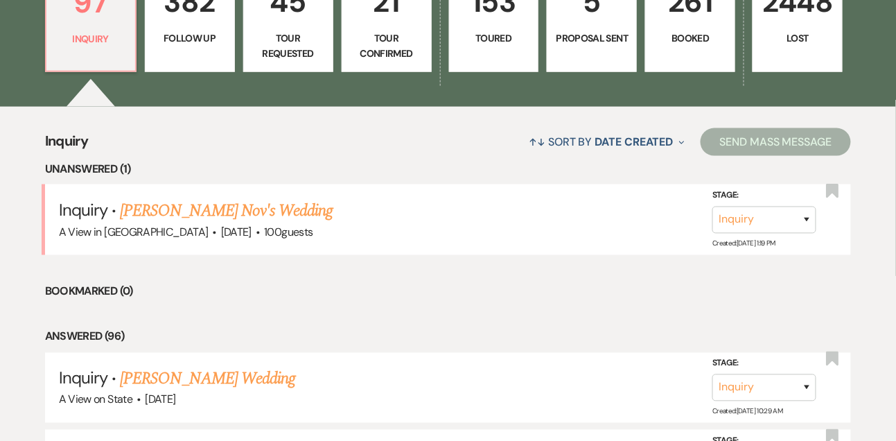
scroll to position [446, 0]
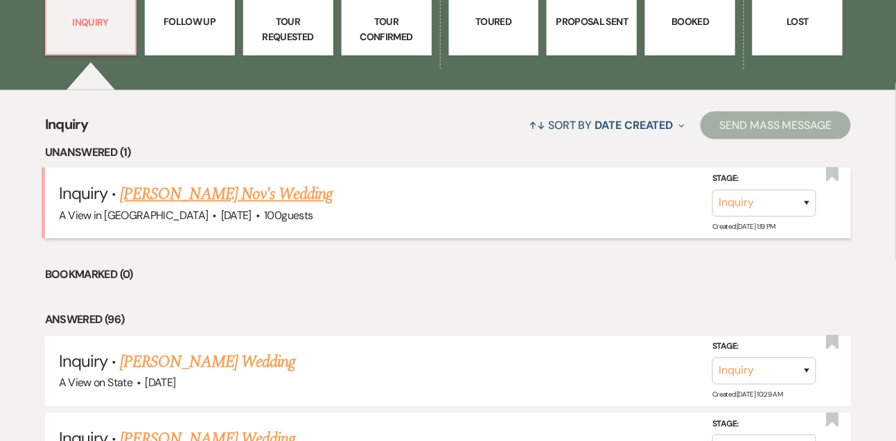
click at [191, 195] on link "Michelle Nov's Wedding" at bounding box center [226, 194] width 213 height 25
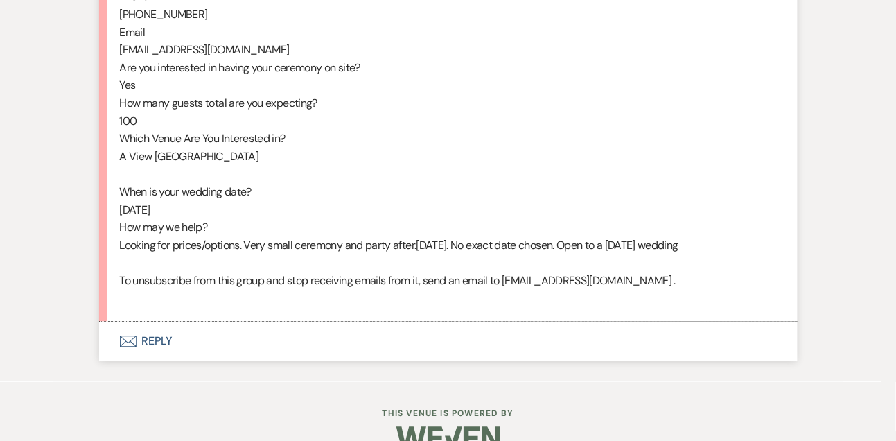
scroll to position [805, 0]
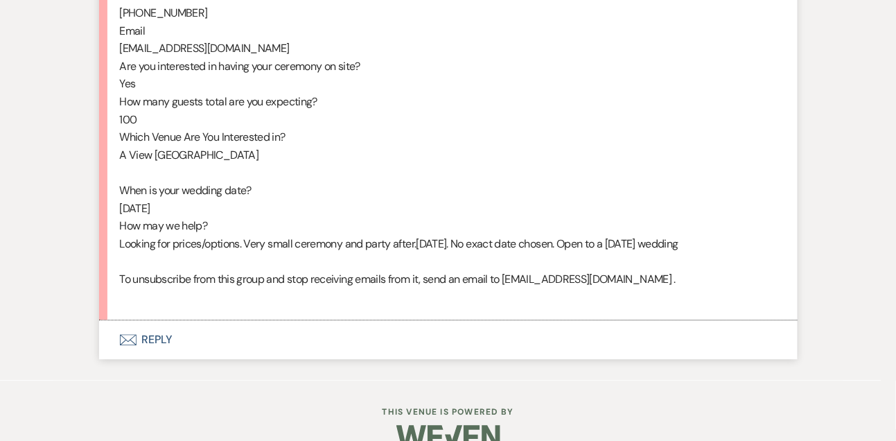
click at [155, 357] on button "Envelope Reply" at bounding box center [448, 339] width 699 height 39
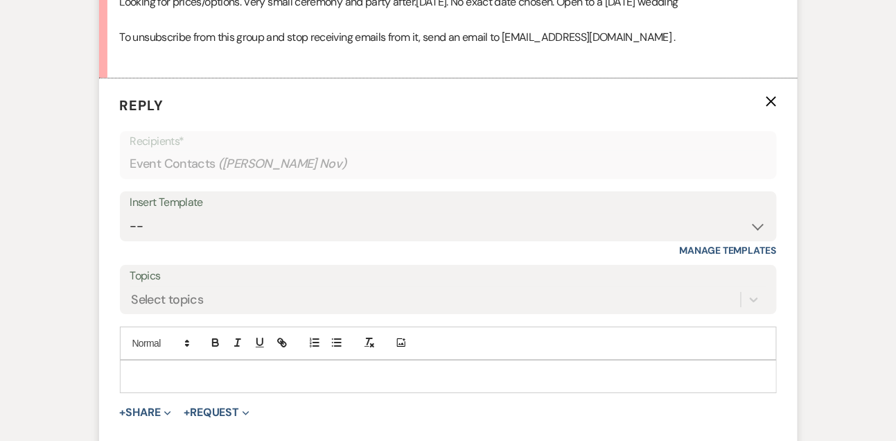
scroll to position [1127, 0]
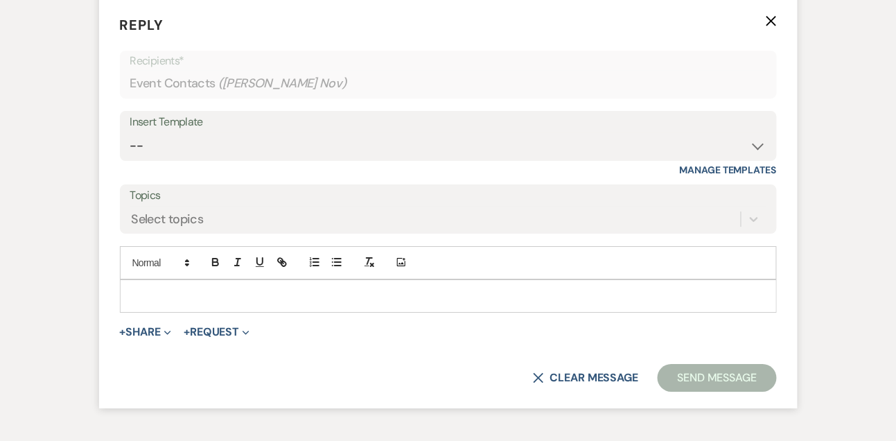
click at [191, 176] on div "Insert Template -- Tour Confirmation Contract (Pre-Booked Leads) Out of office …" at bounding box center [448, 143] width 657 height 65
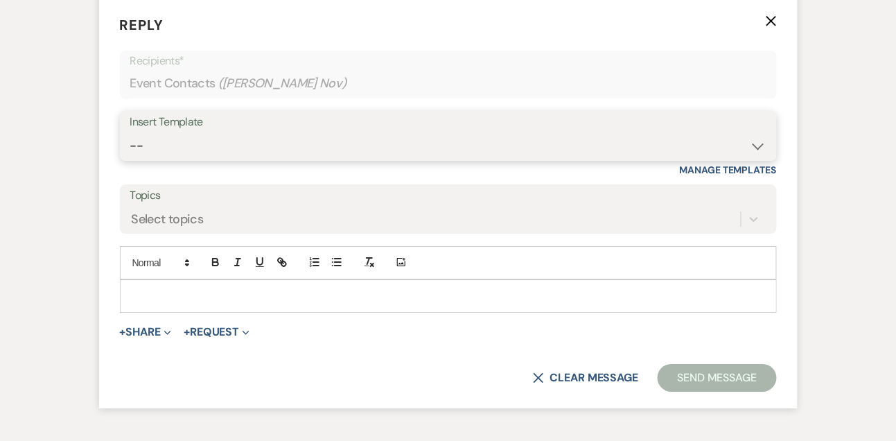
click at [187, 159] on select "-- Tour Confirmation Contract (Pre-Booked Leads) Out of office Inquiry Email Al…" at bounding box center [448, 145] width 636 height 27
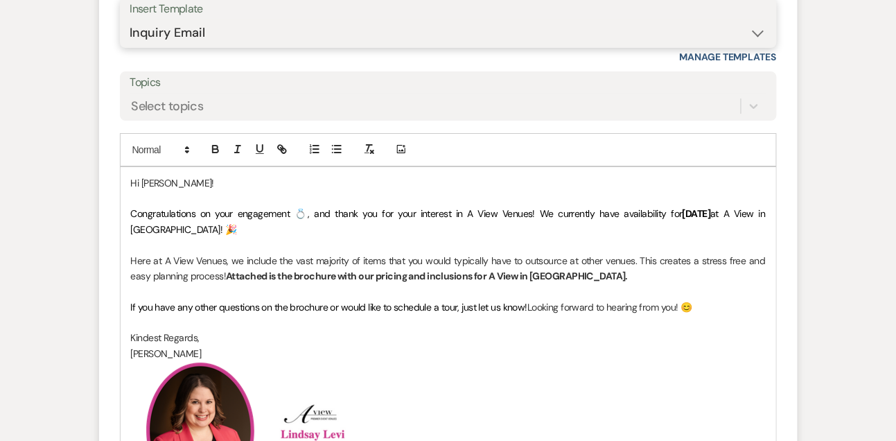
scroll to position [1275, 0]
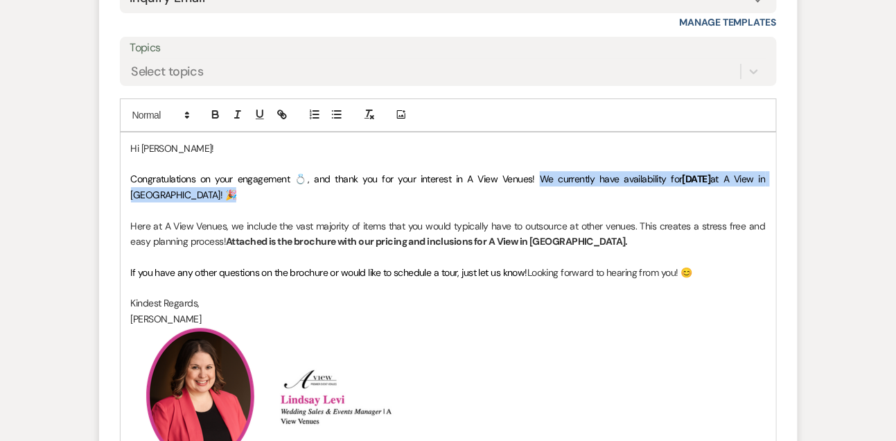
drag, startPoint x: 523, startPoint y: 198, endPoint x: 526, endPoint y: 211, distance: 14.3
click at [526, 202] on p "Congratulations on your engagement 💍, and thank you for your interest in A View…" at bounding box center [448, 186] width 635 height 31
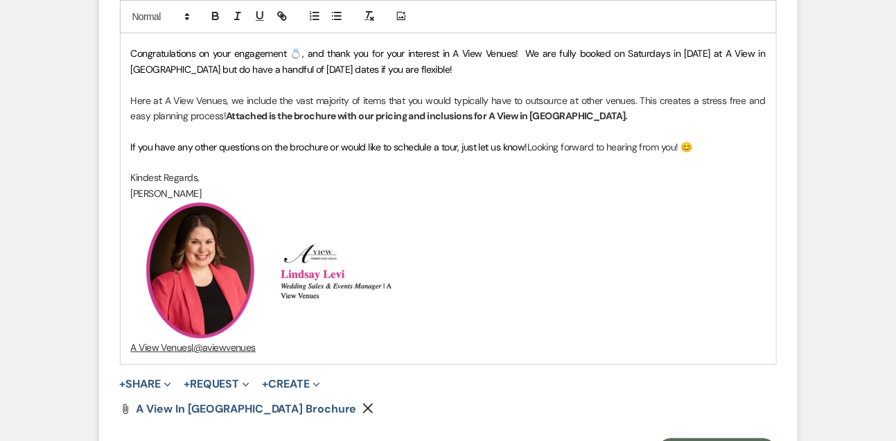
scroll to position [1585, 0]
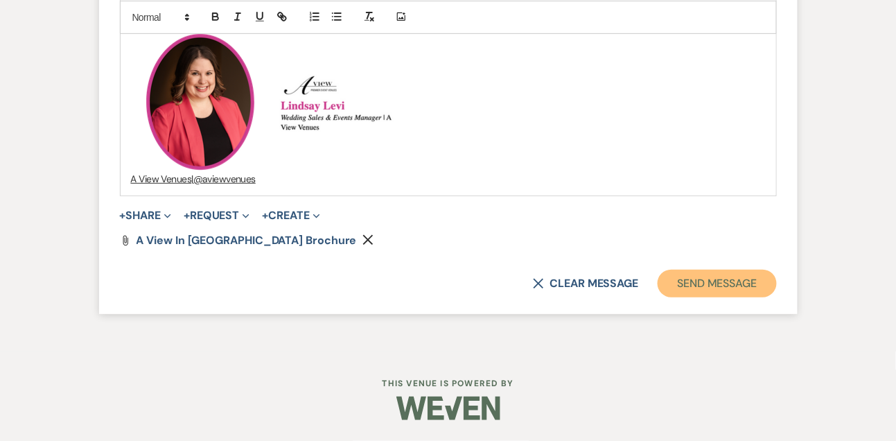
click at [743, 276] on button "Send Message" at bounding box center [717, 284] width 119 height 28
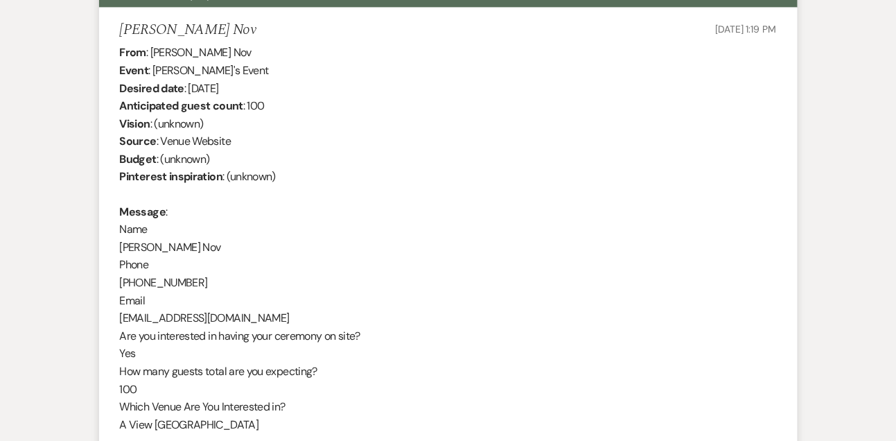
scroll to position [345, 0]
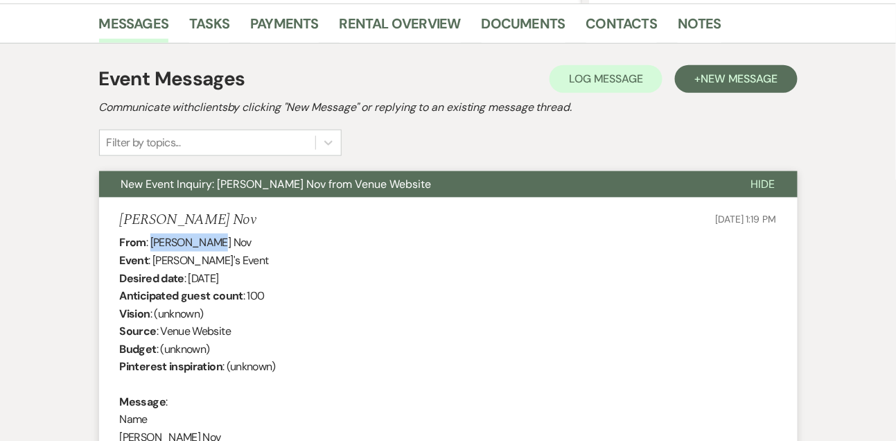
drag, startPoint x: 150, startPoint y: 241, endPoint x: 223, endPoint y: 241, distance: 72.8
drag, startPoint x: 189, startPoint y: 274, endPoint x: 277, endPoint y: 270, distance: 88.1
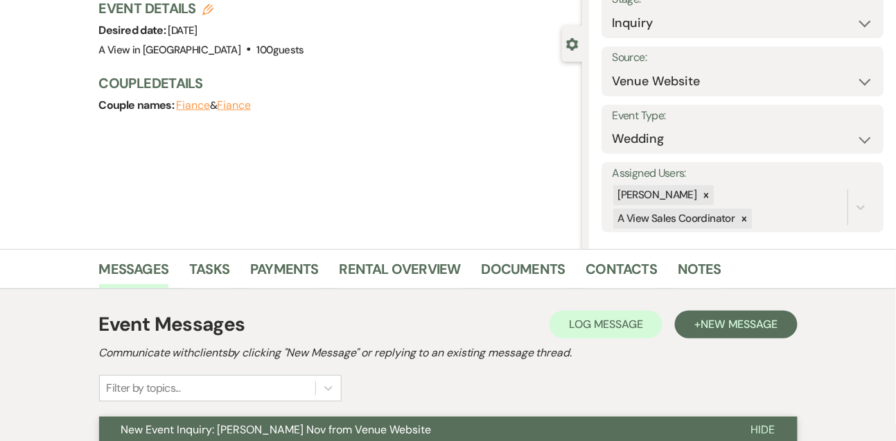
scroll to position [0, 0]
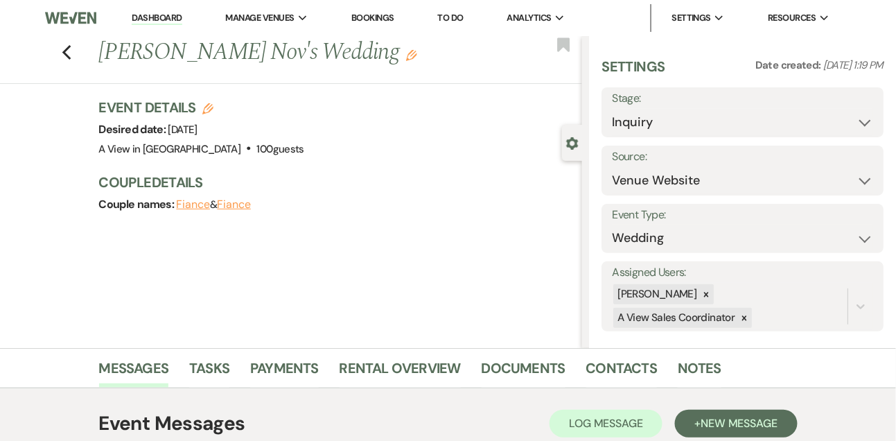
click at [672, 135] on div "Stage: Inquiry Follow Up Tour Requested Tour Confirmed Toured Proposal Sent Boo…" at bounding box center [743, 112] width 282 height 50
click at [668, 125] on select "Inquiry Follow Up Tour Requested Tour Confirmed Toured Proposal Sent Booked Lost" at bounding box center [742, 122] width 261 height 27
click at [864, 121] on button "Save" at bounding box center [855, 112] width 58 height 28
click at [714, 292] on div at bounding box center [706, 294] width 15 height 20
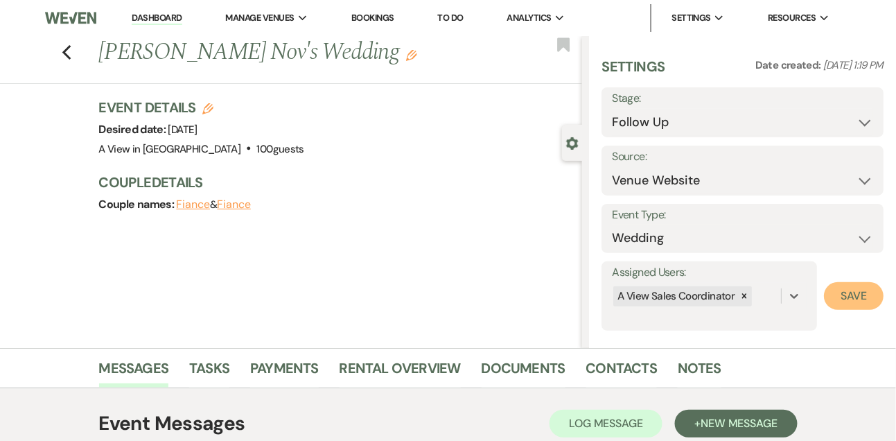
click at [845, 285] on button "Save" at bounding box center [854, 296] width 60 height 28
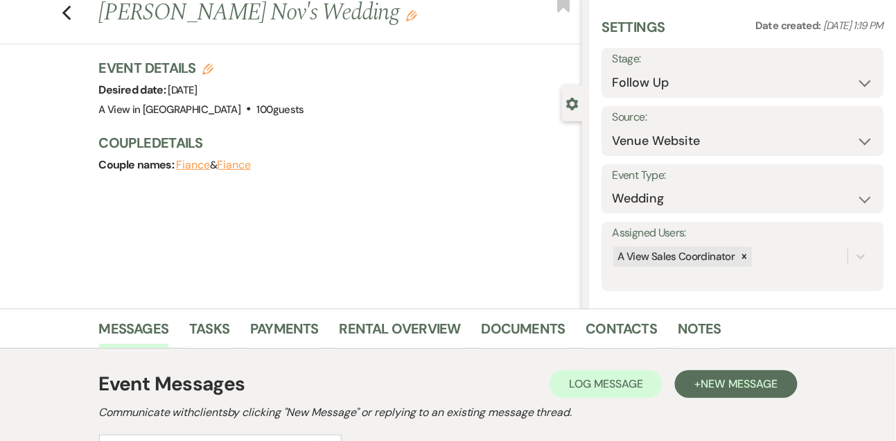
scroll to position [40, 0]
click at [222, 331] on link "Tasks" at bounding box center [209, 332] width 40 height 31
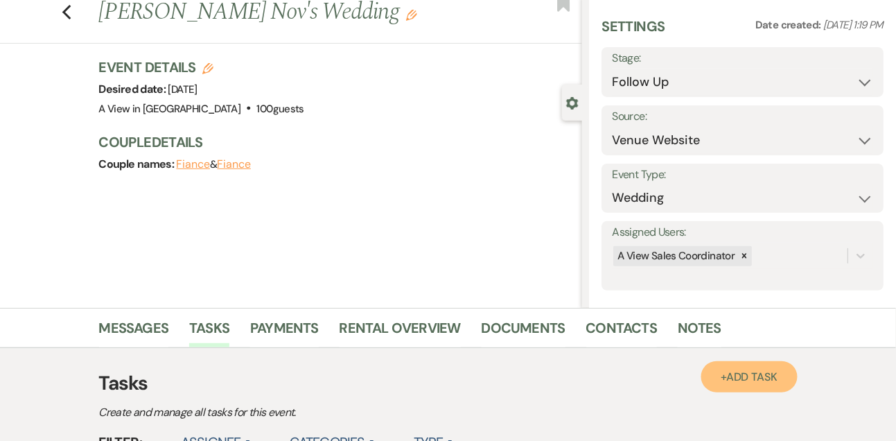
click at [776, 375] on span "Add Task" at bounding box center [752, 377] width 51 height 15
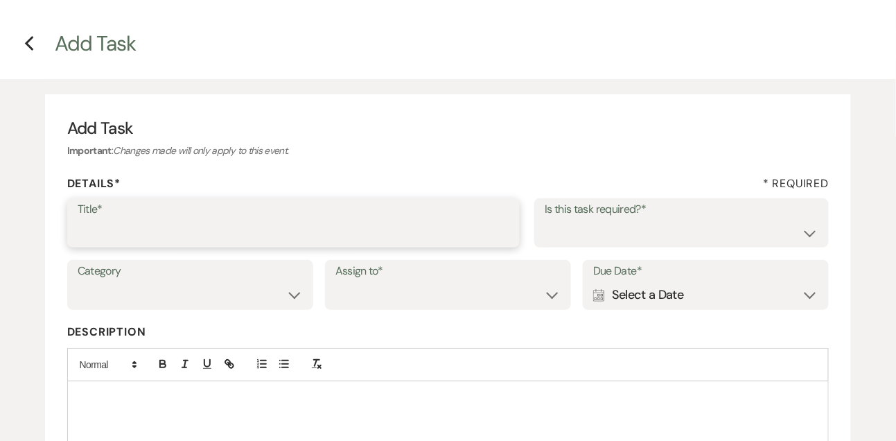
click at [423, 220] on input "Title*" at bounding box center [294, 232] width 433 height 27
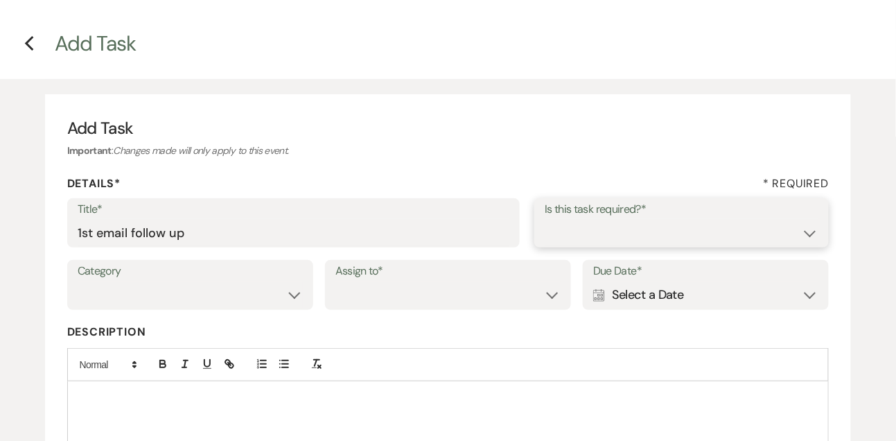
click at [595, 245] on select "Yes No" at bounding box center [682, 232] width 274 height 27
click at [224, 295] on select "Venue Vendors Guests Details Finalize & Share" at bounding box center [190, 294] width 225 height 27
click at [346, 307] on select "Venue Client" at bounding box center [448, 294] width 225 height 27
click at [627, 302] on div "Calendar Select a Date Expand" at bounding box center [705, 294] width 225 height 27
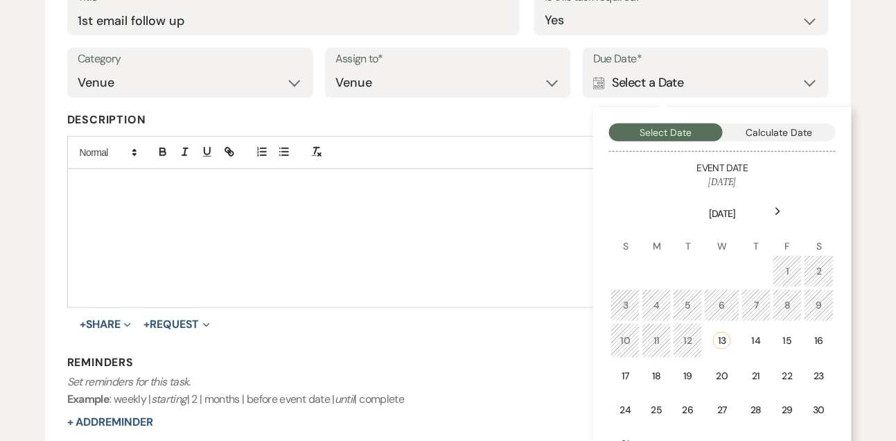
scroll to position [282, 0]
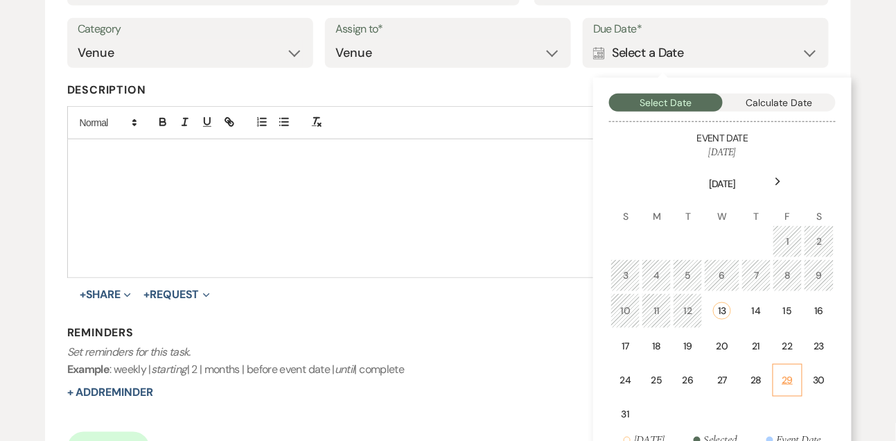
click at [786, 374] on div "29" at bounding box center [788, 380] width 12 height 15
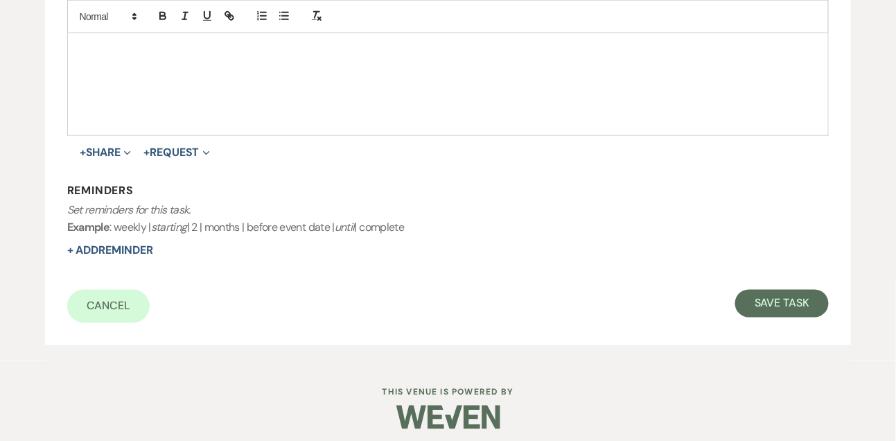
scroll to position [433, 0]
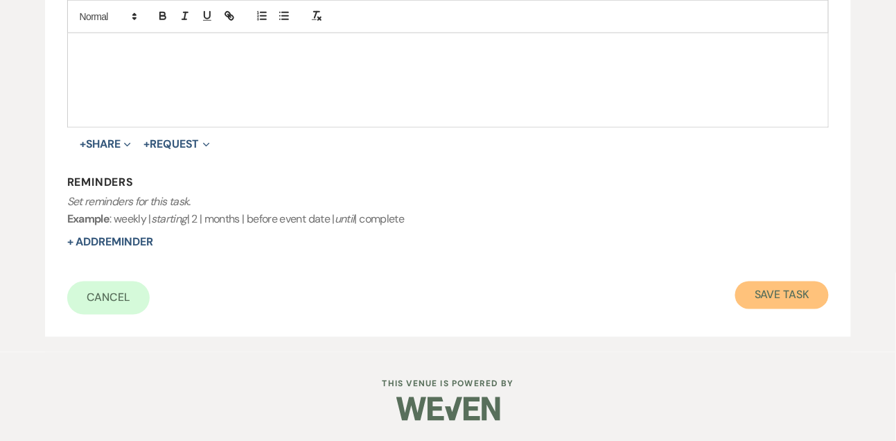
click at [792, 290] on button "Save Task" at bounding box center [783, 295] width 94 height 28
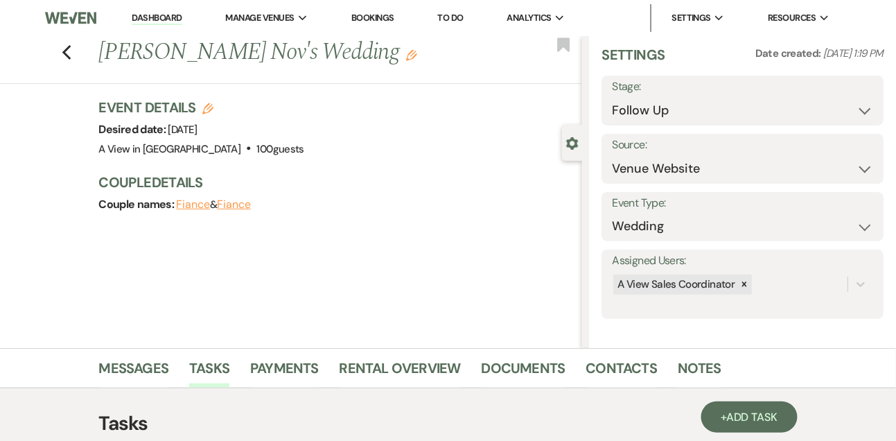
click at [173, 17] on link "Dashboard" at bounding box center [157, 18] width 50 height 13
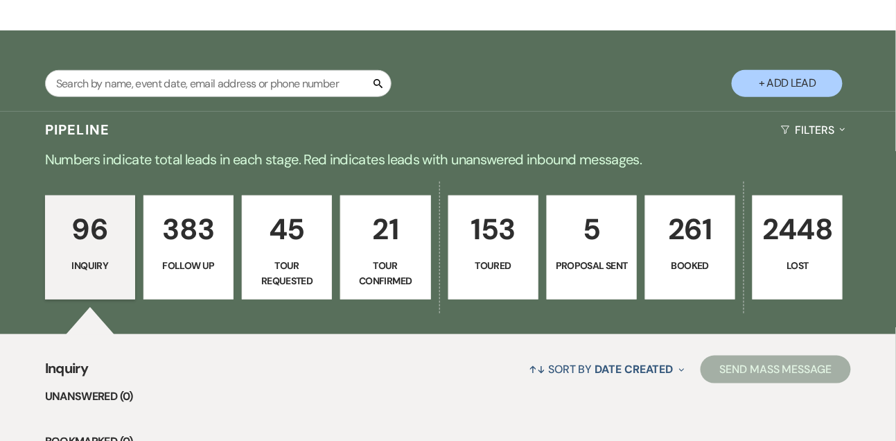
scroll to position [302, 0]
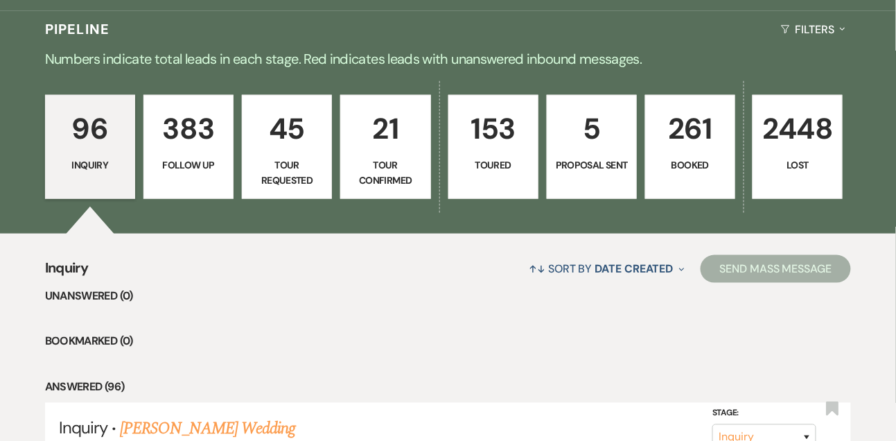
click at [361, 165] on p "Tour Confirmed" at bounding box center [385, 172] width 72 height 31
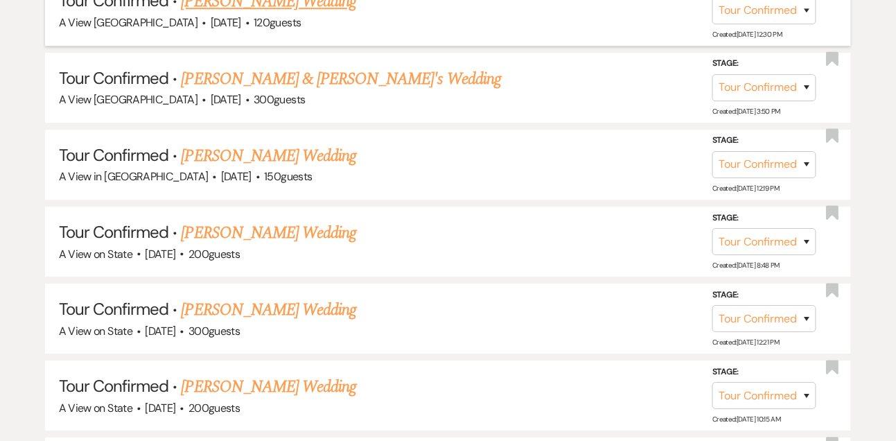
scroll to position [1048, 0]
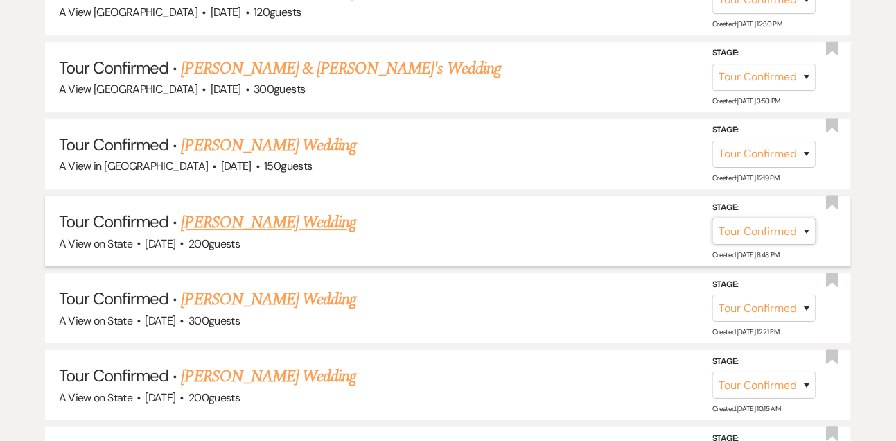
click at [785, 229] on select "Inquiry Follow Up Tour Requested Tour Confirmed Toured Proposal Sent Booked Lost" at bounding box center [765, 231] width 104 height 27
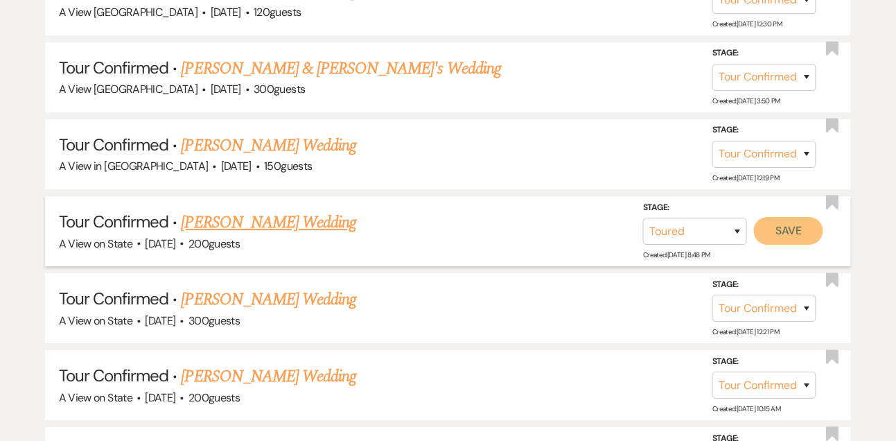
click at [791, 225] on button "Save" at bounding box center [788, 231] width 69 height 28
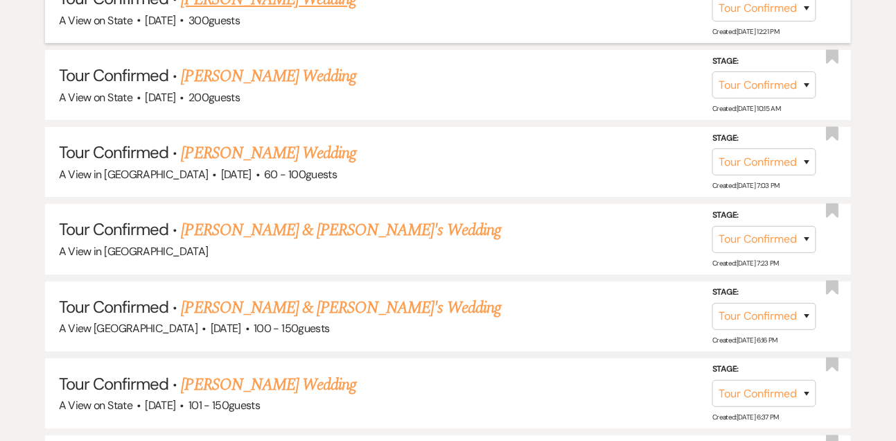
scroll to position [1274, 0]
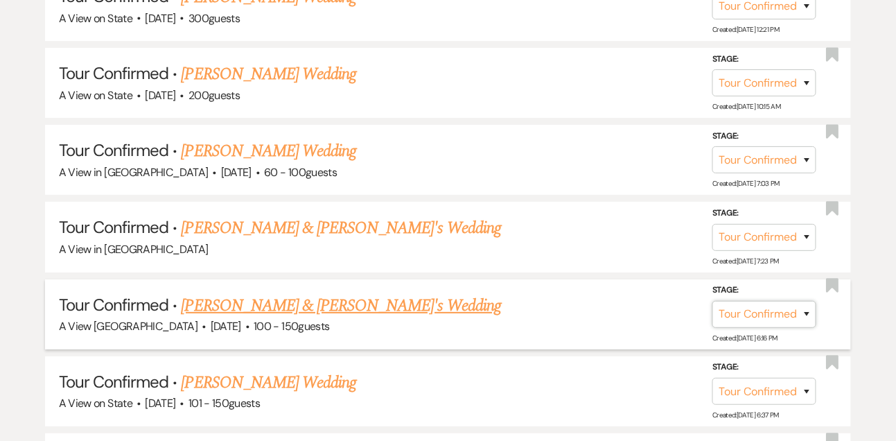
click at [733, 309] on select "Inquiry Follow Up Tour Requested Tour Confirmed Toured Proposal Sent Booked Lost" at bounding box center [765, 314] width 104 height 27
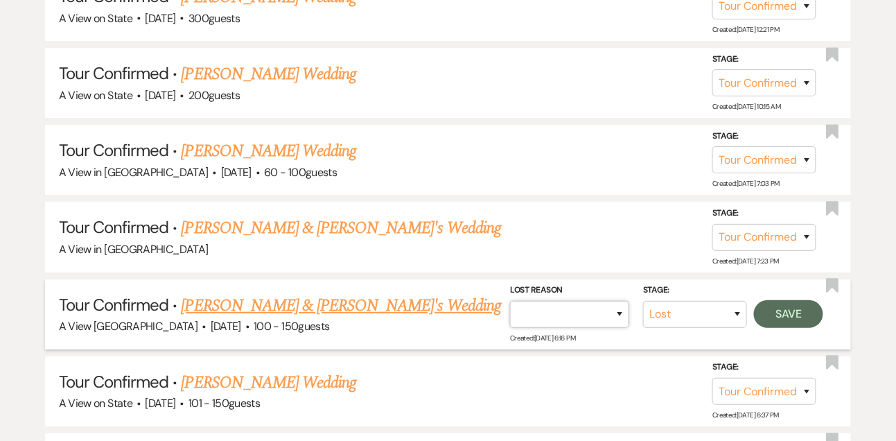
click at [570, 308] on select "Booked Elsewhere Budget Date Unavailable No Response Not a Good Match Capacity …" at bounding box center [569, 314] width 119 height 27
click at [785, 306] on button "Save" at bounding box center [788, 314] width 69 height 28
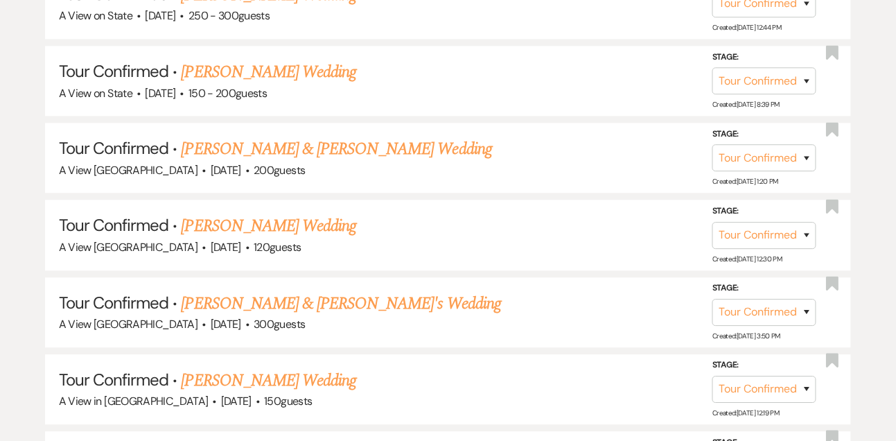
scroll to position [812, 0]
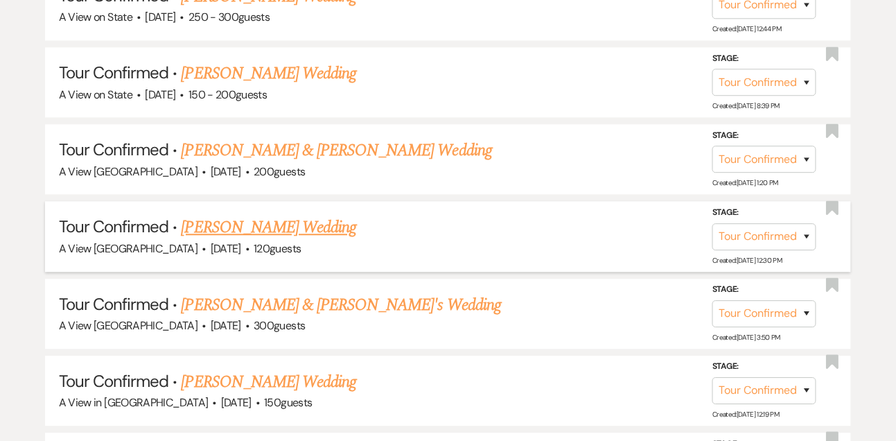
click at [293, 227] on link "Emma Ricke's Wedding" at bounding box center [269, 227] width 175 height 25
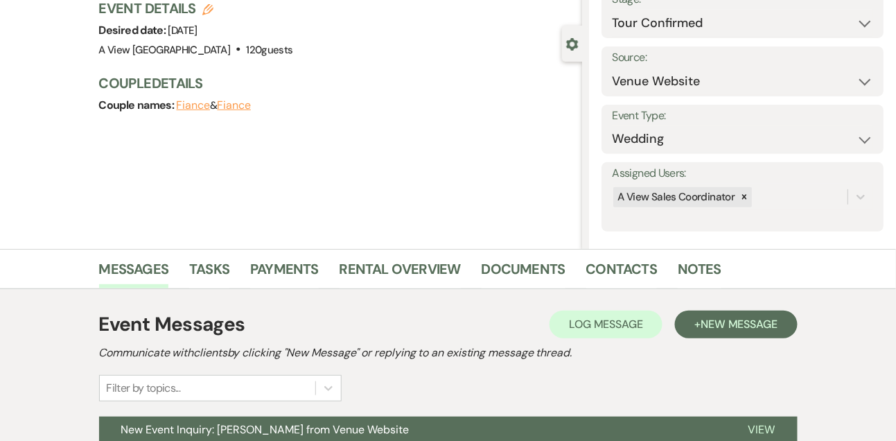
scroll to position [234, 0]
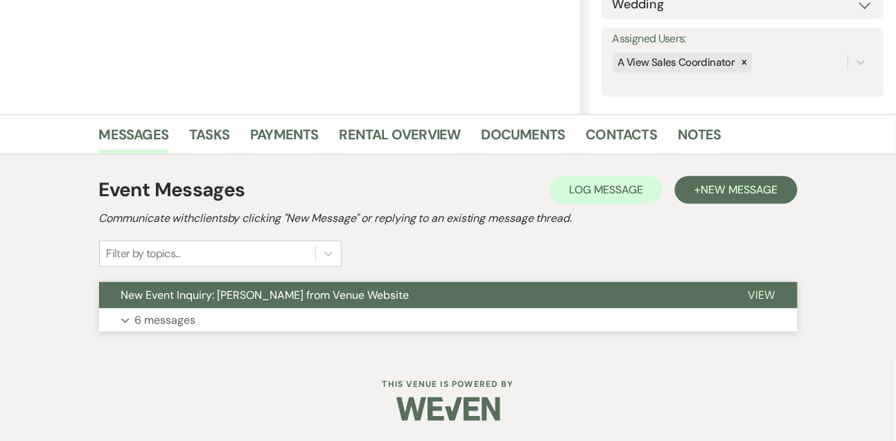
click at [177, 320] on p "6 messages" at bounding box center [165, 320] width 61 height 18
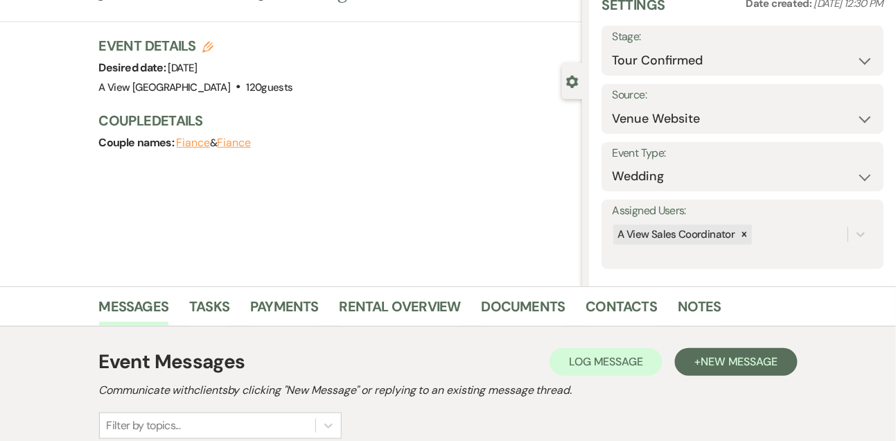
scroll to position [0, 0]
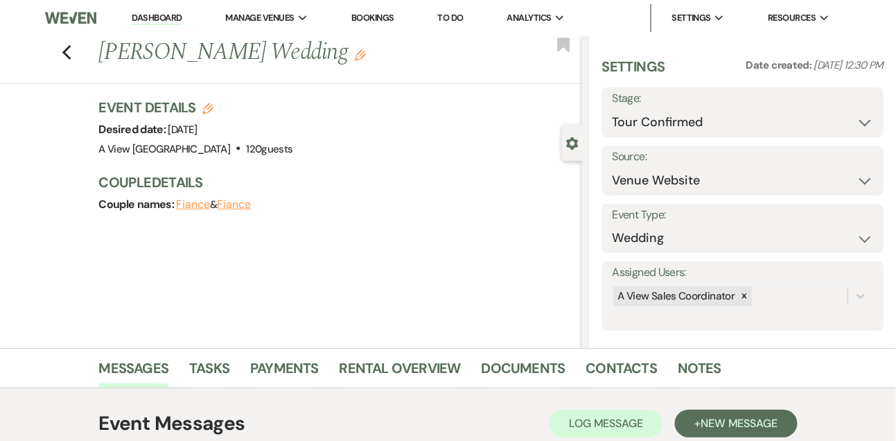
click at [169, 19] on link "Dashboard" at bounding box center [157, 18] width 50 height 13
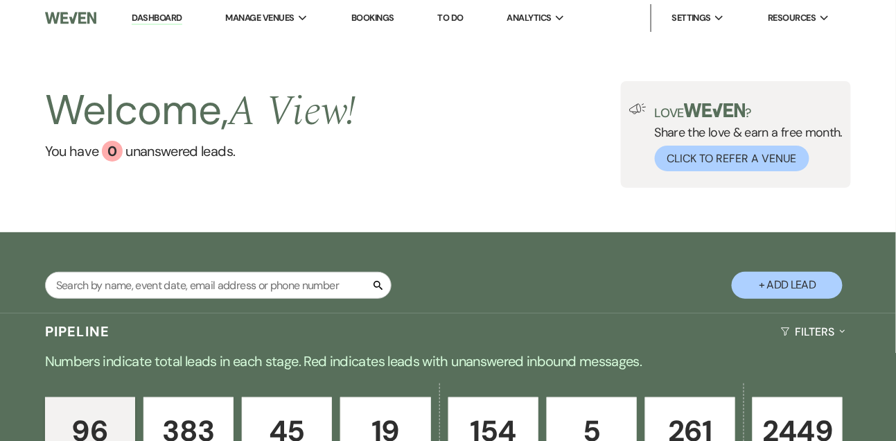
click at [458, 22] on link "To Do" at bounding box center [451, 18] width 26 height 12
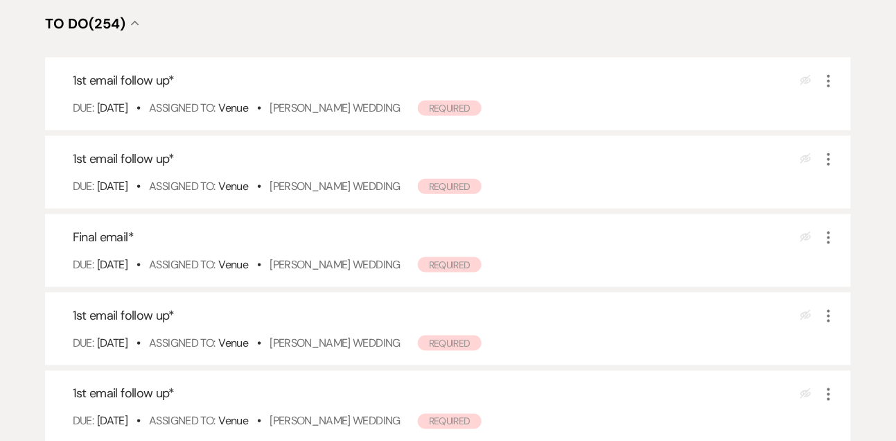
scroll to position [322, 0]
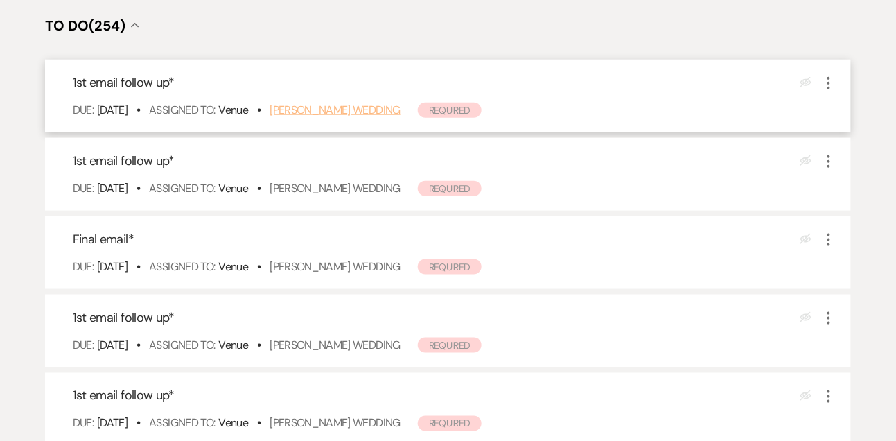
click at [356, 106] on link "[PERSON_NAME] Wedding" at bounding box center [335, 110] width 131 height 15
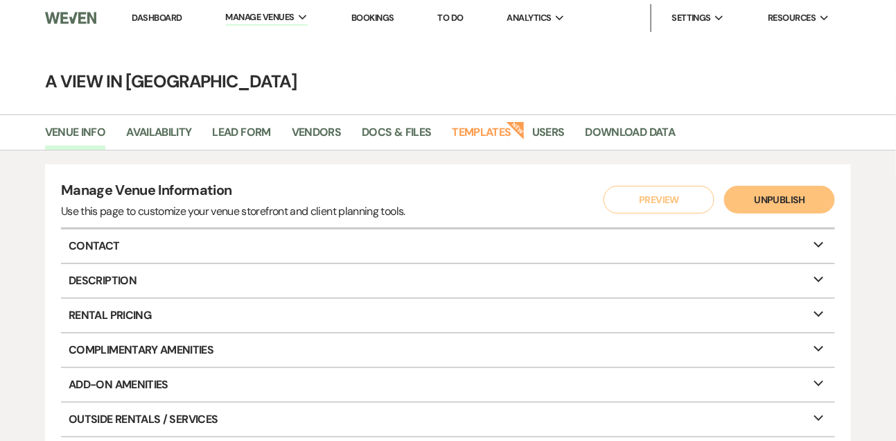
click at [164, 21] on link "Dashboard" at bounding box center [157, 18] width 50 height 12
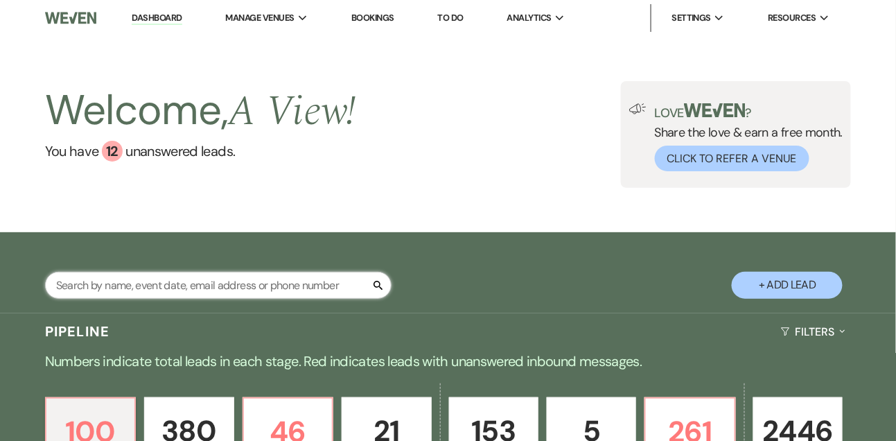
click at [162, 277] on input "text" at bounding box center [218, 285] width 347 height 27
type input "jennifer"
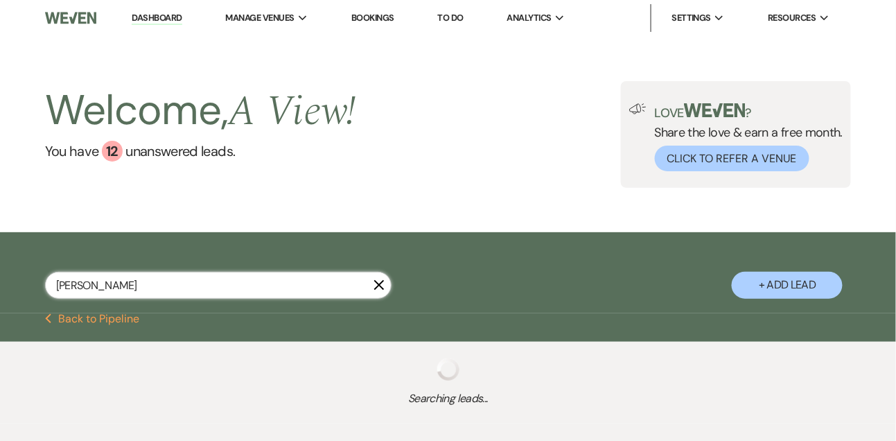
select select "8"
select select "4"
select select "5"
select select "8"
select select "4"
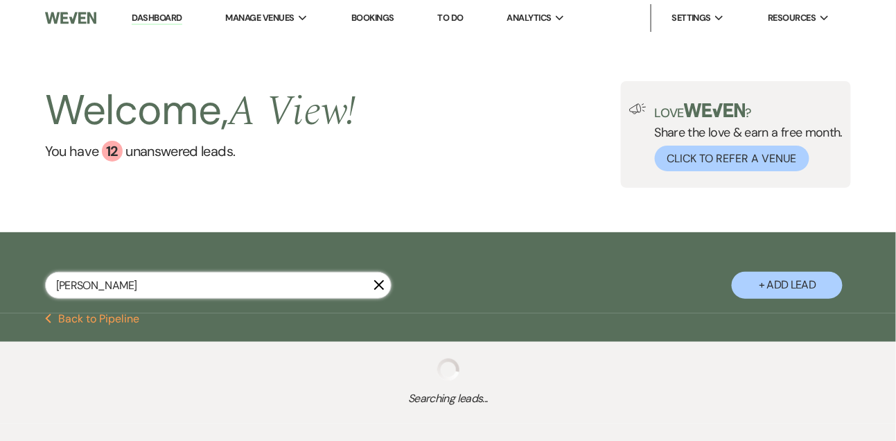
select select "8"
select select "4"
select select "8"
select select "4"
select select "8"
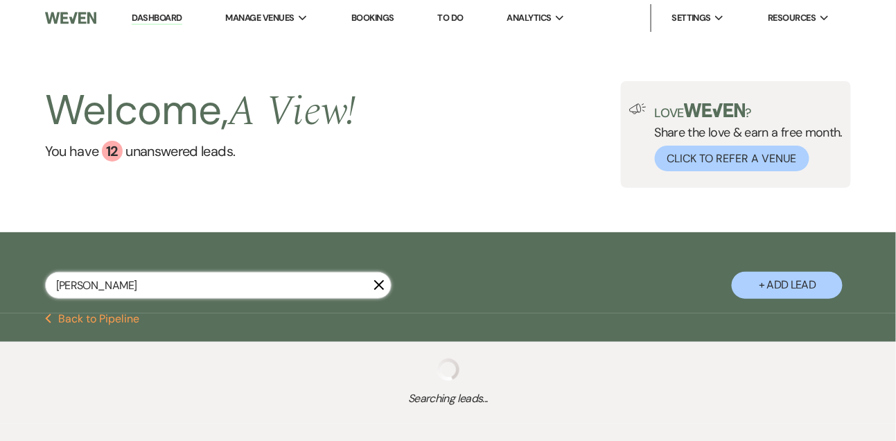
select select "4"
select select "9"
select select "8"
select select "10"
select select "4"
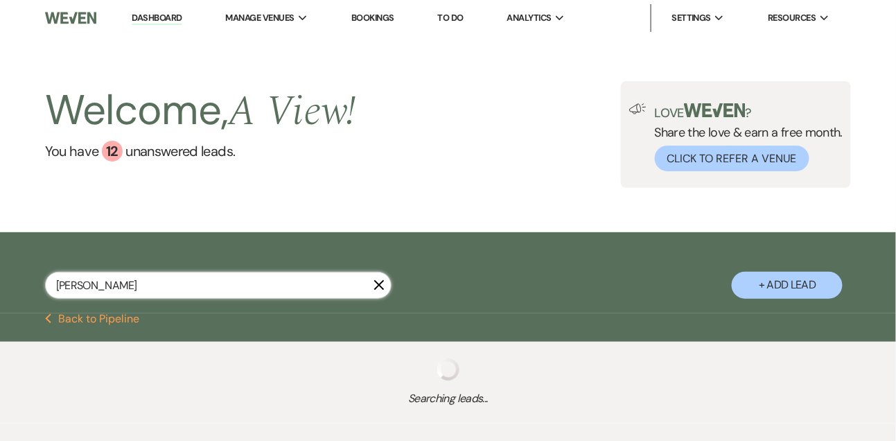
select select "8"
select select "3"
select select "8"
select select "3"
select select "8"
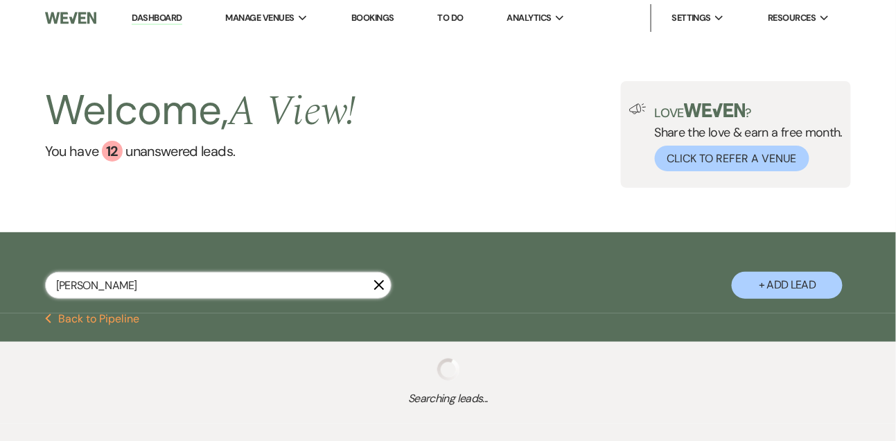
select select "4"
select select "8"
select select "5"
select select "8"
select select "4"
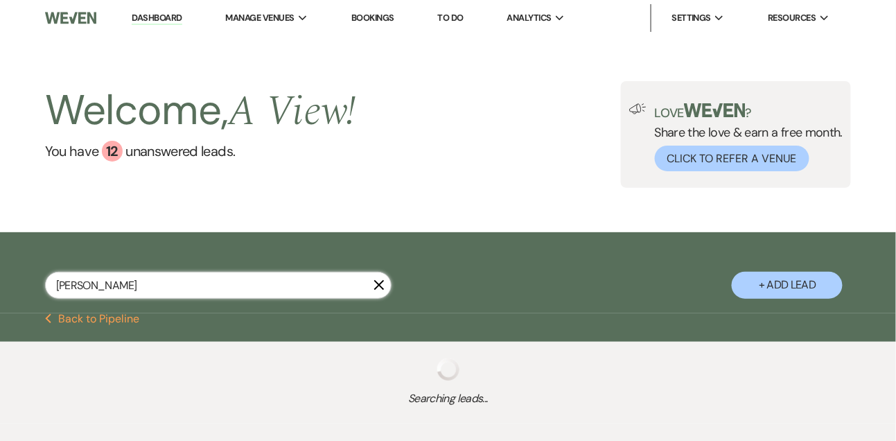
select select "8"
select select "5"
select select "8"
select select "7"
select select "8"
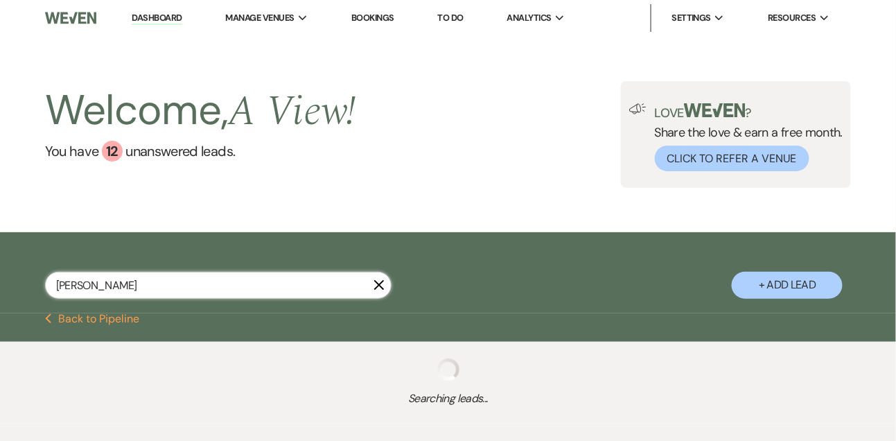
select select "4"
select select "8"
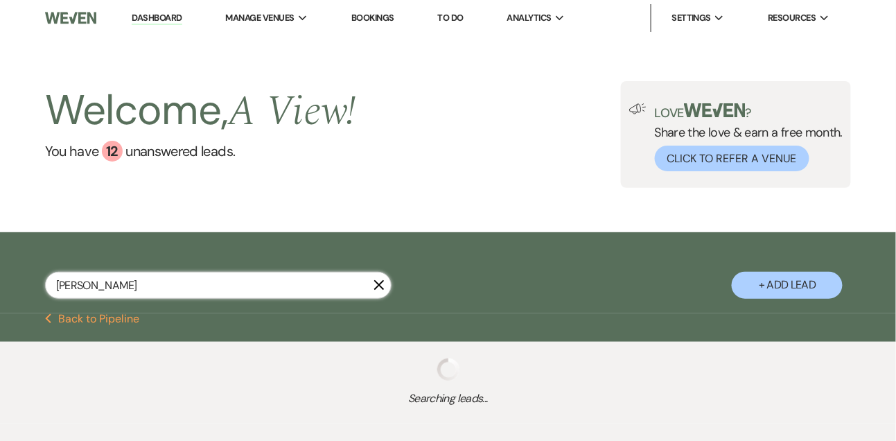
select select "8"
select select "4"
select select "8"
select select "4"
select select "8"
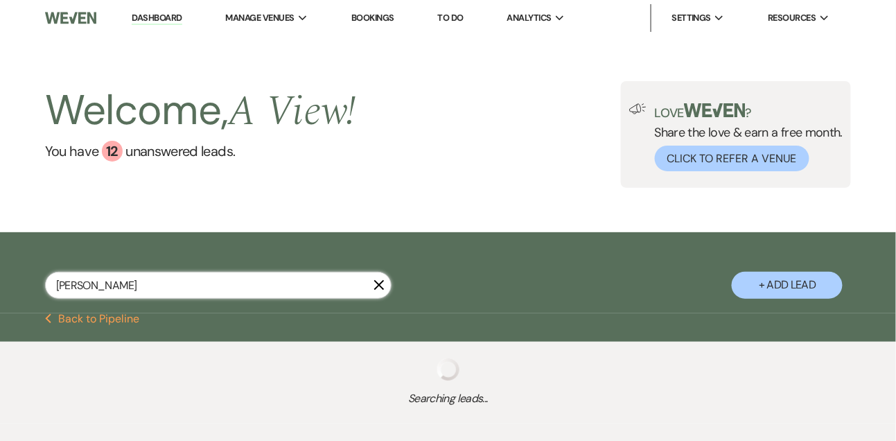
select select "8"
select select "4"
select select "8"
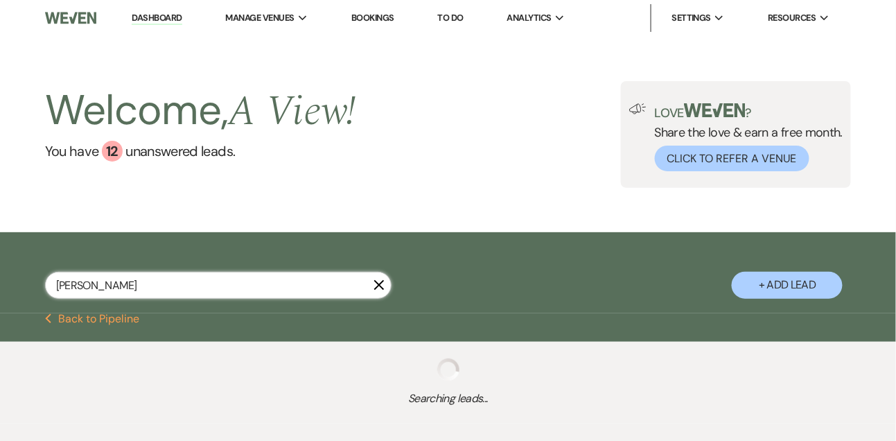
select select "8"
select select "4"
select select "8"
select select "4"
select select "8"
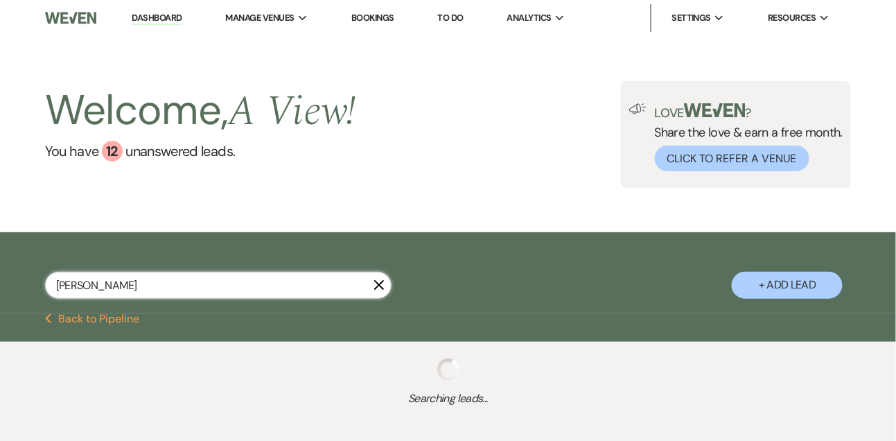
select select "8"
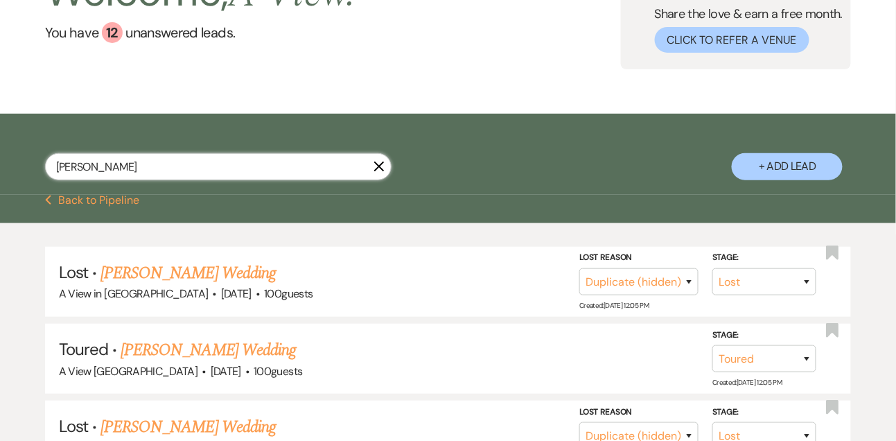
scroll to position [157, 0]
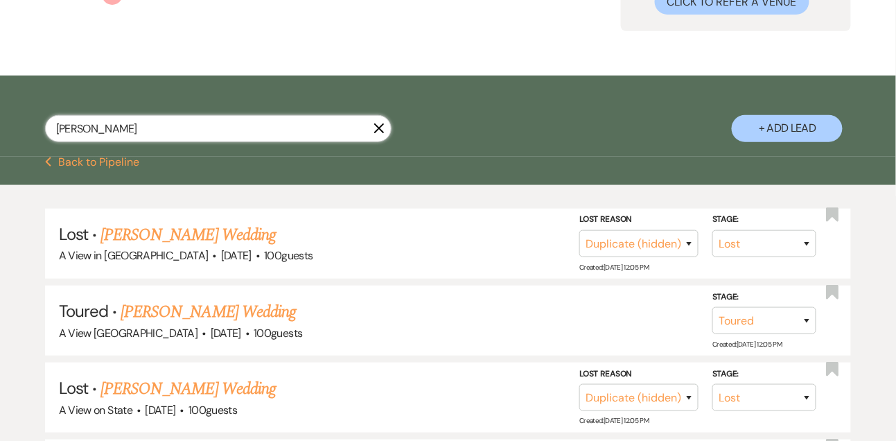
type input "jennifer"
click at [168, 302] on link "Jennifer Payne's Wedding" at bounding box center [208, 311] width 175 height 25
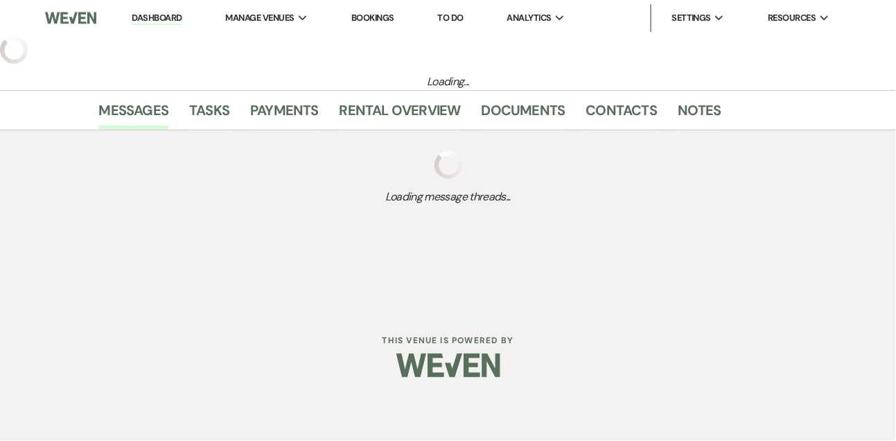
select select "5"
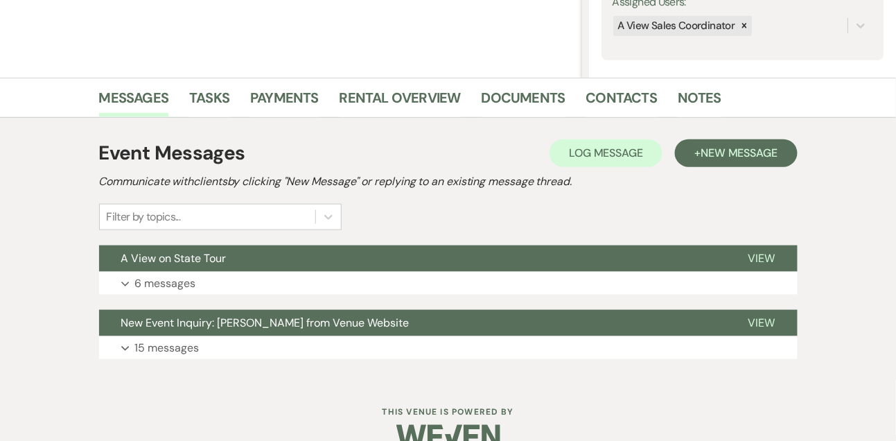
scroll to position [284, 0]
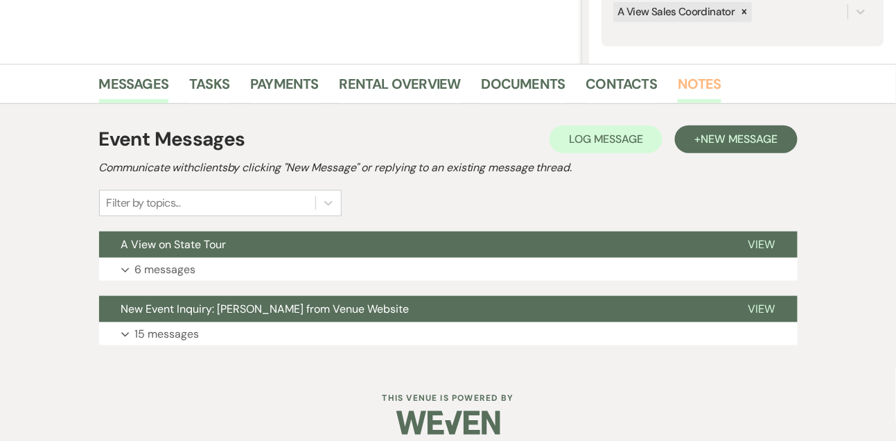
click at [687, 96] on link "Notes" at bounding box center [700, 88] width 44 height 31
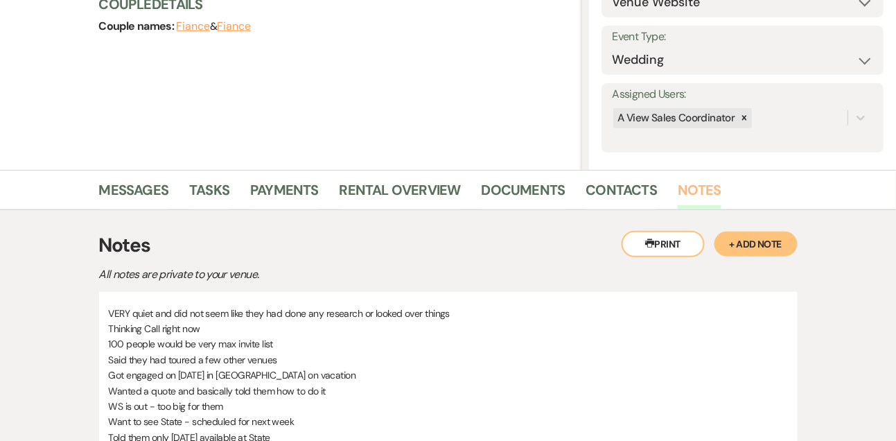
scroll to position [238, 0]
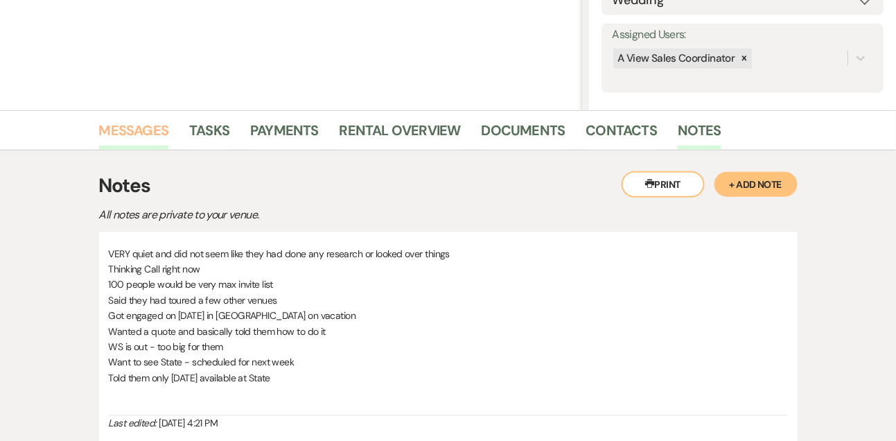
click at [159, 123] on link "Messages" at bounding box center [134, 134] width 70 height 31
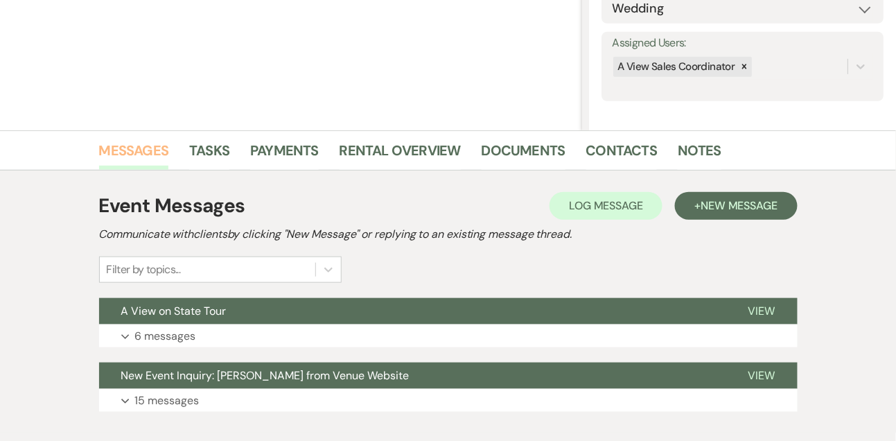
scroll to position [229, 0]
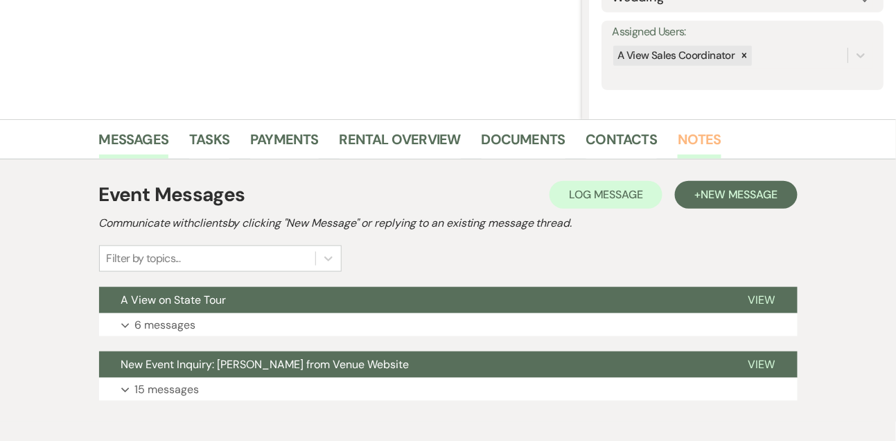
click at [684, 144] on link "Notes" at bounding box center [700, 143] width 44 height 31
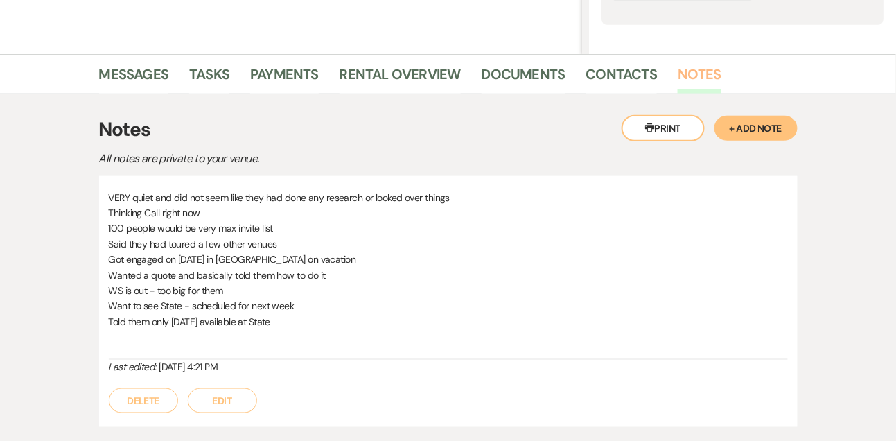
scroll to position [389, 0]
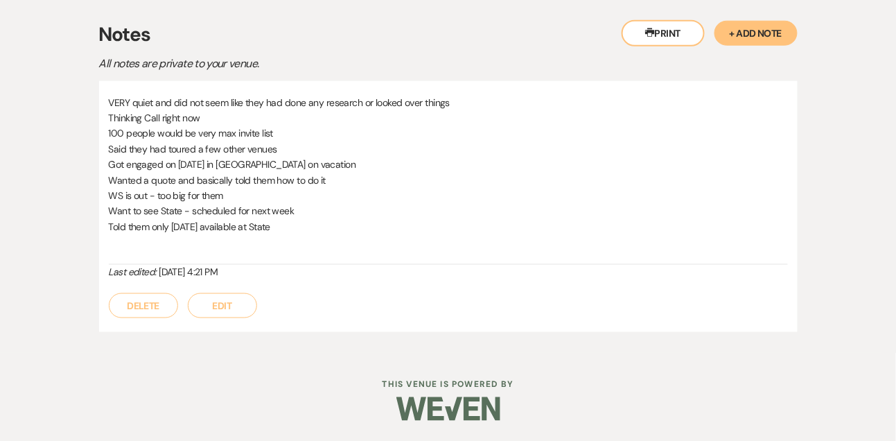
click at [743, 40] on button "+ Add Note" at bounding box center [756, 33] width 83 height 25
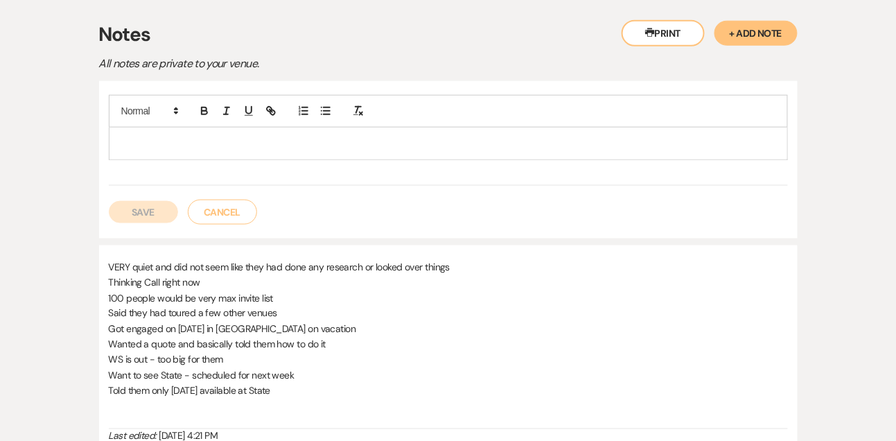
click at [517, 150] on div at bounding box center [449, 144] width 678 height 32
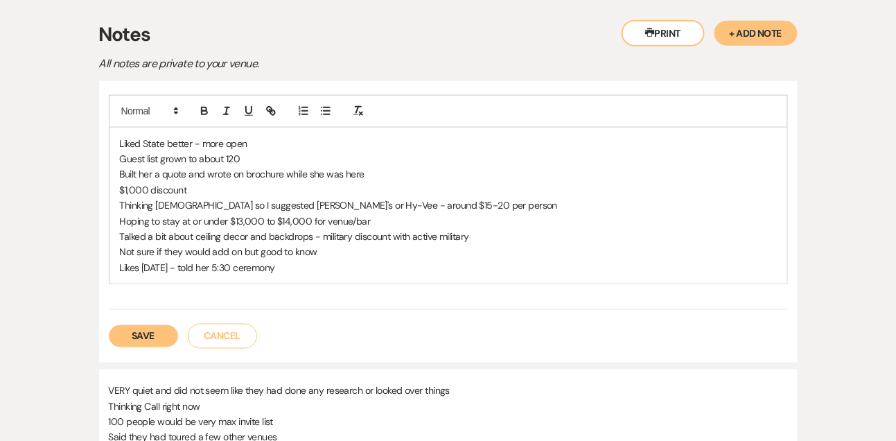
click at [148, 338] on button "Save" at bounding box center [143, 336] width 69 height 22
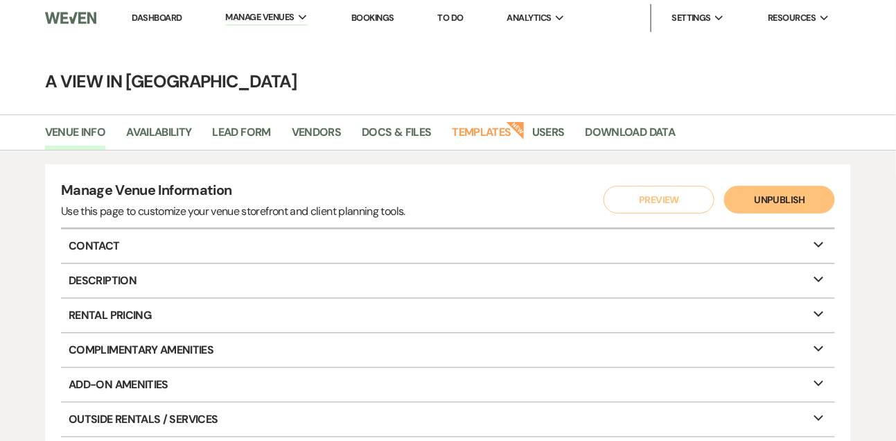
click at [171, 16] on link "Dashboard" at bounding box center [157, 18] width 50 height 12
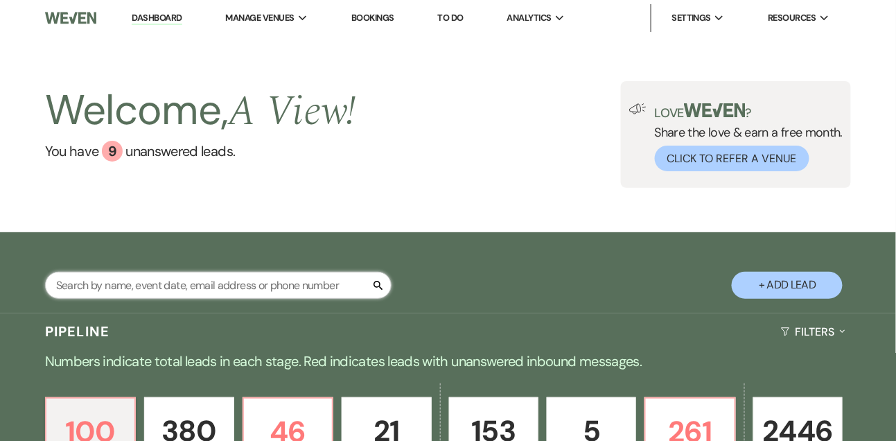
click at [105, 290] on input "text" at bounding box center [218, 285] width 347 height 27
type input "[PERSON_NAME]"
select select "9"
select select "8"
select select "5"
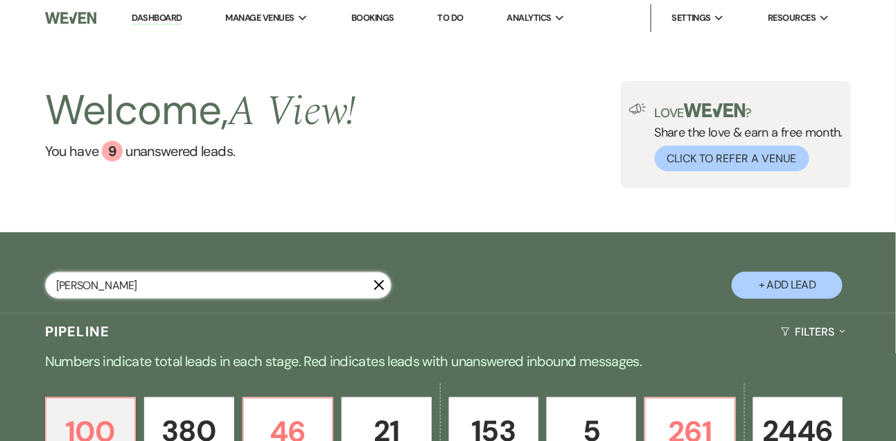
select select "8"
select select "4"
select select "8"
select select "4"
select select "8"
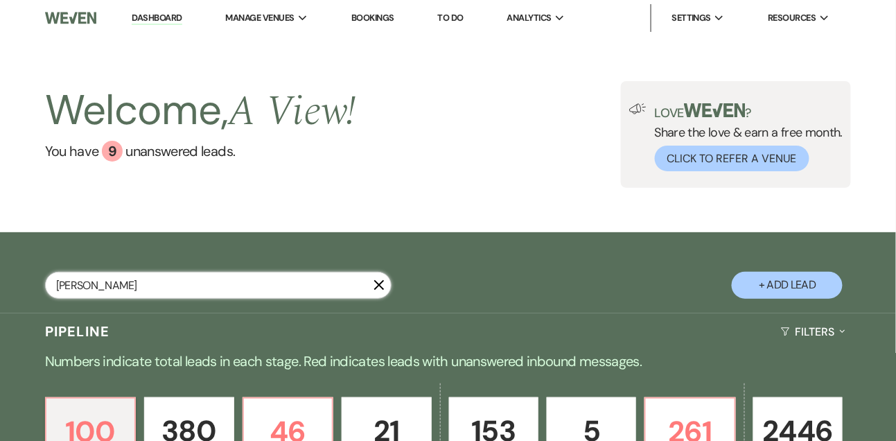
select select "8"
select select "4"
select select "8"
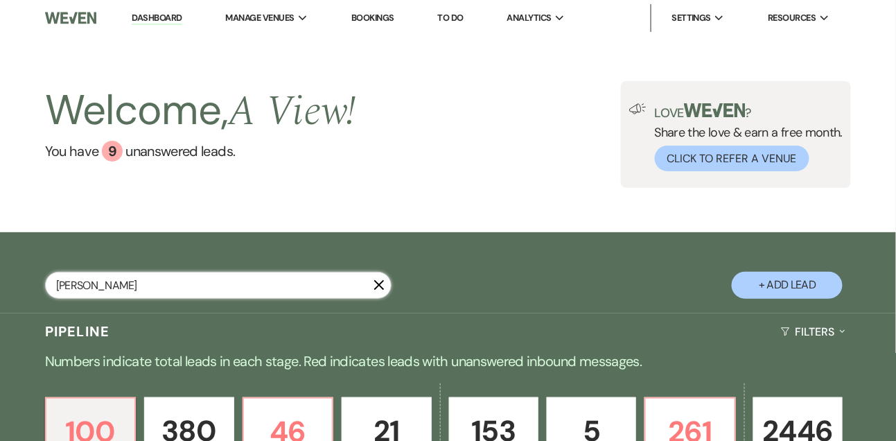
select select "4"
select select "8"
select select "4"
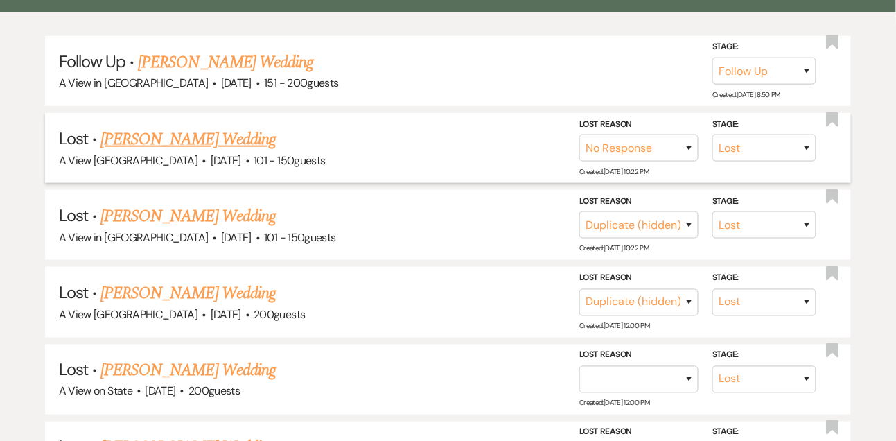
scroll to position [332, 0]
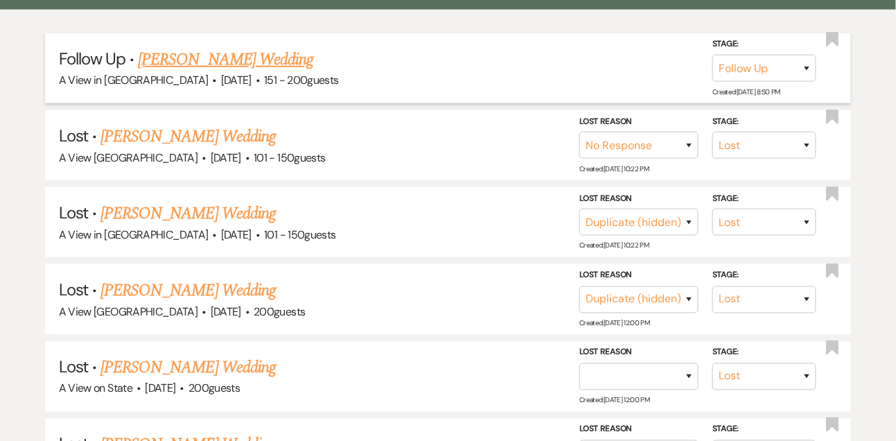
type input "jacque denger"
click at [214, 62] on link "Jacque Degner's Wedding" at bounding box center [225, 59] width 175 height 25
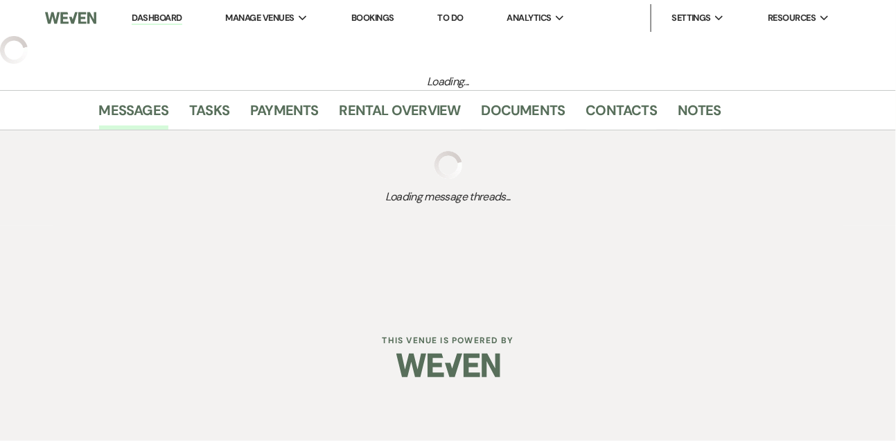
select select "9"
select select "2"
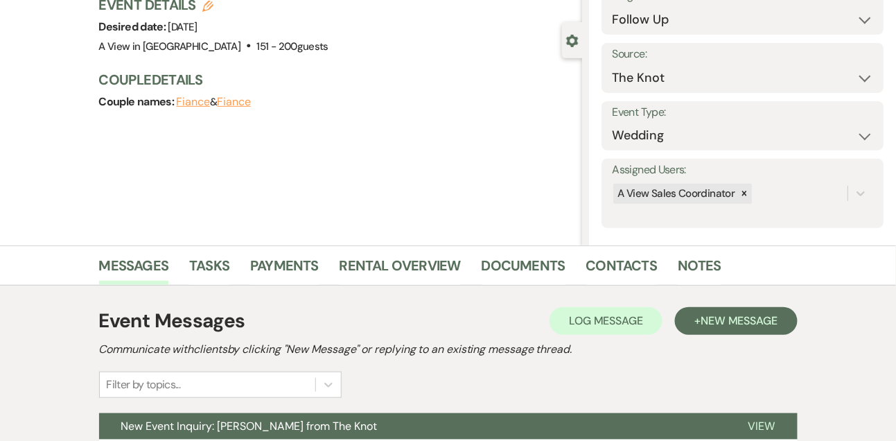
scroll to position [234, 0]
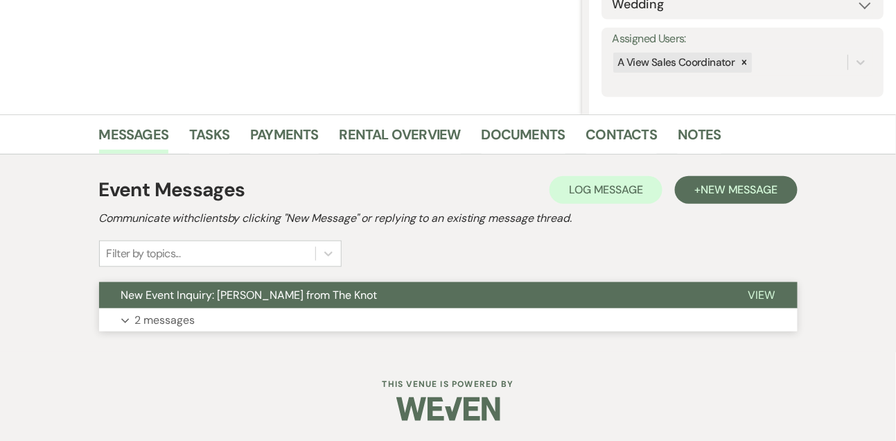
click at [182, 322] on p "2 messages" at bounding box center [165, 320] width 60 height 18
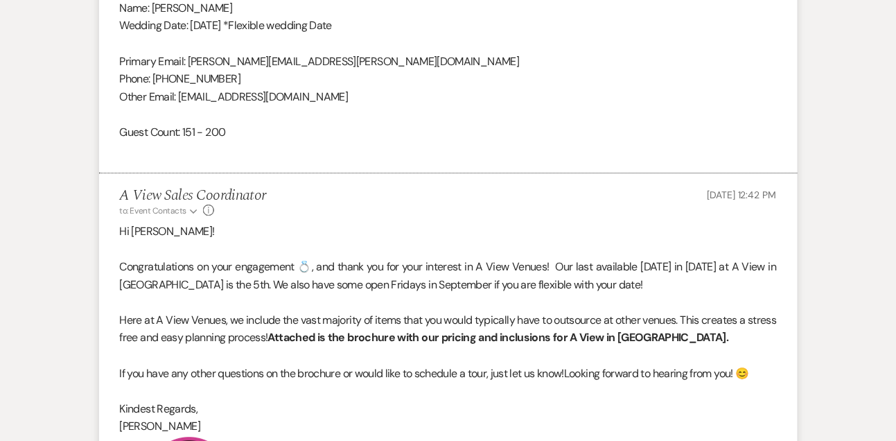
scroll to position [1168, 0]
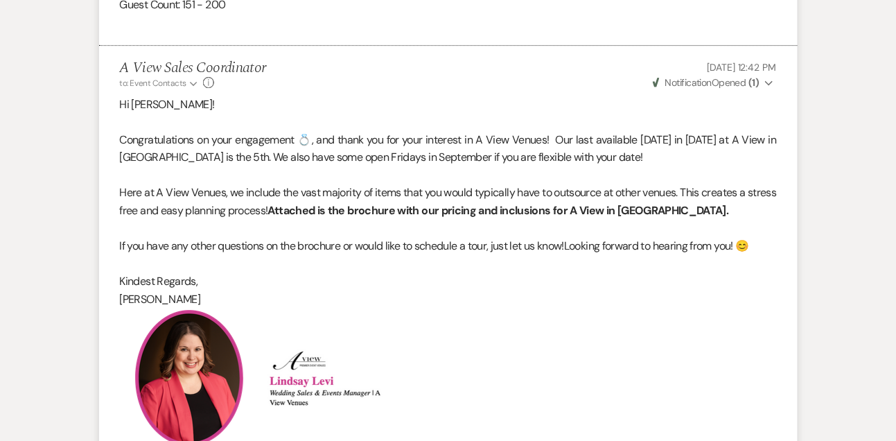
click at [739, 85] on span "Weven Check Notification Opened ( 1 )" at bounding box center [706, 82] width 107 height 12
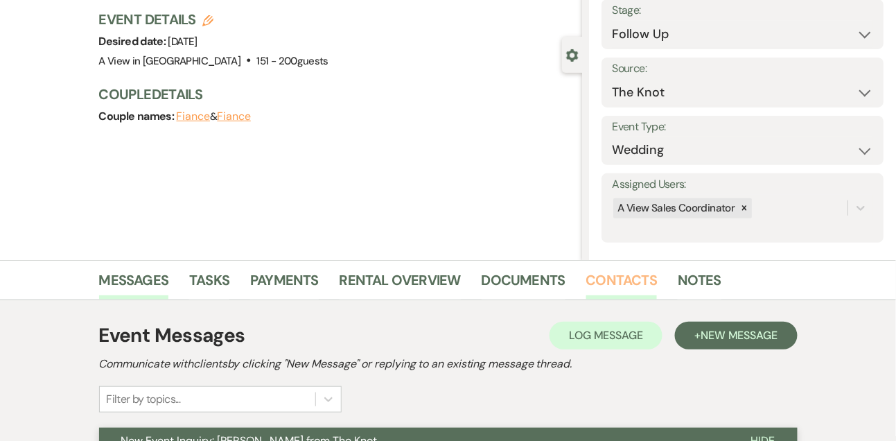
click at [620, 284] on link "Contacts" at bounding box center [621, 284] width 71 height 31
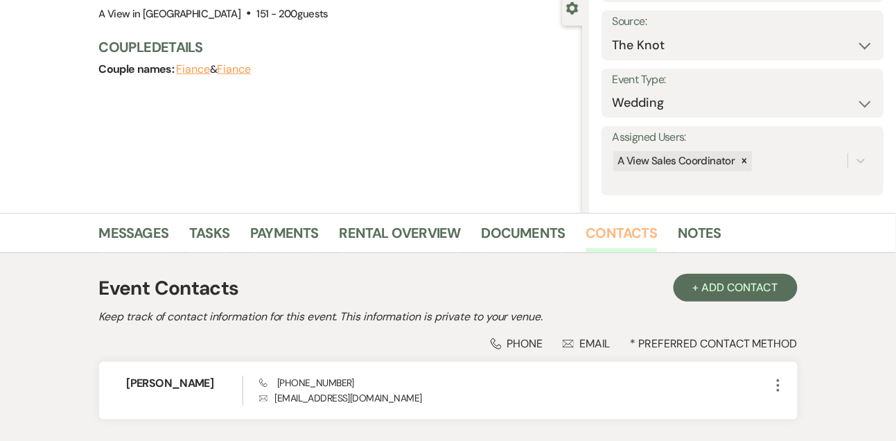
scroll to position [236, 0]
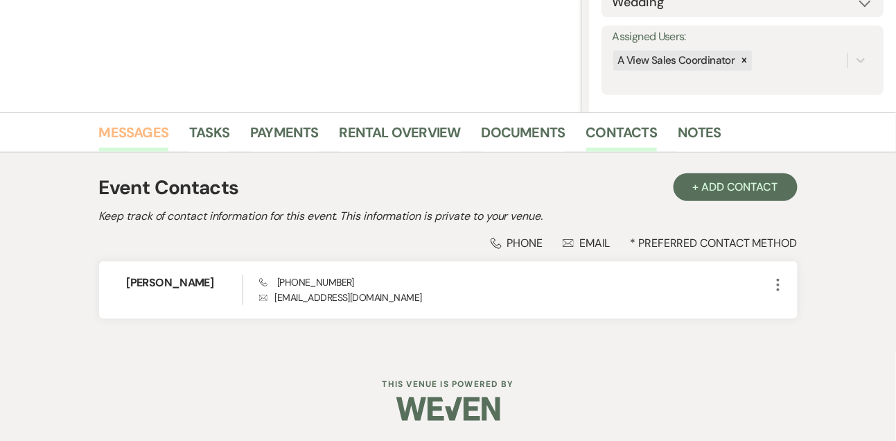
click at [160, 129] on link "Messages" at bounding box center [134, 136] width 70 height 31
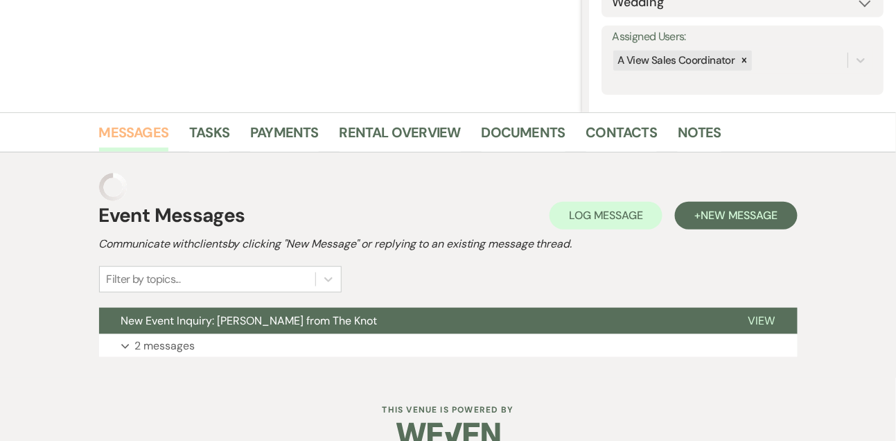
scroll to position [234, 0]
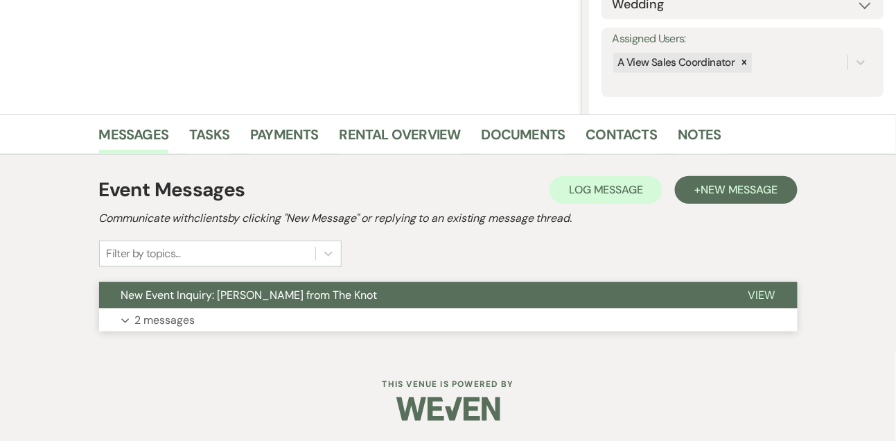
click at [162, 325] on p "2 messages" at bounding box center [165, 320] width 60 height 18
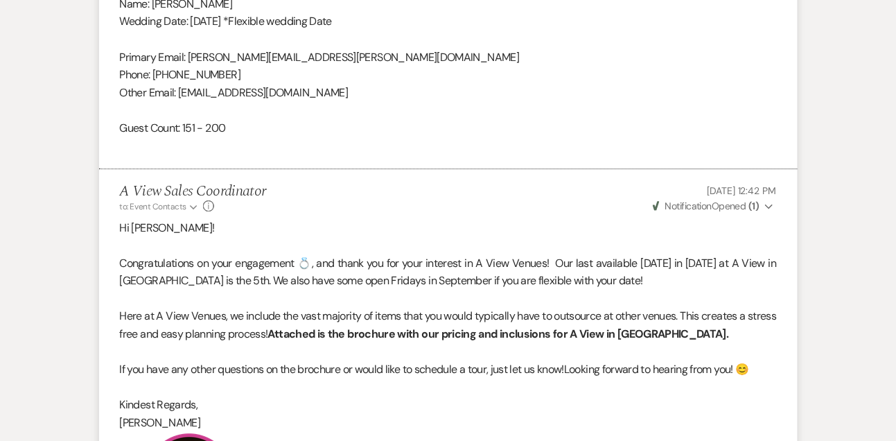
scroll to position [1043, 0]
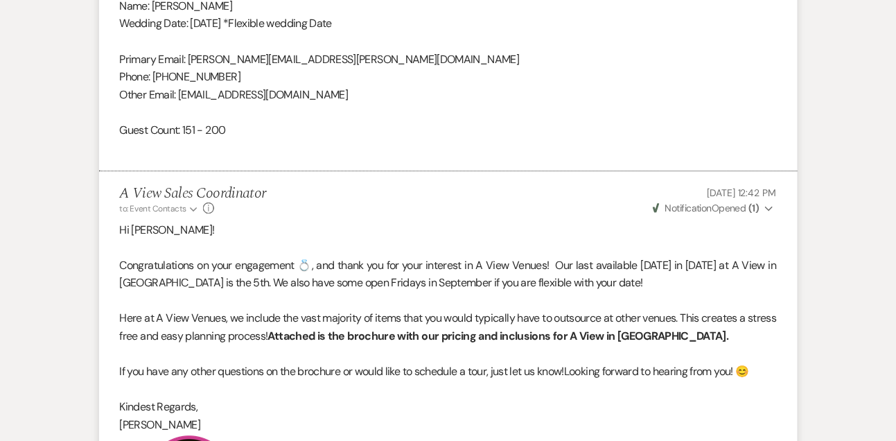
click at [681, 206] on span "Notification" at bounding box center [689, 208] width 46 height 12
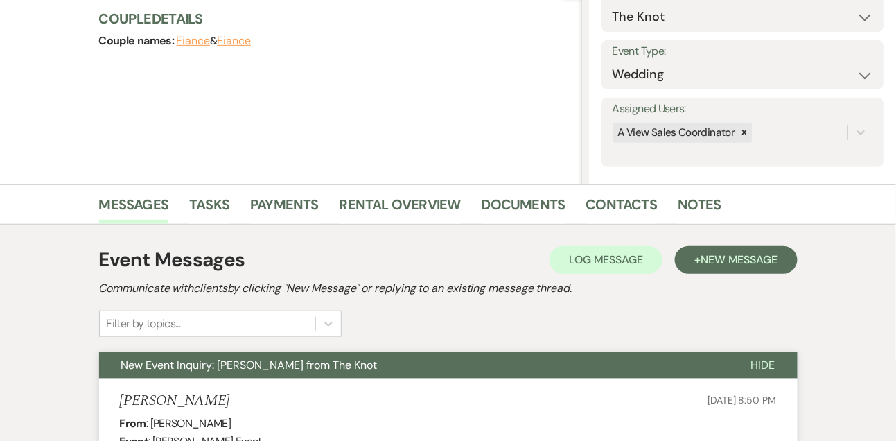
scroll to position [0, 0]
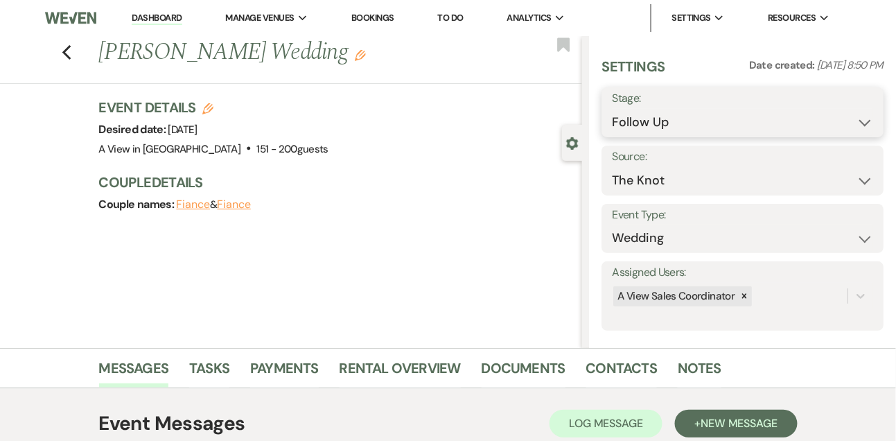
click at [641, 123] on select "Inquiry Follow Up Tour Requested Tour Confirmed Toured Proposal Sent Booked Lost" at bounding box center [742, 122] width 261 height 27
select select "8"
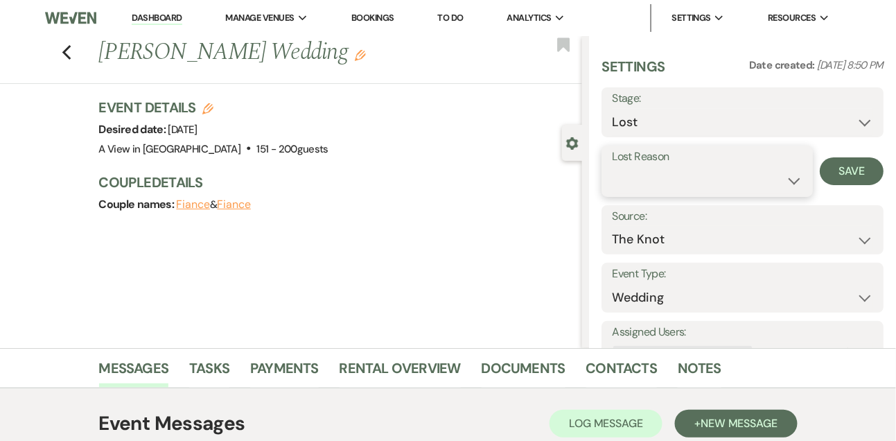
click at [638, 182] on select "Booked Elsewhere Budget Date Unavailable No Response Not a Good Match Capacity …" at bounding box center [707, 180] width 190 height 27
select select "8"
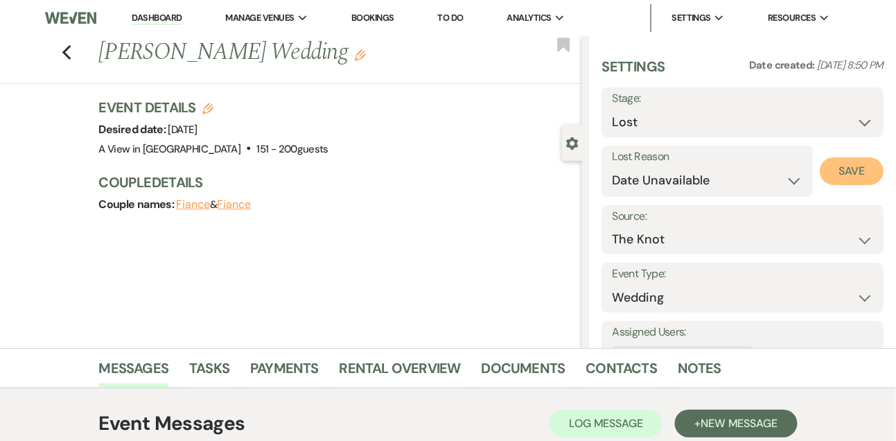
click at [829, 180] on button "Save" at bounding box center [852, 171] width 64 height 28
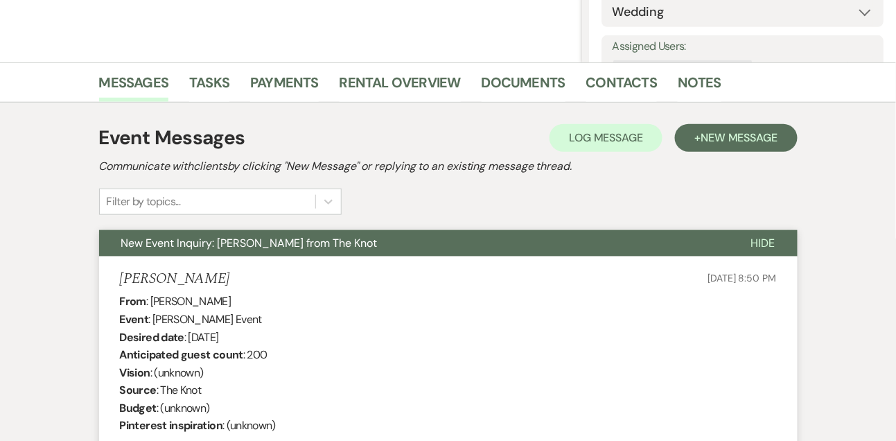
scroll to position [248, 0]
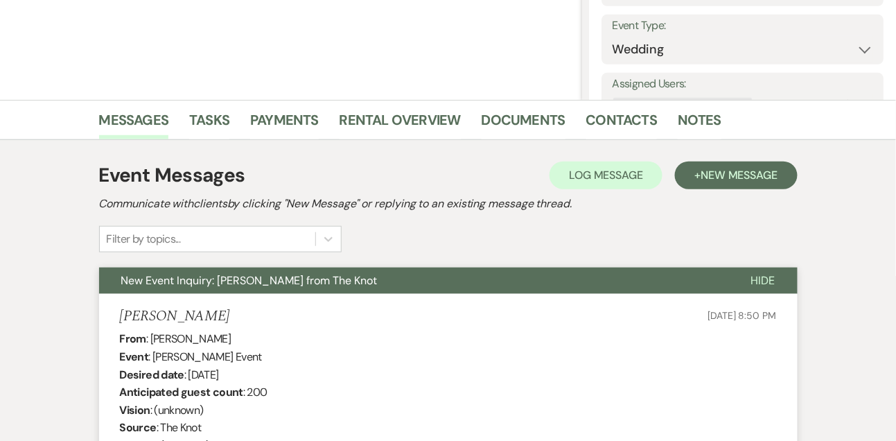
click at [233, 116] on li "Tasks" at bounding box center [219, 122] width 61 height 33
click at [220, 117] on link "Tasks" at bounding box center [209, 124] width 40 height 31
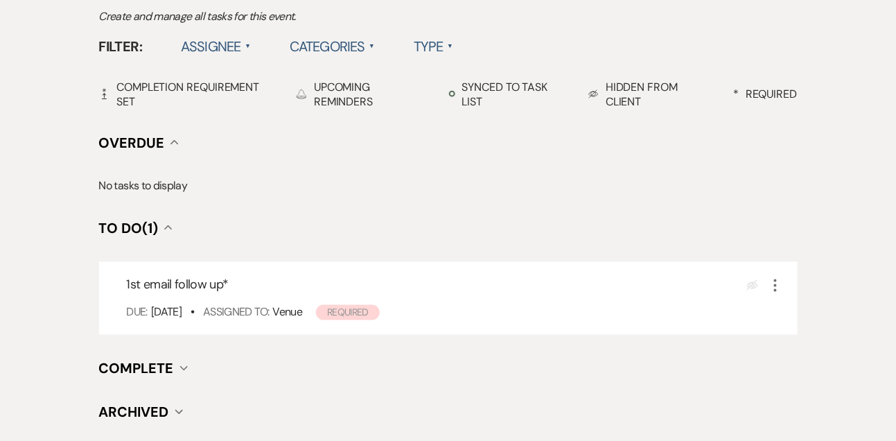
scroll to position [445, 0]
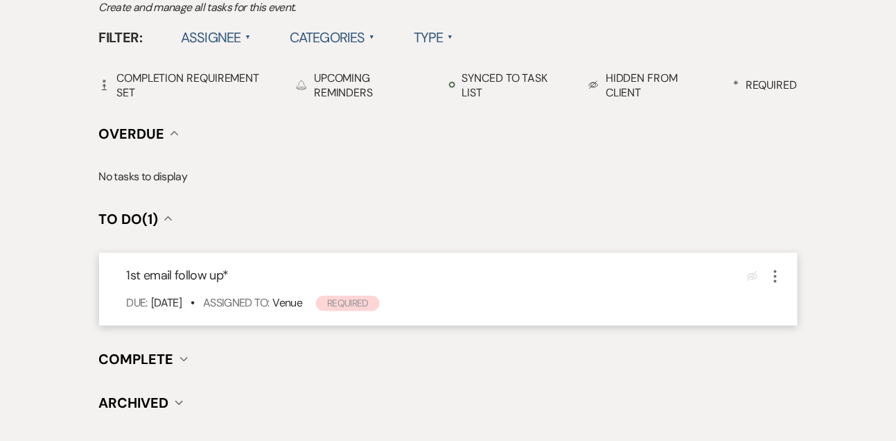
click at [770, 274] on icon "More" at bounding box center [775, 276] width 17 height 17
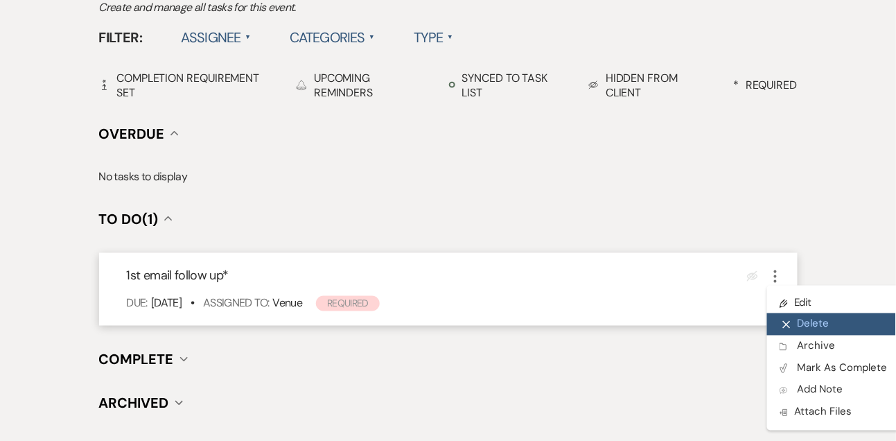
click at [801, 327] on button "X Delete" at bounding box center [833, 324] width 133 height 22
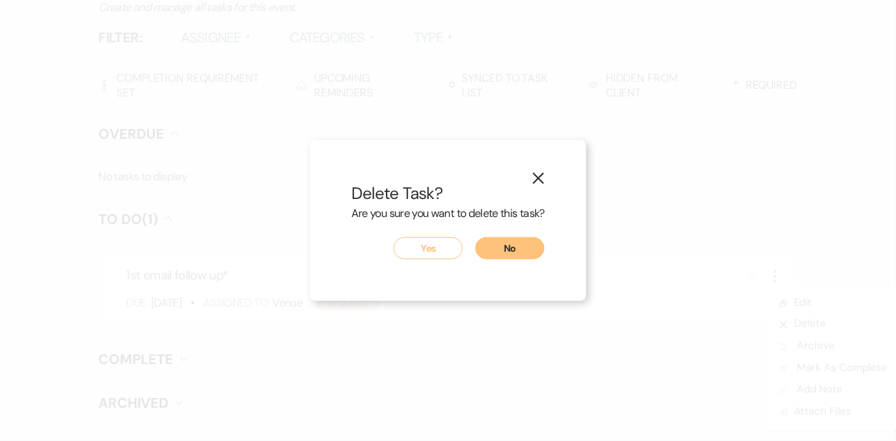
click at [416, 248] on button "Yes" at bounding box center [428, 248] width 69 height 22
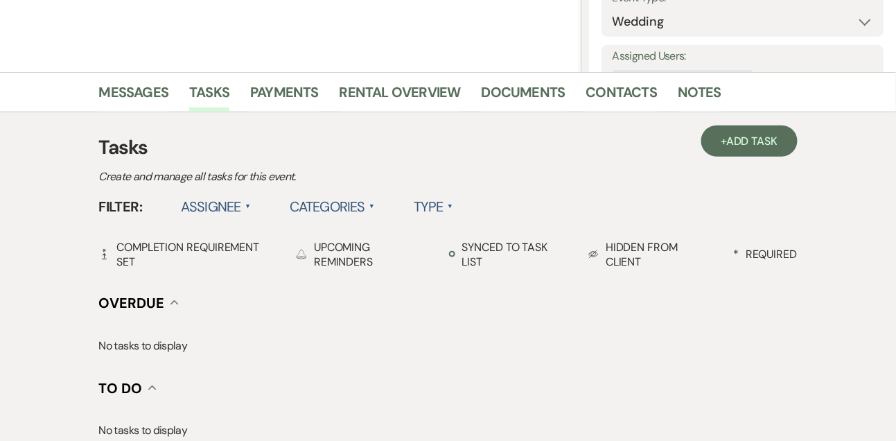
scroll to position [230, 0]
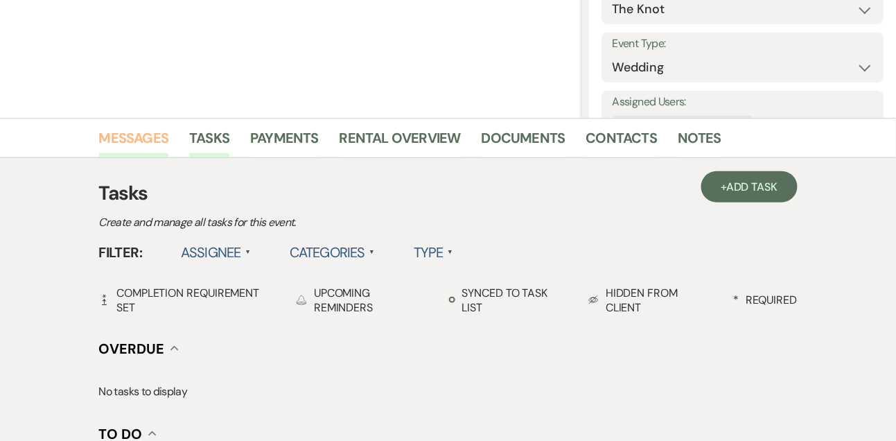
click at [153, 141] on link "Messages" at bounding box center [134, 142] width 70 height 31
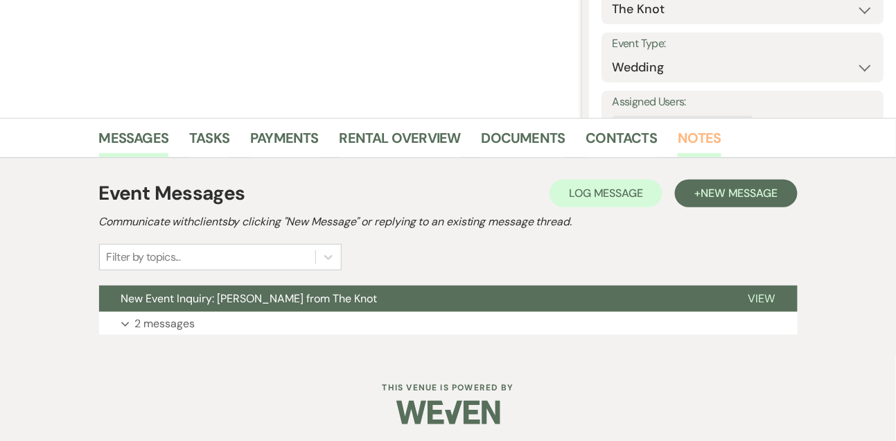
click at [702, 135] on link "Notes" at bounding box center [700, 142] width 44 height 31
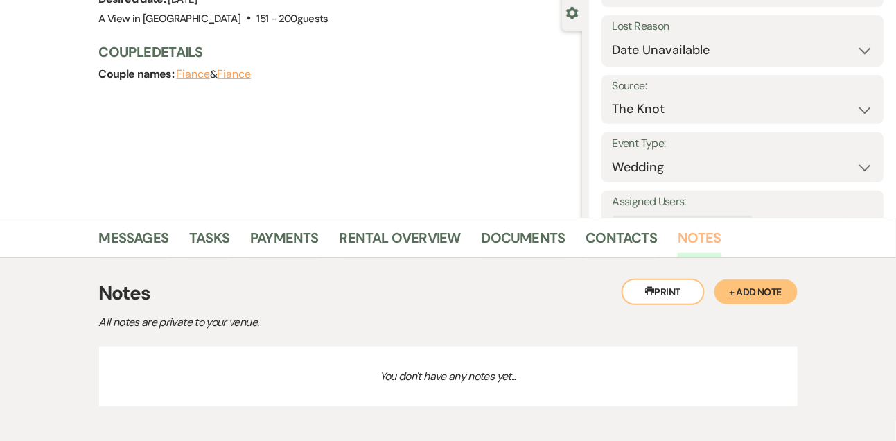
scroll to position [198, 0]
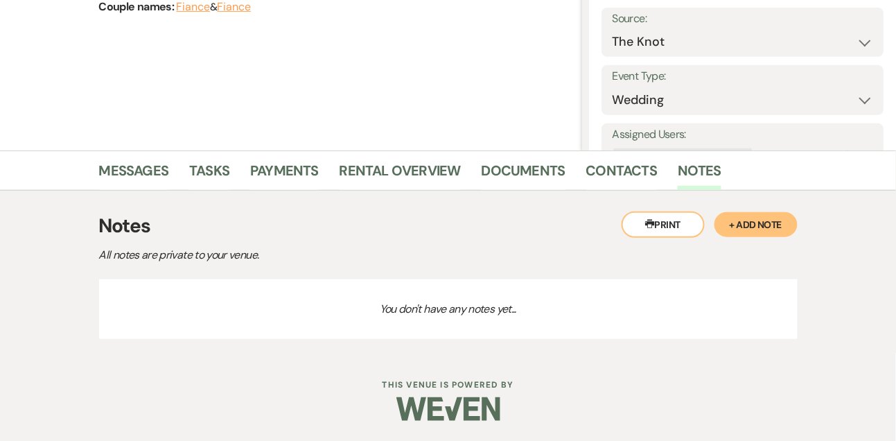
click at [752, 224] on button "+ Add Note" at bounding box center [756, 224] width 83 height 25
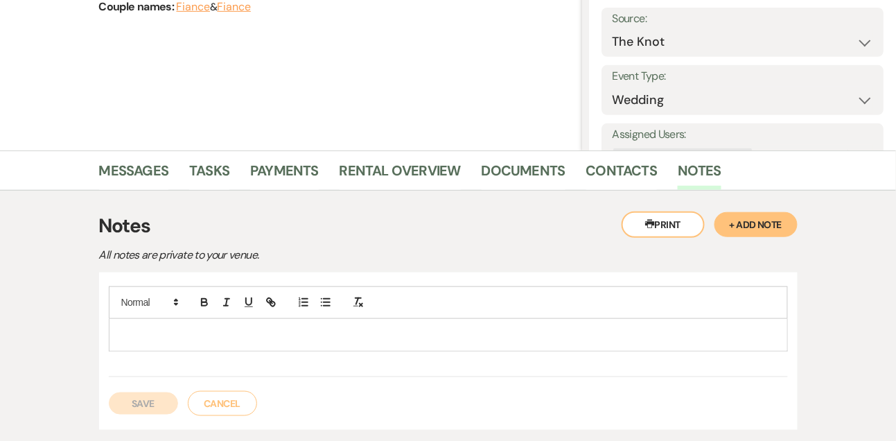
click at [321, 333] on p at bounding box center [448, 334] width 657 height 15
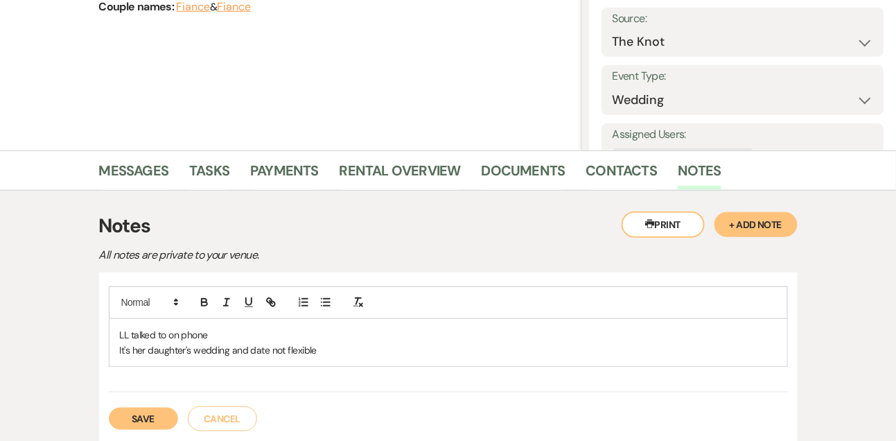
click at [146, 418] on button "Save" at bounding box center [143, 419] width 69 height 22
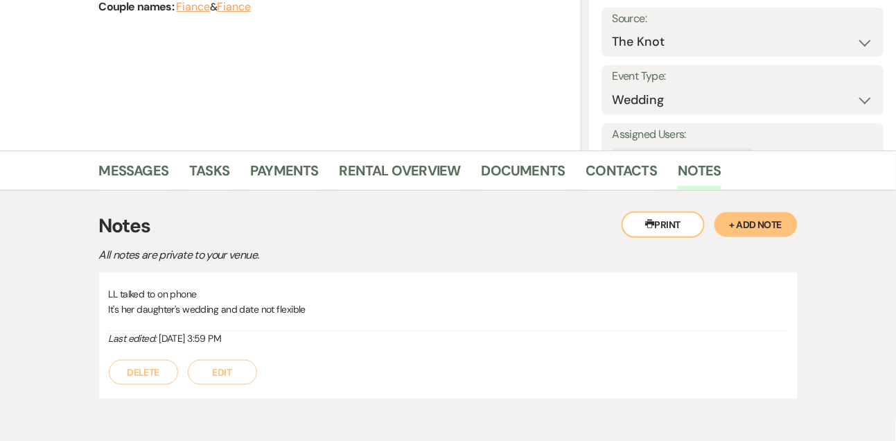
scroll to position [0, 0]
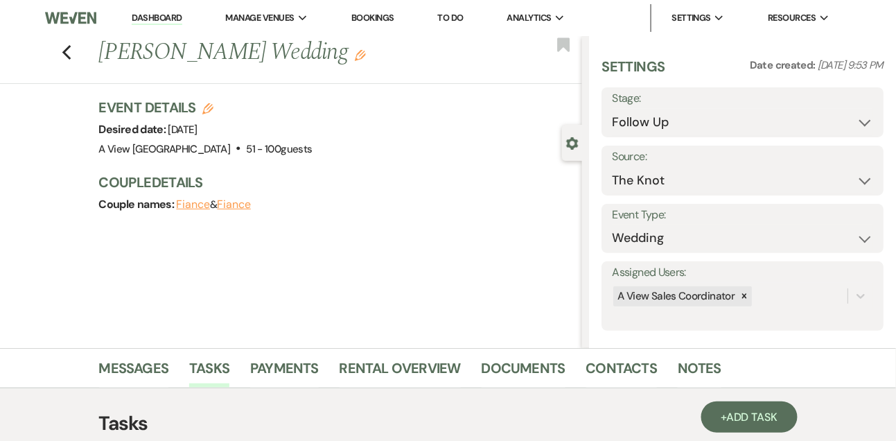
click at [162, 14] on link "Dashboard" at bounding box center [157, 18] width 50 height 13
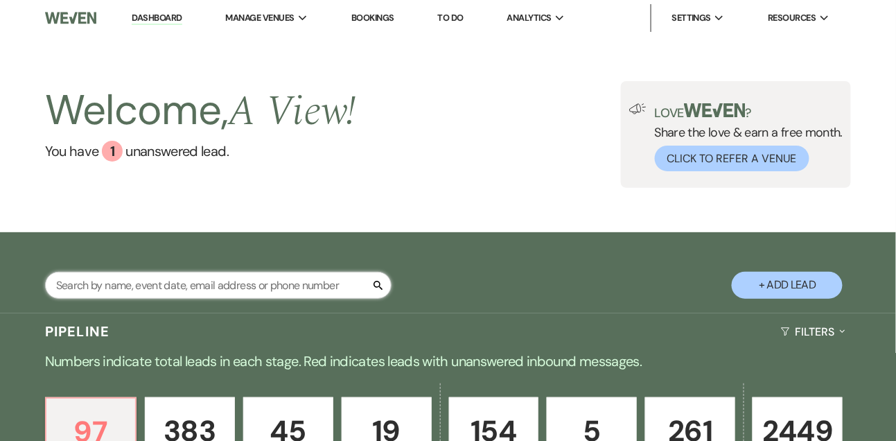
click at [169, 286] on input "text" at bounding box center [218, 285] width 347 height 27
type input "ricki"
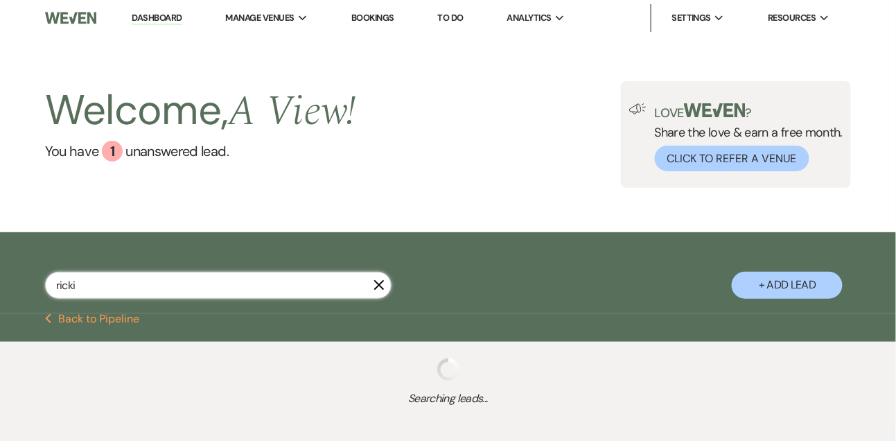
select select "9"
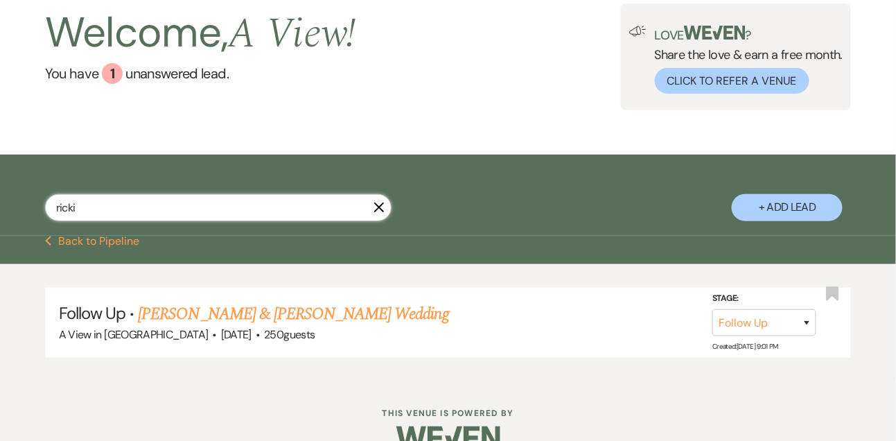
scroll to position [106, 0]
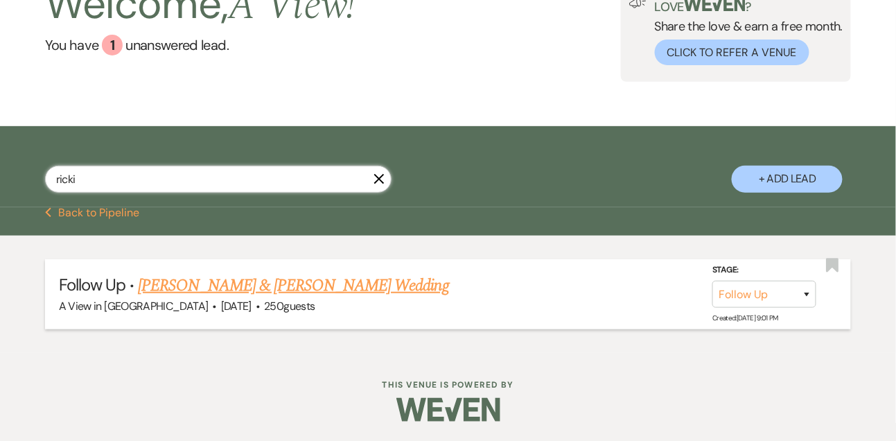
type input "ricki"
click at [227, 284] on link "[PERSON_NAME] & [PERSON_NAME] Wedding" at bounding box center [293, 285] width 311 height 25
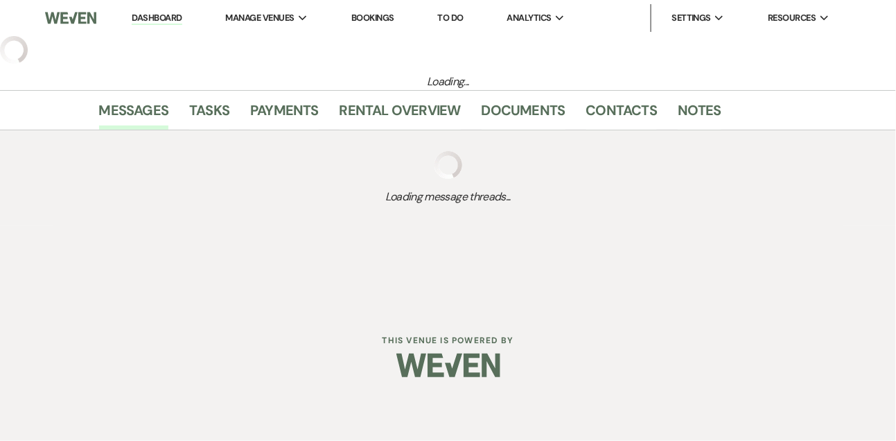
select select "9"
select select "5"
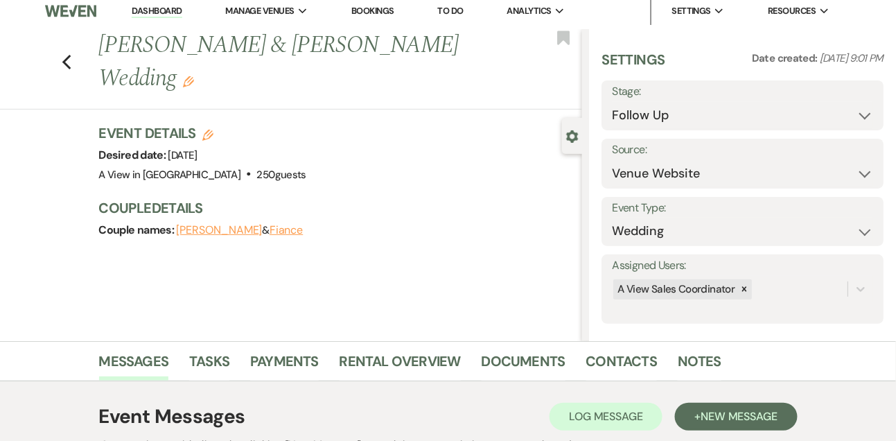
scroll to position [186, 0]
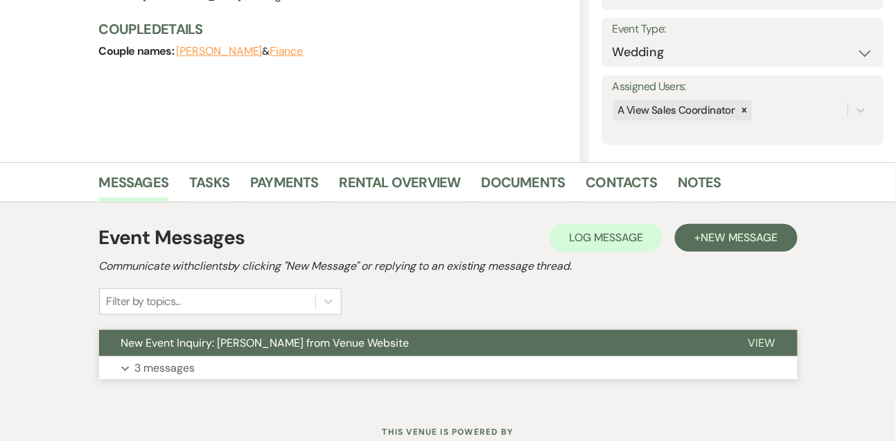
click at [173, 363] on p "3 messages" at bounding box center [165, 368] width 60 height 18
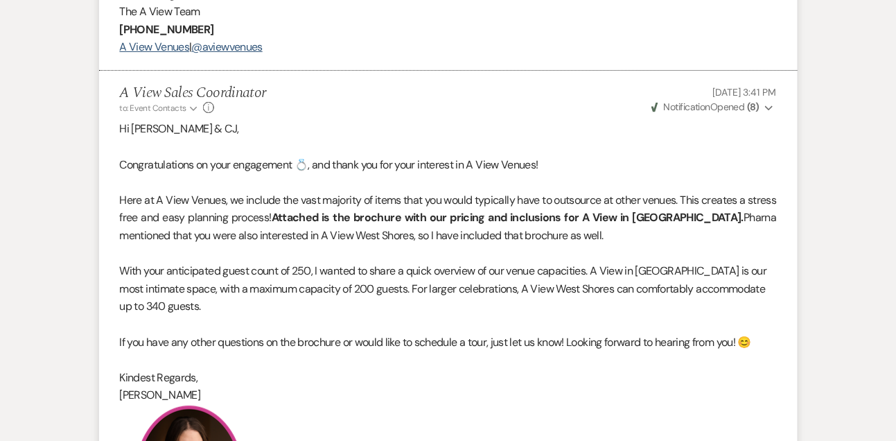
scroll to position [1321, 0]
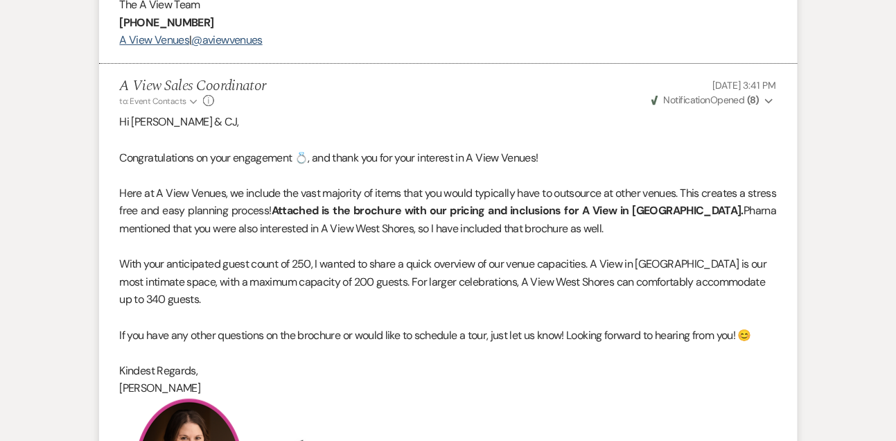
click at [719, 106] on span "Weven Check Notification Opened ( 8 )" at bounding box center [706, 100] width 108 height 12
click at [731, 184] on p at bounding box center [448, 175] width 657 height 18
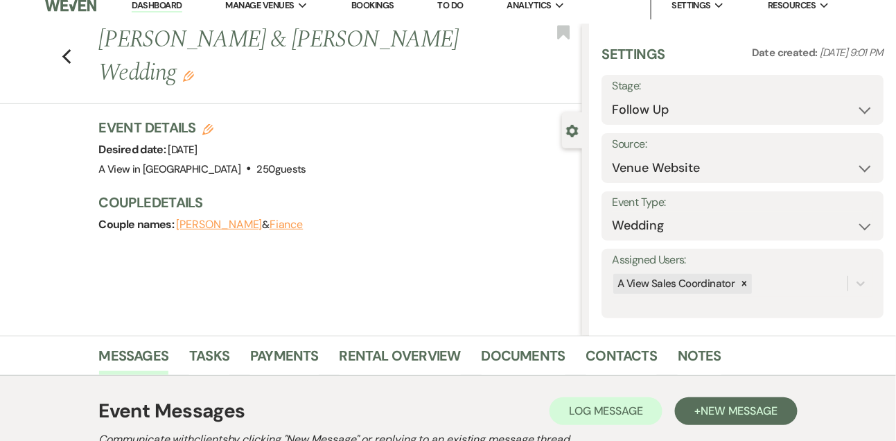
scroll to position [0, 0]
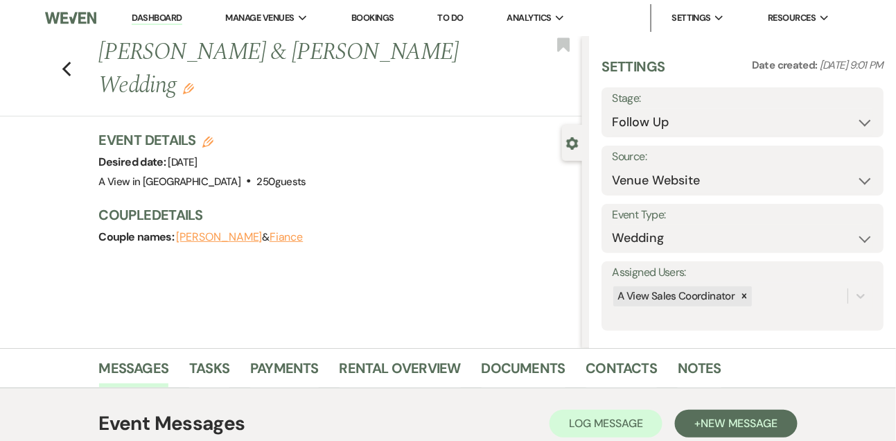
click at [166, 12] on link "Dashboard" at bounding box center [157, 18] width 50 height 13
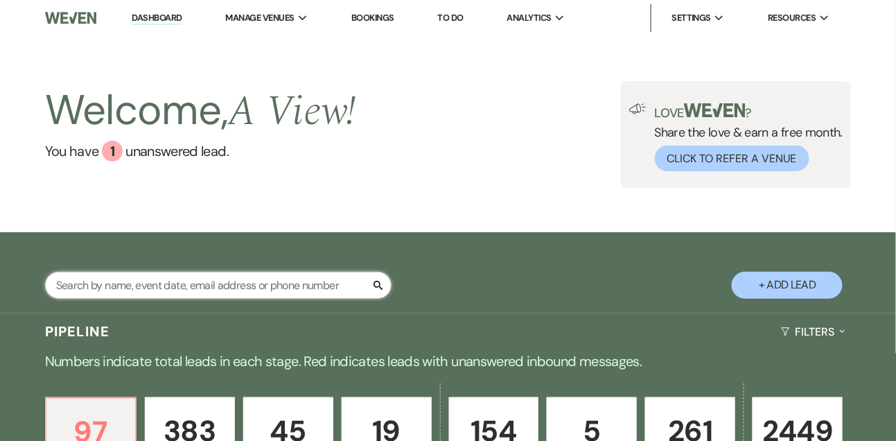
click at [143, 297] on input "text" at bounding box center [218, 285] width 347 height 27
type input "[PERSON_NAME]"
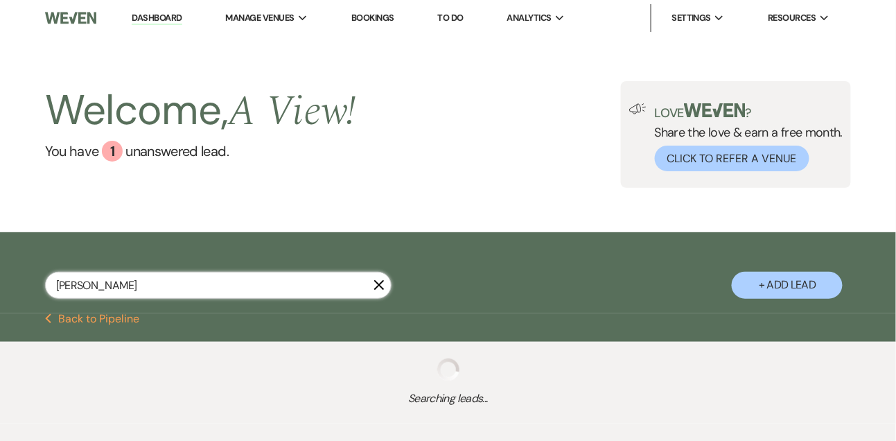
select select "8"
select select "4"
select select "9"
select select "8"
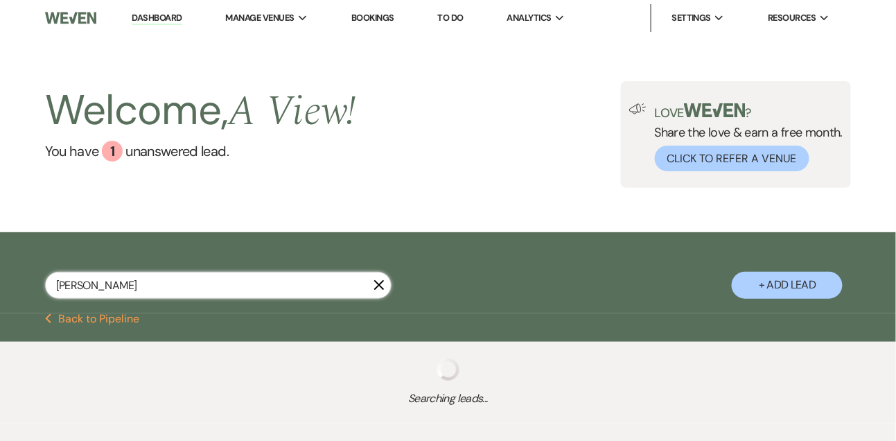
select select "4"
select select "8"
select select "4"
select select "8"
select select "4"
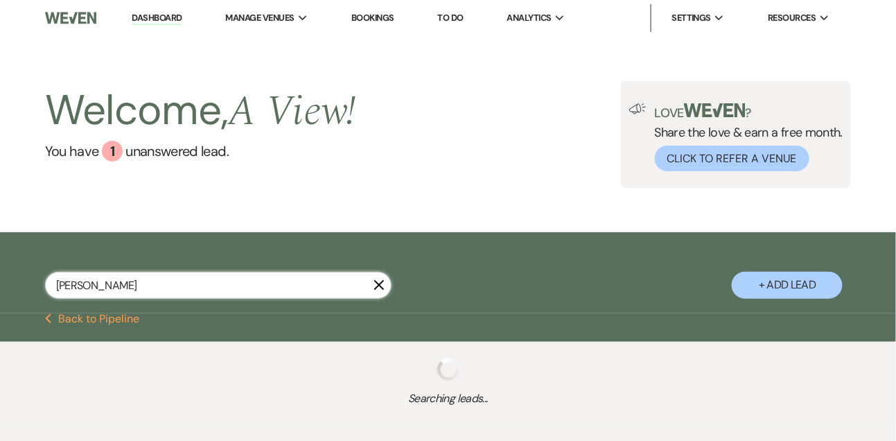
select select "9"
select select "8"
select select "4"
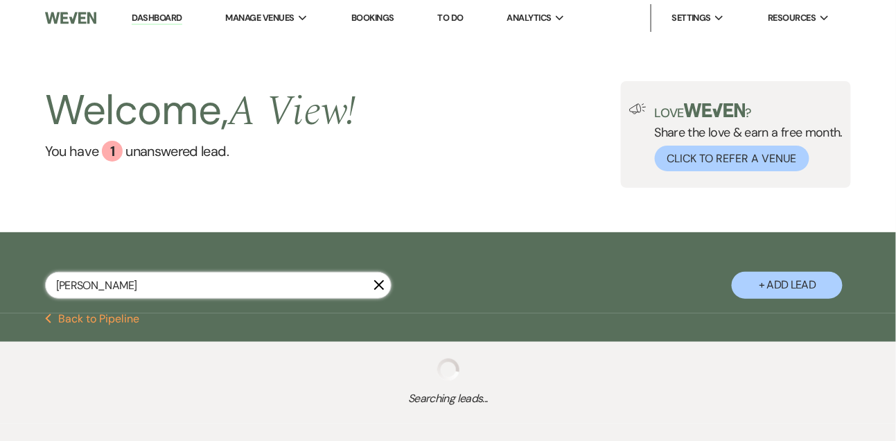
select select "8"
select select "4"
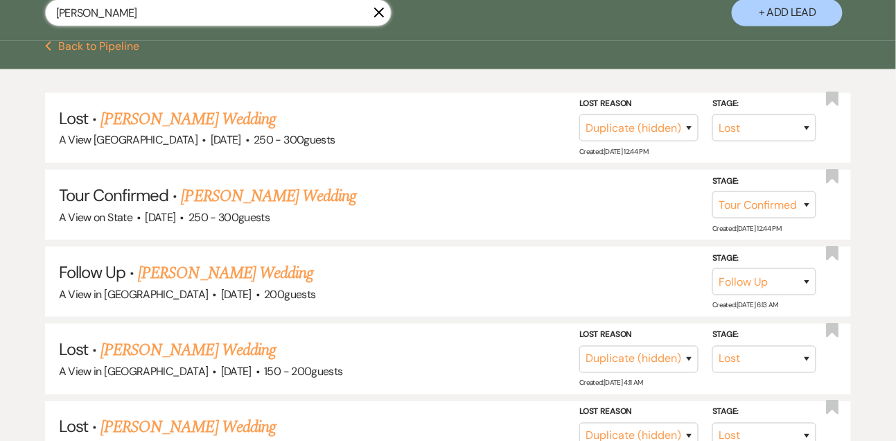
scroll to position [312, 0]
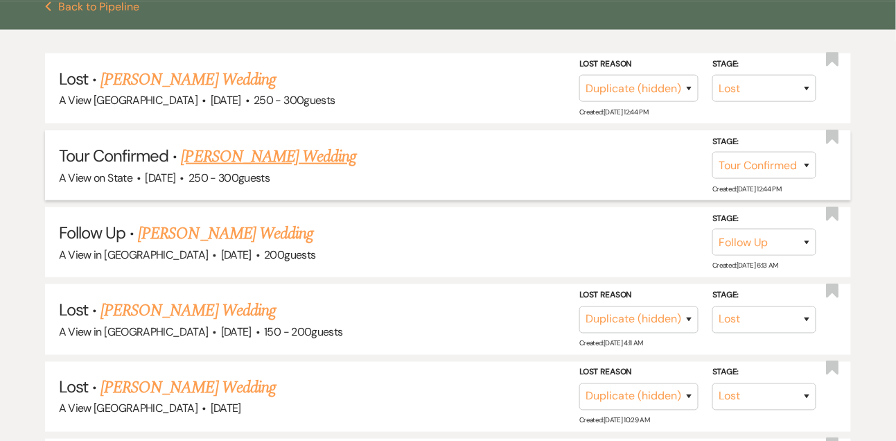
type input "[PERSON_NAME]"
click at [282, 155] on link "[PERSON_NAME] Wedding" at bounding box center [269, 156] width 175 height 25
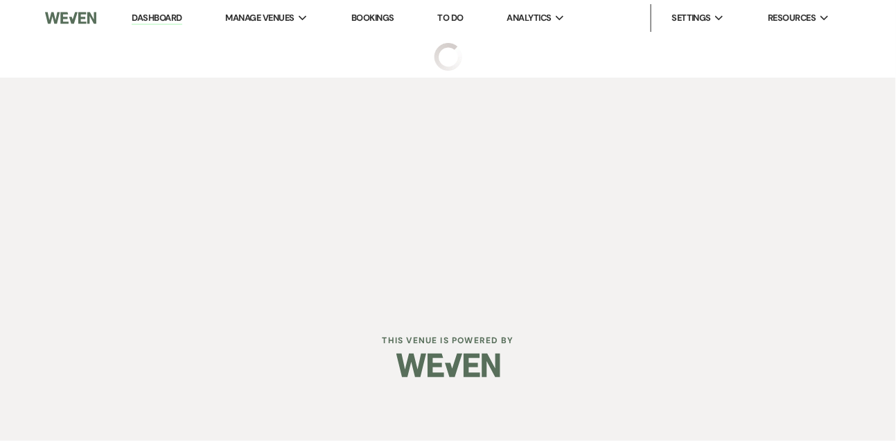
select select "4"
select select "5"
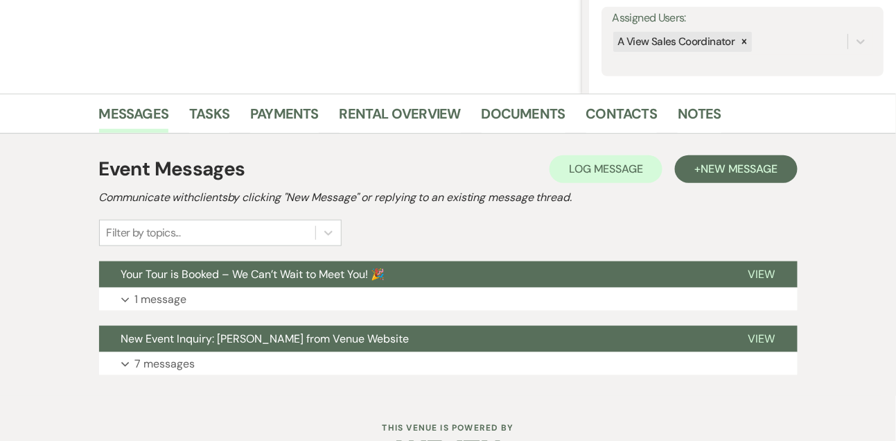
scroll to position [298, 0]
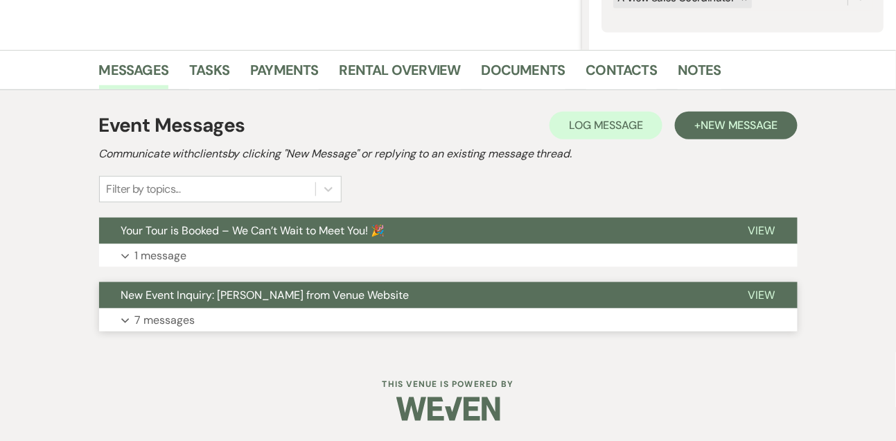
click at [177, 306] on button "New Event Inquiry: [PERSON_NAME] from Venue Website" at bounding box center [412, 295] width 627 height 26
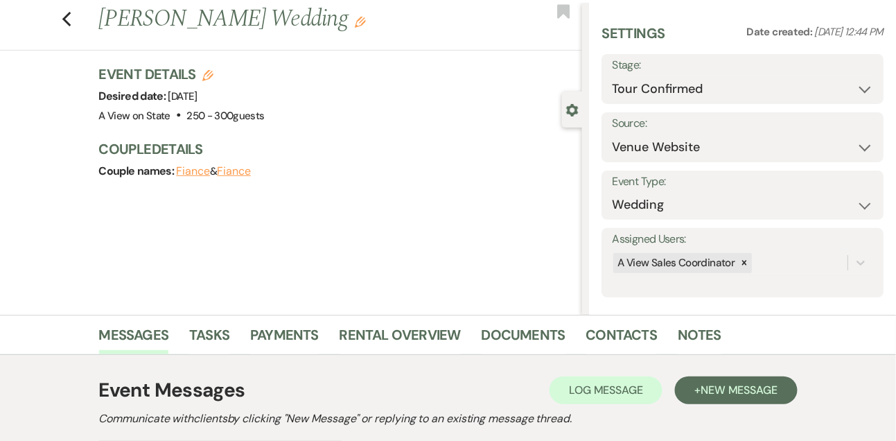
scroll to position [0, 0]
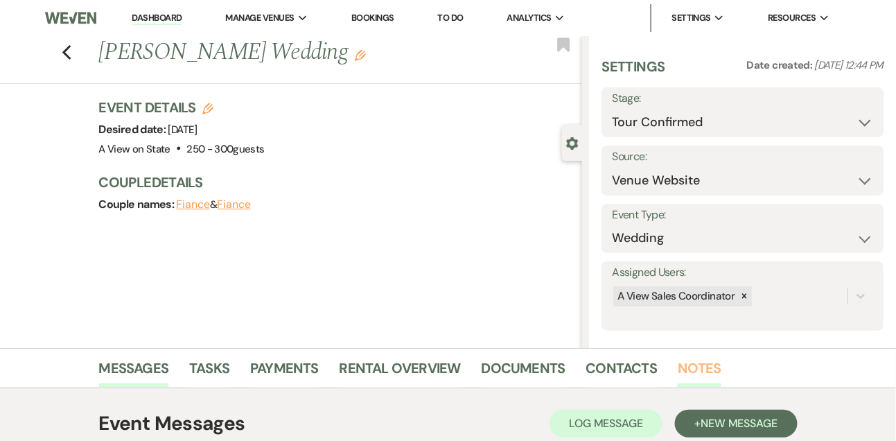
click at [689, 370] on link "Notes" at bounding box center [700, 372] width 44 height 31
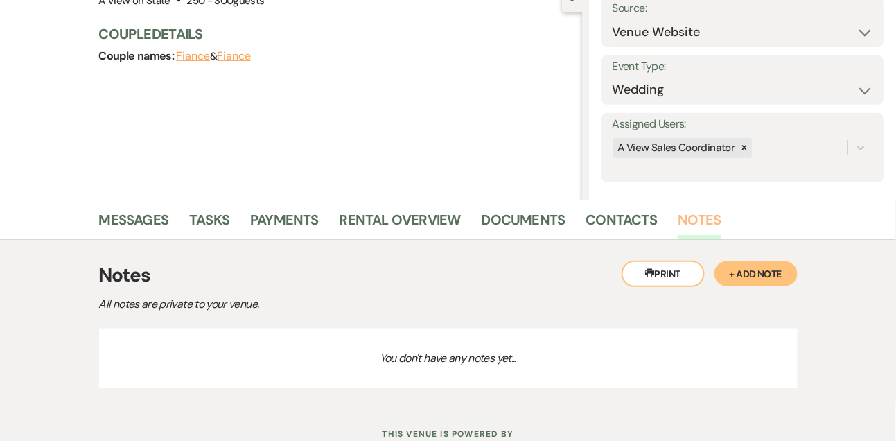
scroll to position [198, 0]
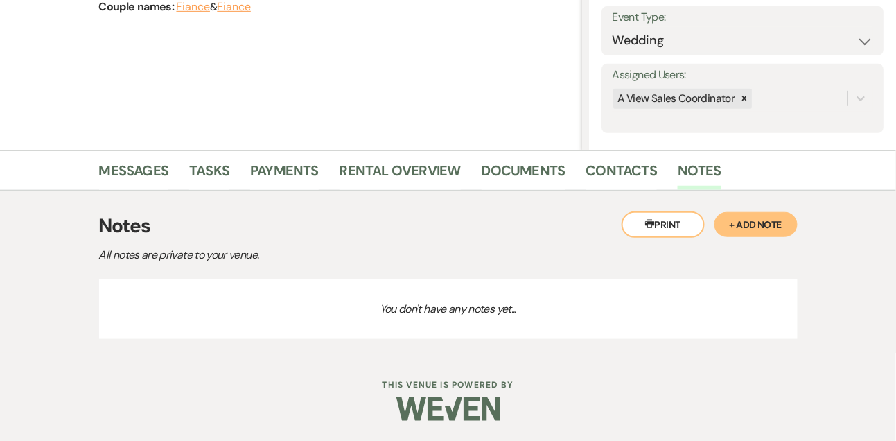
click at [738, 227] on button "+ Add Note" at bounding box center [756, 224] width 83 height 25
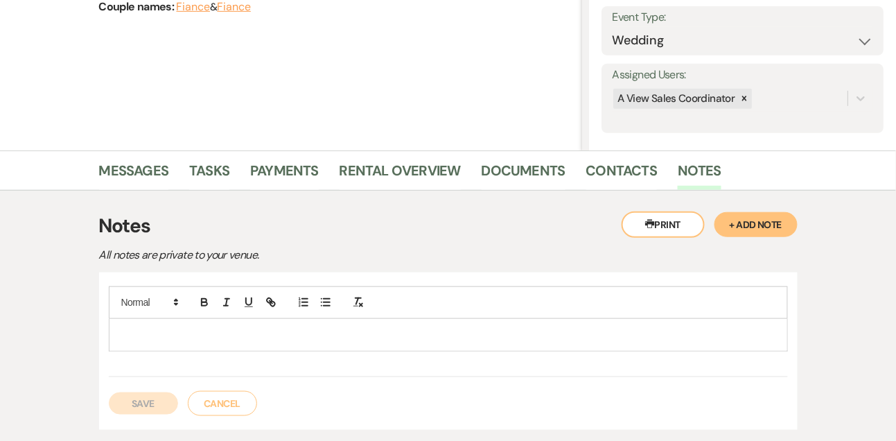
click at [483, 327] on p at bounding box center [448, 334] width 657 height 15
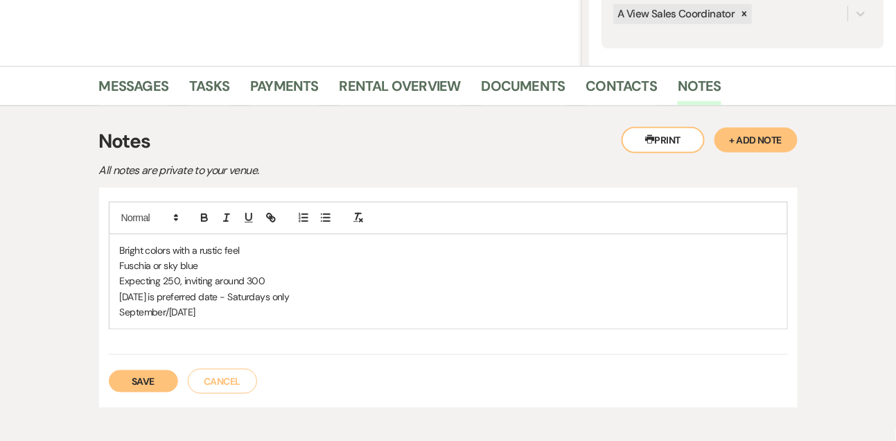
scroll to position [357, 0]
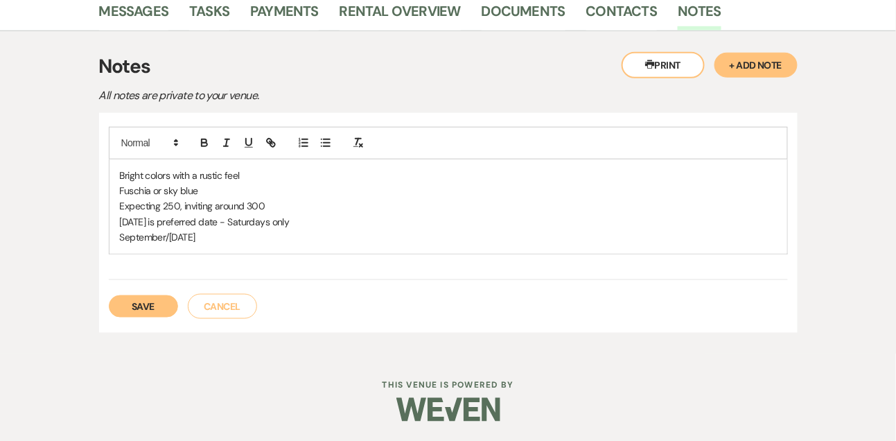
click at [140, 313] on button "Save" at bounding box center [143, 306] width 69 height 22
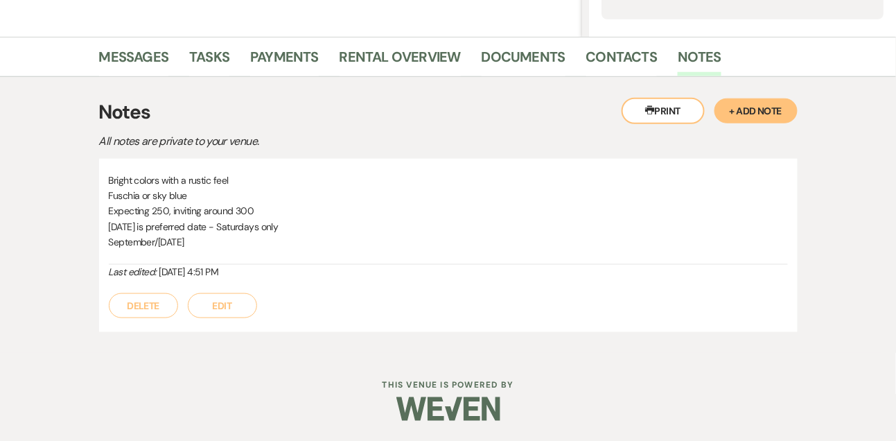
click at [230, 304] on button "Edit" at bounding box center [222, 305] width 69 height 25
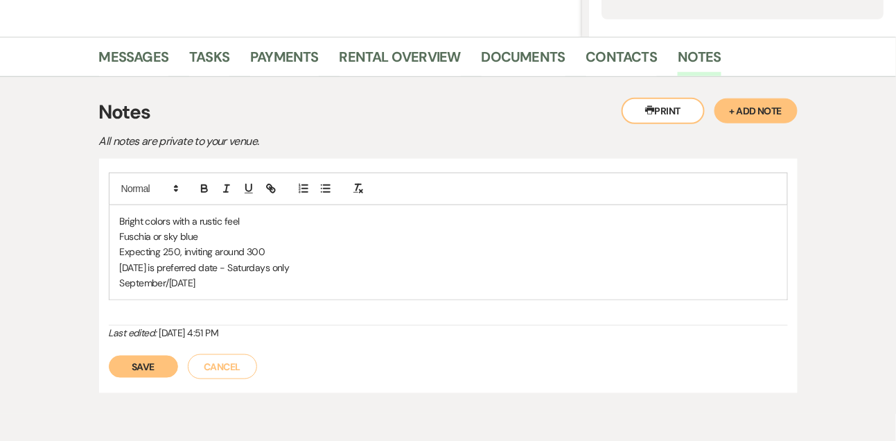
click at [310, 285] on p "September/[DATE]" at bounding box center [448, 282] width 657 height 15
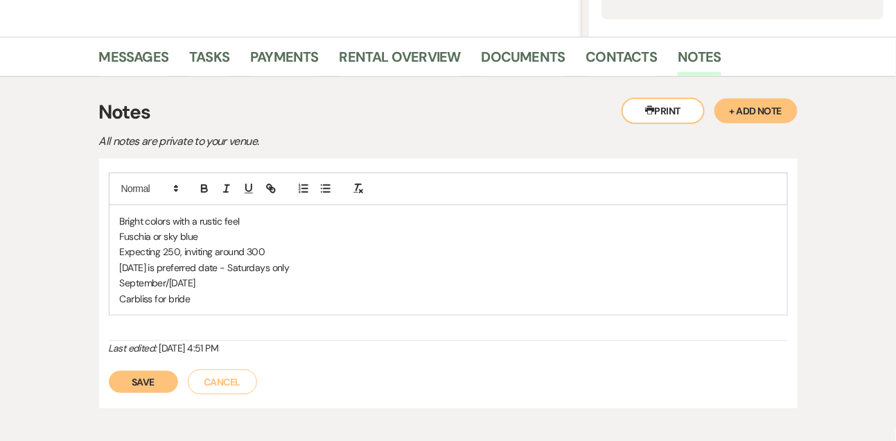
click at [139, 387] on button "Save" at bounding box center [143, 382] width 69 height 22
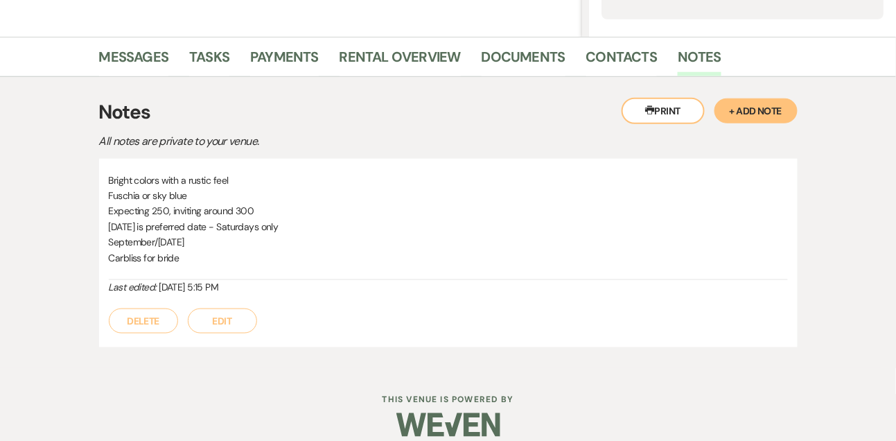
click at [230, 319] on button "Edit" at bounding box center [222, 321] width 69 height 25
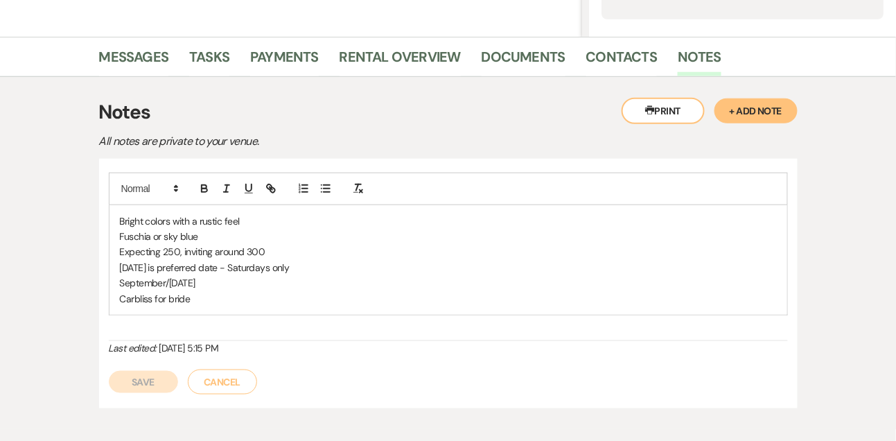
click at [226, 302] on p "Carbliss for bride" at bounding box center [448, 298] width 657 height 15
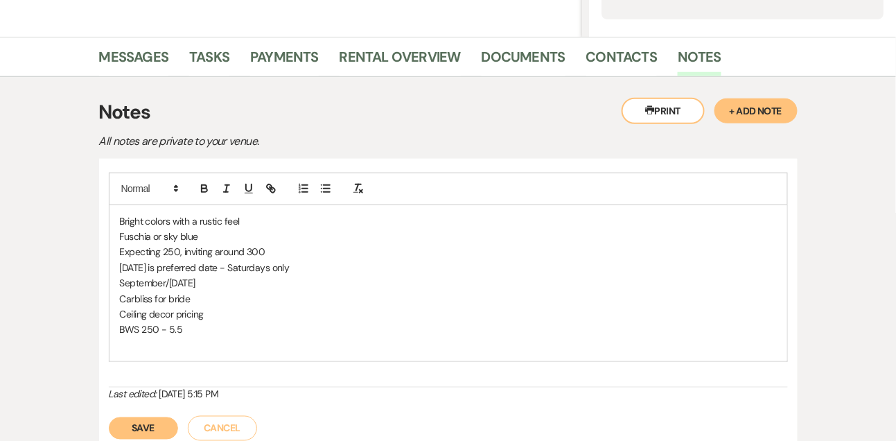
click at [214, 318] on p "Ceiling decor pricing" at bounding box center [448, 313] width 657 height 15
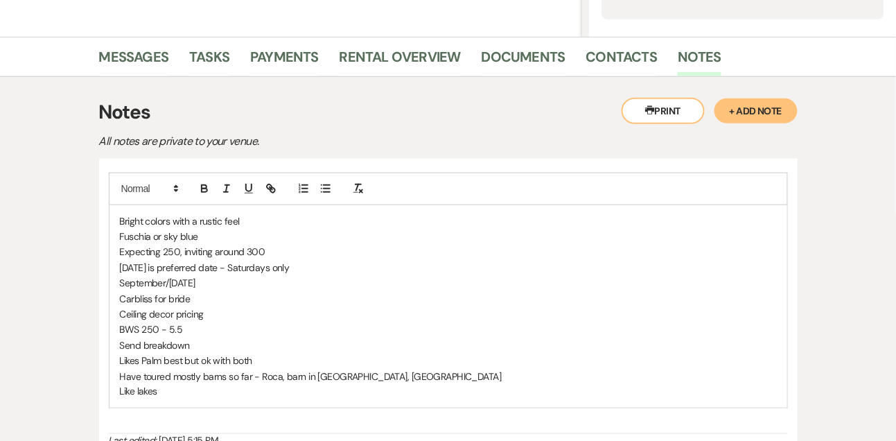
click at [411, 371] on p "Have toured mostly barns so far - Roca, barn in [GEOGRAPHIC_DATA], [GEOGRAPHIC_…" at bounding box center [448, 376] width 657 height 15
click at [205, 389] on p "Like lakes" at bounding box center [448, 391] width 657 height 15
click at [268, 279] on p "September/[DATE]" at bounding box center [448, 282] width 657 height 15
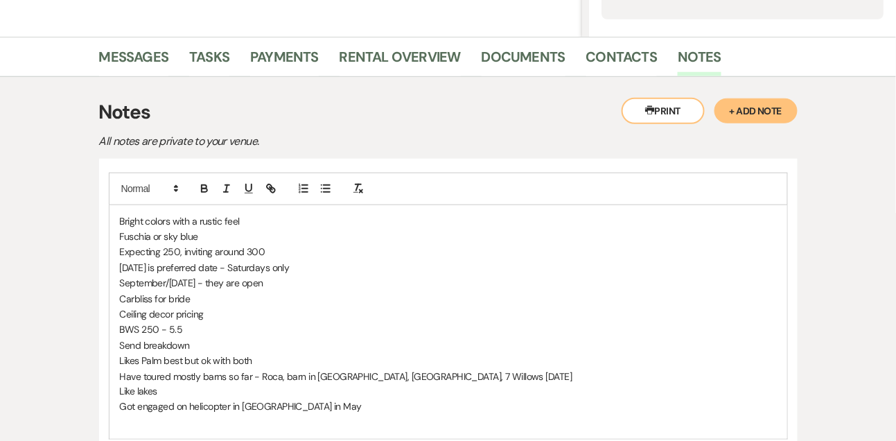
click at [124, 311] on p "Ceiling decor pricing" at bounding box center [448, 313] width 657 height 15
click at [207, 330] on p "BWS 250 - 5.5" at bounding box center [448, 329] width 657 height 15
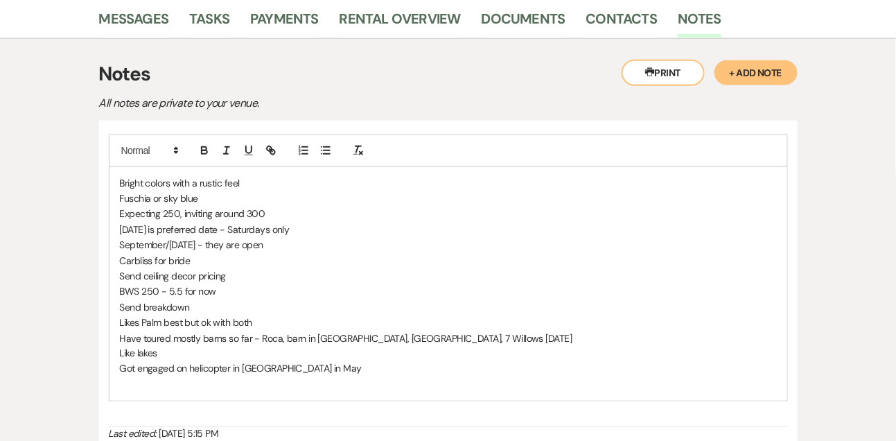
scroll to position [357, 0]
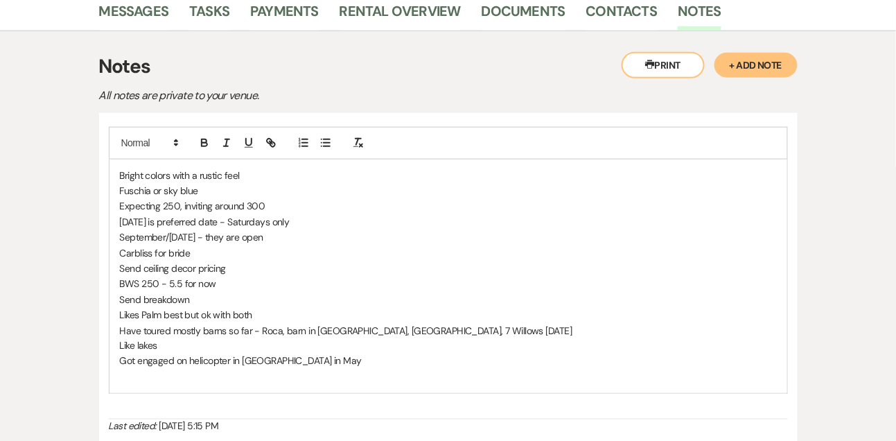
click at [314, 358] on p "Got engaged on helicopter in [GEOGRAPHIC_DATA] in May" at bounding box center [448, 361] width 657 height 15
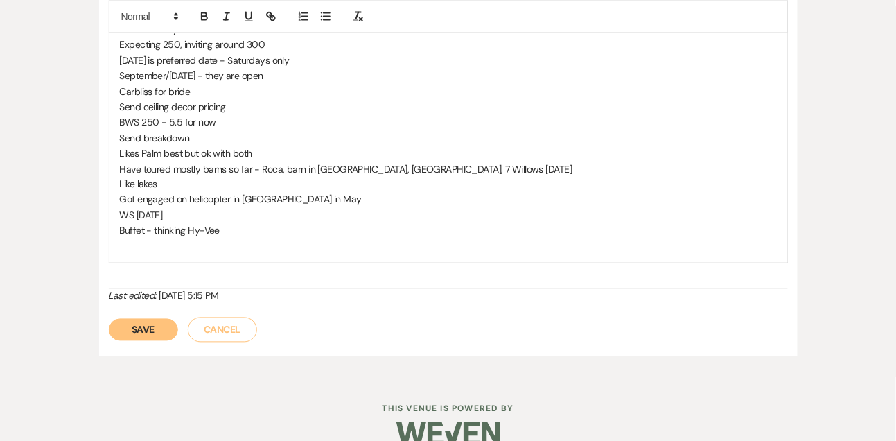
scroll to position [543, 0]
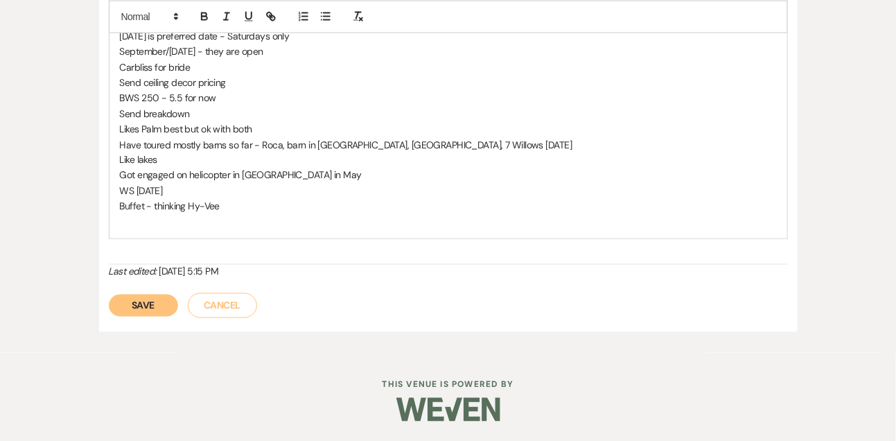
click at [164, 303] on button "Save" at bounding box center [143, 306] width 69 height 22
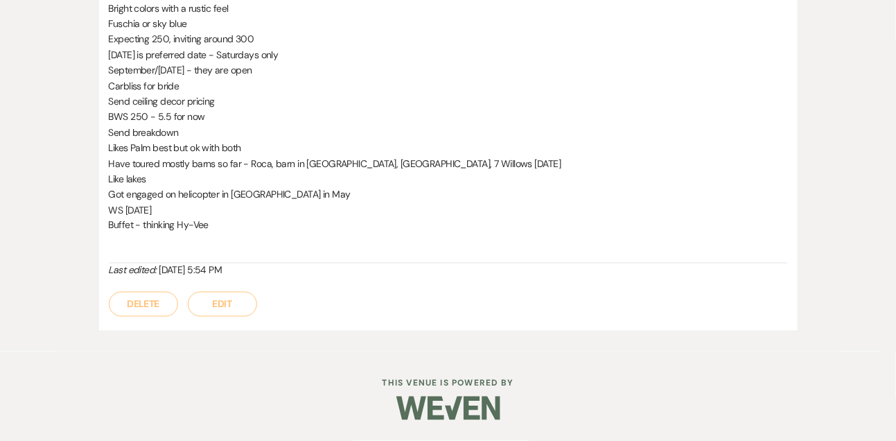
scroll to position [482, 0]
click at [209, 305] on button "Edit" at bounding box center [222, 305] width 69 height 25
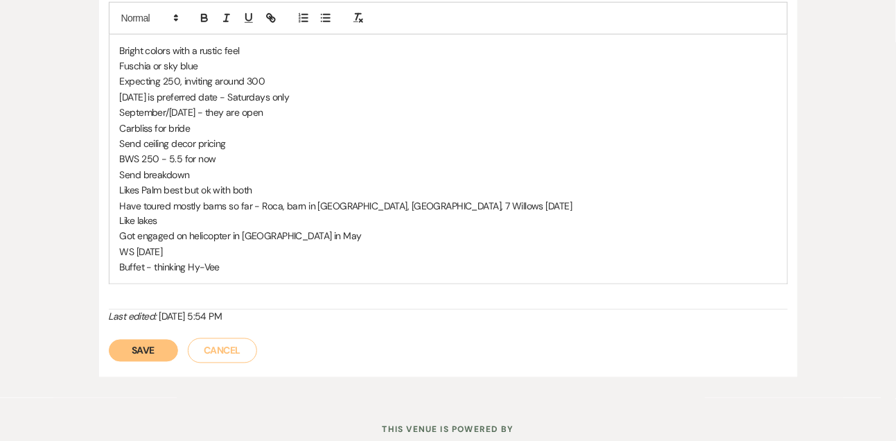
click at [246, 271] on p "Buffet - thinking Hy-Vee" at bounding box center [448, 267] width 657 height 15
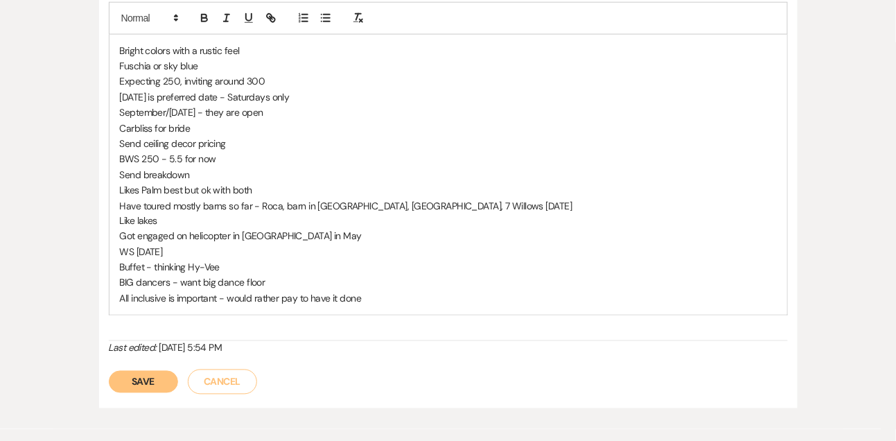
click at [144, 383] on button "Save" at bounding box center [143, 382] width 69 height 22
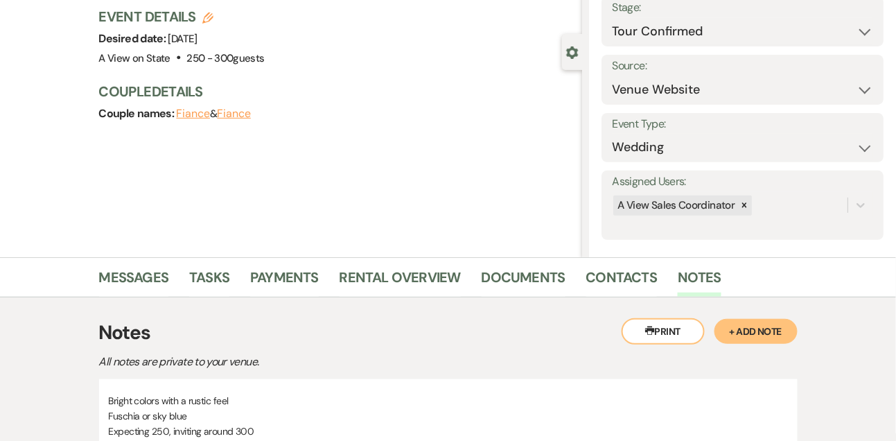
scroll to position [0, 0]
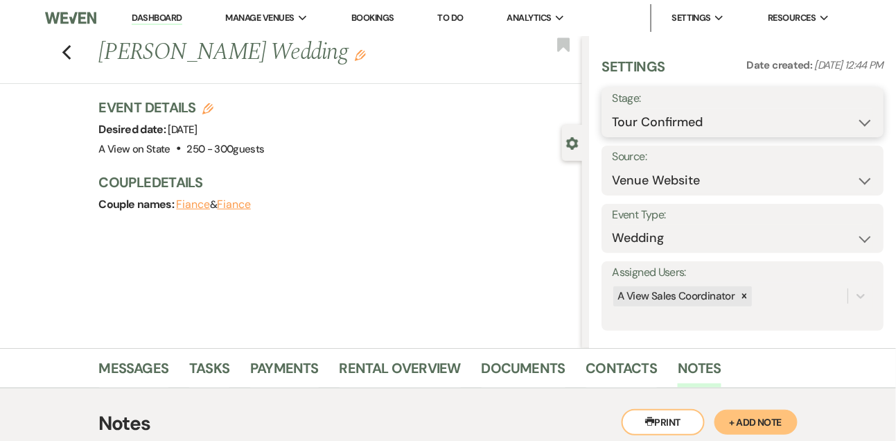
click at [630, 115] on select "Inquiry Follow Up Tour Requested Tour Confirmed Toured Proposal Sent Booked Lost" at bounding box center [742, 122] width 261 height 27
select select "5"
click at [852, 103] on button "Save" at bounding box center [855, 112] width 58 height 28
click at [620, 369] on link "Contacts" at bounding box center [621, 372] width 71 height 31
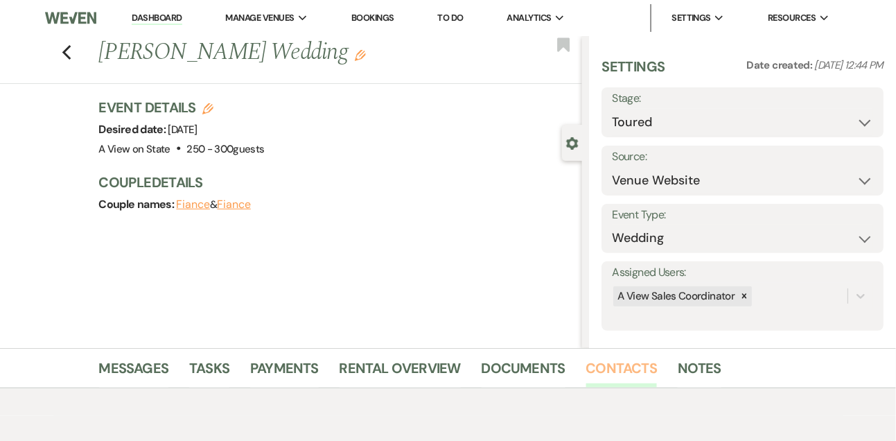
scroll to position [64, 0]
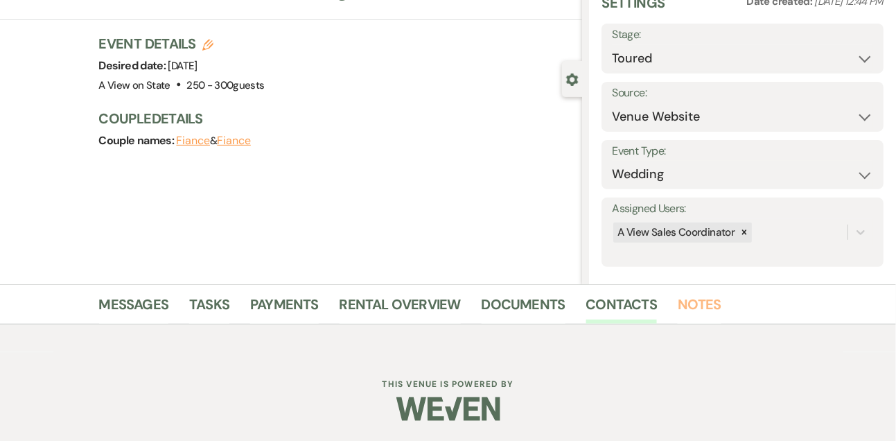
click at [702, 323] on link "Notes" at bounding box center [700, 308] width 44 height 31
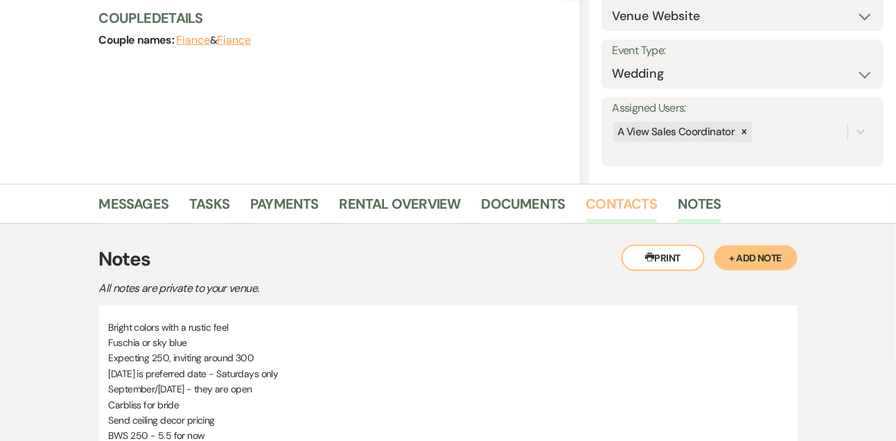
click at [638, 208] on link "Contacts" at bounding box center [621, 208] width 71 height 31
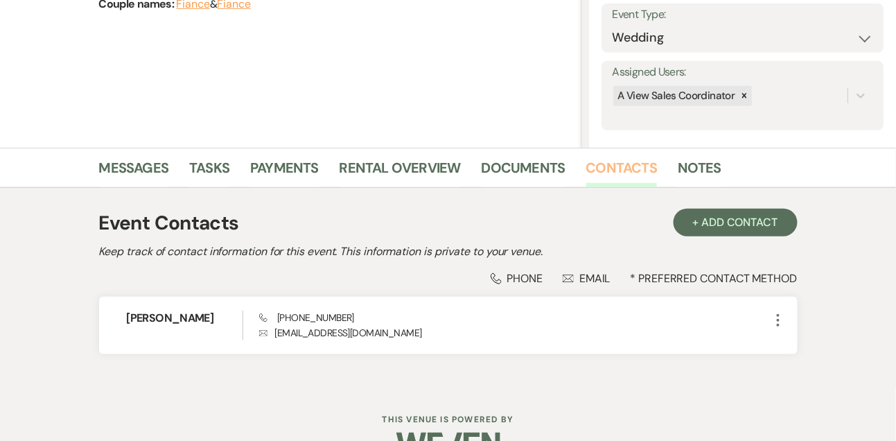
scroll to position [231, 0]
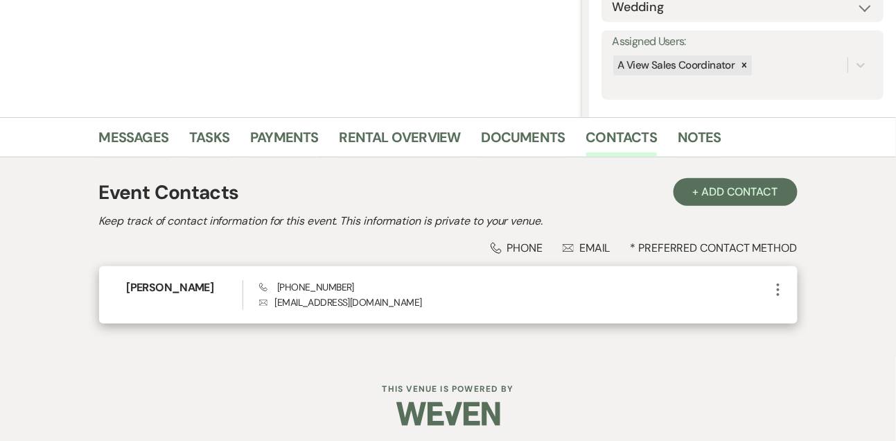
click at [315, 302] on p "Envelope [EMAIL_ADDRESS][DOMAIN_NAME]" at bounding box center [514, 302] width 511 height 15
copy div "[EMAIL_ADDRESS][DOMAIN_NAME] More"
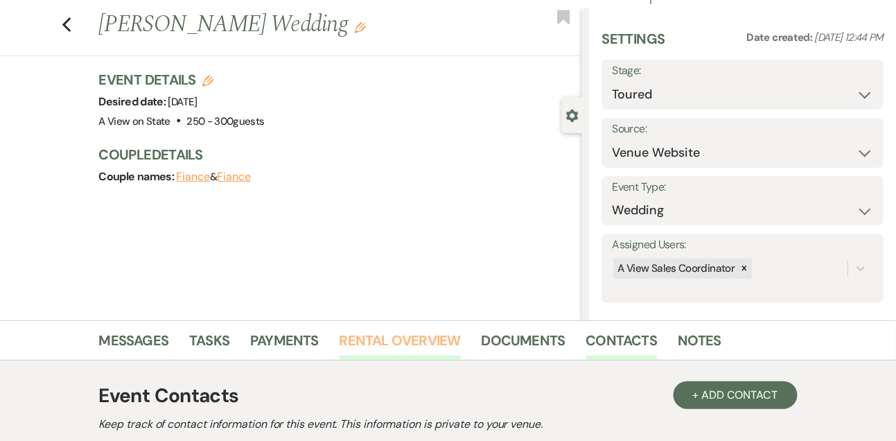
scroll to position [0, 0]
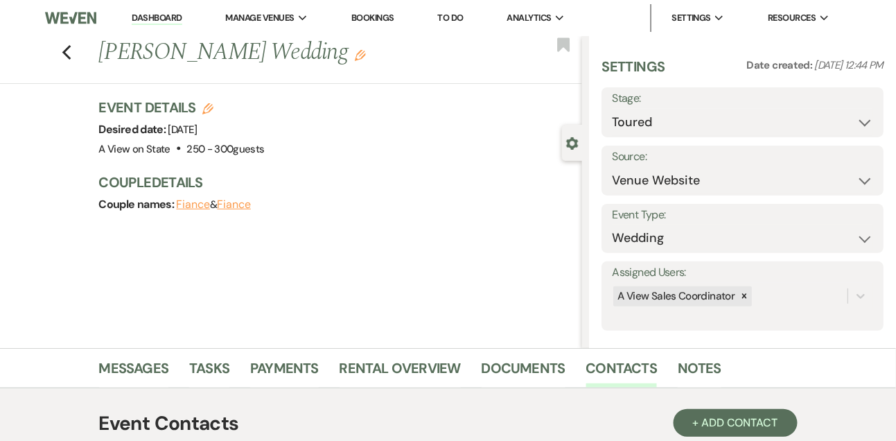
click at [163, 17] on link "Dashboard" at bounding box center [157, 18] width 50 height 13
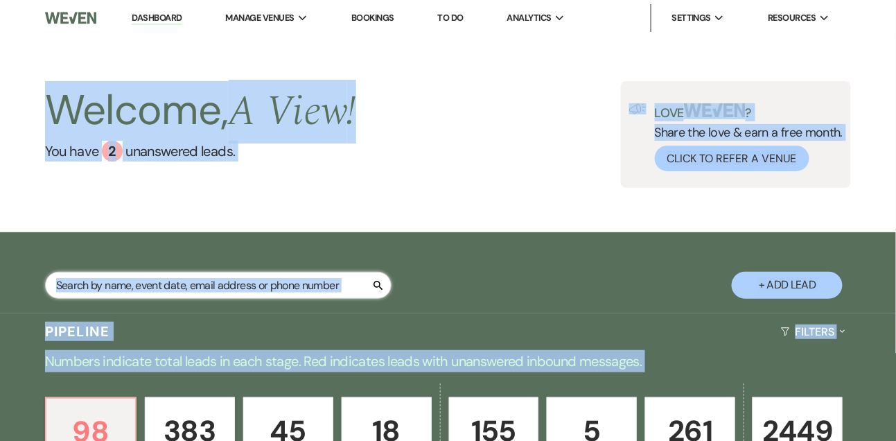
click at [174, 275] on input "text" at bounding box center [218, 285] width 347 height 27
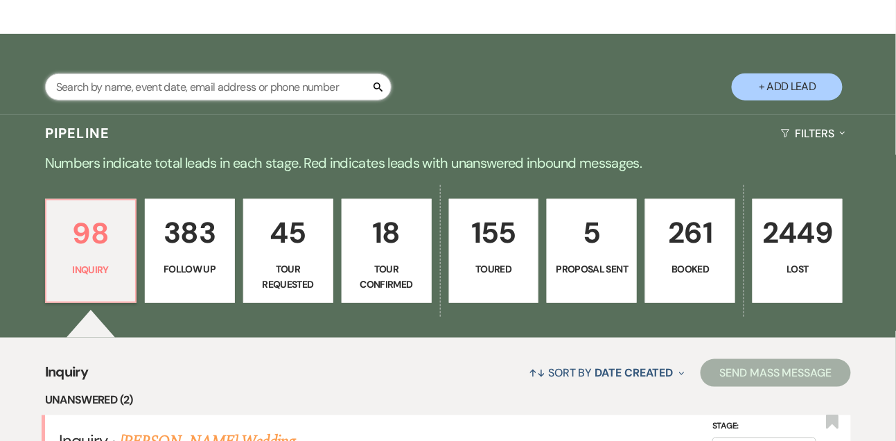
scroll to position [99, 0]
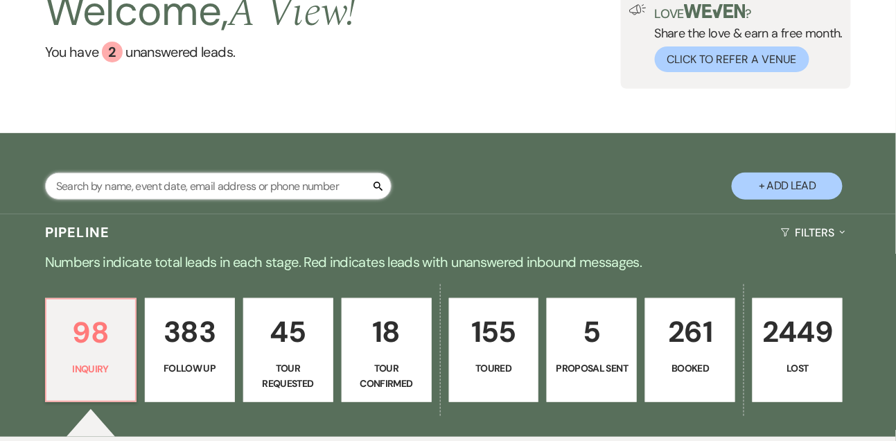
click at [200, 191] on input "text" at bounding box center [218, 186] width 347 height 27
type input "[PERSON_NAME]"
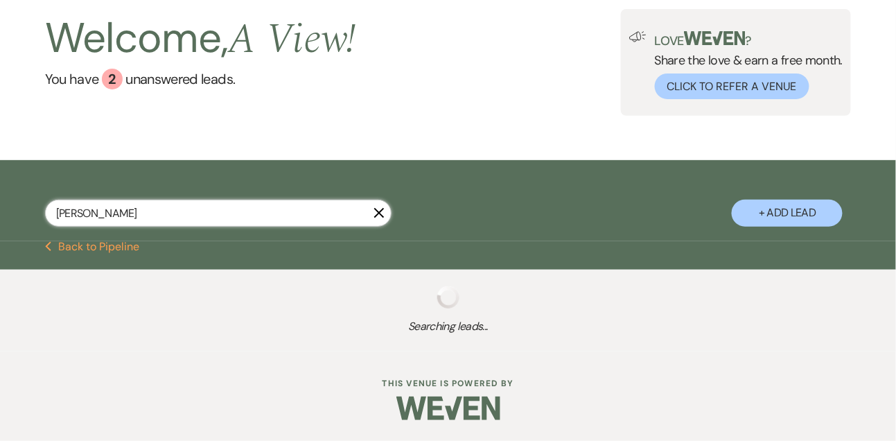
select select "9"
select select "4"
select select "8"
select select "4"
select select "9"
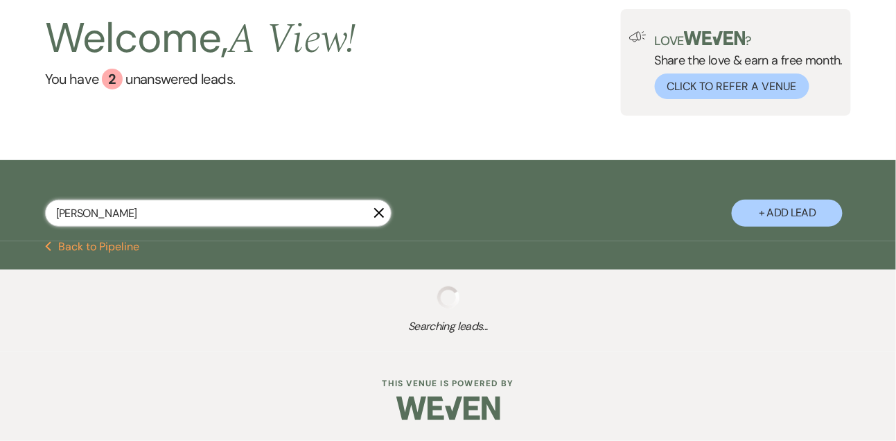
select select "8"
select select "4"
select select "8"
select select "3"
select select "8"
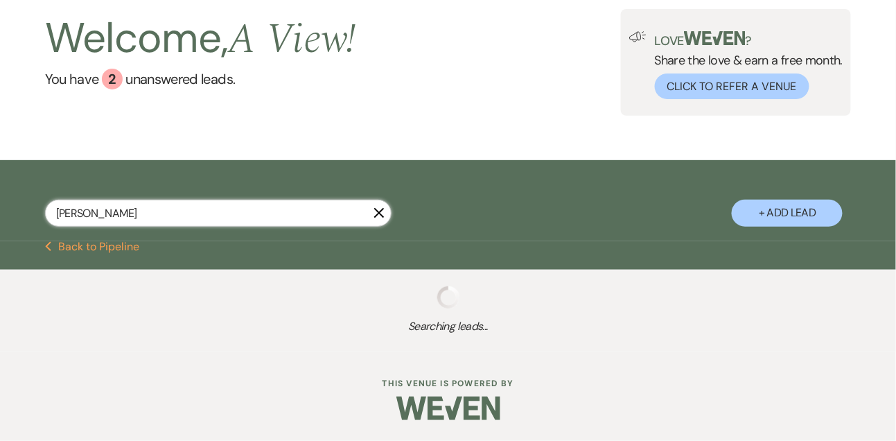
select select "8"
select select "4"
select select "9"
select select "8"
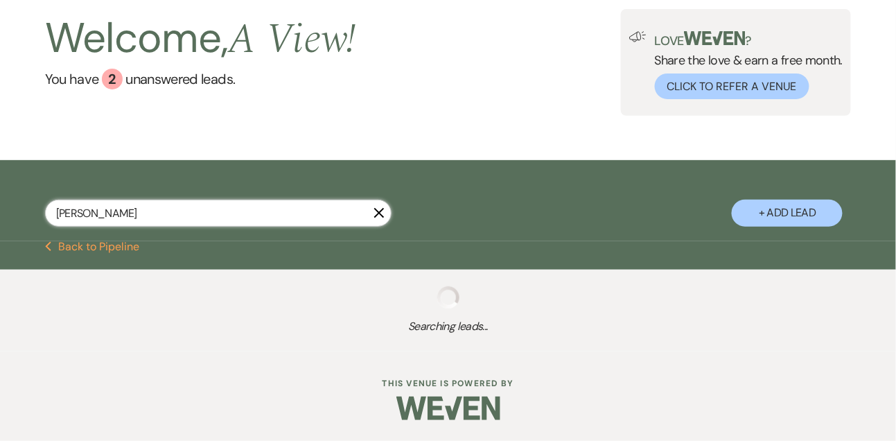
select select "4"
select select "8"
select select "5"
select select "8"
select select "4"
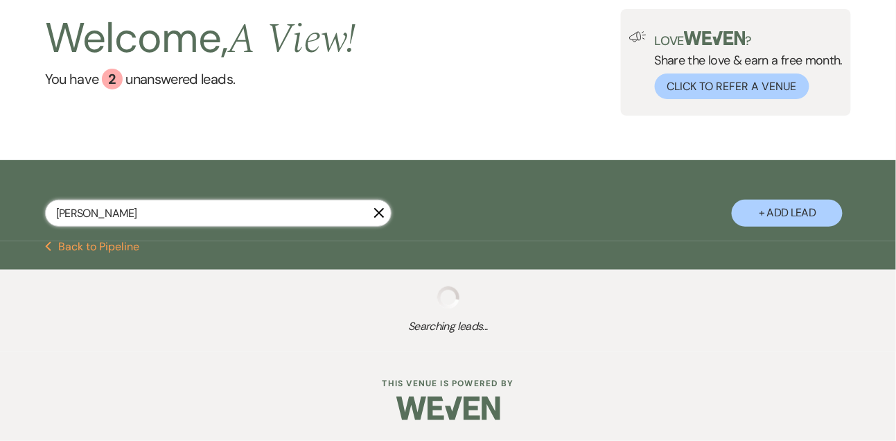
select select "8"
select select "4"
select select "8"
select select "1"
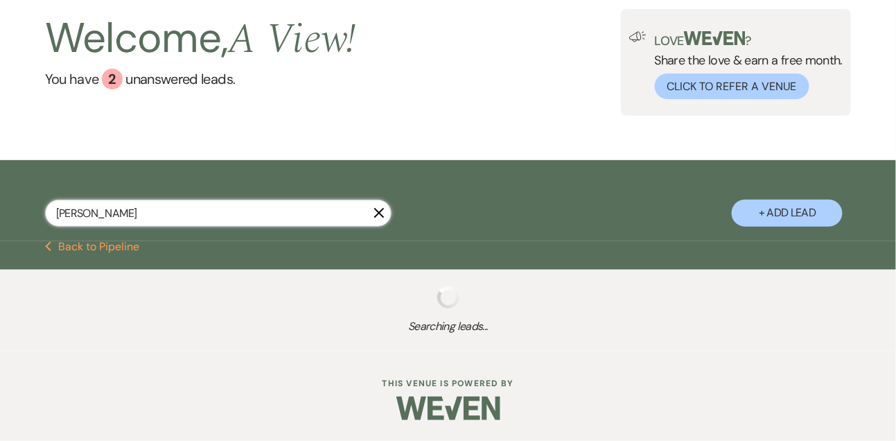
select select "8"
select select "1"
select select "8"
select select "5"
select select "8"
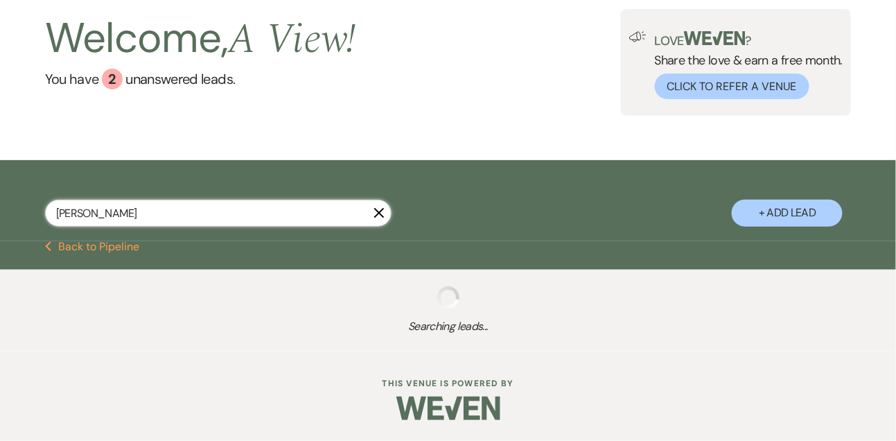
select select "4"
select select "8"
select select "4"
select select "8"
select select "4"
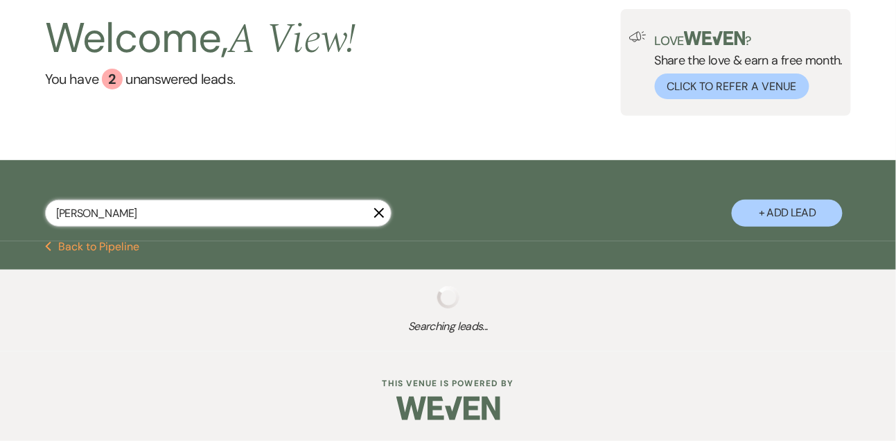
select select "8"
select select "4"
select select "9"
select select "8"
select select "5"
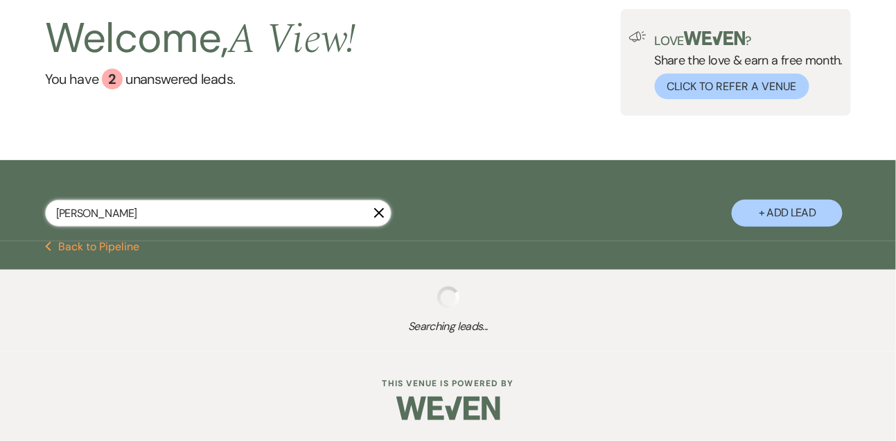
select select "8"
select select "9"
select select "8"
select select "5"
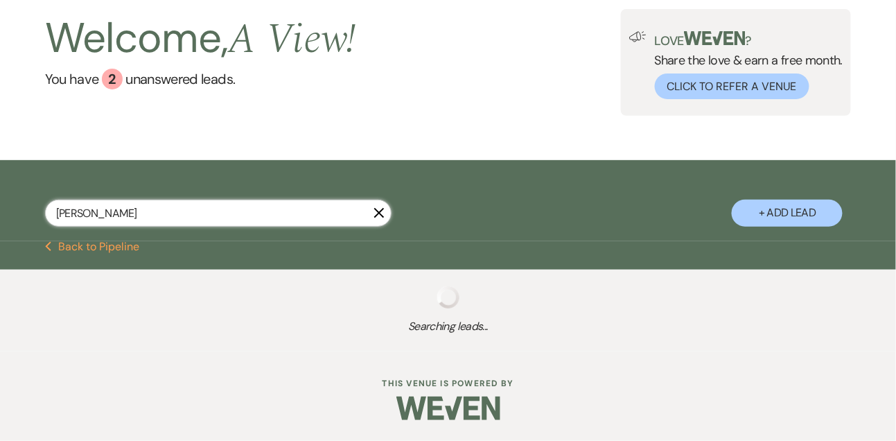
select select "8"
select select "4"
select select "8"
select select "4"
select select "8"
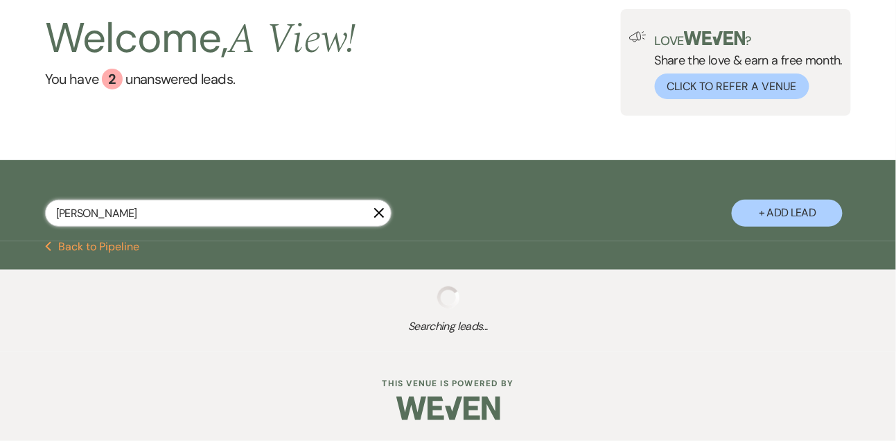
select select "5"
select select "8"
select select "5"
select select "8"
select select "6"
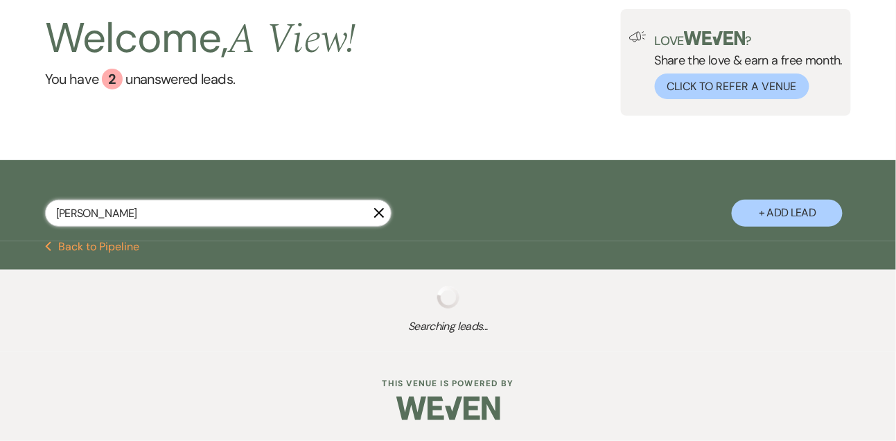
select select "8"
select select "4"
select select "8"
select select "4"
select select "8"
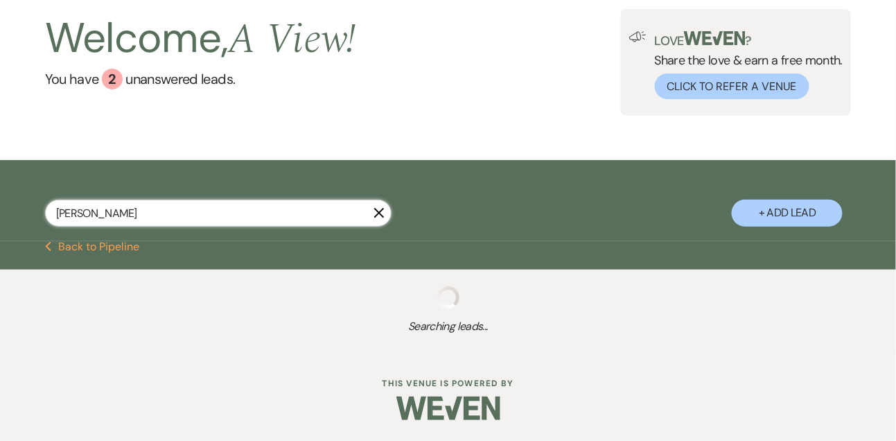
select select "8"
select select "4"
select select "8"
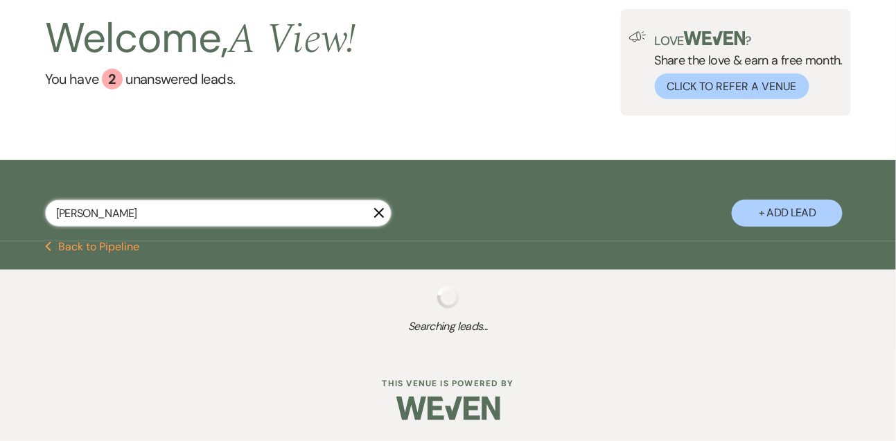
select select "8"
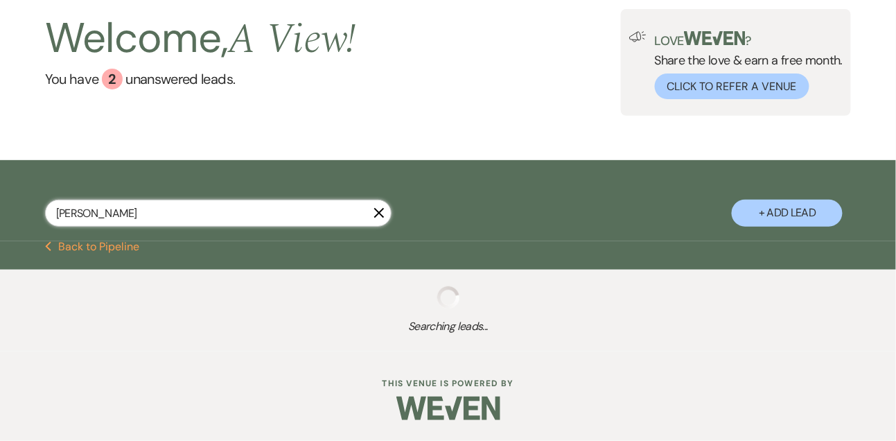
select select "8"
select select "4"
select select "8"
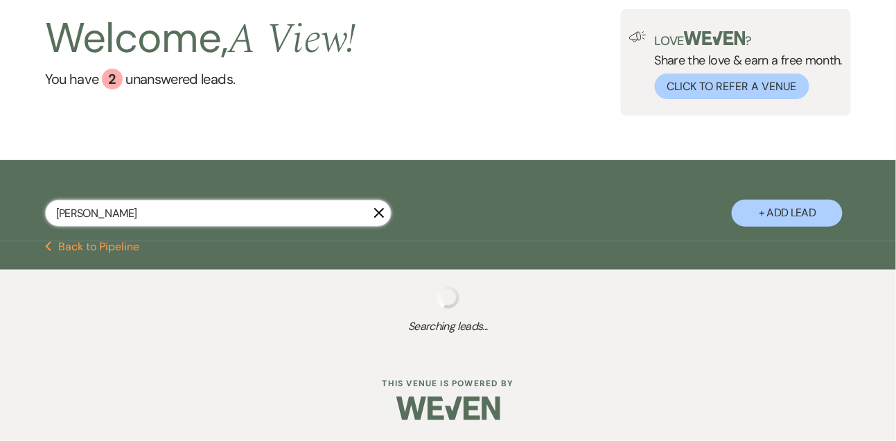
select select "8"
select select "4"
select select "8"
select select "4"
select select "8"
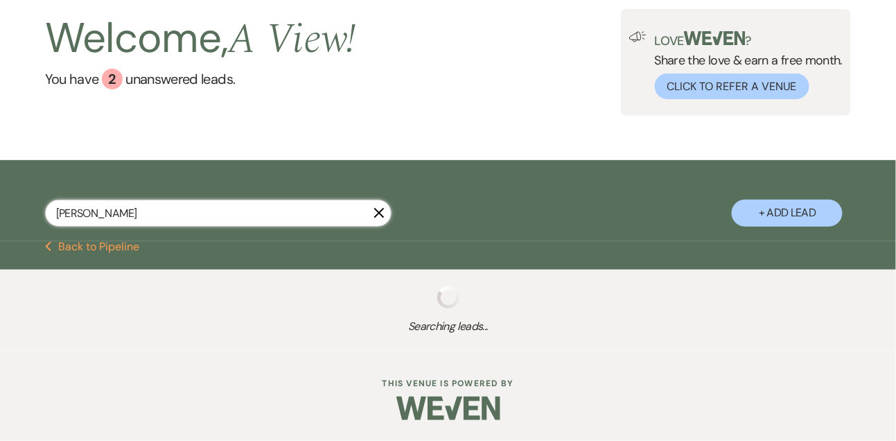
select select "8"
select select "4"
select select "8"
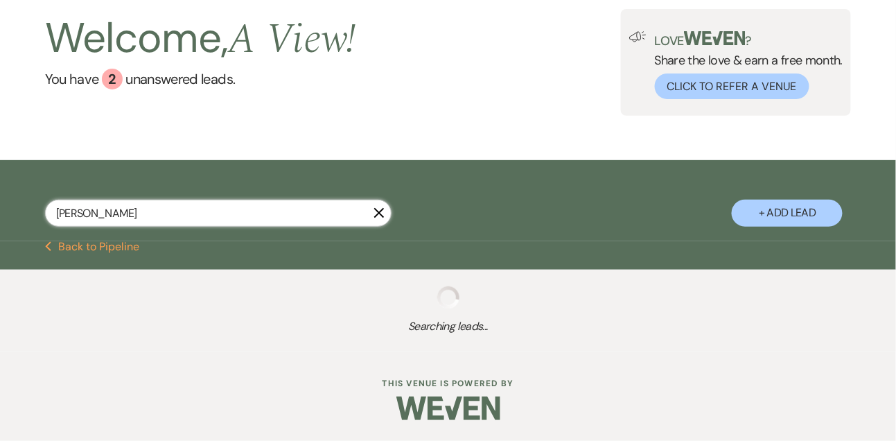
select select "1"
select select "8"
select select "4"
select select "8"
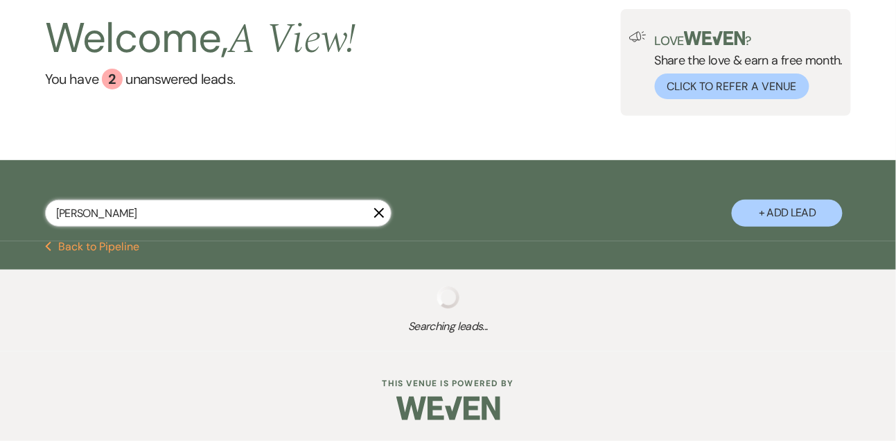
select select "6"
select select "8"
select select "6"
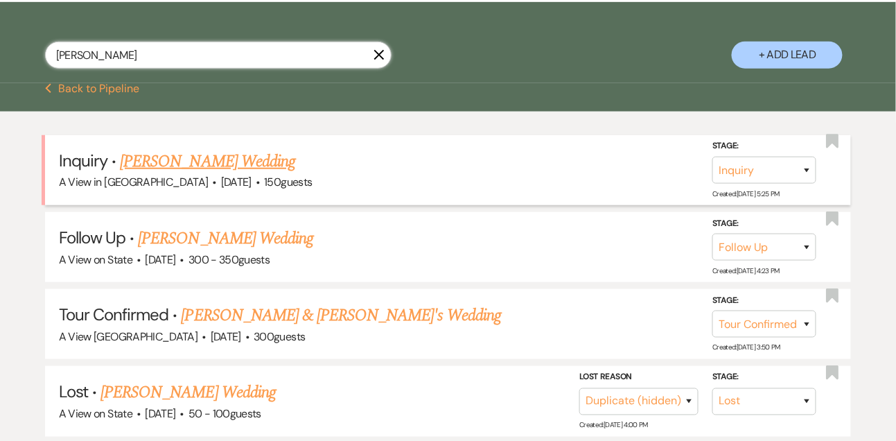
scroll to position [231, 0]
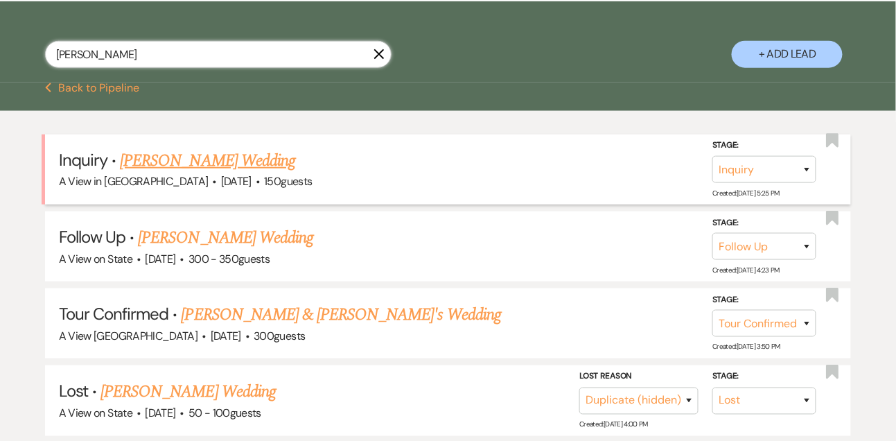
type input "[PERSON_NAME]"
click at [187, 155] on link "[PERSON_NAME] Wedding" at bounding box center [207, 160] width 175 height 25
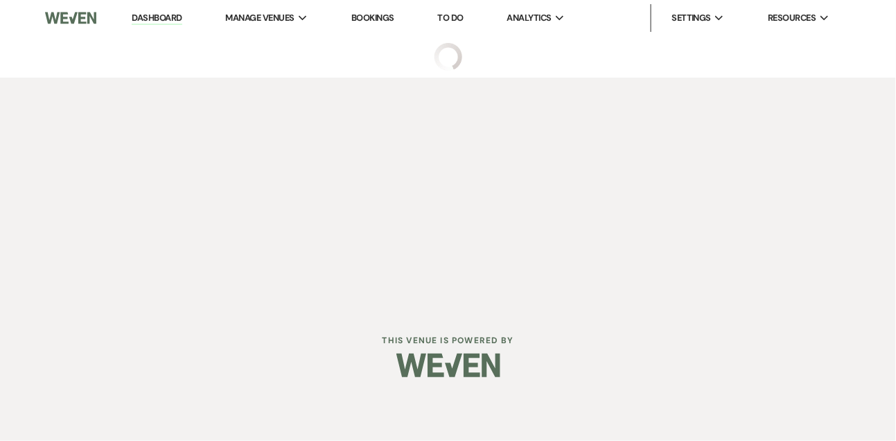
select select "5"
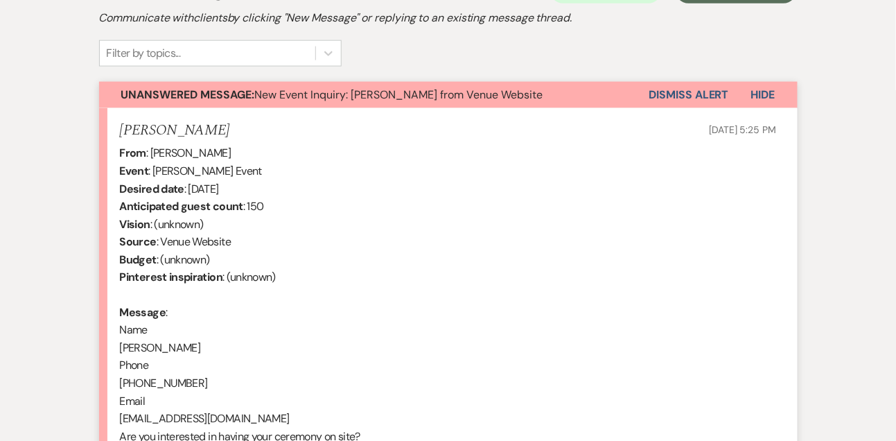
scroll to position [868, 0]
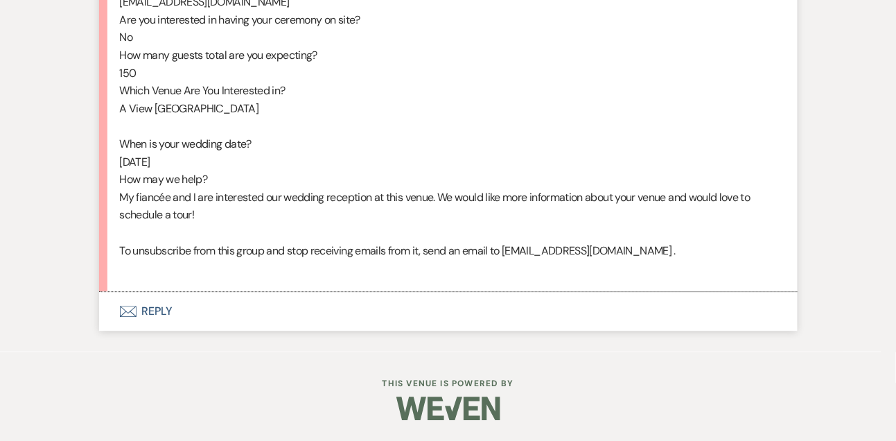
click at [173, 314] on button "Envelope Reply" at bounding box center [448, 311] width 699 height 39
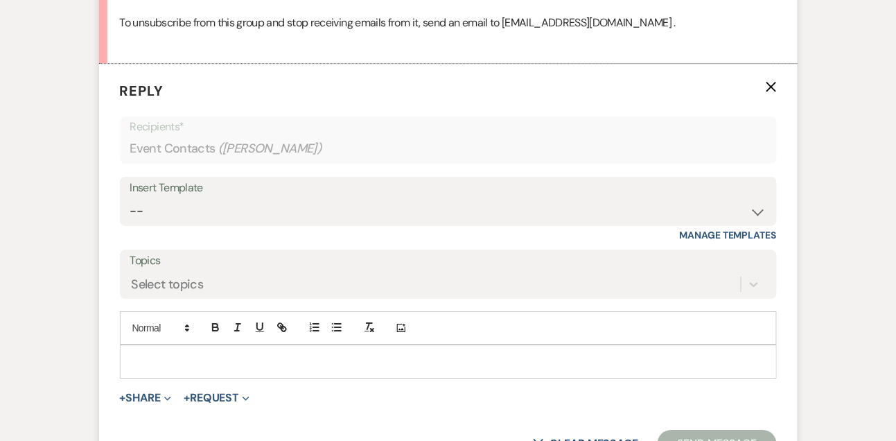
scroll to position [1108, 0]
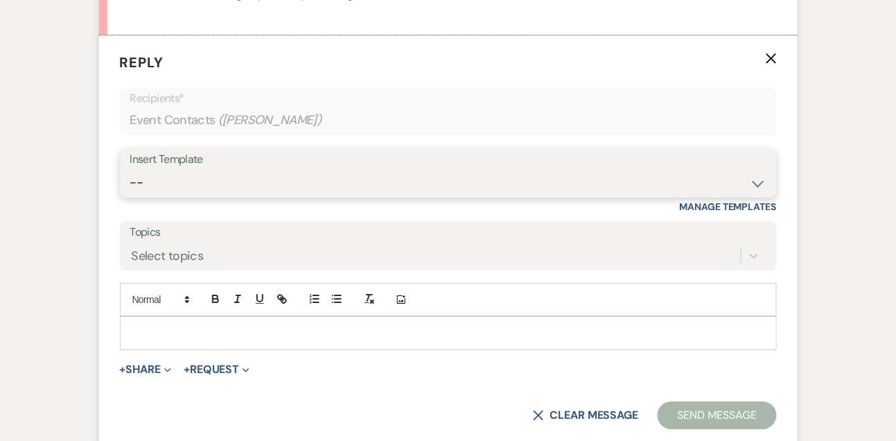
click at [182, 196] on select "-- Tour Confirmation Contract (Pre-Booked Leads) Out of office Inquiry Email Al…" at bounding box center [448, 182] width 636 height 27
select select "3299"
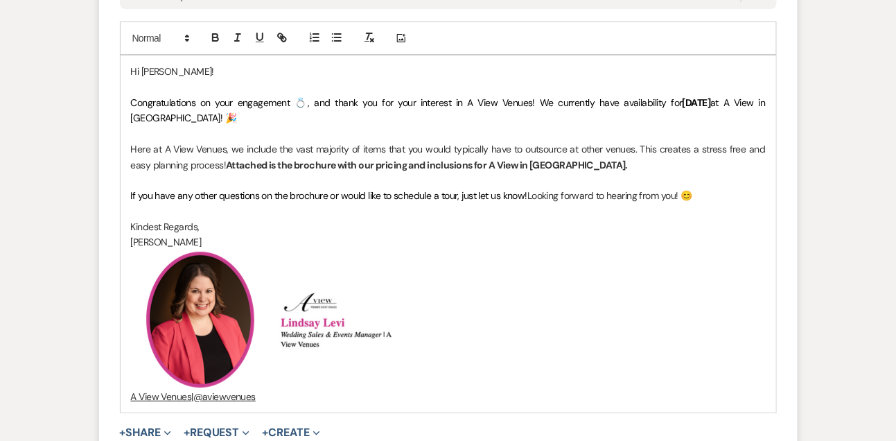
scroll to position [1470, 0]
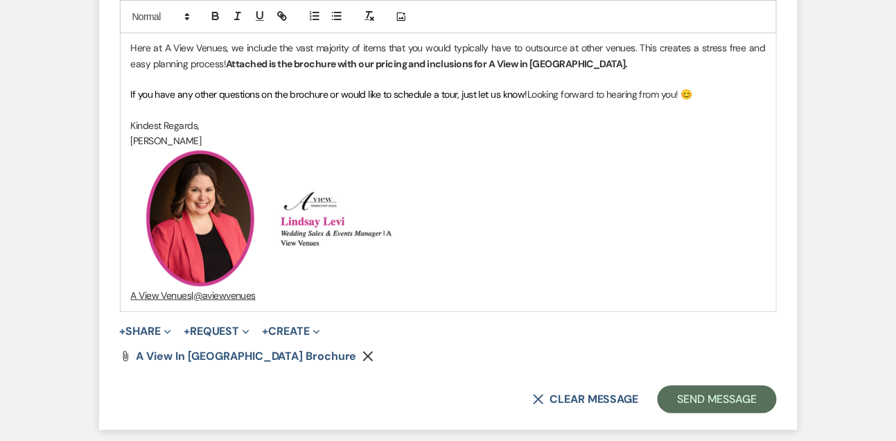
click at [455, 303] on p "A View Venues | @aviewvenues" at bounding box center [448, 295] width 635 height 15
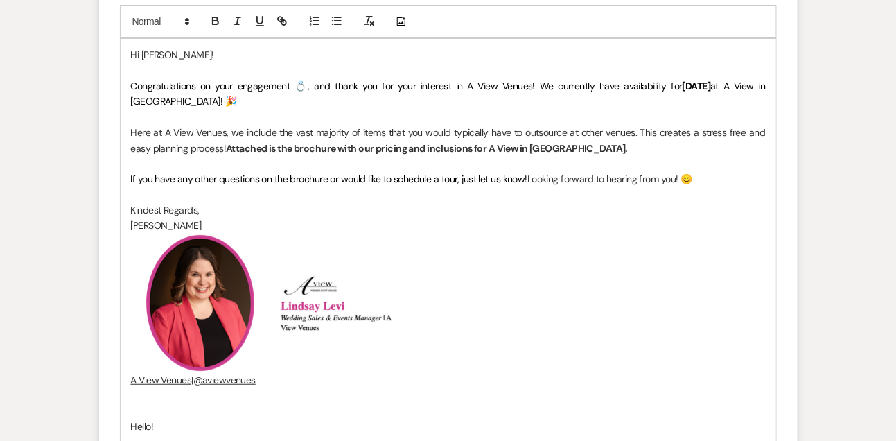
scroll to position [1382, 0]
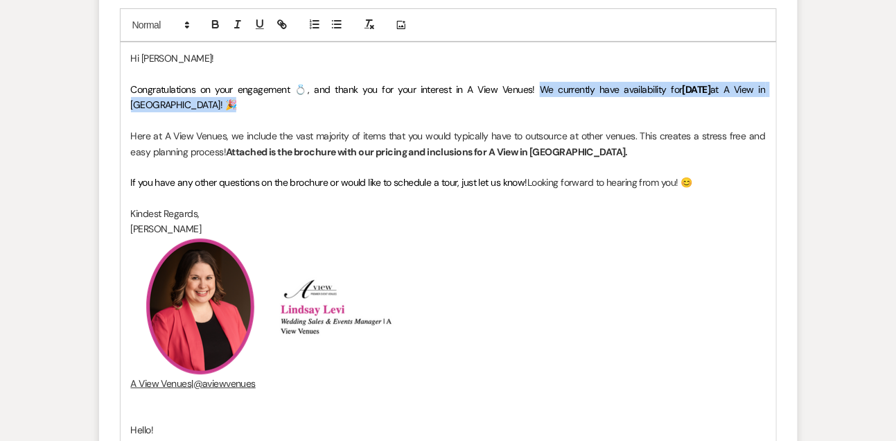
drag, startPoint x: 522, startPoint y: 103, endPoint x: 530, endPoint y: 116, distance: 15.6
click at [529, 113] on p "Congratulations on your engagement 💍, and thank you for your interest in A View…" at bounding box center [448, 97] width 635 height 31
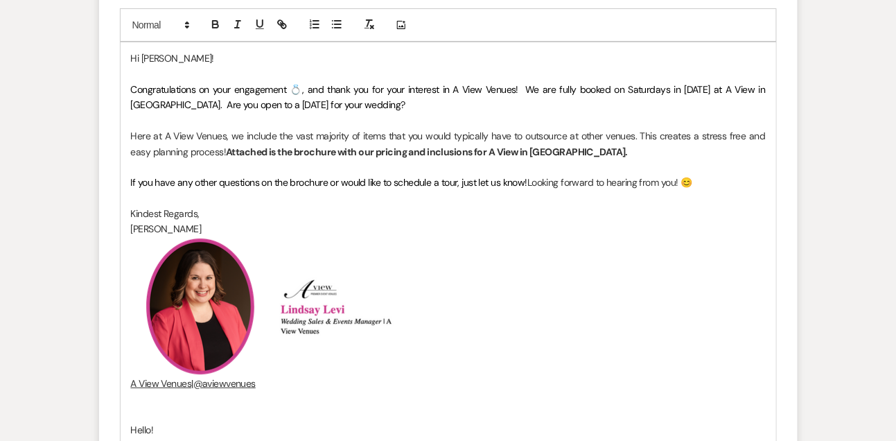
drag, startPoint x: 528, startPoint y: 191, endPoint x: 528, endPoint y: 198, distance: 7.6
click at [528, 198] on div "Hi [PERSON_NAME]! Congratulations on your engagement 💍, and thank you for your …" at bounding box center [449, 306] width 656 height 528
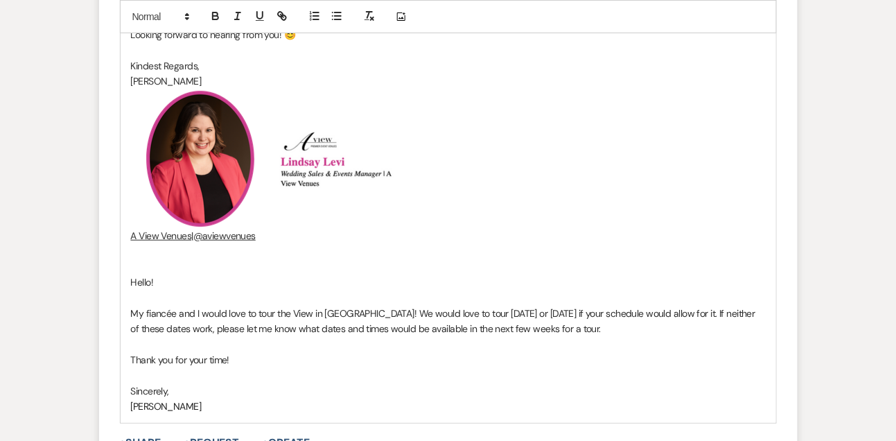
scroll to position [1774, 0]
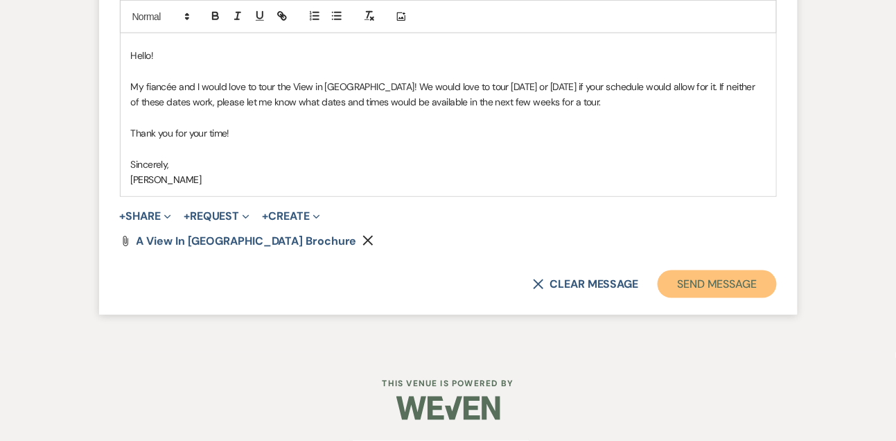
click at [763, 286] on button "Send Message" at bounding box center [717, 284] width 119 height 28
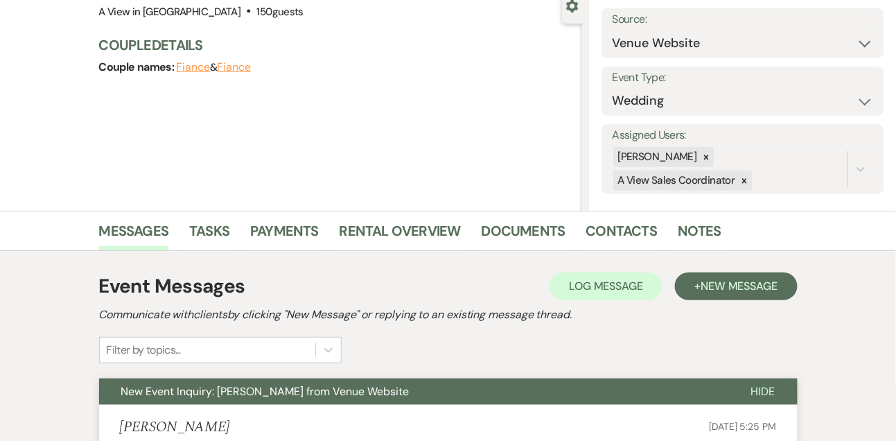
scroll to position [0, 0]
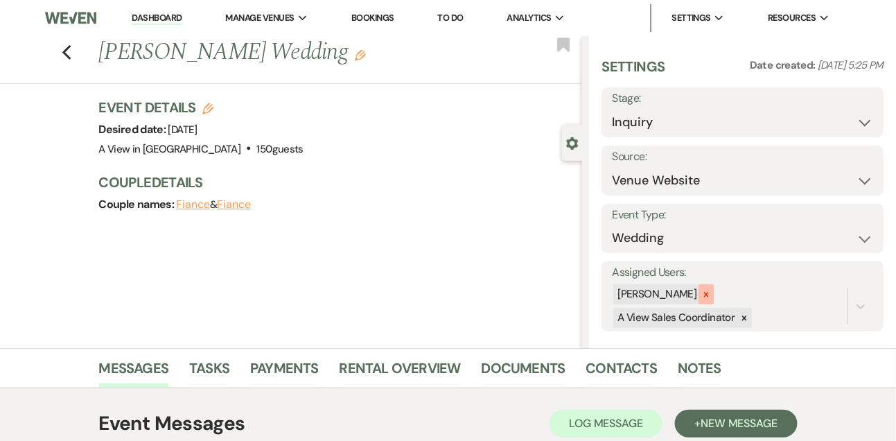
click at [711, 294] on icon at bounding box center [707, 295] width 10 height 10
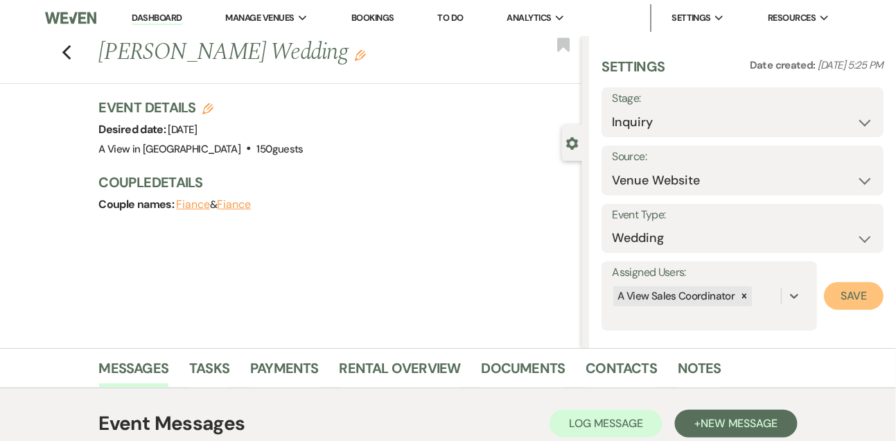
click at [831, 299] on button "Save" at bounding box center [854, 296] width 60 height 28
click at [164, 21] on link "Dashboard" at bounding box center [157, 18] width 50 height 13
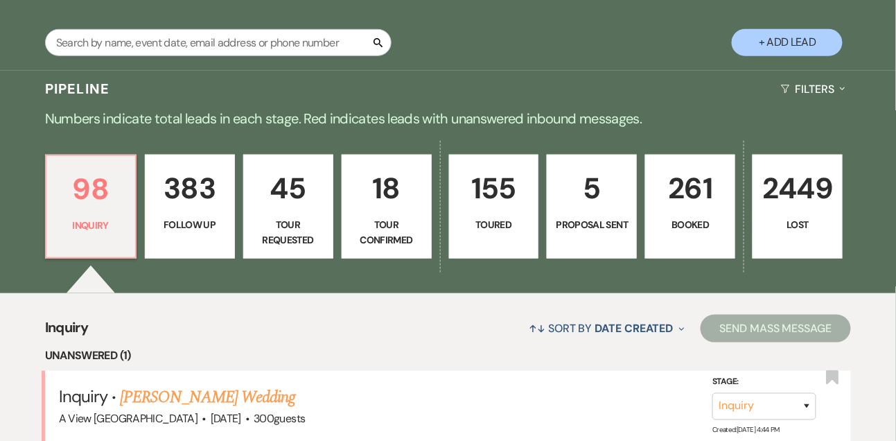
scroll to position [238, 0]
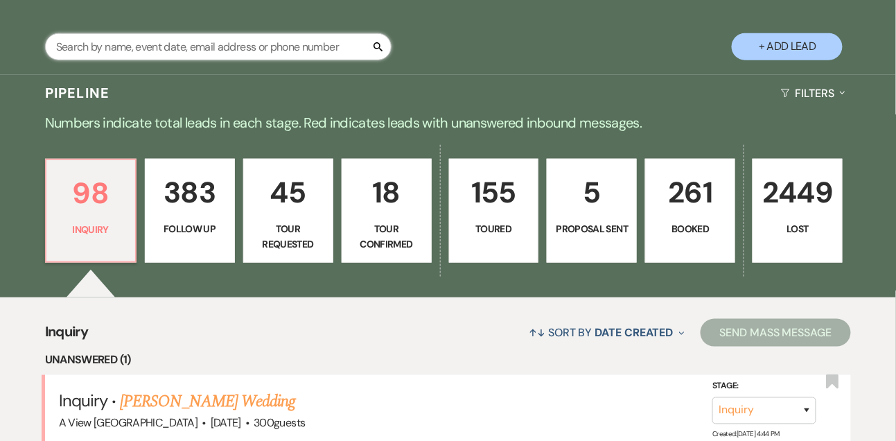
click at [186, 53] on input "text" at bounding box center [218, 46] width 347 height 27
type input "[PERSON_NAME]"
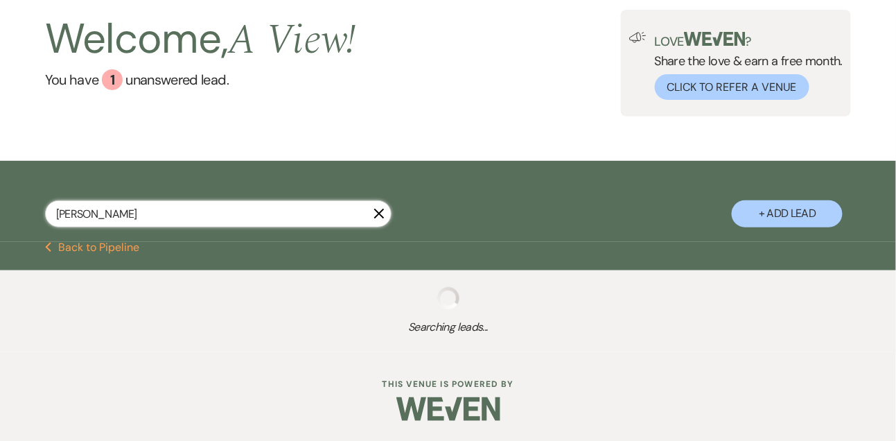
select select "9"
select select "8"
select select "4"
select select "8"
select select "4"
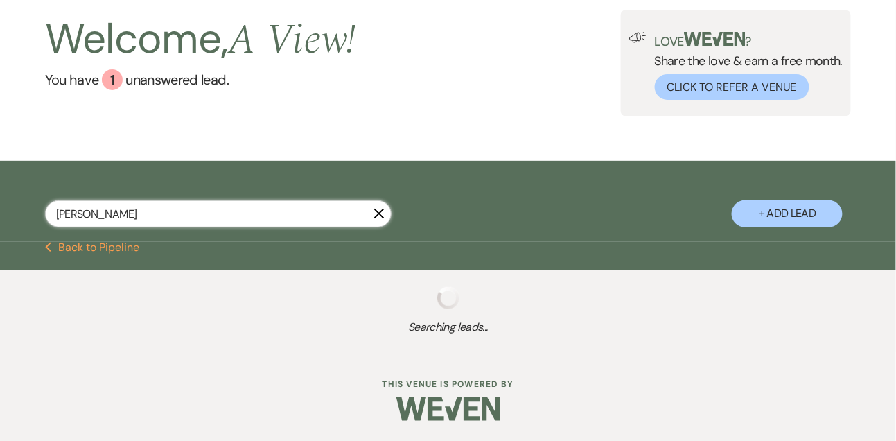
select select "8"
select select "4"
select select "8"
select select "4"
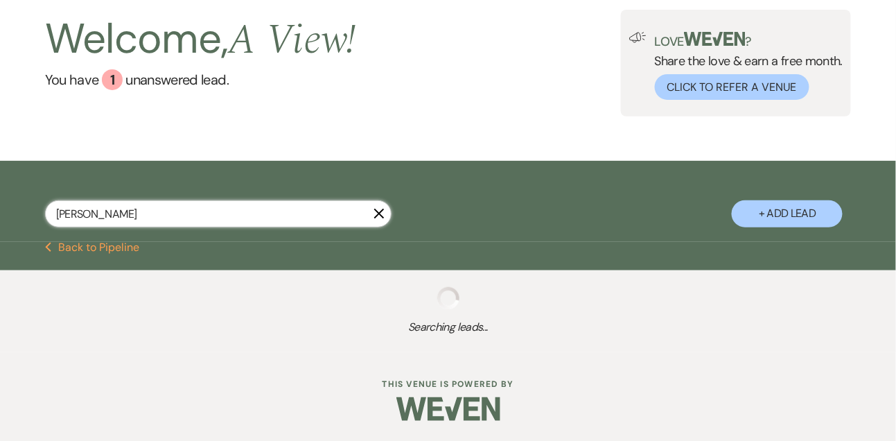
select select "8"
select select "4"
select select "8"
select select "4"
select select "8"
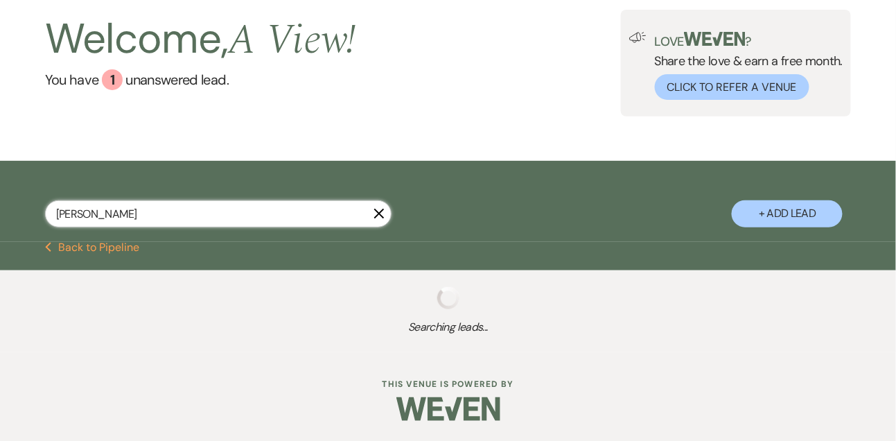
select select "4"
select select "9"
select select "8"
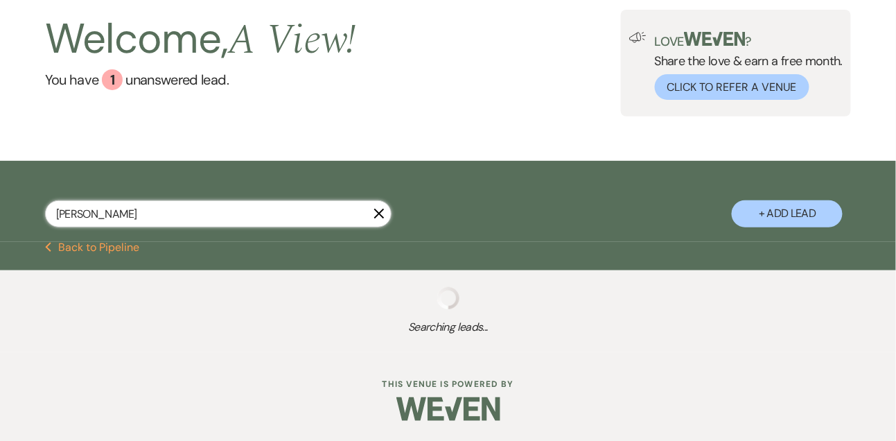
select select "6"
select select "9"
select select "5"
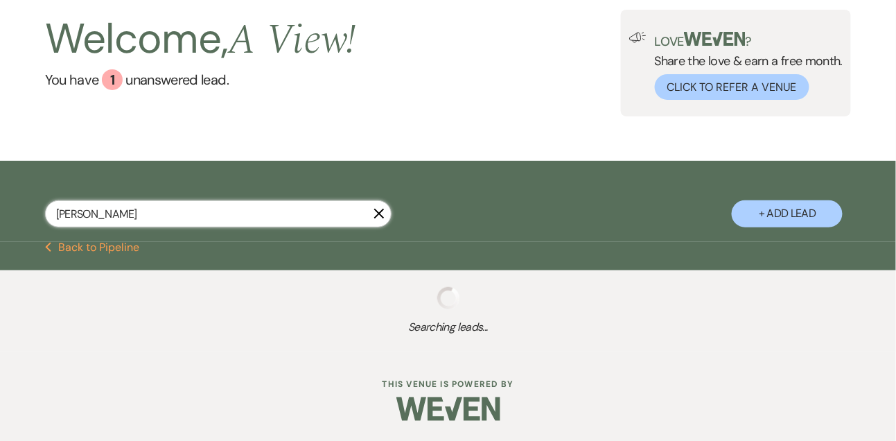
select select "9"
select select "8"
select select "7"
select select "9"
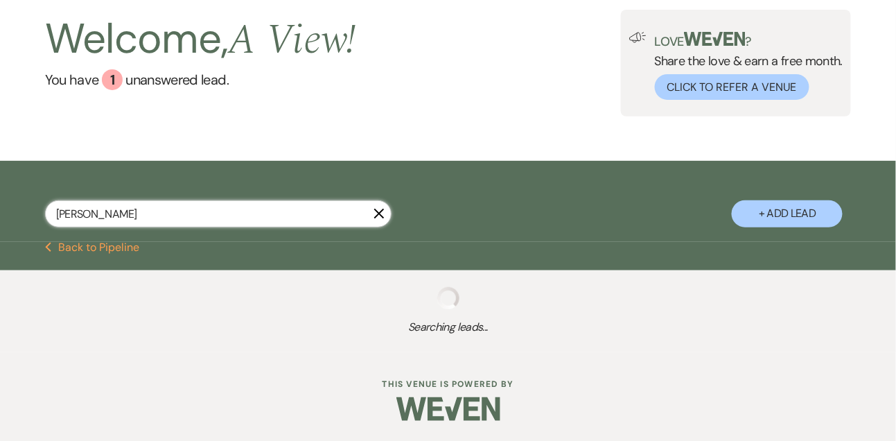
select select "8"
select select "4"
select select "8"
select select "4"
select select "8"
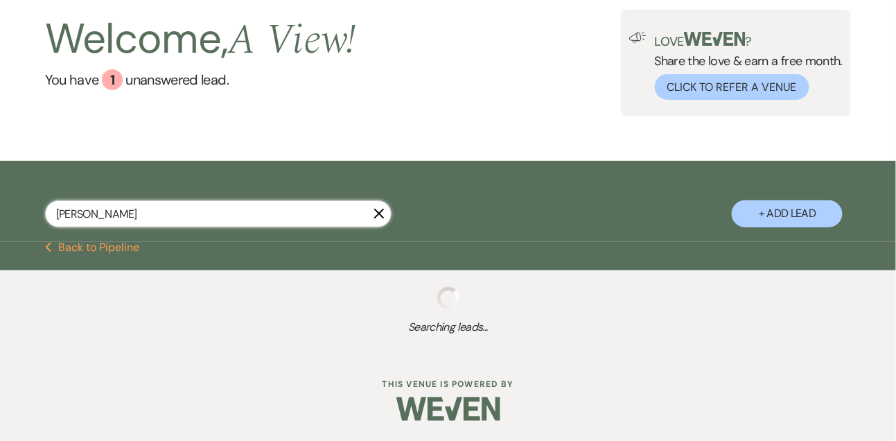
select select "4"
select select "8"
select select "10"
select select "8"
select select "4"
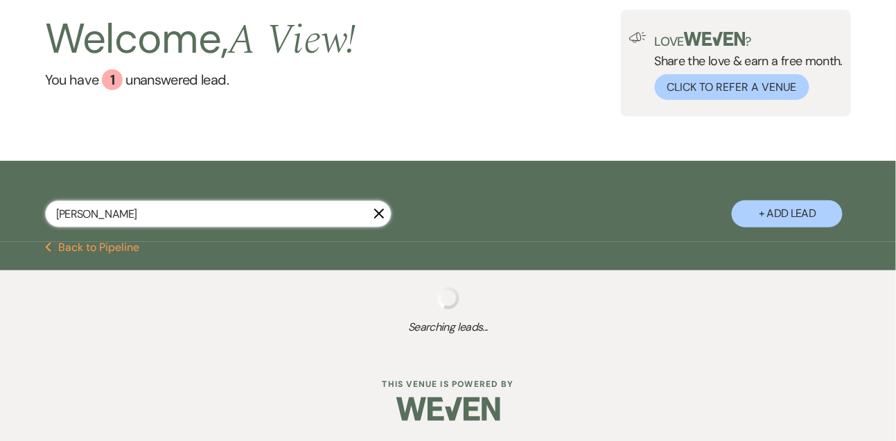
select select "8"
select select "4"
select select "8"
select select "4"
select select "5"
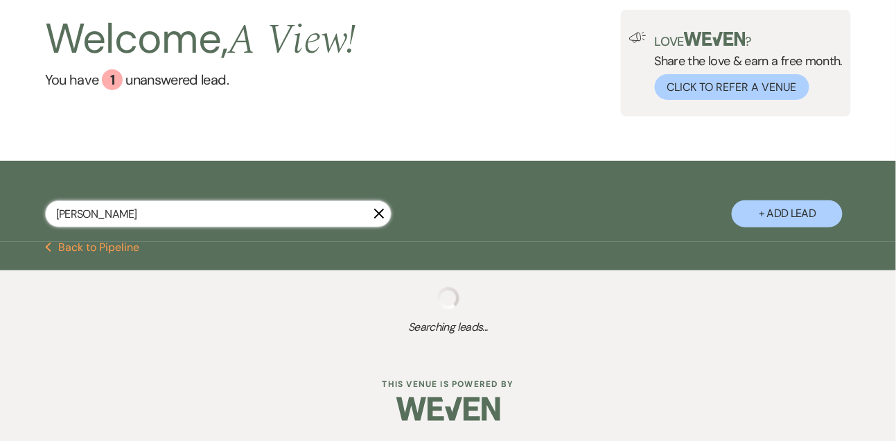
select select "8"
select select "5"
select select "9"
select select "8"
select select "10"
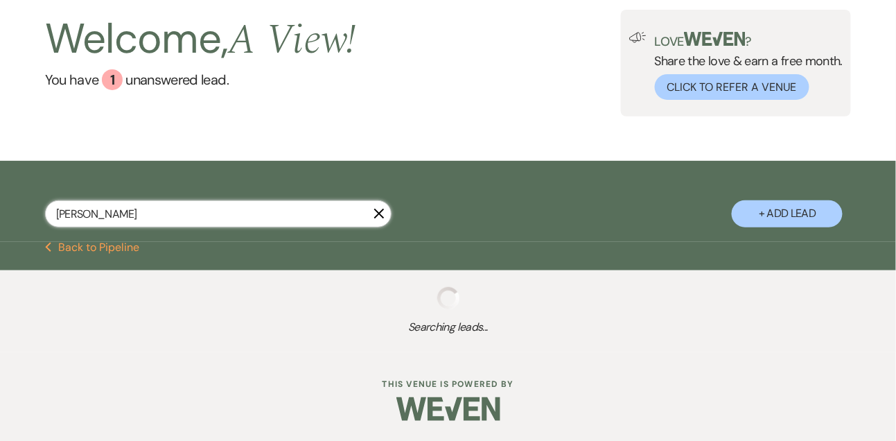
select select "8"
select select "5"
select select "8"
select select "4"
select select "8"
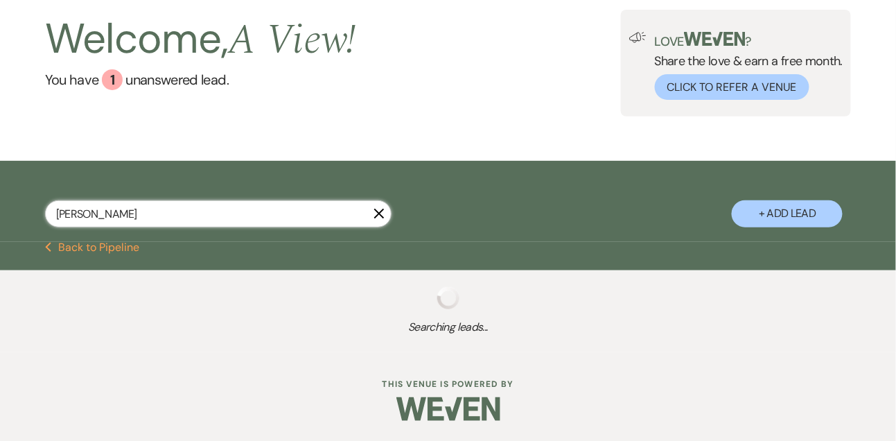
select select "4"
select select "9"
select select "8"
select select "4"
select select "8"
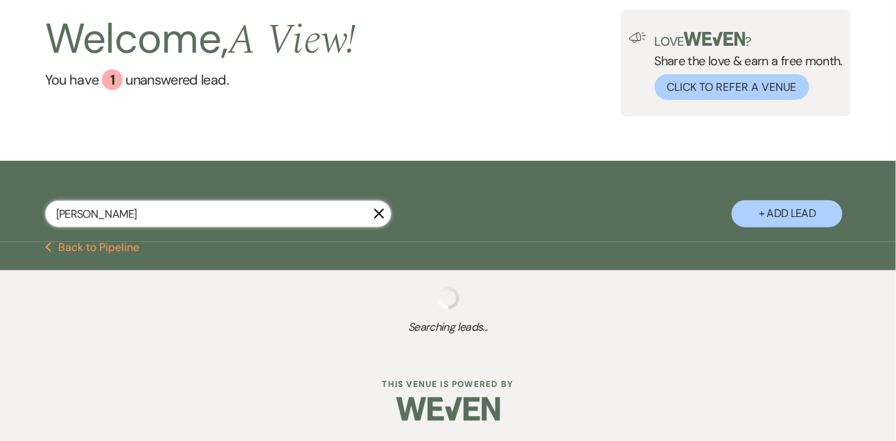
select select "6"
select select "8"
select select "5"
select select "8"
select select "5"
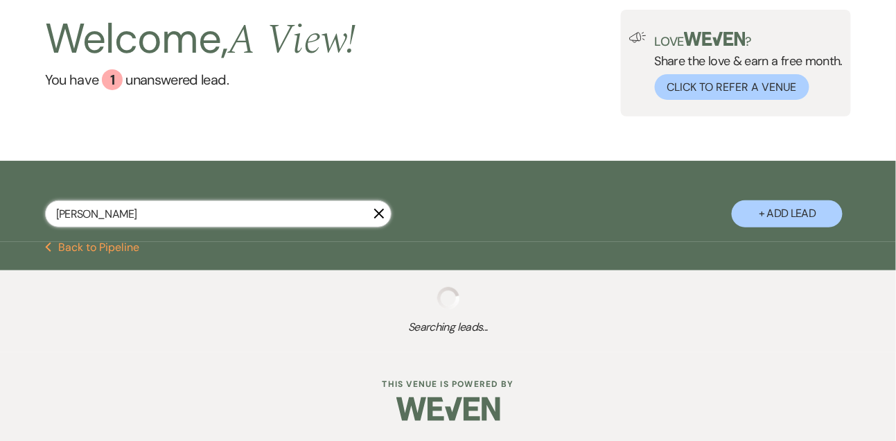
select select "8"
select select "4"
select select "8"
select select "4"
select select "8"
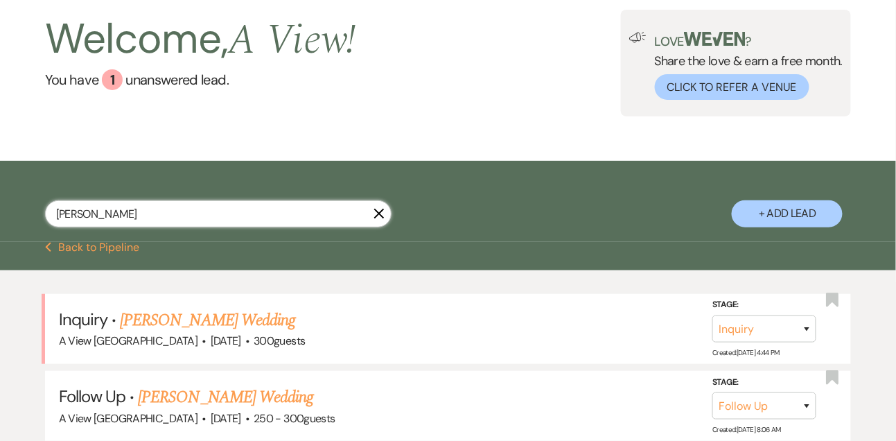
scroll to position [238, 0]
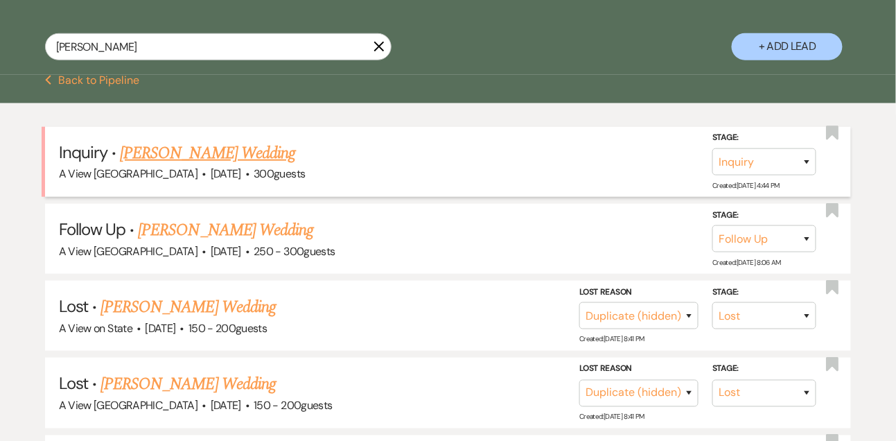
click at [239, 141] on link "[PERSON_NAME] Wedding" at bounding box center [207, 153] width 175 height 25
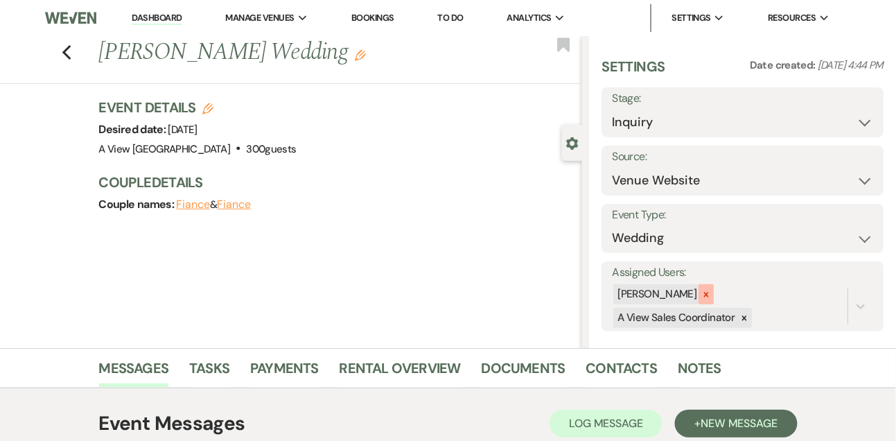
click at [711, 297] on icon at bounding box center [707, 295] width 10 height 10
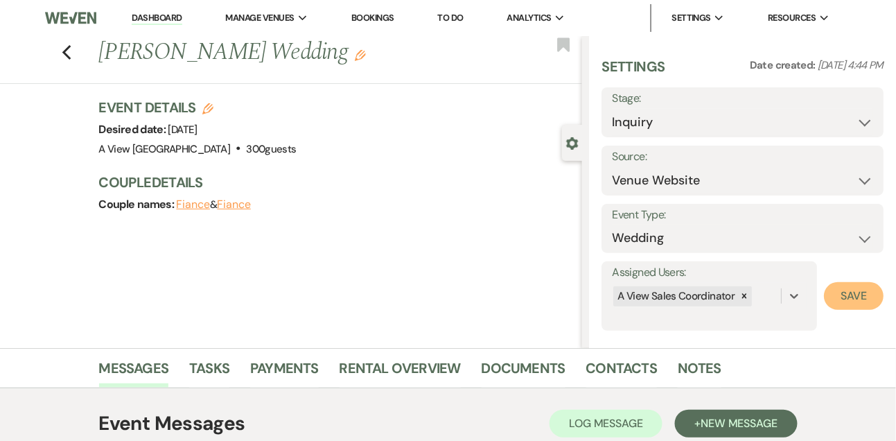
click at [841, 299] on button "Save" at bounding box center [854, 296] width 60 height 28
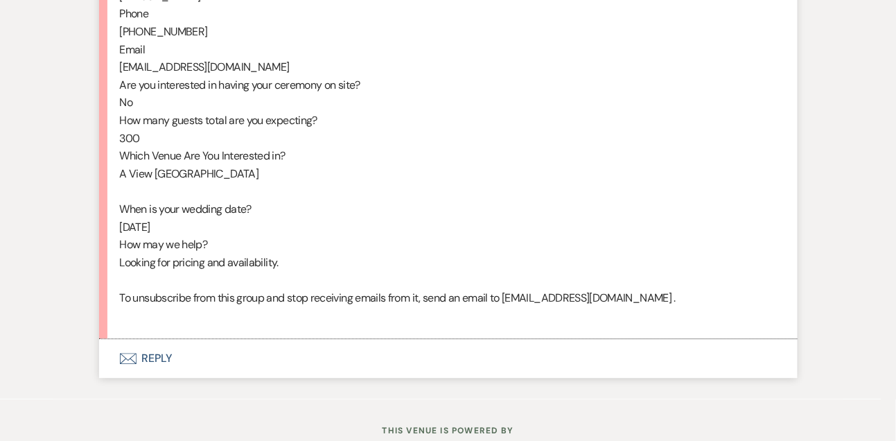
scroll to position [790, 0]
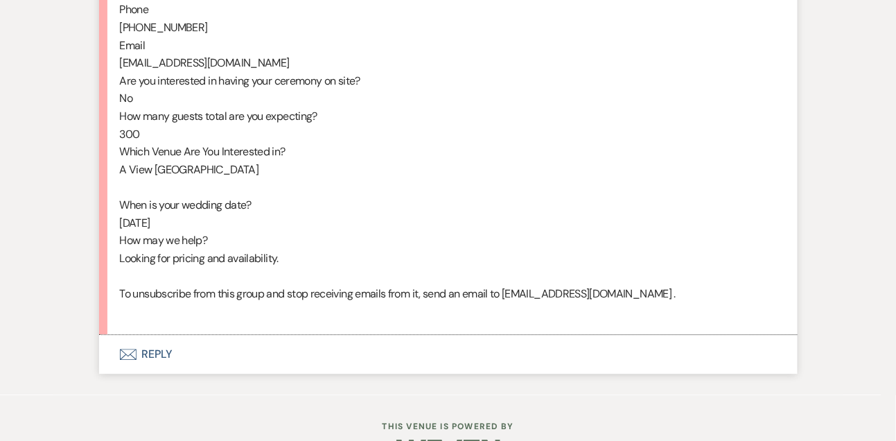
click at [166, 367] on button "Envelope Reply" at bounding box center [448, 354] width 699 height 39
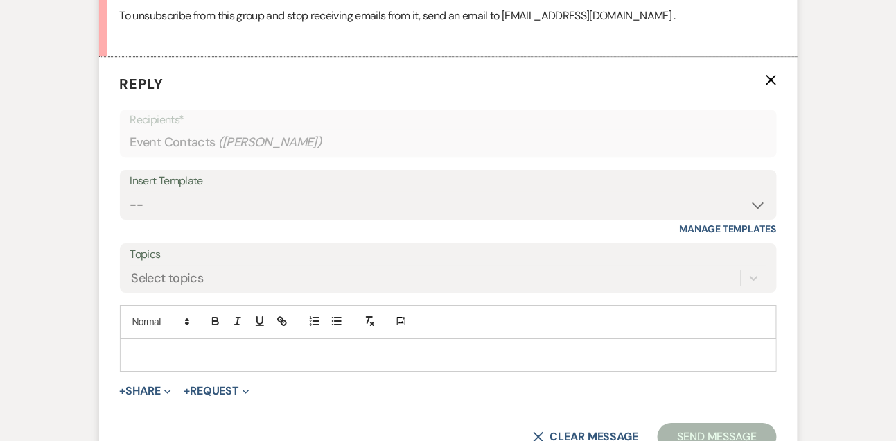
scroll to position [1091, 0]
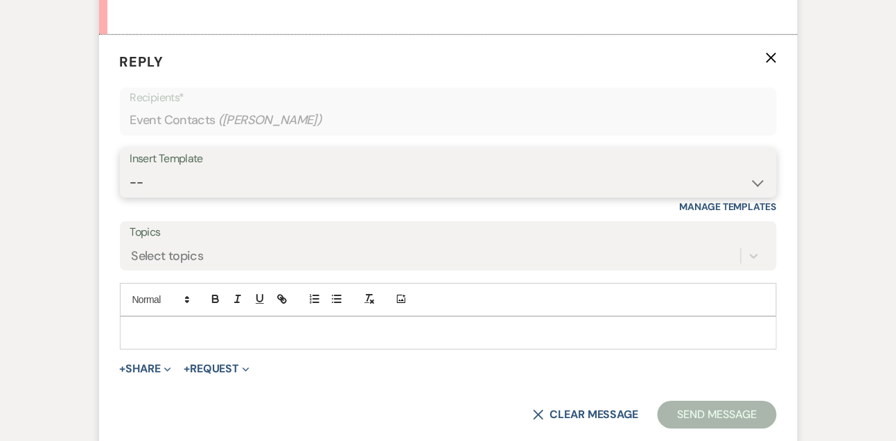
click at [173, 194] on select "-- Tour Confirmation Contract (Pre-Booked Leads) Out of office Inquiry Email Al…" at bounding box center [448, 182] width 636 height 27
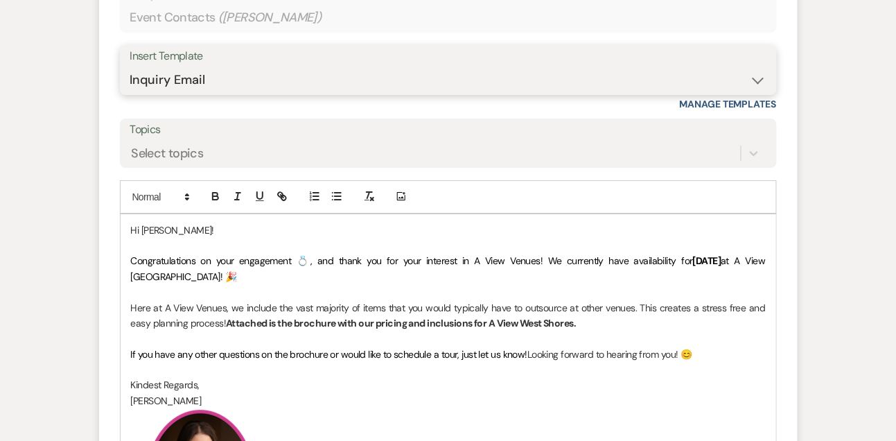
scroll to position [1251, 0]
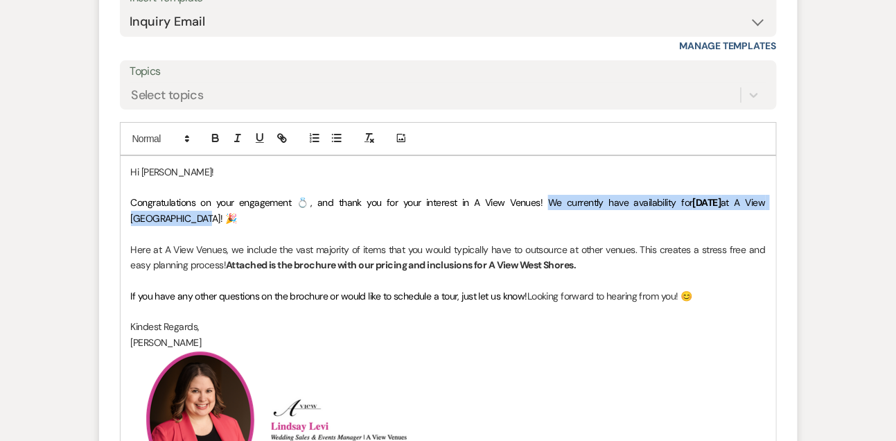
drag, startPoint x: 516, startPoint y: 214, endPoint x: 519, endPoint y: 232, distance: 17.5
click at [519, 226] on p "Congratulations on your engagement 💍, and thank you for your interest in A View…" at bounding box center [448, 210] width 635 height 31
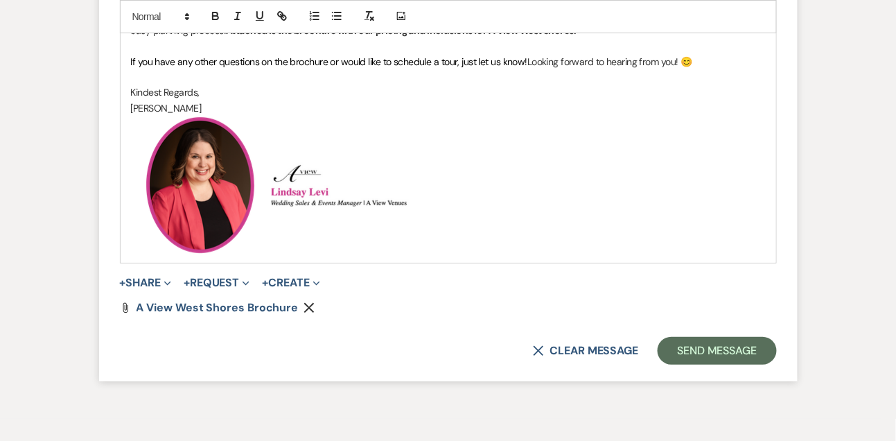
scroll to position [1523, 0]
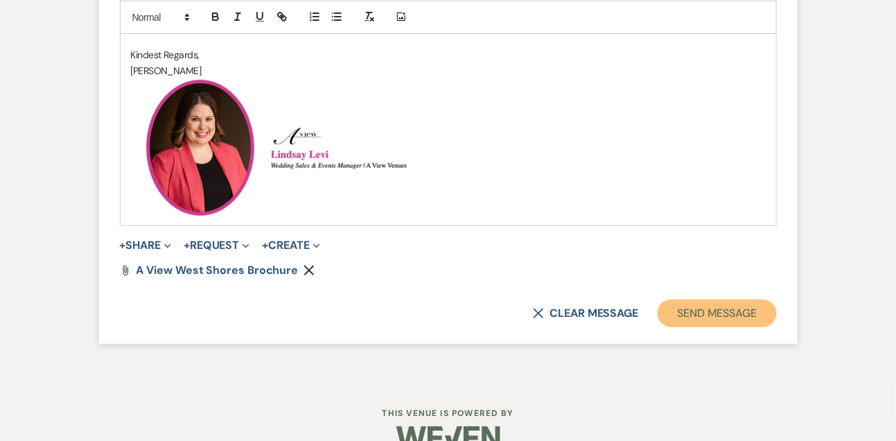
click at [760, 327] on button "Send Message" at bounding box center [717, 313] width 119 height 28
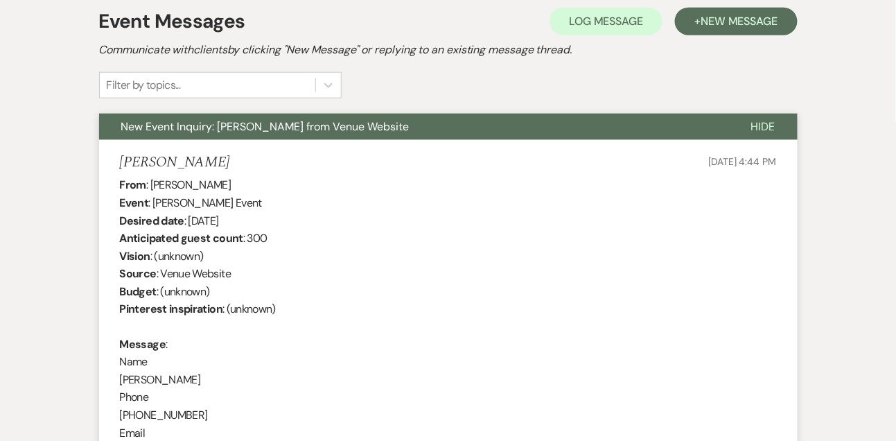
scroll to position [0, 0]
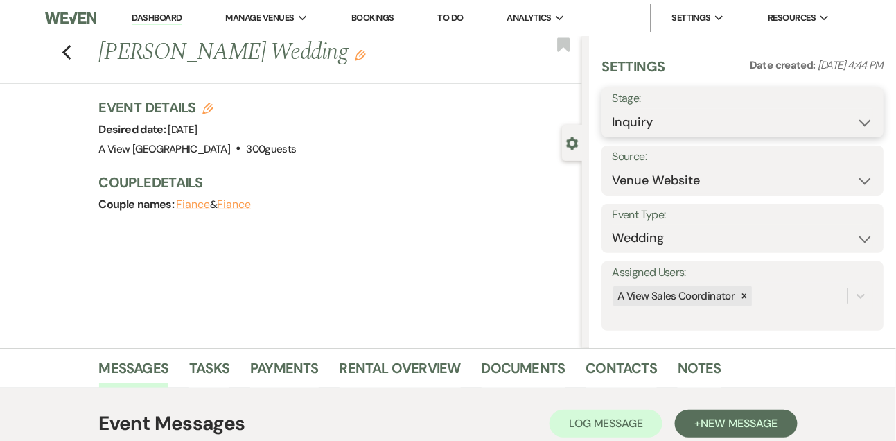
click at [625, 134] on select "Inquiry Follow Up Tour Requested Tour Confirmed Toured Proposal Sent Booked Lost" at bounding box center [742, 122] width 261 height 27
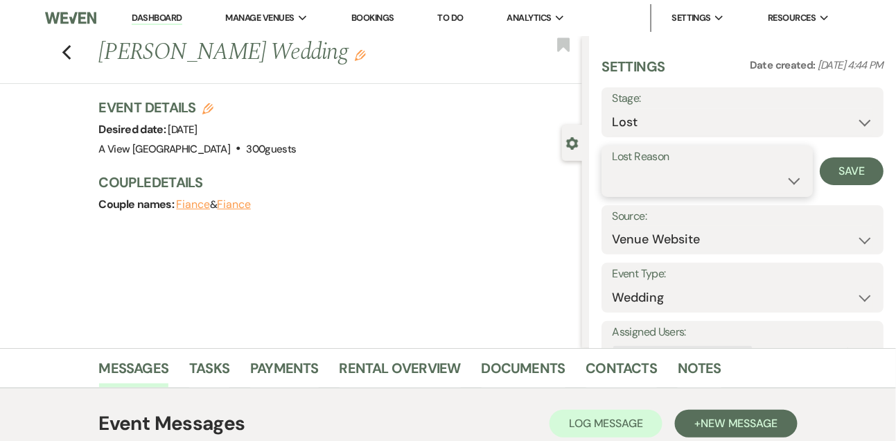
click at [629, 191] on select "Booked Elsewhere Budget Date Unavailable No Response Not a Good Match Capacity …" at bounding box center [707, 180] width 190 height 27
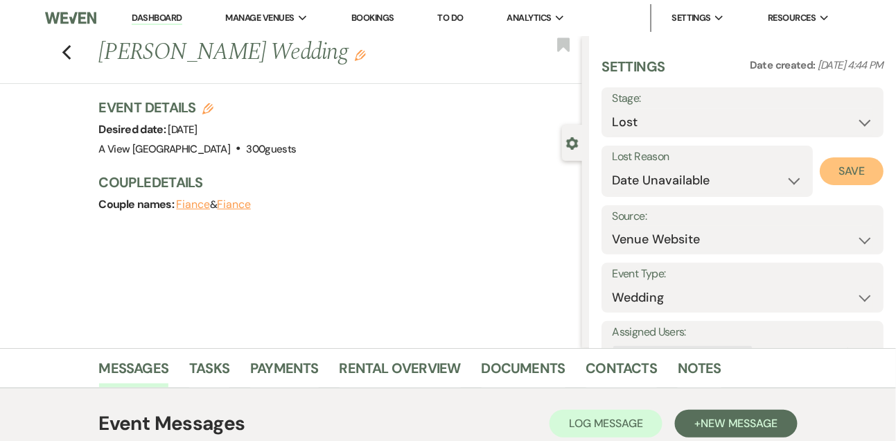
click at [864, 172] on button "Save" at bounding box center [852, 171] width 64 height 28
click at [159, 19] on link "Dashboard" at bounding box center [157, 18] width 50 height 13
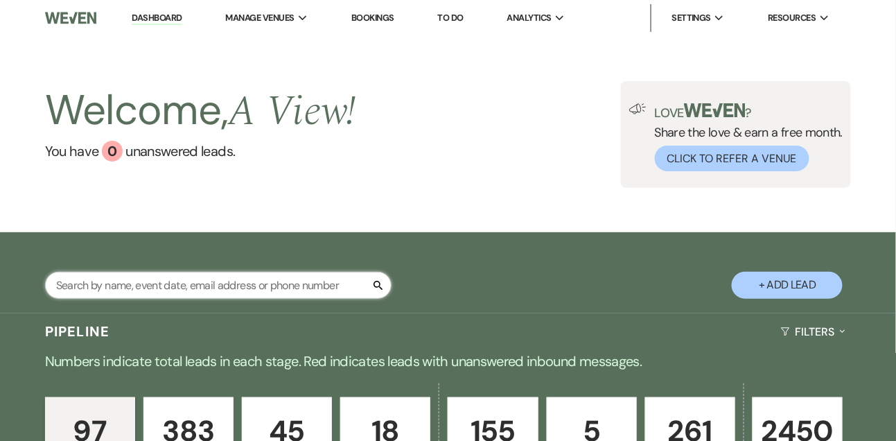
click at [178, 288] on input "text" at bounding box center [218, 285] width 347 height 27
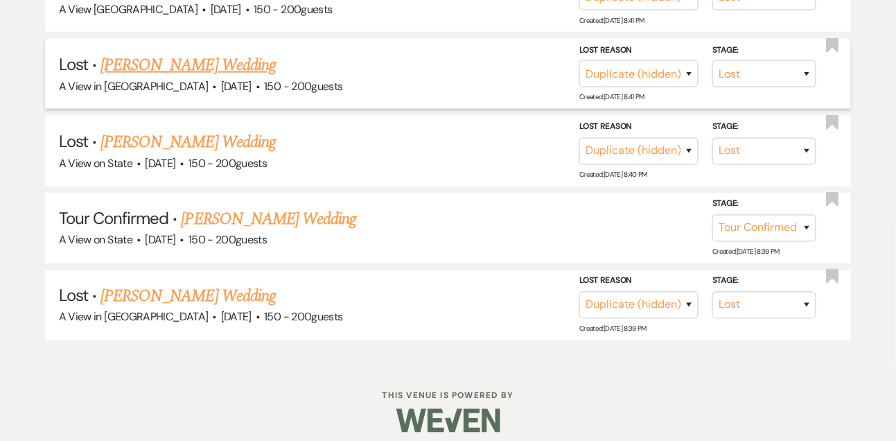
scroll to position [482, 0]
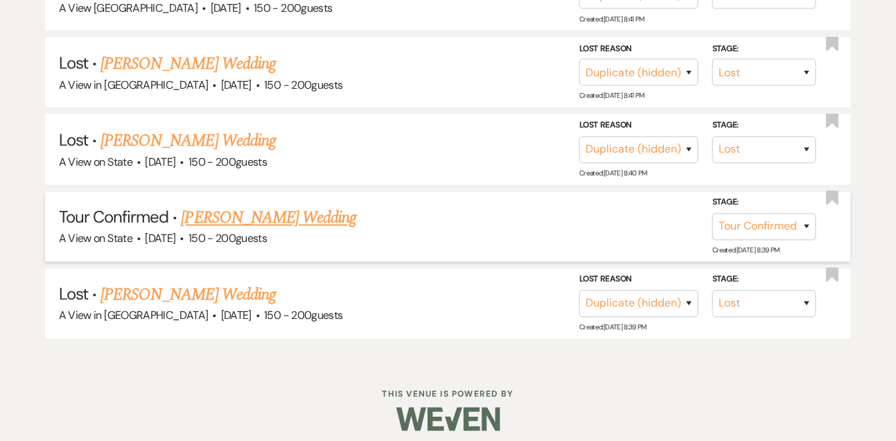
click at [248, 207] on link "[PERSON_NAME] Wedding" at bounding box center [269, 218] width 175 height 25
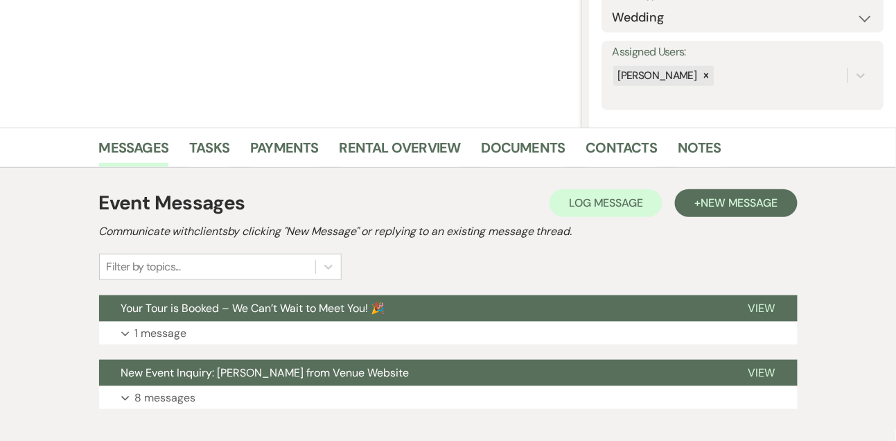
scroll to position [298, 0]
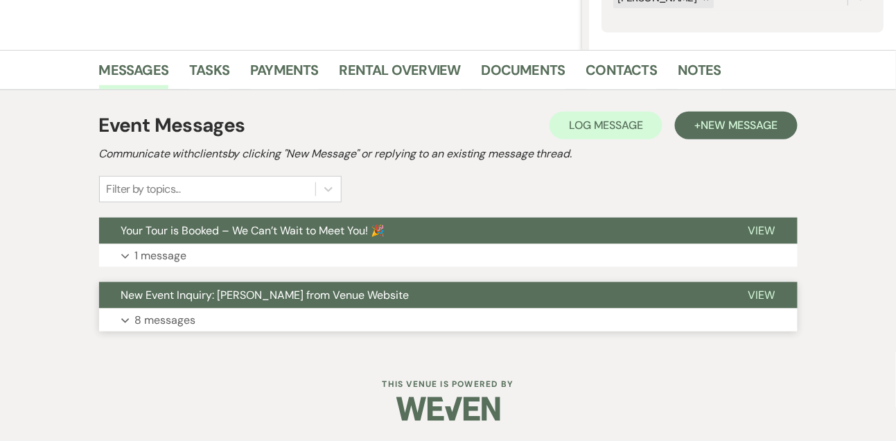
click at [151, 314] on p "8 messages" at bounding box center [165, 320] width 61 height 18
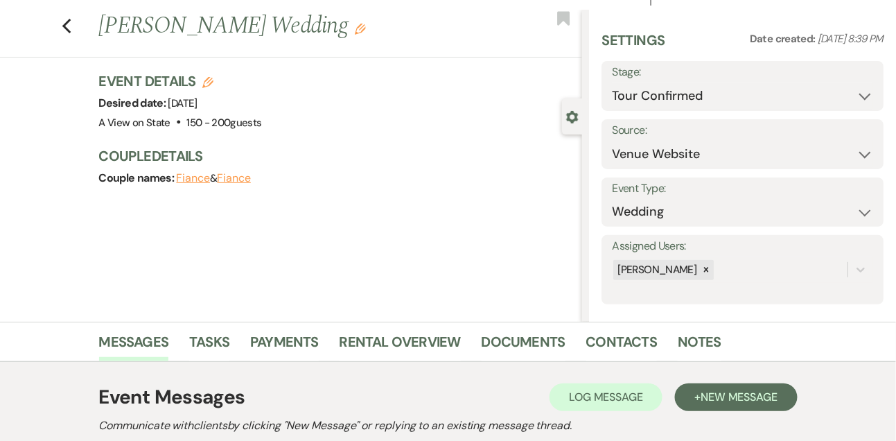
scroll to position [0, 0]
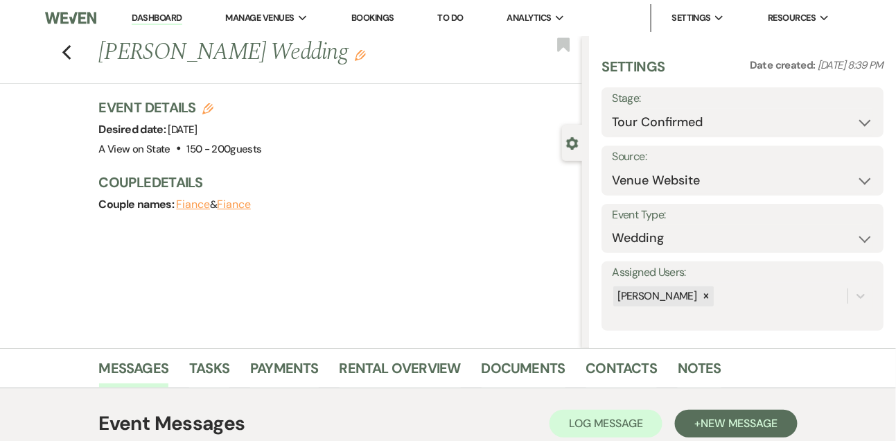
click at [727, 362] on li "Notes" at bounding box center [710, 370] width 64 height 33
click at [713, 363] on link "Notes" at bounding box center [700, 372] width 44 height 31
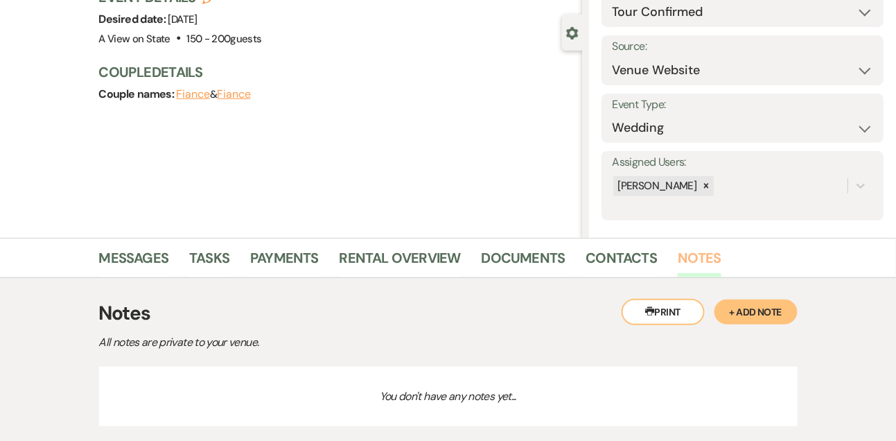
scroll to position [198, 0]
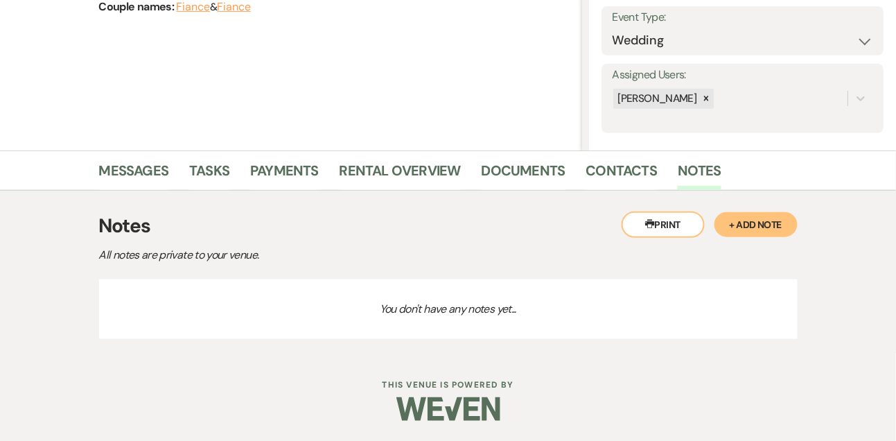
click at [765, 219] on button "+ Add Note" at bounding box center [756, 224] width 83 height 25
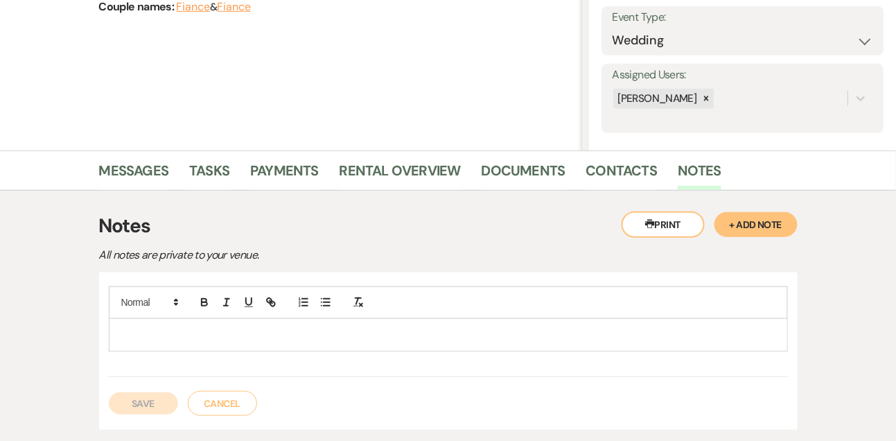
click at [440, 330] on p at bounding box center [448, 334] width 657 height 15
